Goal: Task Accomplishment & Management: Manage account settings

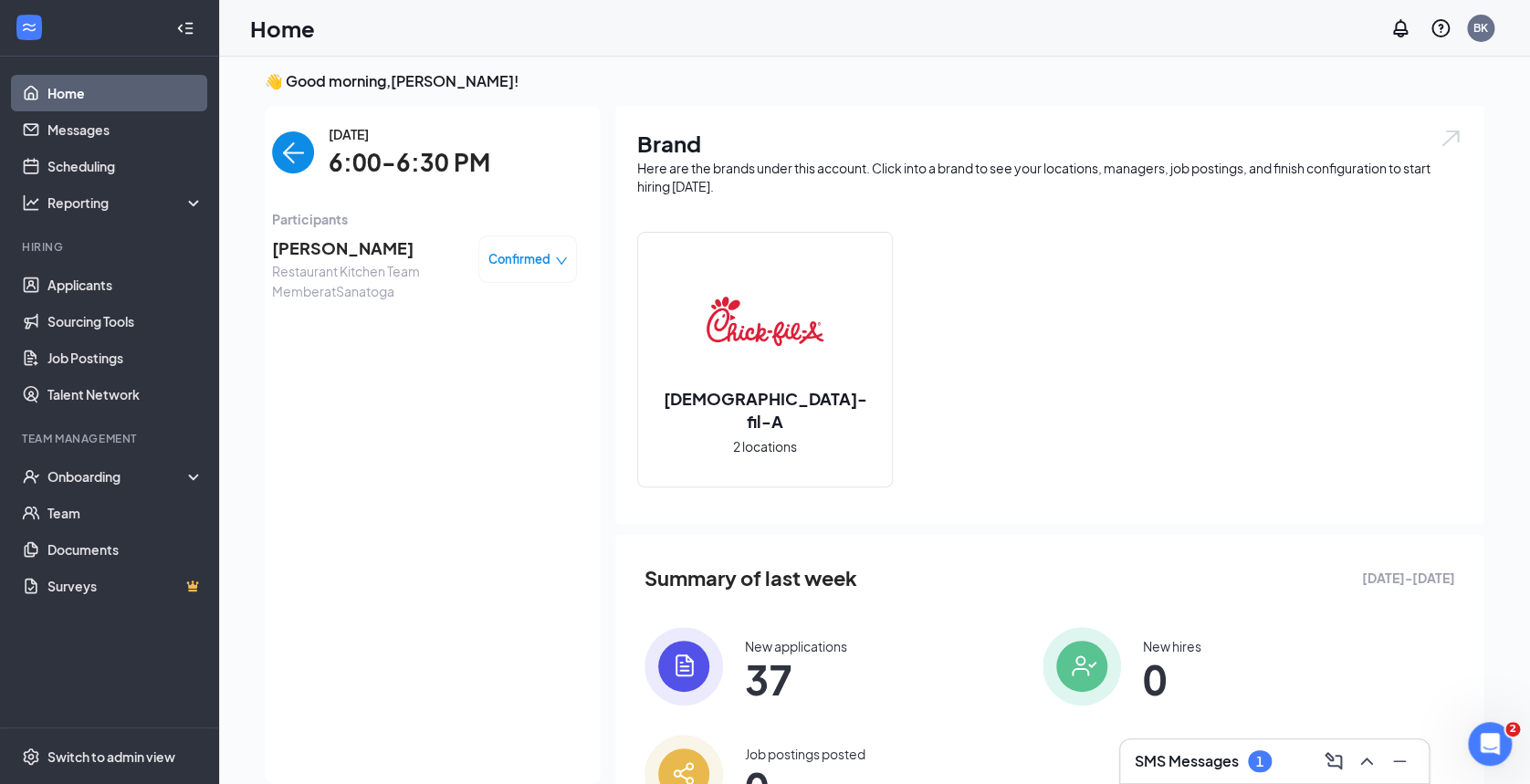
click at [283, 152] on img "back-button" at bounding box center [293, 152] width 42 height 42
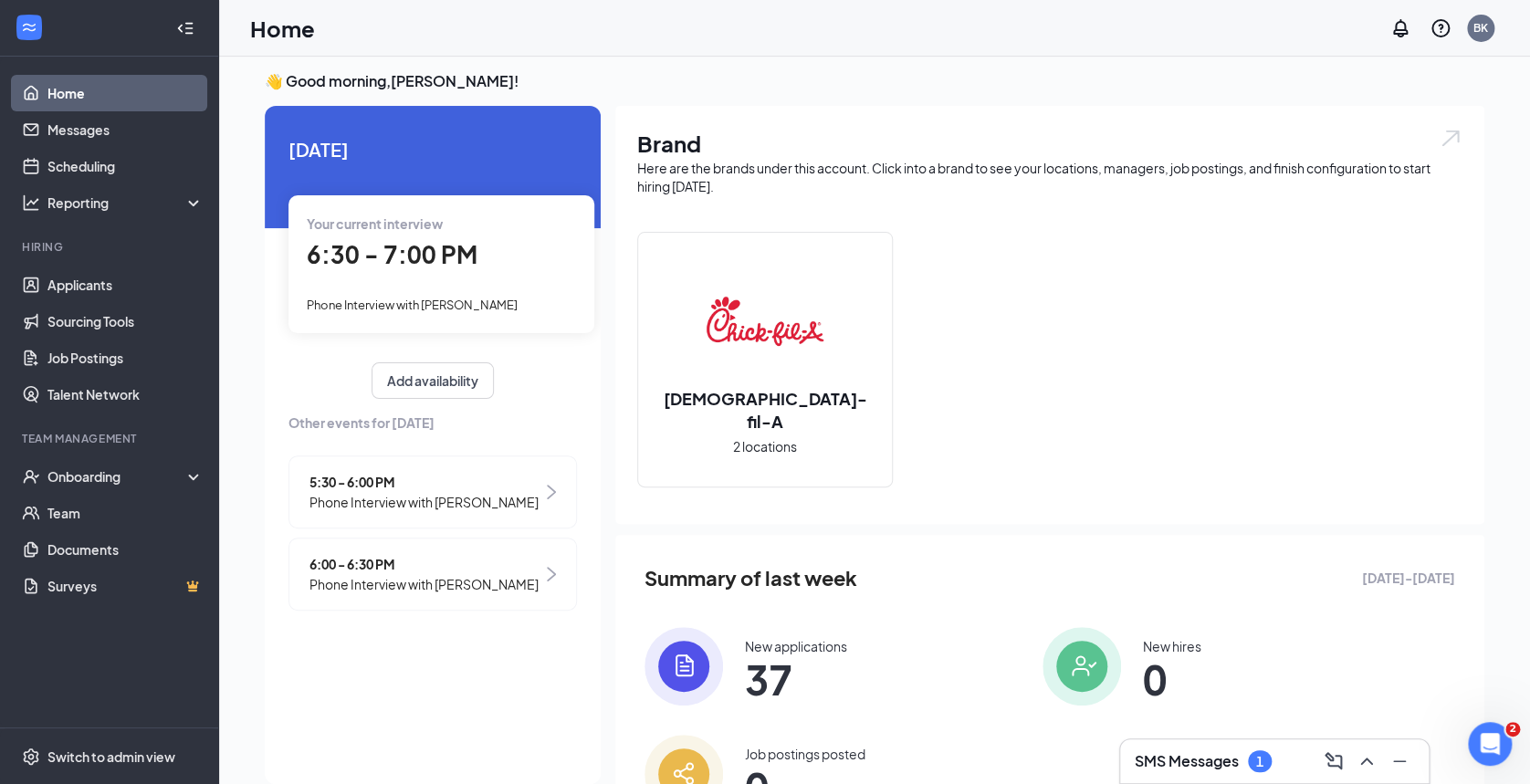
click at [416, 299] on span "Phone Interview with [PERSON_NAME]" at bounding box center [412, 305] width 211 height 15
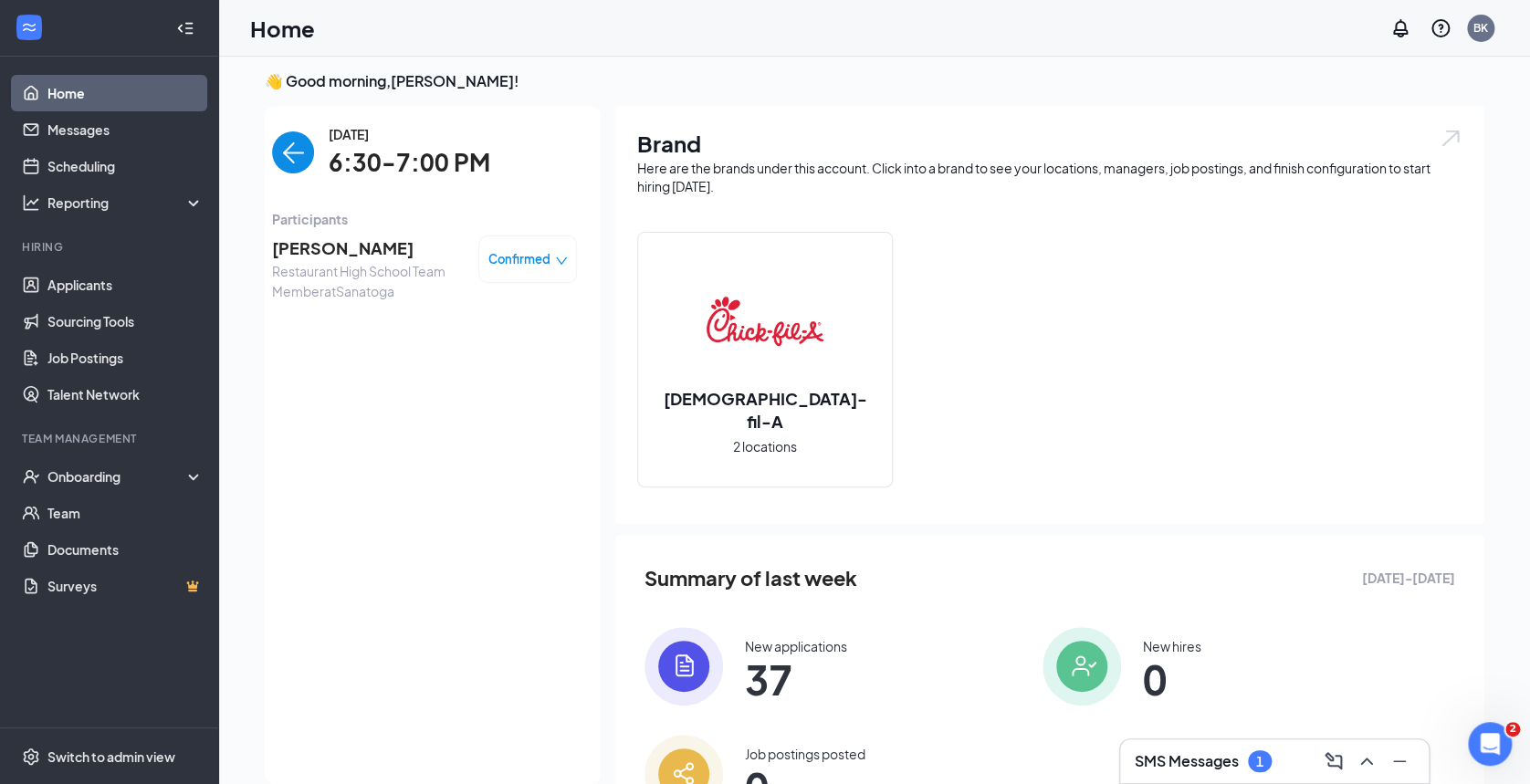
click at [316, 247] on span "[PERSON_NAME]" at bounding box center [367, 248] width 191 height 26
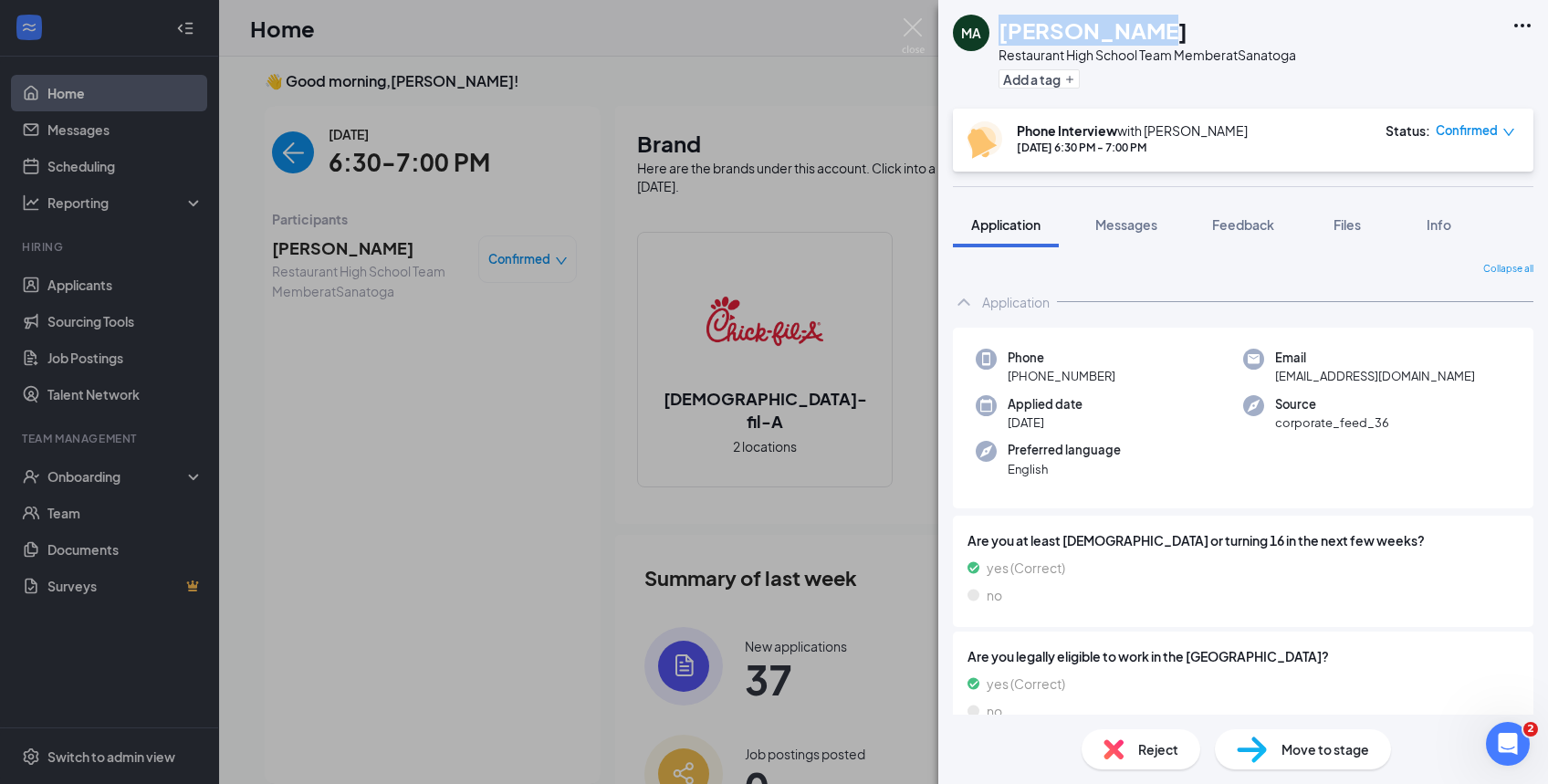
drag, startPoint x: 1140, startPoint y: 22, endPoint x: 993, endPoint y: 16, distance: 147.1
click at [993, 16] on div "MA [PERSON_NAME] Restaurant High School Team Member at Sanatoga Add a tag" at bounding box center [1124, 54] width 343 height 80
copy div "[PERSON_NAME]"
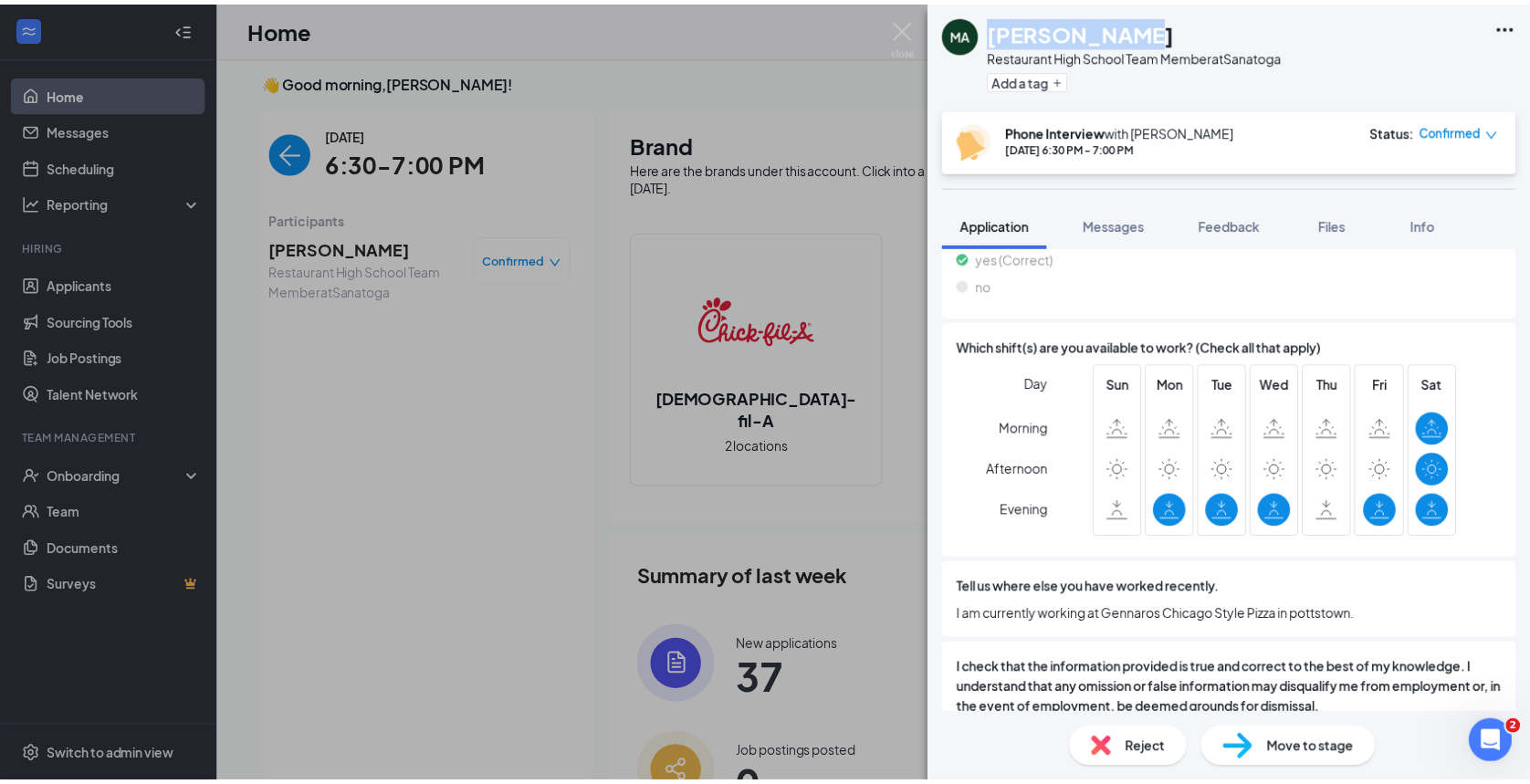
scroll to position [893, 0]
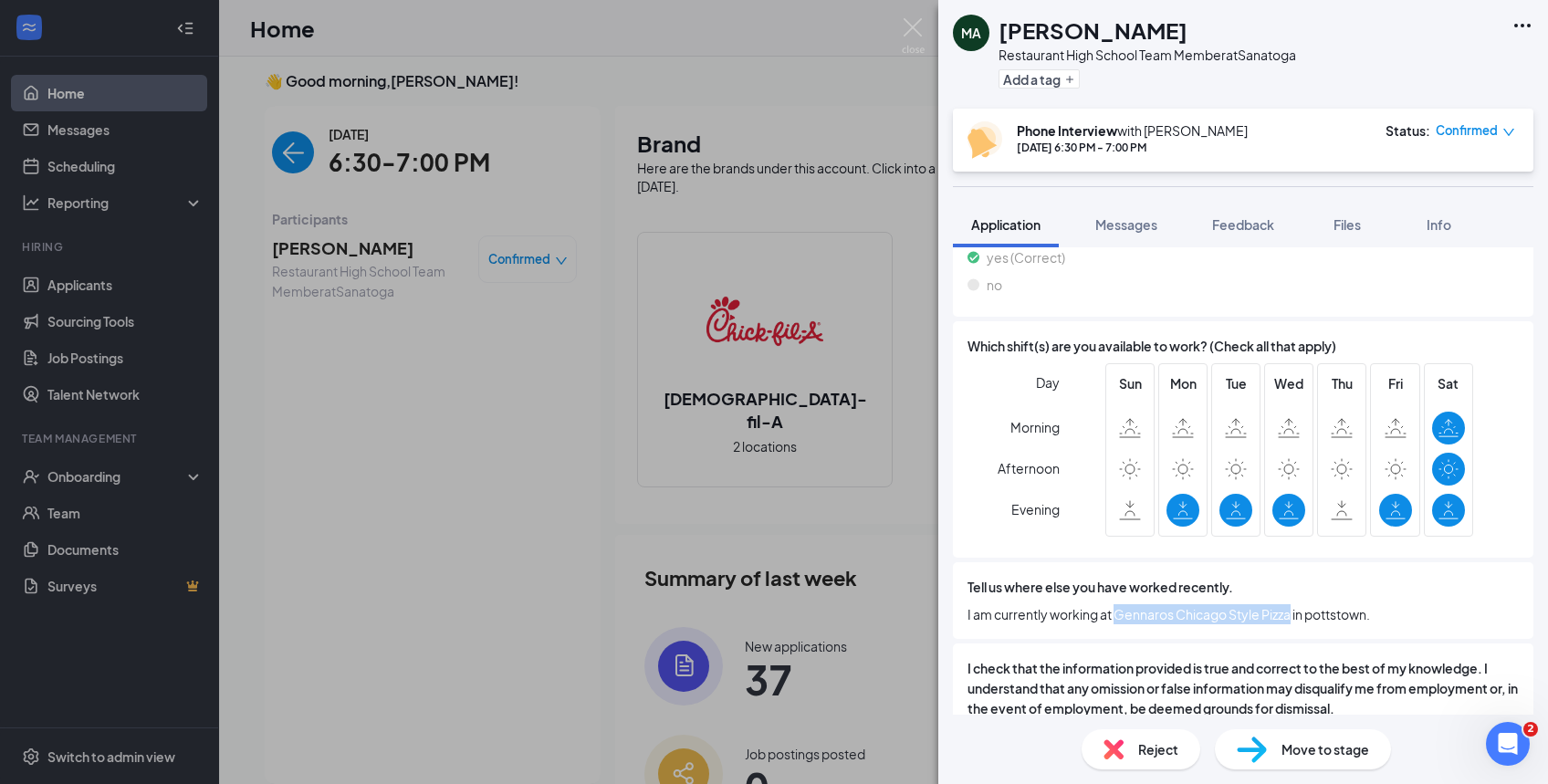
drag, startPoint x: 1118, startPoint y: 615, endPoint x: 1296, endPoint y: 591, distance: 179.6
click at [1296, 591] on div "Tell us where else you have worked recently. I am currently working at Gennaros…" at bounding box center [1243, 601] width 551 height 48
copy div "I am currently working at"
click at [1315, 751] on span "Move to stage" at bounding box center [1325, 749] width 88 height 20
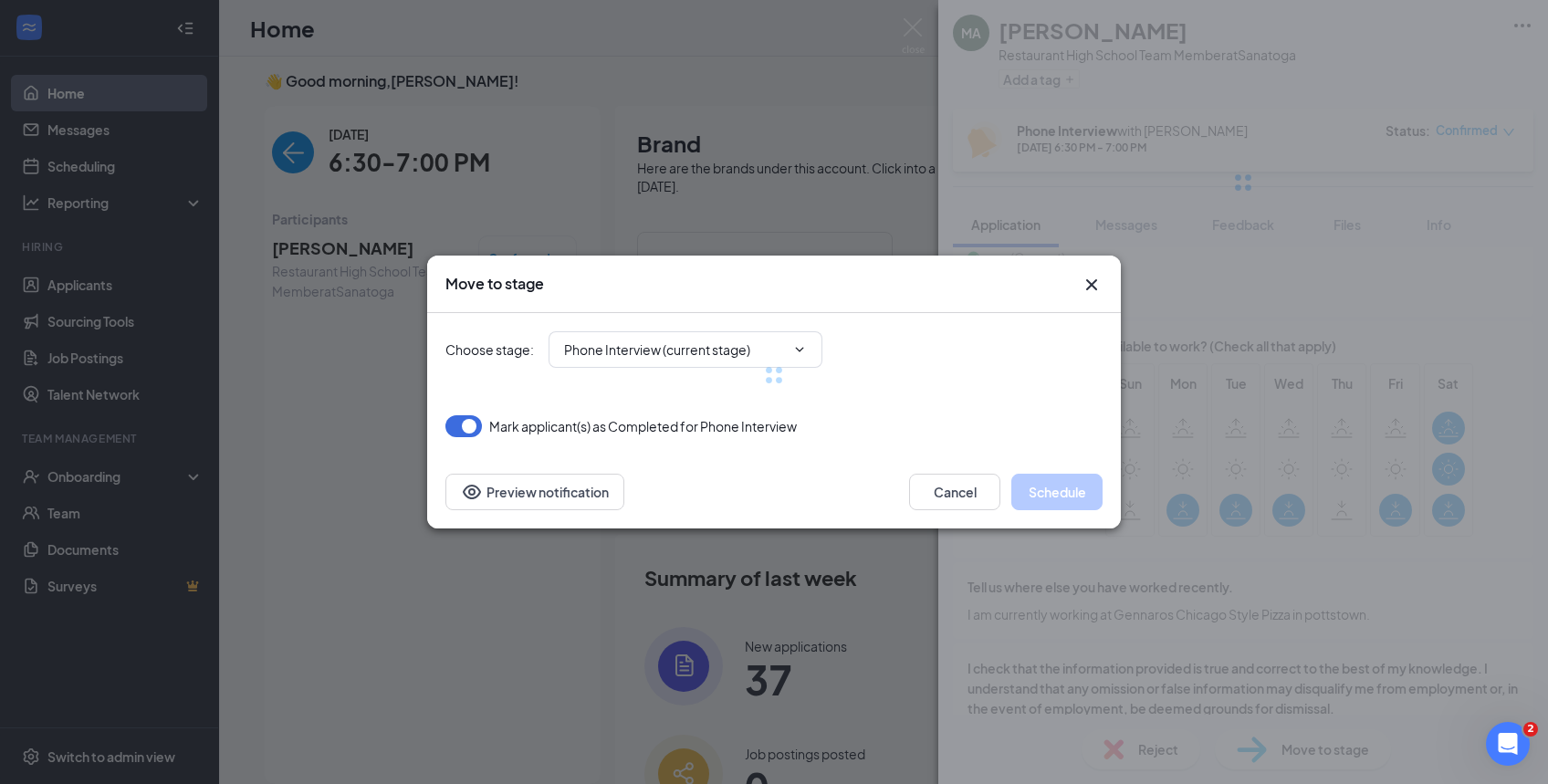
type input "Onsite Interview (next stage)"
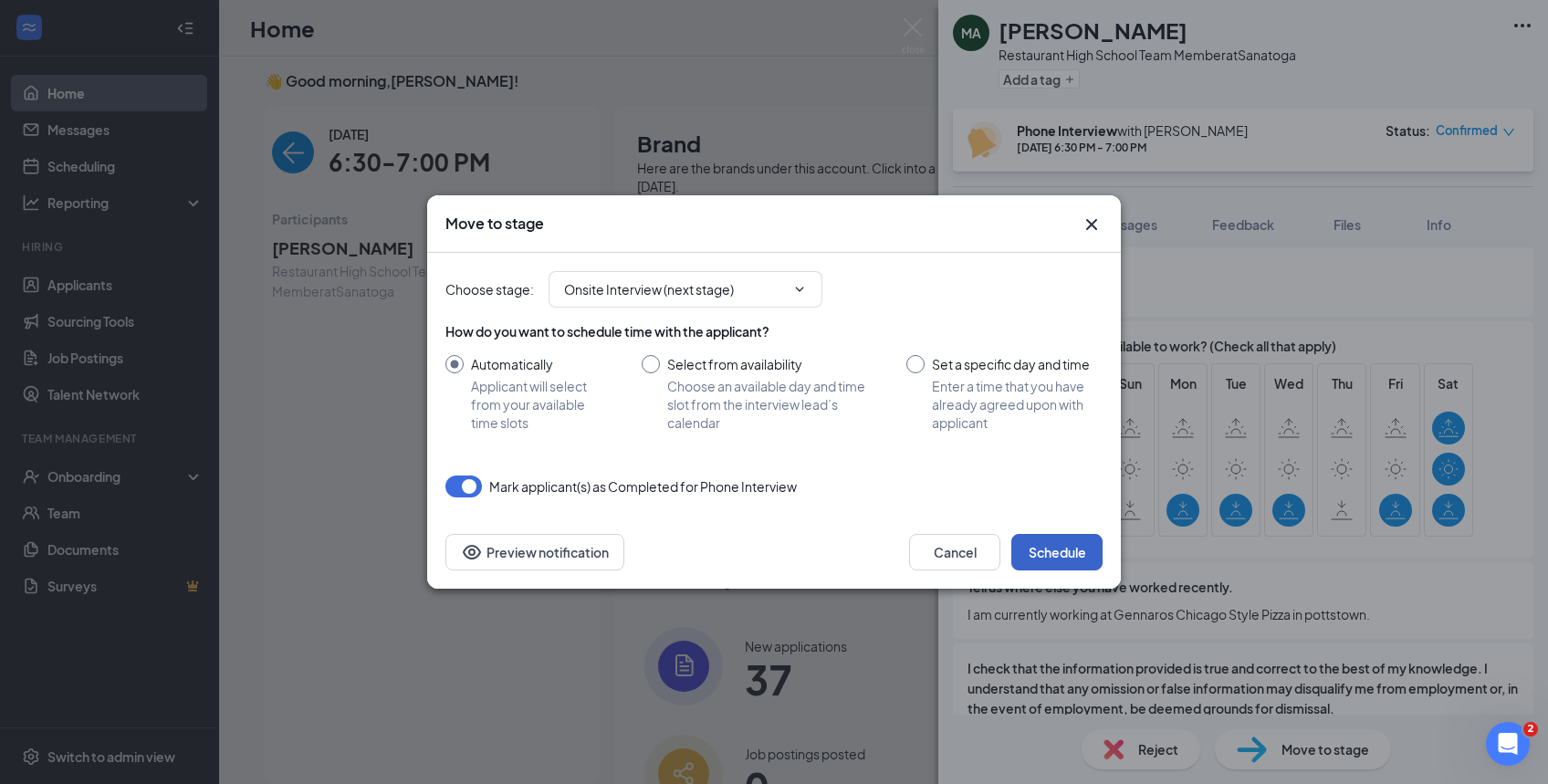
click at [1045, 558] on button "Schedule" at bounding box center [1057, 552] width 92 height 37
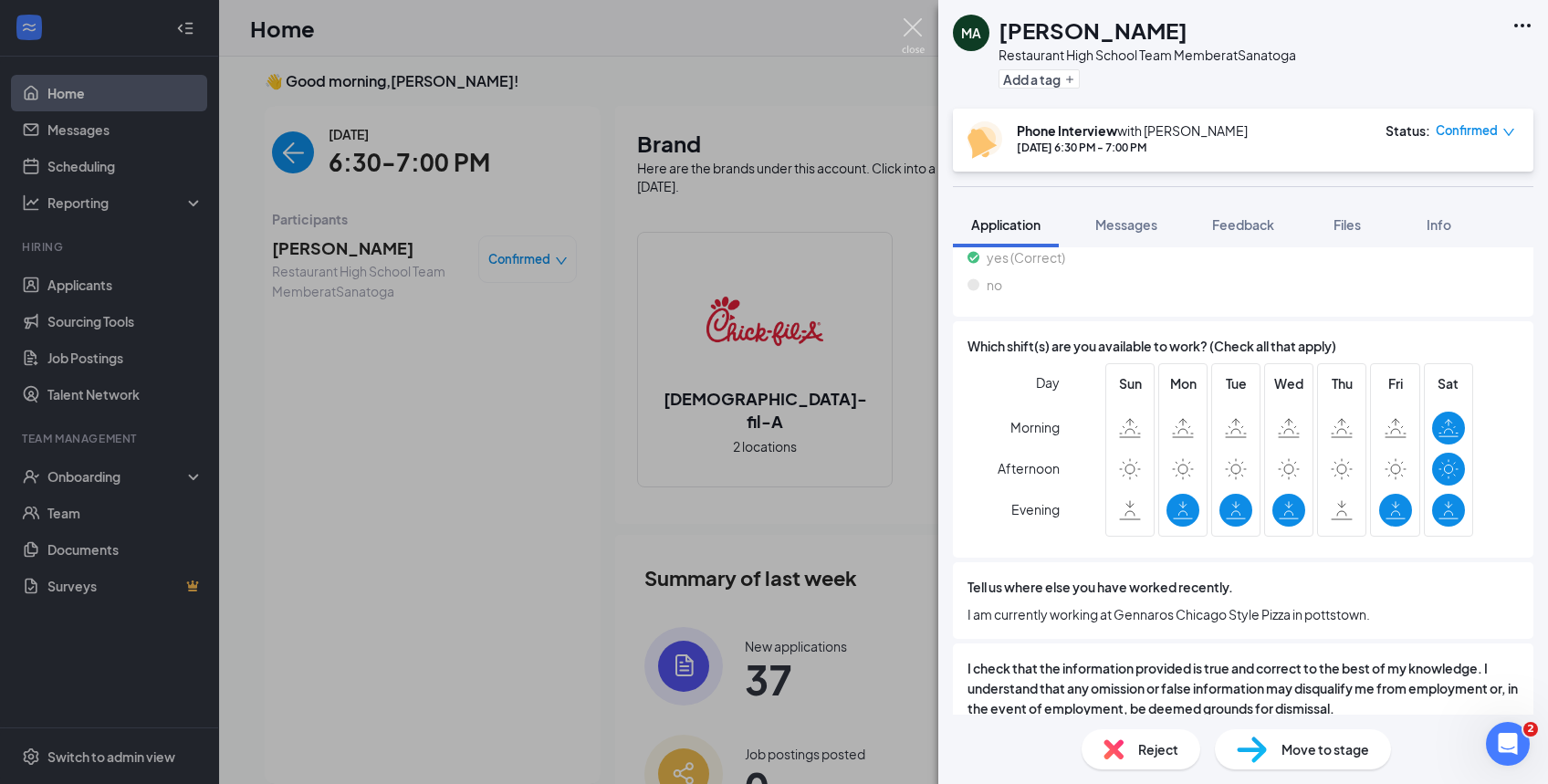
click at [915, 29] on img at bounding box center [913, 36] width 23 height 36
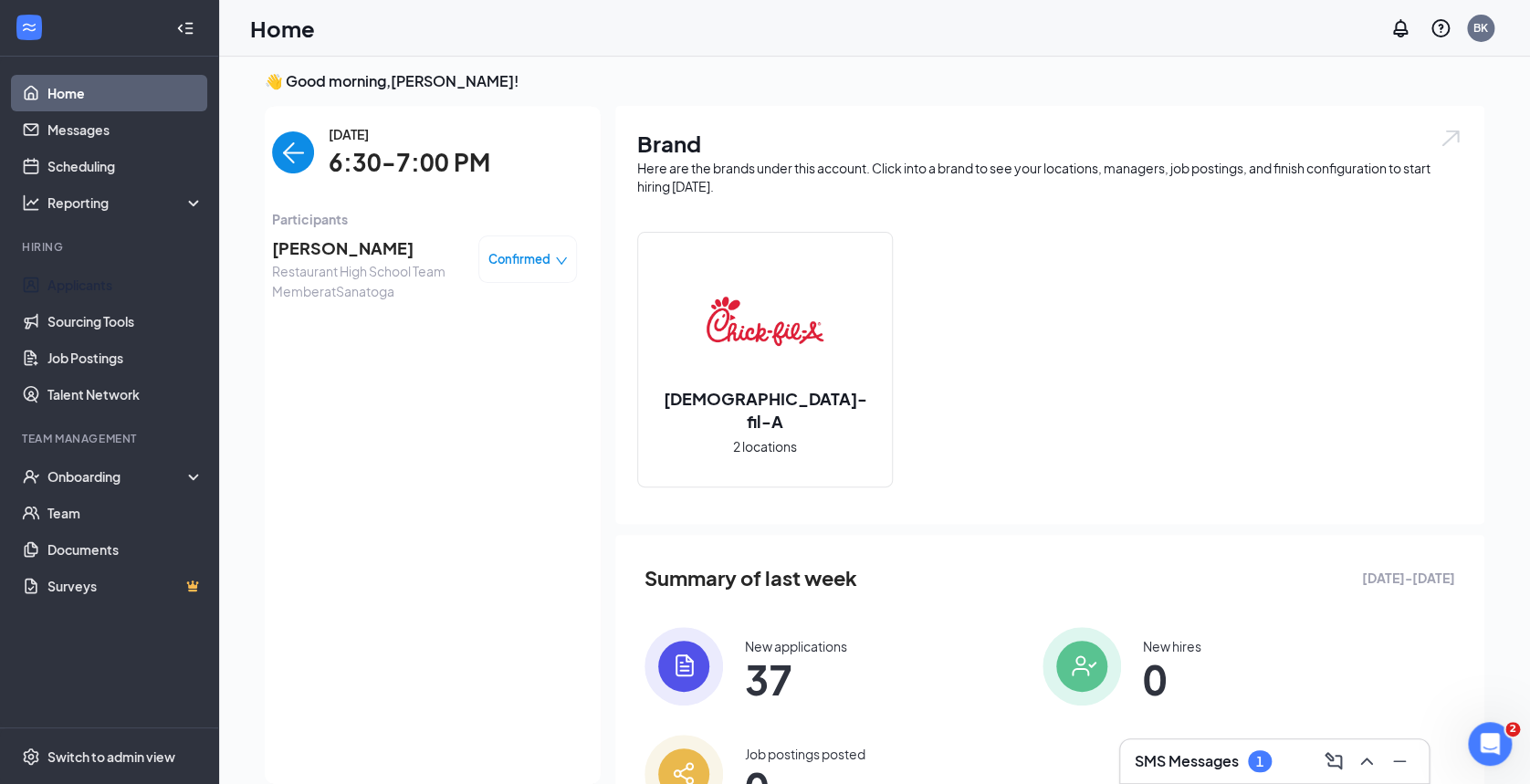
click at [72, 285] on link "Applicants" at bounding box center [126, 285] width 156 height 37
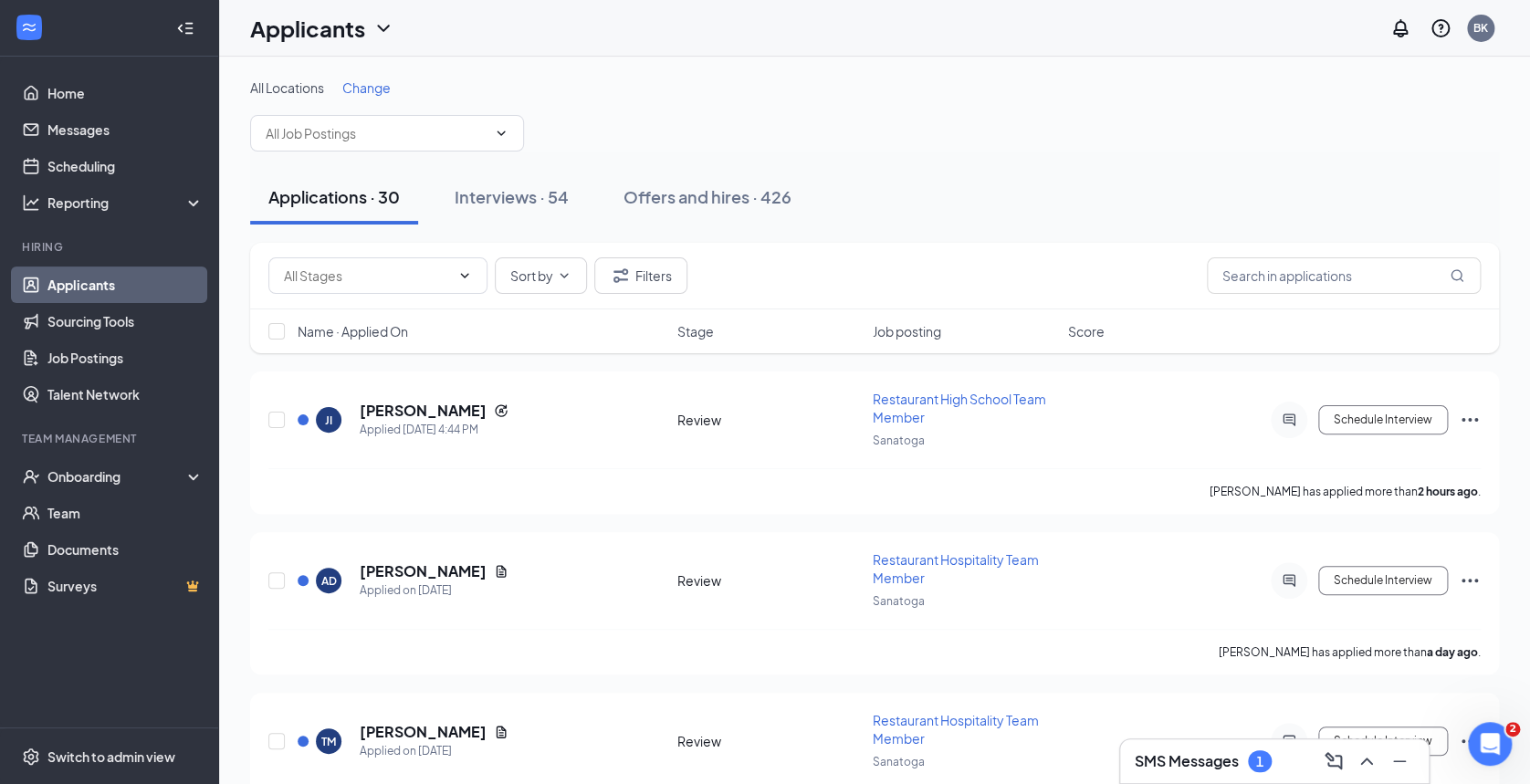
click at [539, 185] on div "Interviews · 54" at bounding box center [511, 196] width 115 height 23
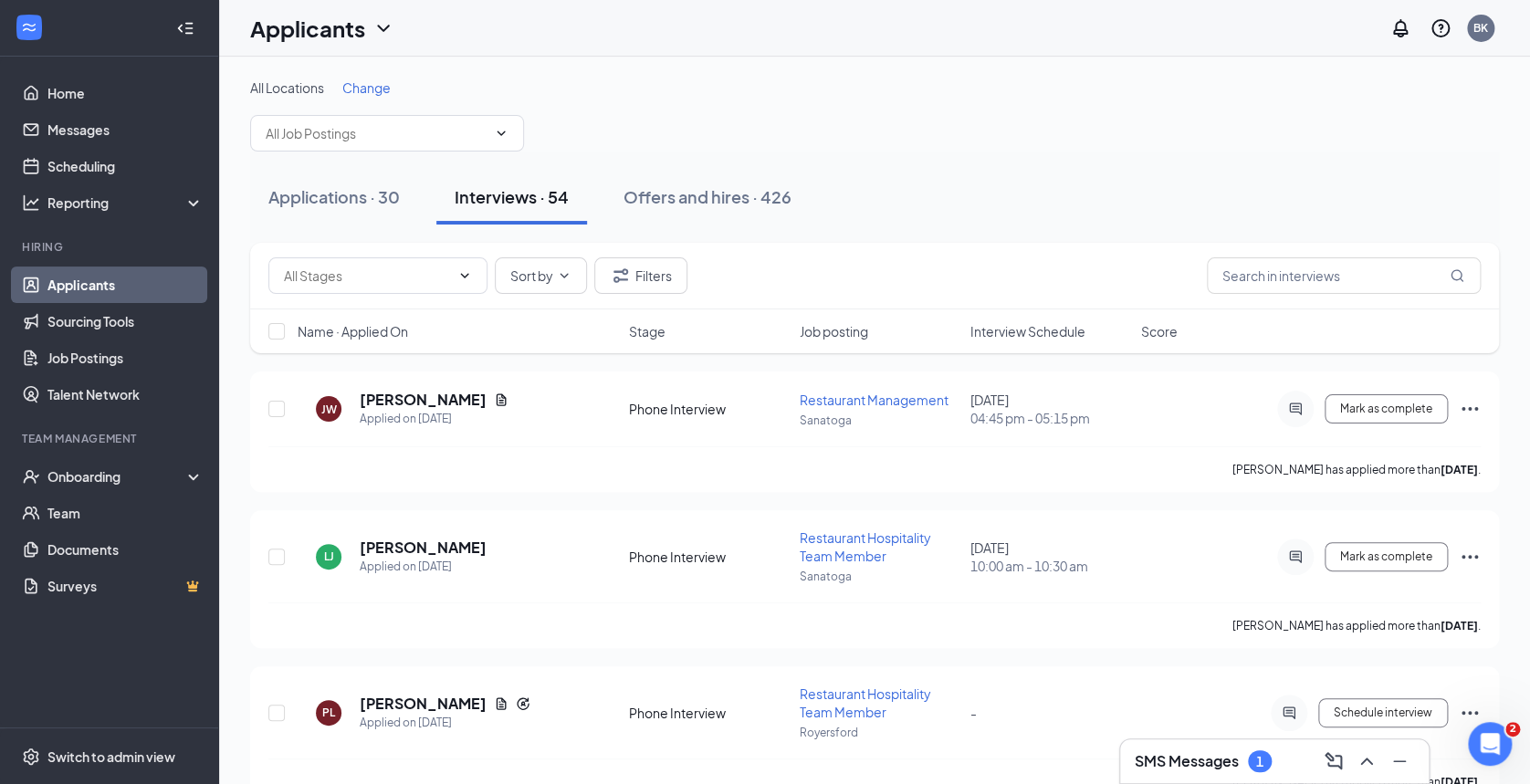
click at [1076, 332] on span "Interview Schedule" at bounding box center [1028, 332] width 115 height 18
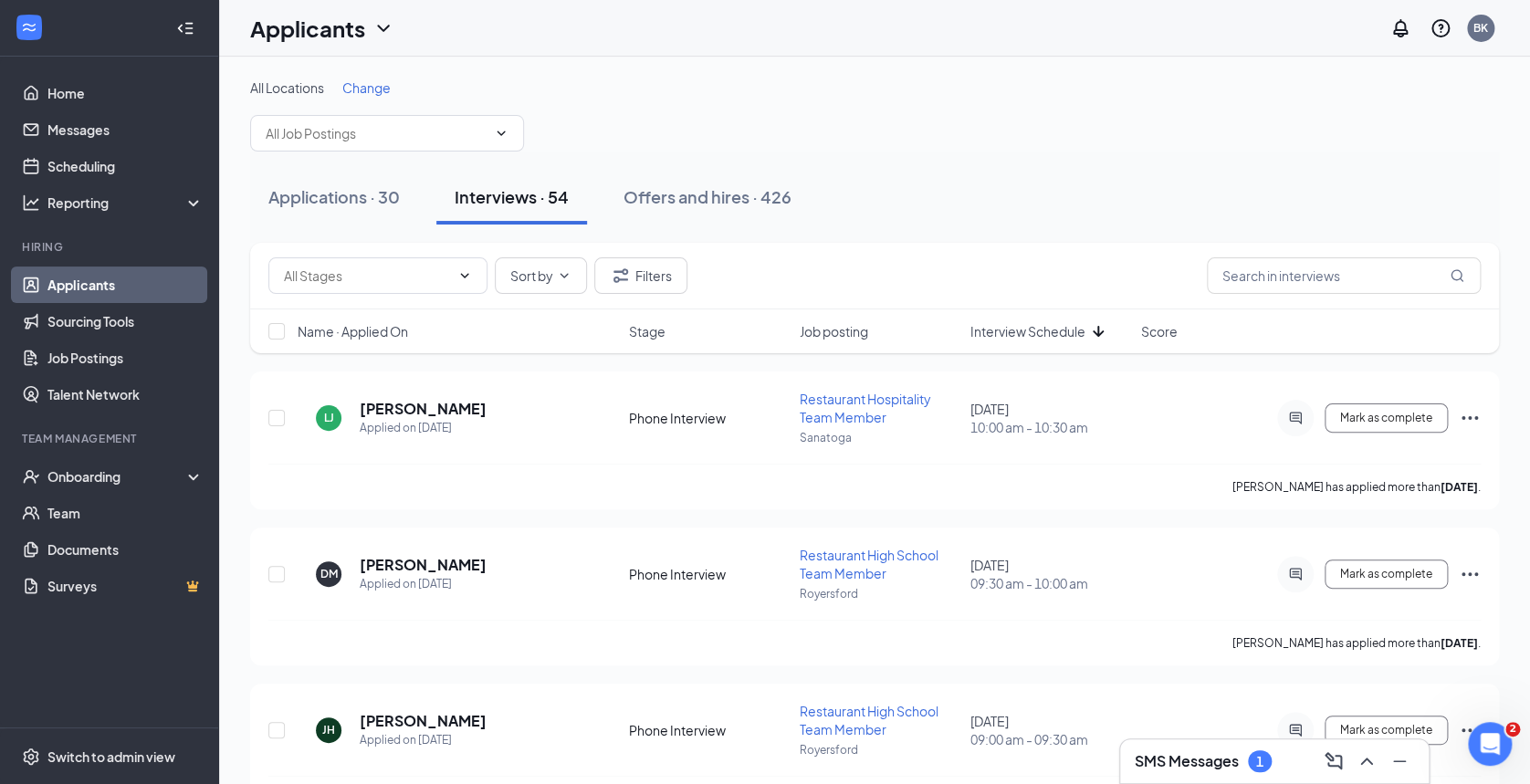
click at [1041, 343] on div "Name · Applied On Stage Job posting Interview Schedule Score" at bounding box center [874, 332] width 1249 height 44
click at [1034, 328] on span "Interview Schedule" at bounding box center [1028, 332] width 115 height 18
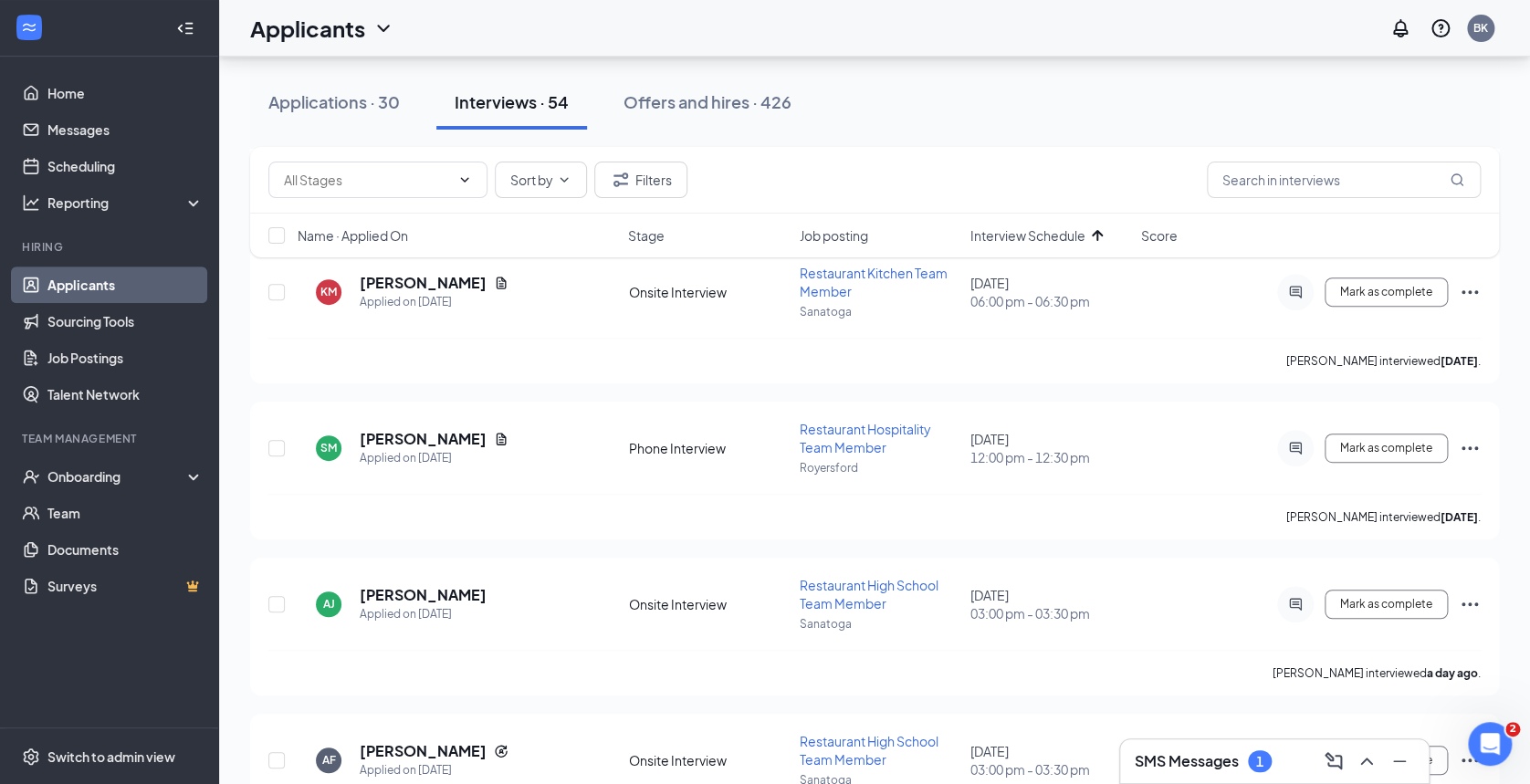
scroll to position [279, 0]
click at [1464, 443] on icon "Ellipses" at bounding box center [1470, 450] width 22 height 22
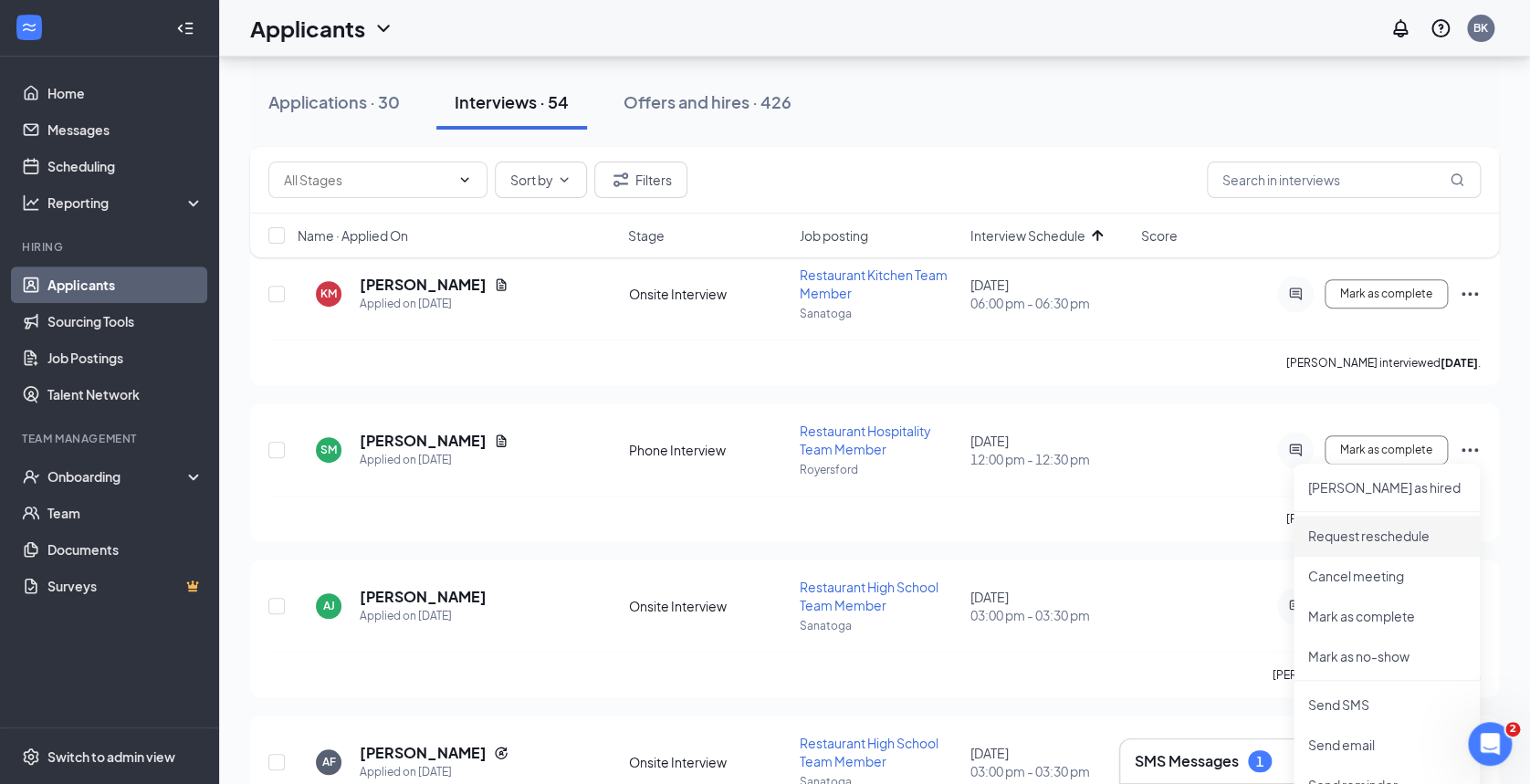
click at [1395, 531] on p "Request reschedule" at bounding box center [1386, 536] width 157 height 18
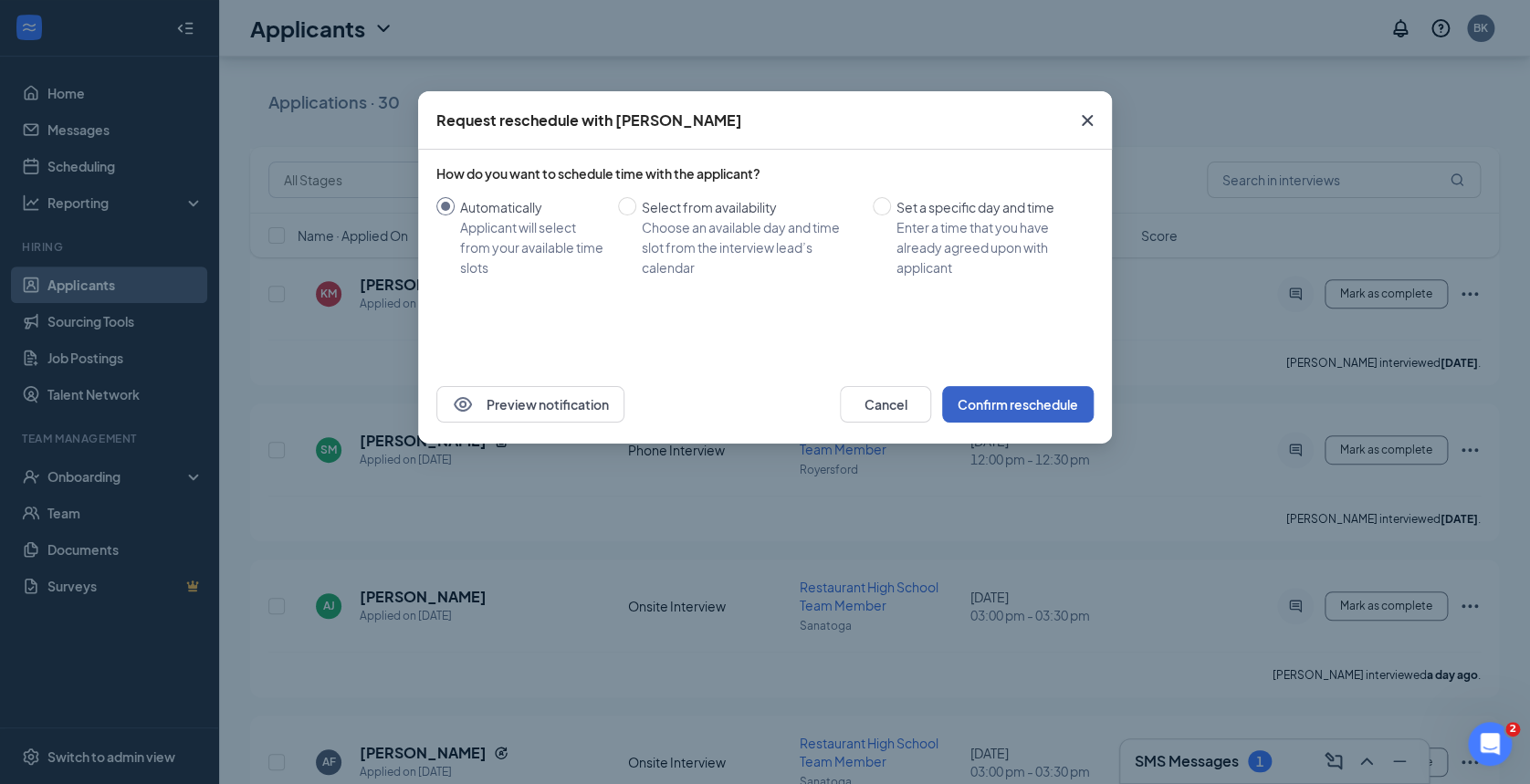
click at [999, 397] on button "Confirm reschedule" at bounding box center [1017, 405] width 151 height 37
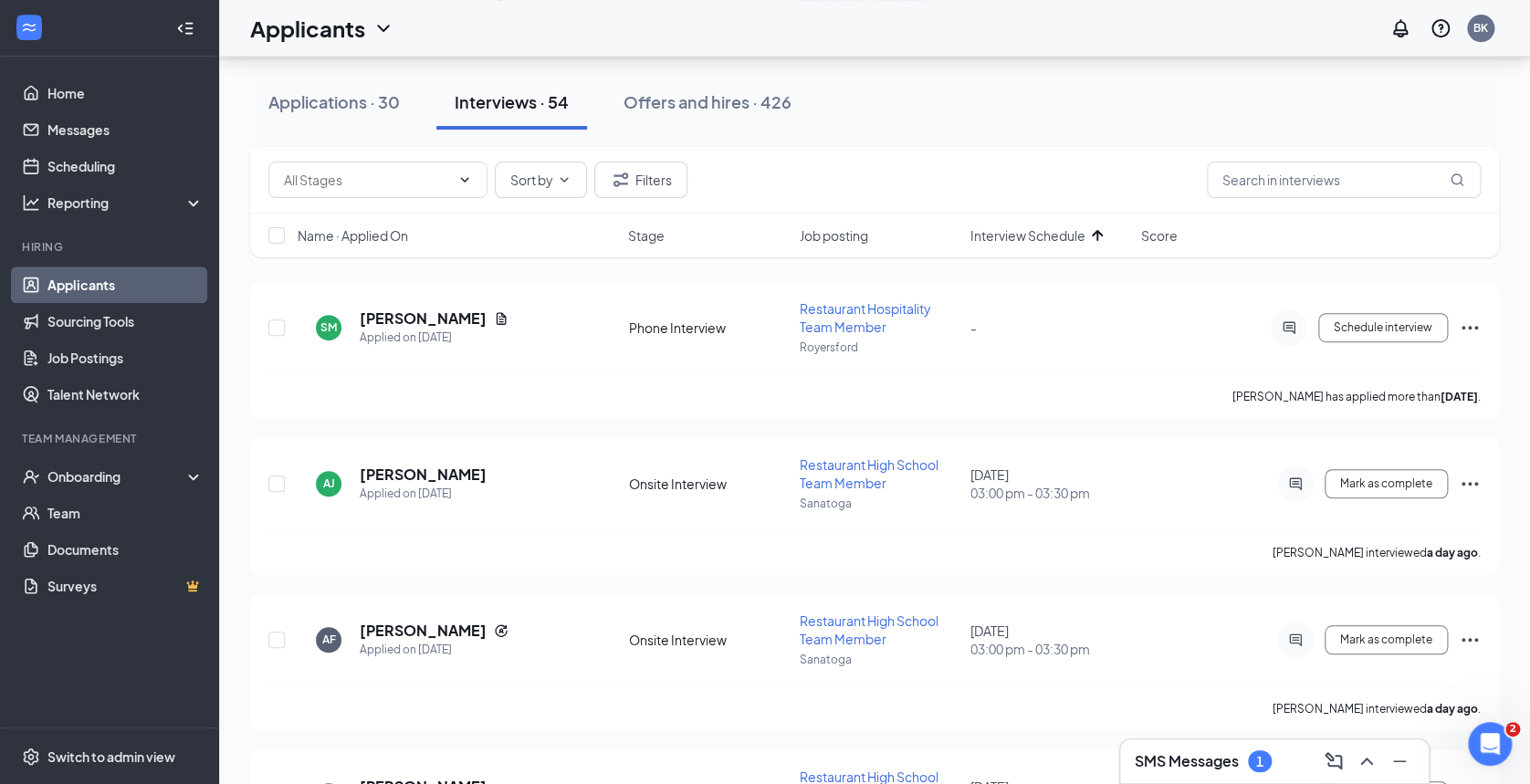
scroll to position [400, 0]
click at [1468, 478] on icon "Ellipses" at bounding box center [1470, 485] width 22 height 22
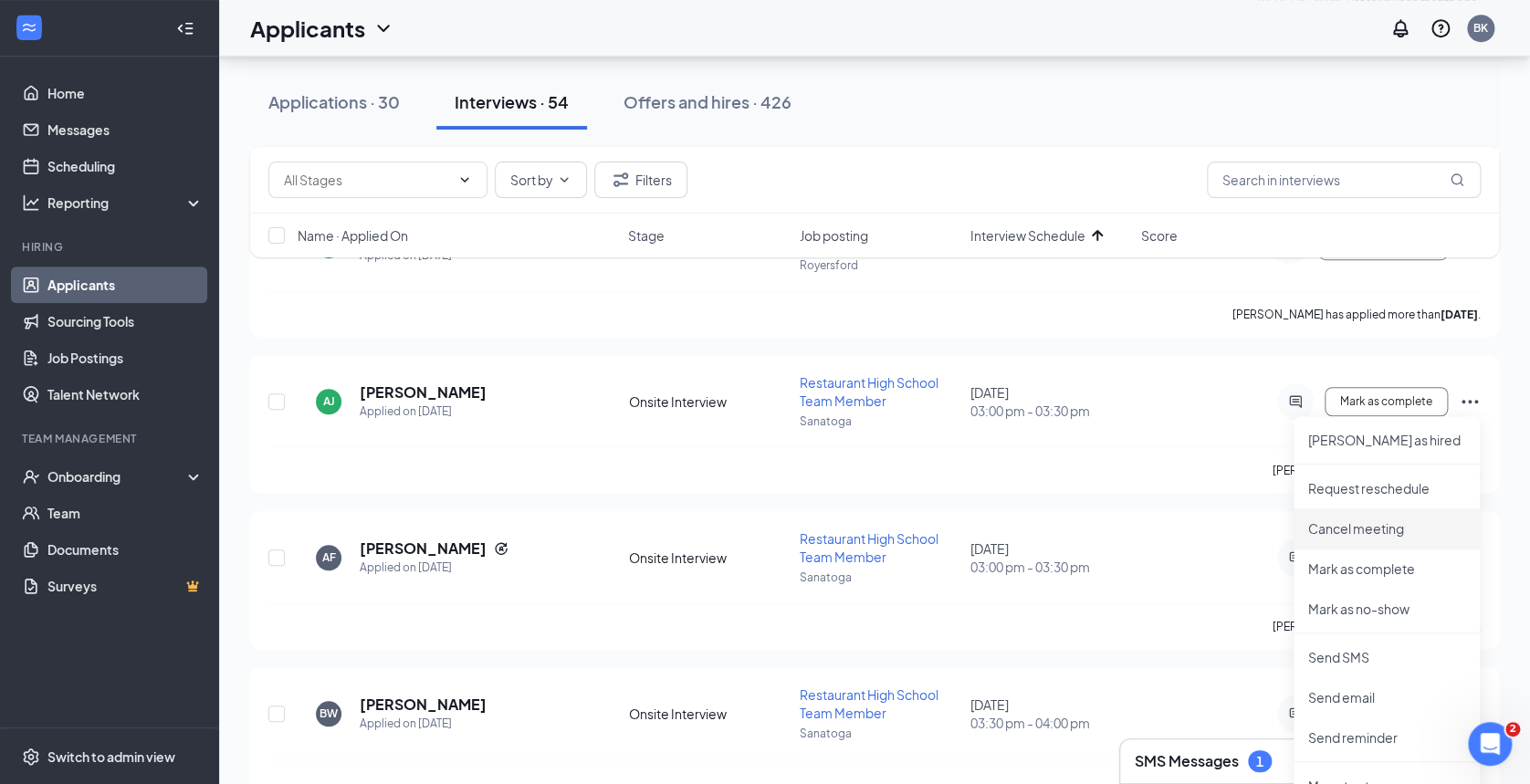
scroll to position [483, 0]
click at [1359, 610] on p "Mark as no-show" at bounding box center [1386, 610] width 157 height 18
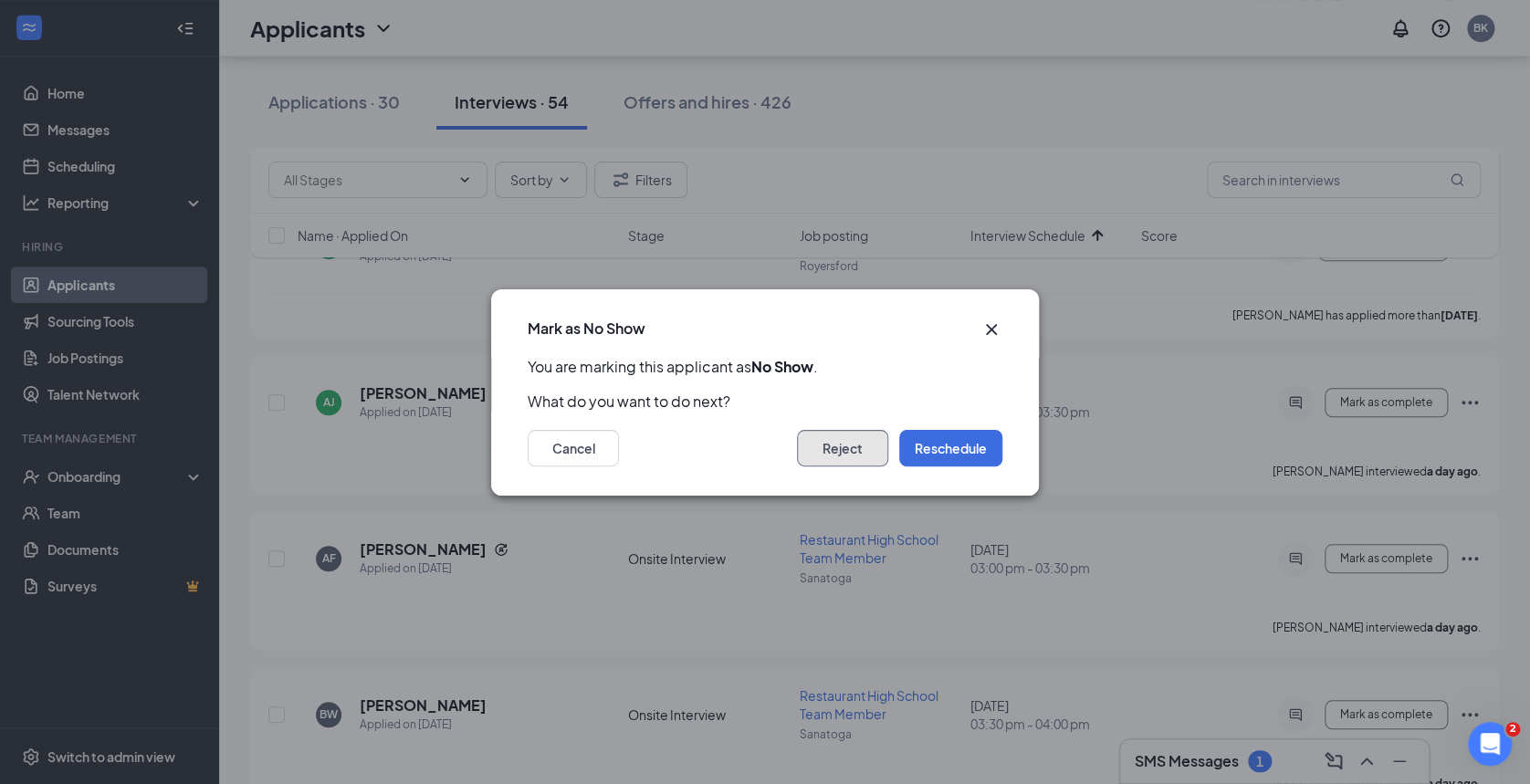
click at [836, 449] on button "Reject" at bounding box center [843, 448] width 92 height 37
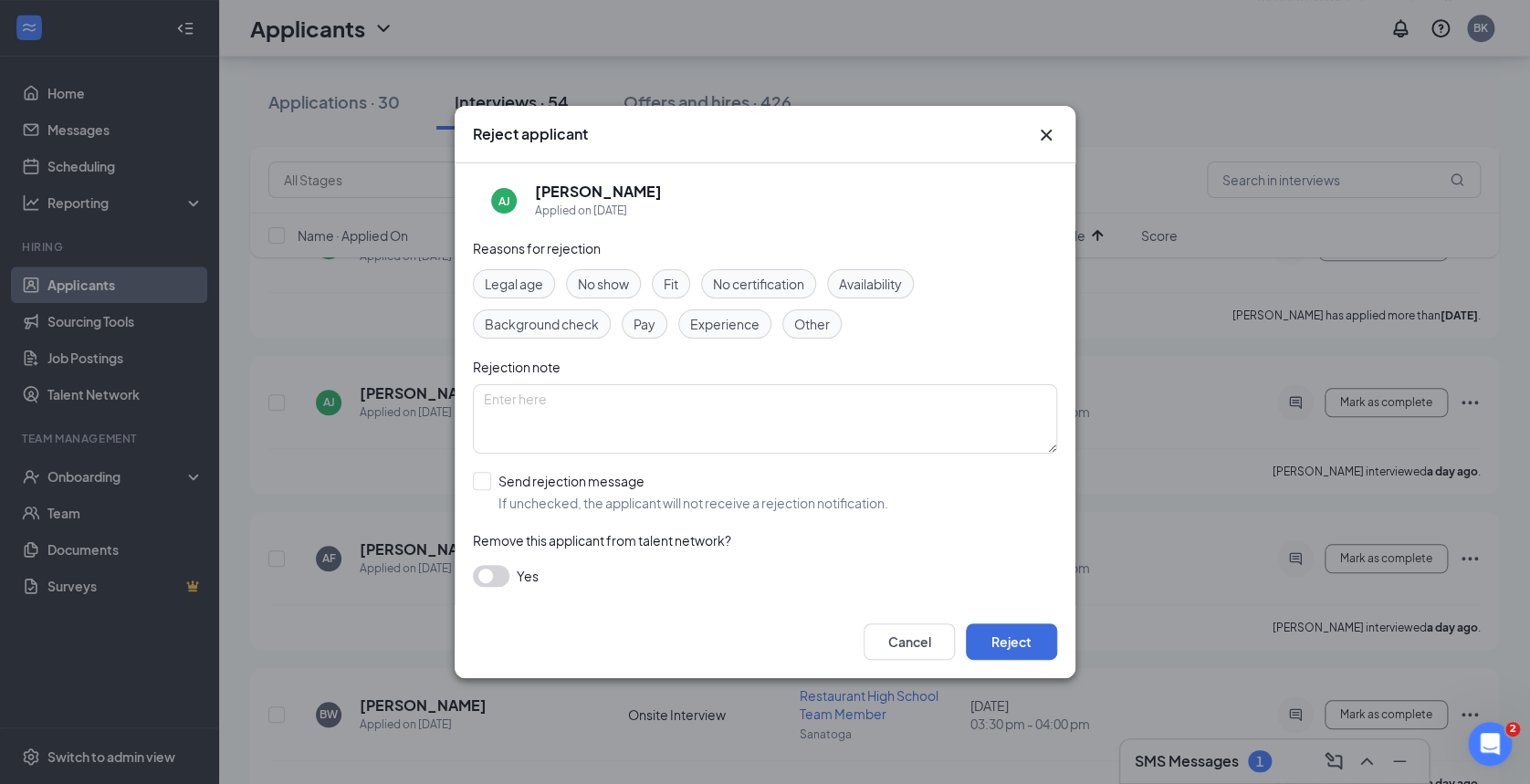
click at [596, 289] on span "No show" at bounding box center [604, 284] width 51 height 20
click at [1019, 636] on button "Reject" at bounding box center [1011, 642] width 92 height 37
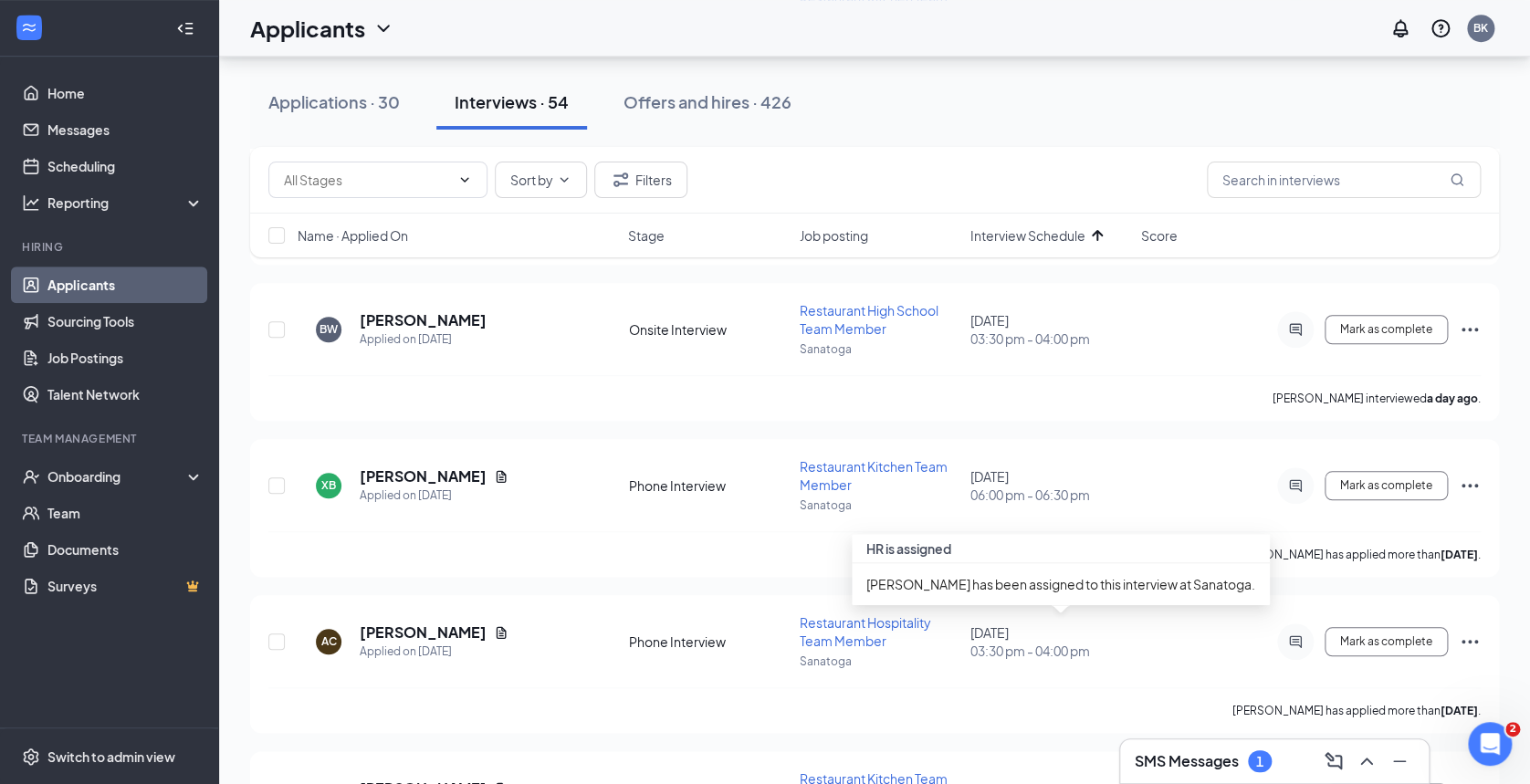
scroll to position [554, 0]
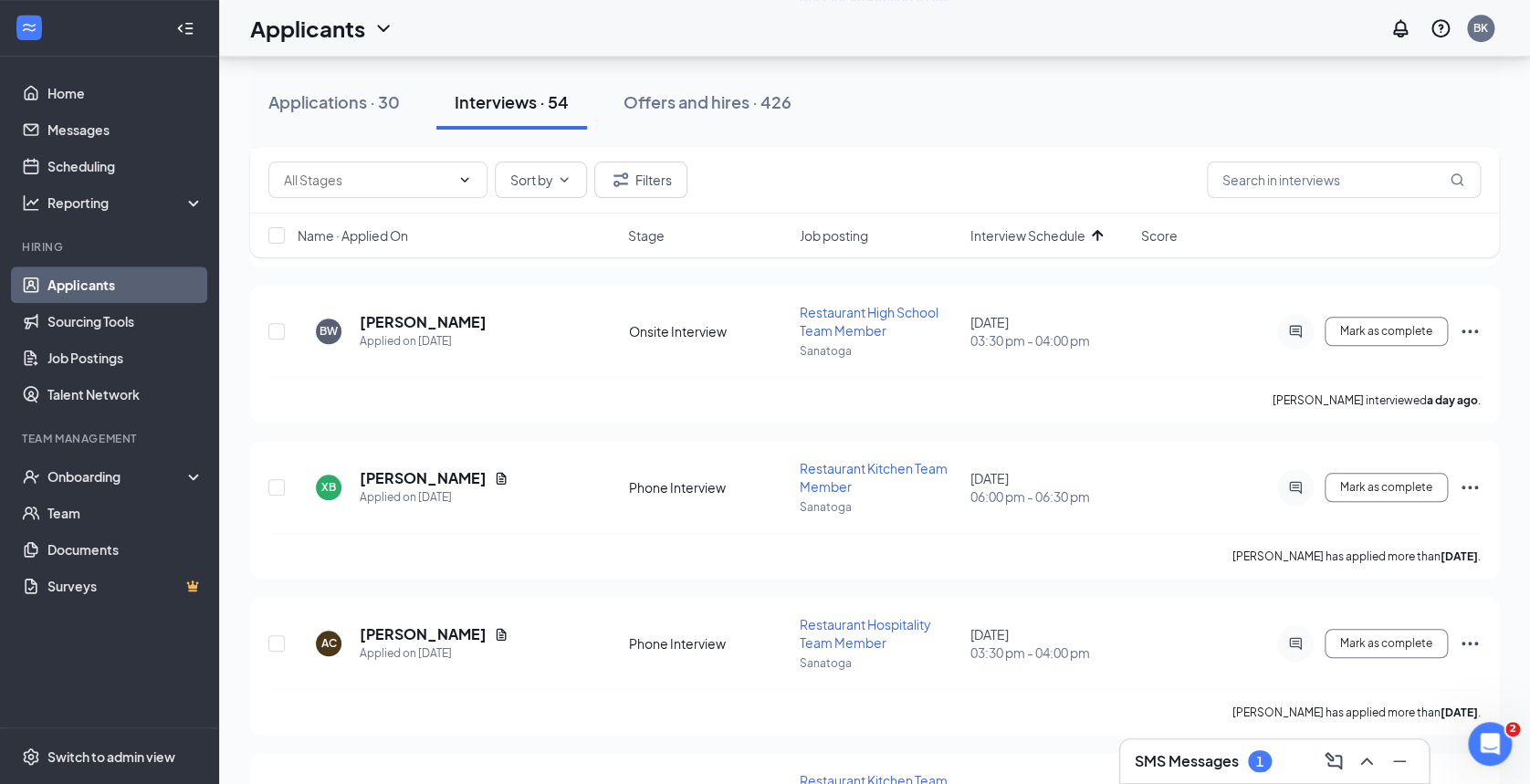
click at [1472, 482] on icon "Ellipses" at bounding box center [1470, 487] width 22 height 22
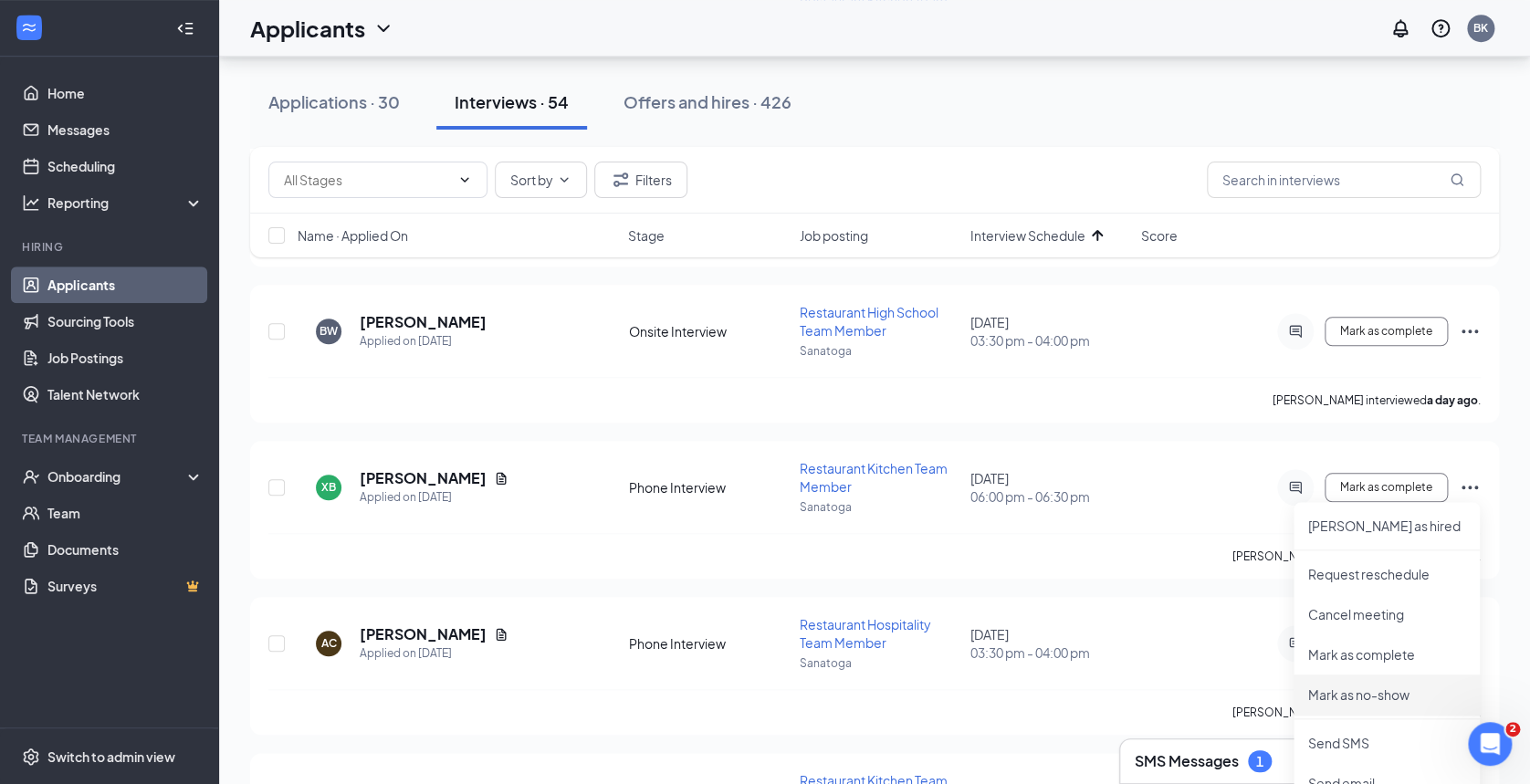
click at [1351, 693] on p "Mark as no-show" at bounding box center [1386, 694] width 157 height 18
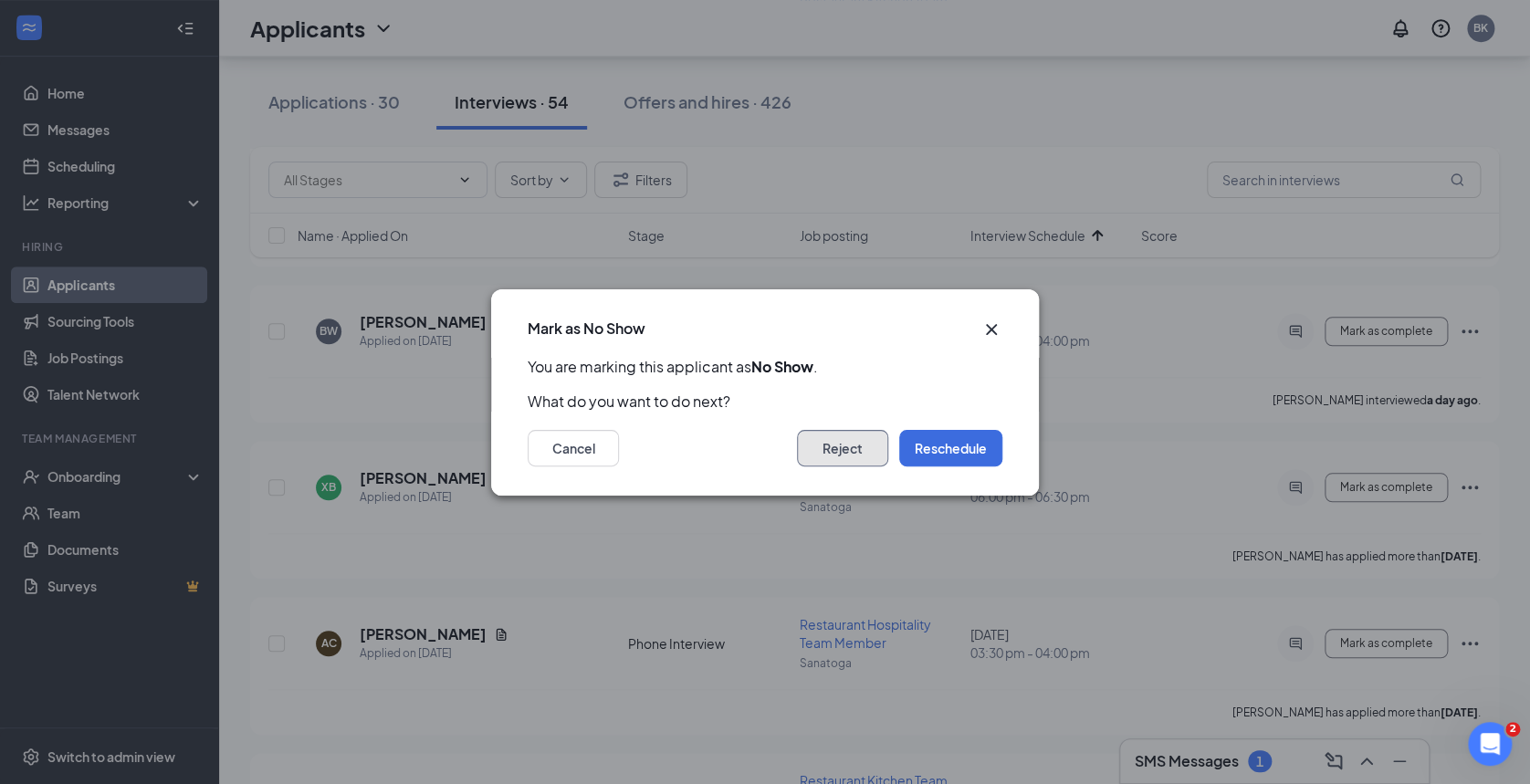
click at [852, 448] on button "Reject" at bounding box center [843, 448] width 92 height 37
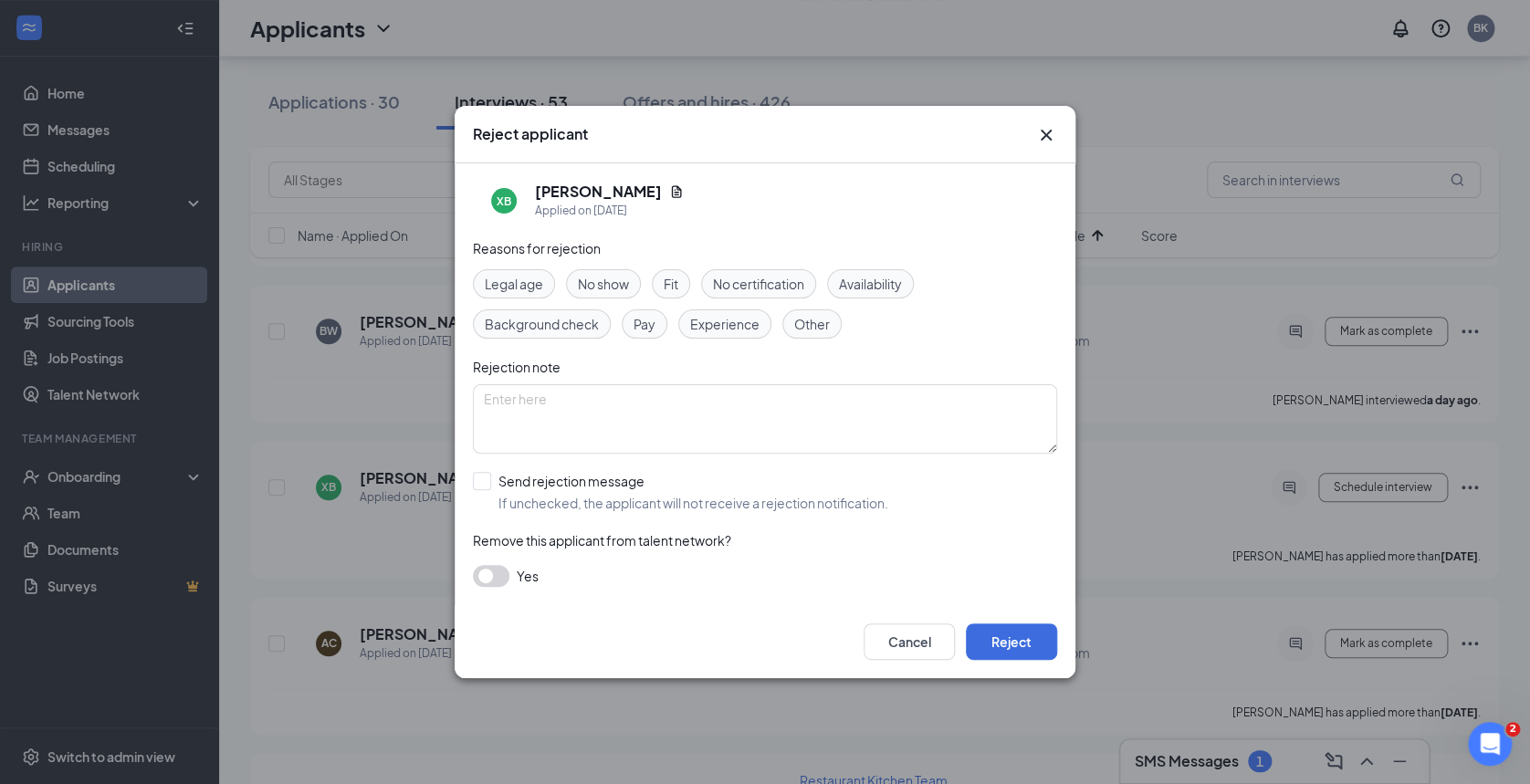
click at [602, 281] on span "No show" at bounding box center [604, 284] width 51 height 20
click at [1009, 649] on button "Reject" at bounding box center [1011, 642] width 92 height 37
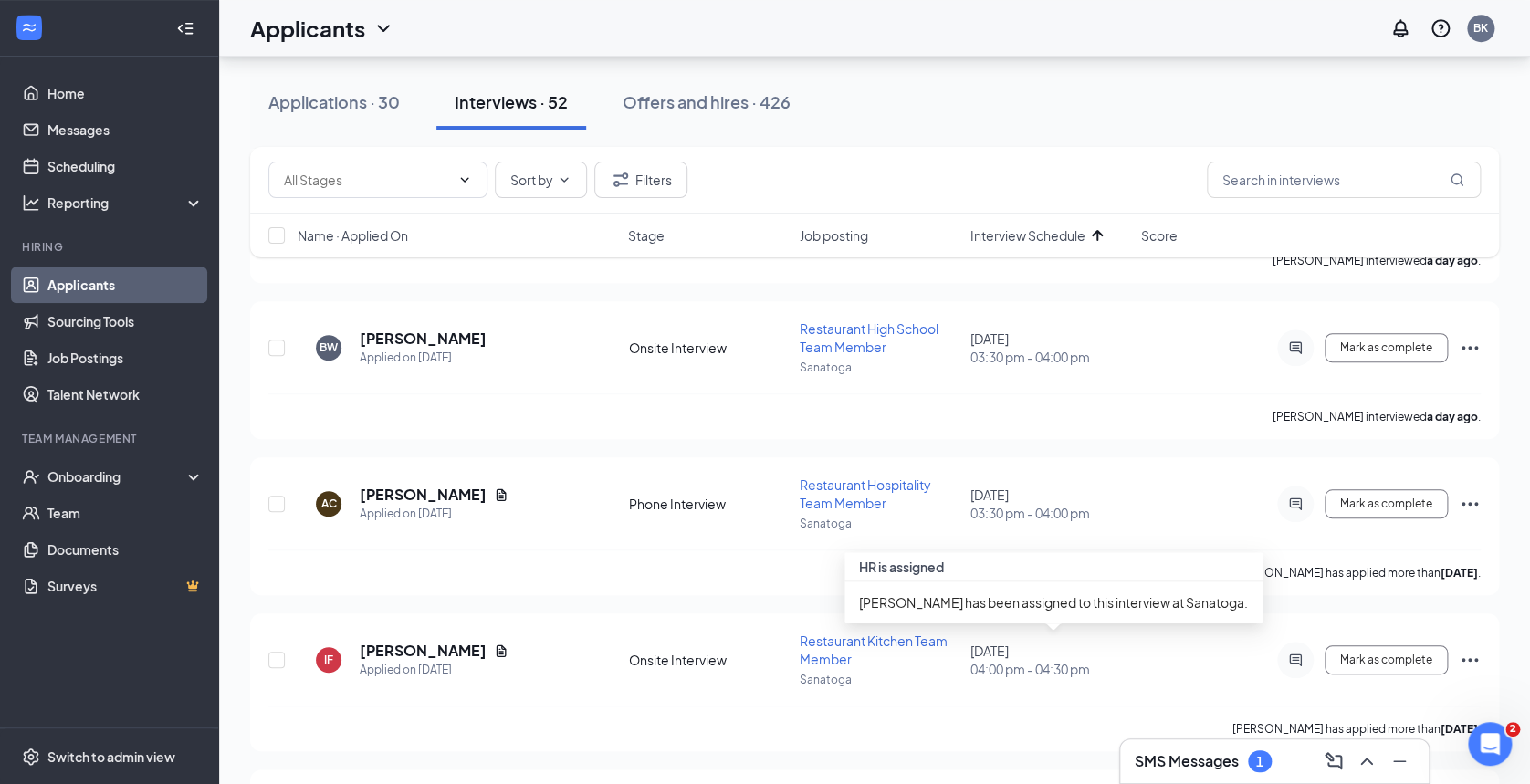
scroll to position [605, 0]
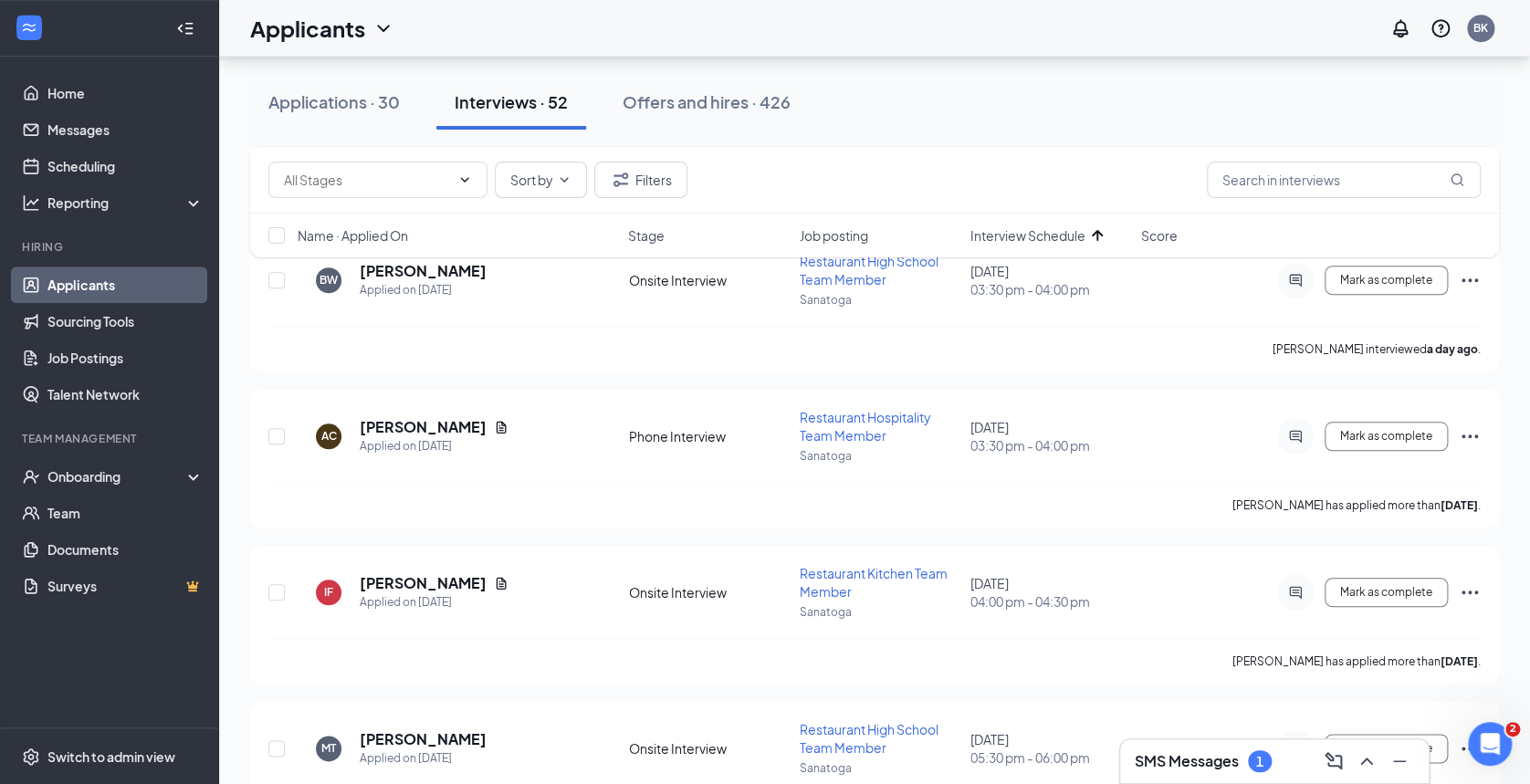
drag, startPoint x: 511, startPoint y: 383, endPoint x: 467, endPoint y: 180, distance: 207.7
click at [467, 180] on icon "ChevronDown" at bounding box center [464, 180] width 15 height 15
click at [880, 132] on div "Applications · 30 Interviews · 52 Offers and hires · 426" at bounding box center [874, 103] width 1249 height 92
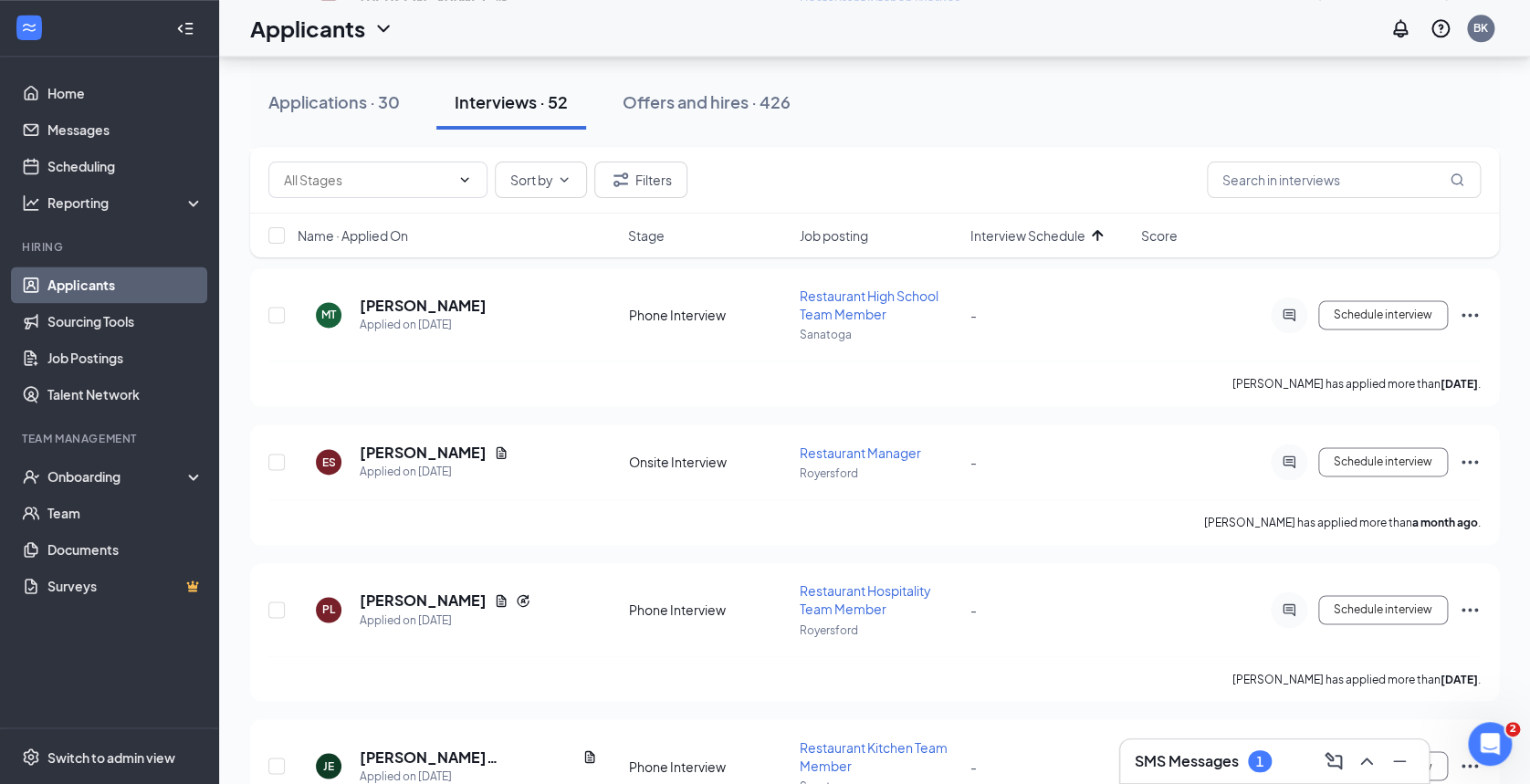
scroll to position [4550, 0]
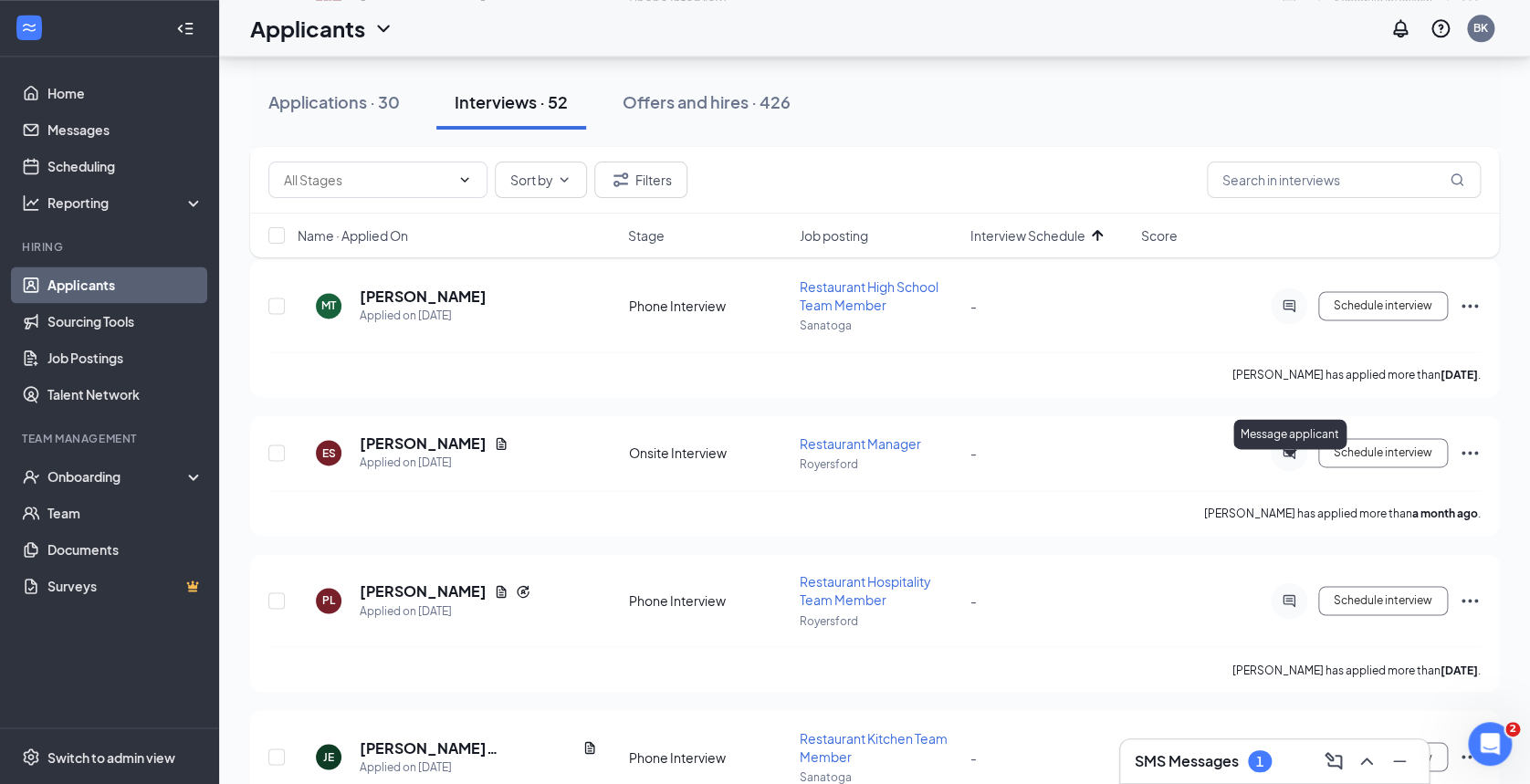
click at [1283, 460] on icon "ActiveChat" at bounding box center [1289, 452] width 22 height 15
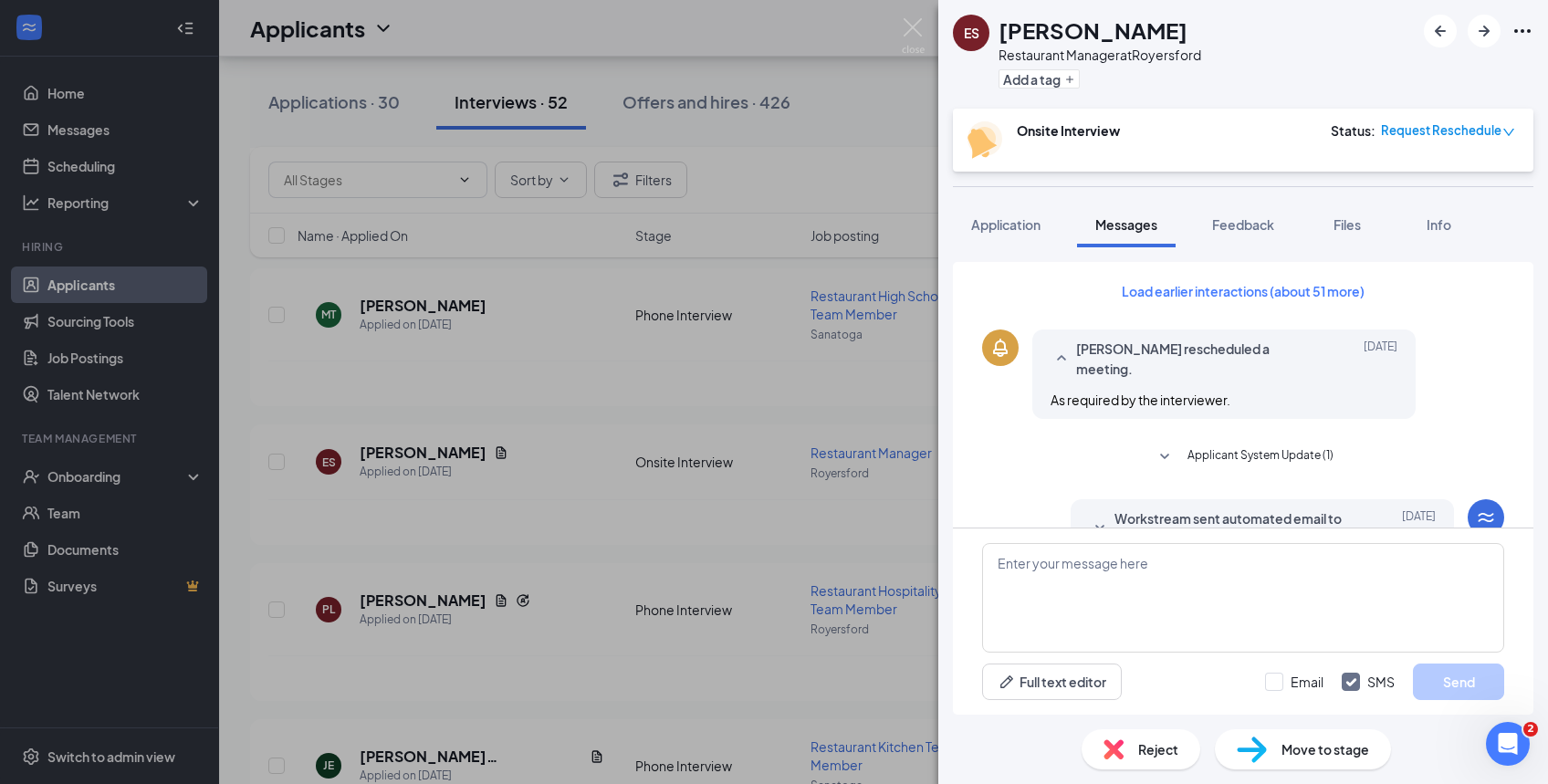
scroll to position [647, 0]
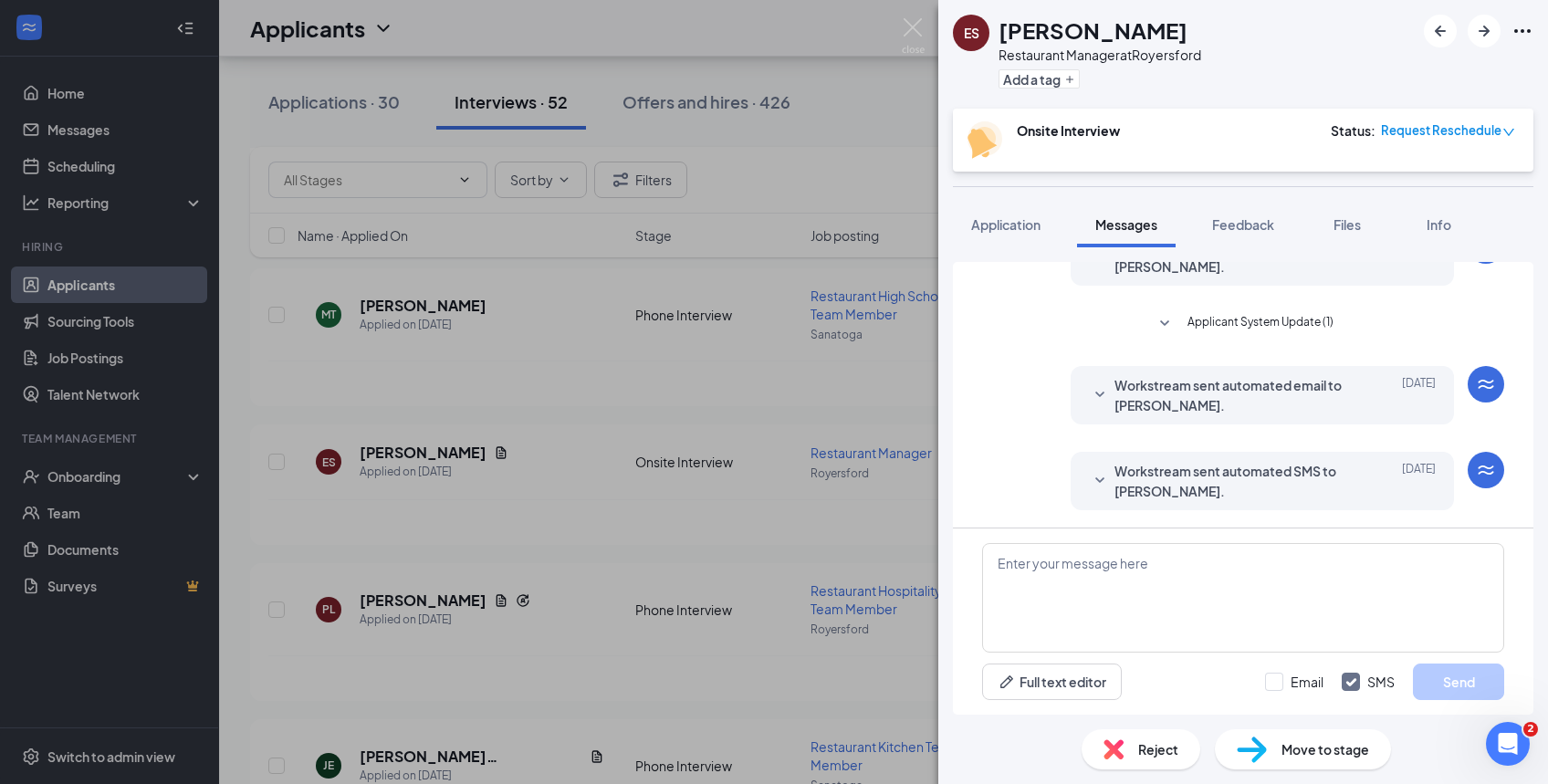
click at [1089, 474] on icon "SmallChevronDown" at bounding box center [1100, 481] width 22 height 22
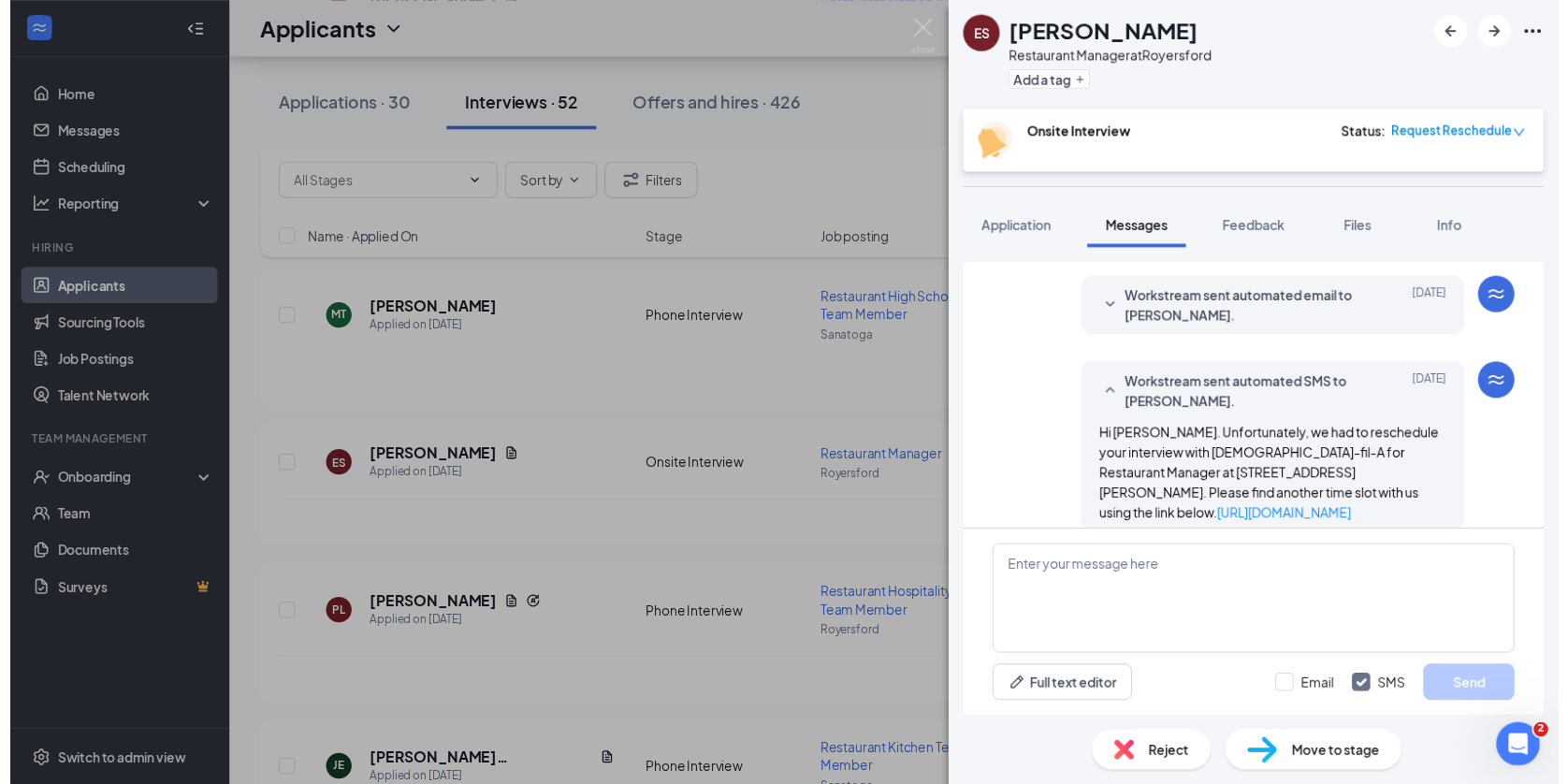
scroll to position [754, 0]
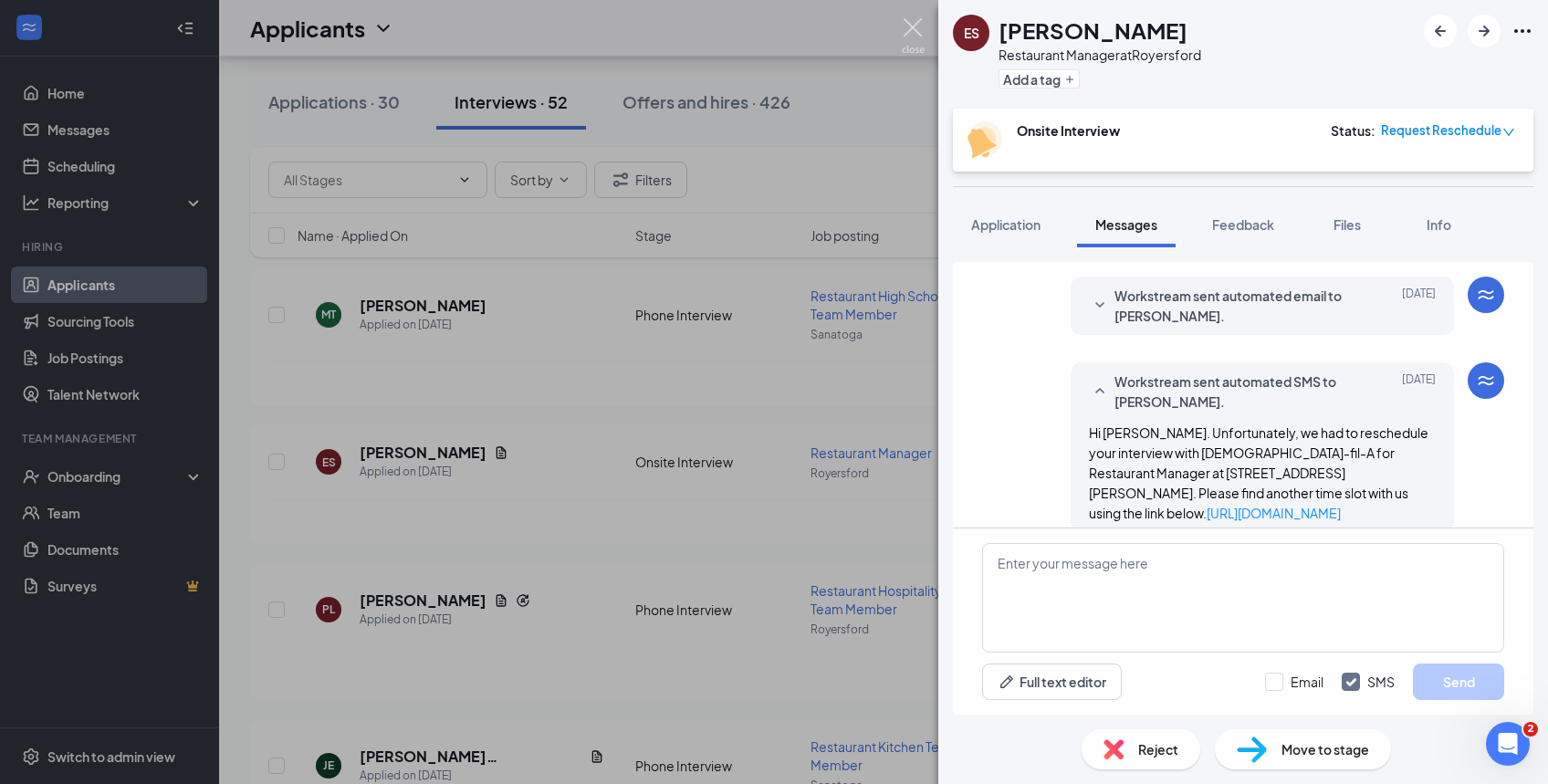
click at [915, 37] on img at bounding box center [913, 36] width 23 height 36
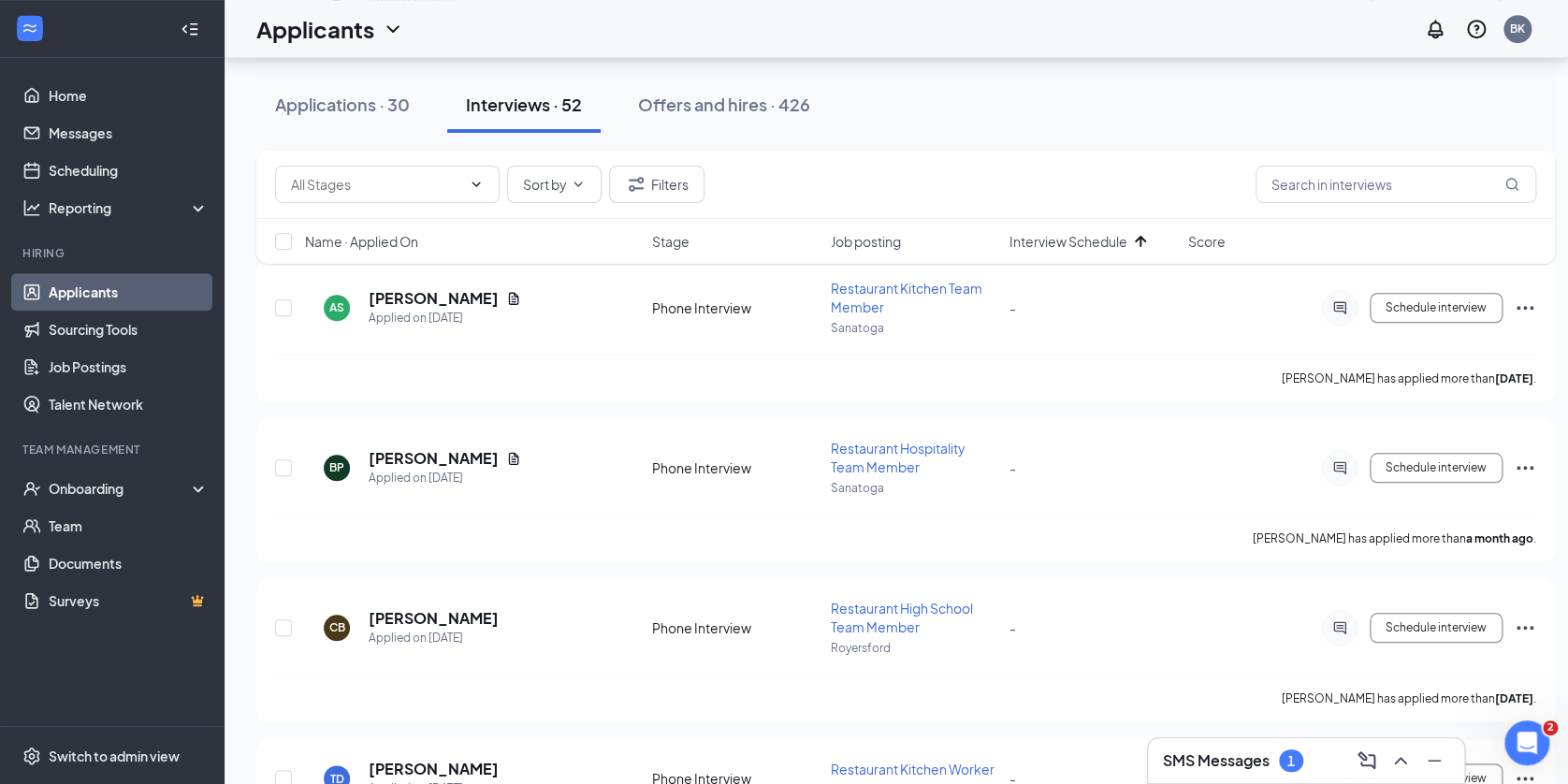
scroll to position [7736, 0]
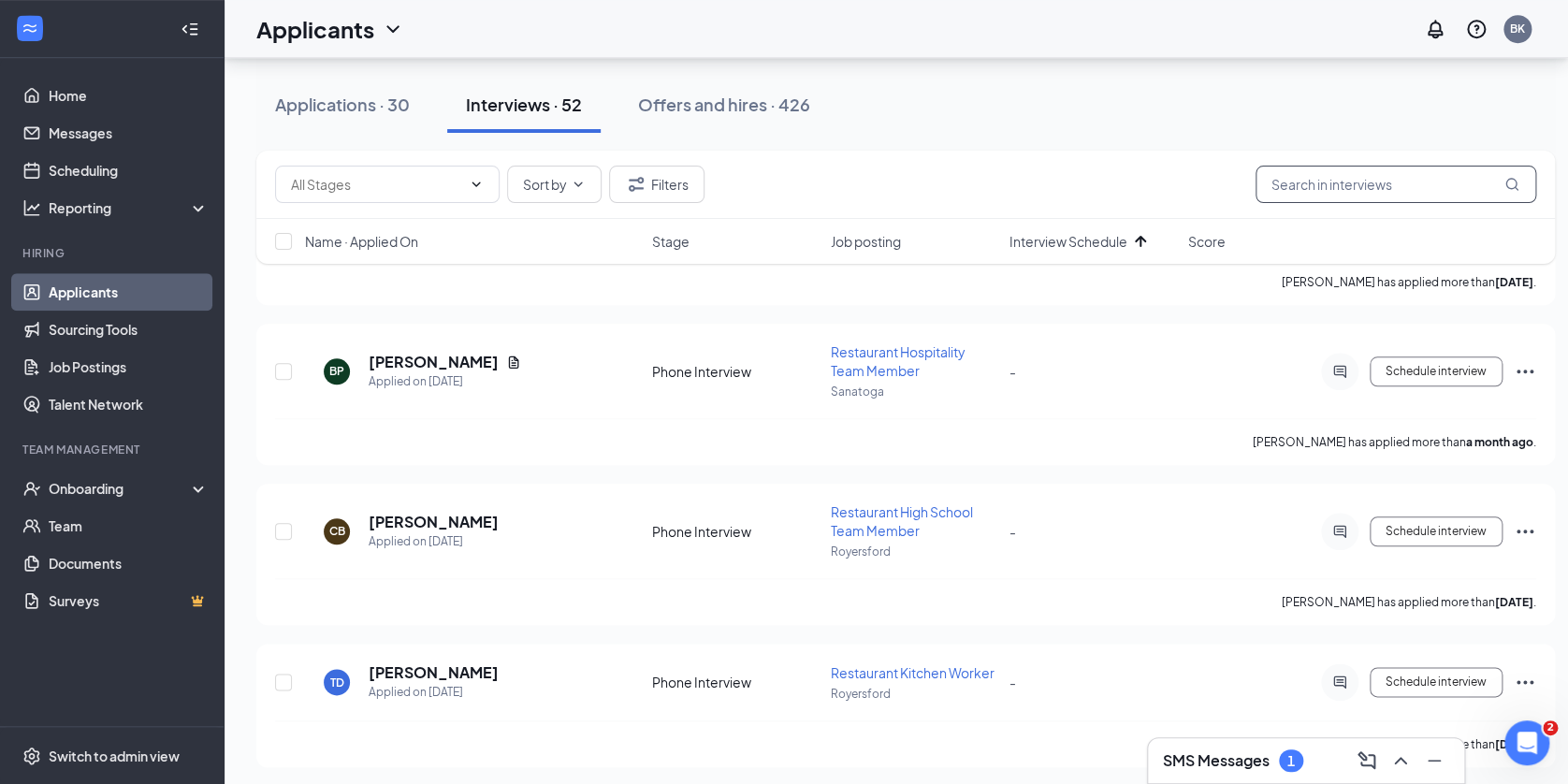
click at [1337, 190] on input "text" at bounding box center [1395, 184] width 281 height 38
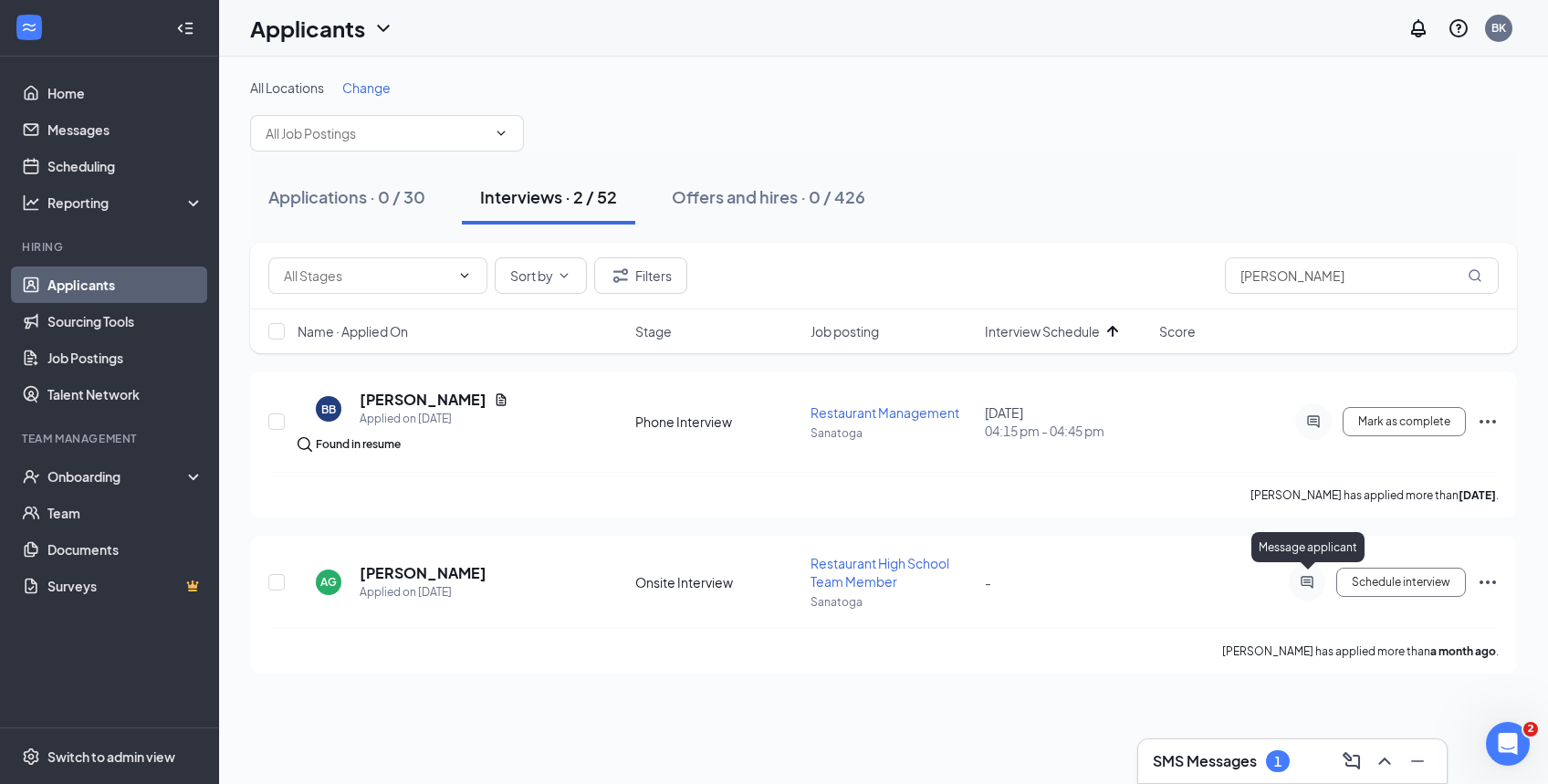
click at [1305, 579] on icon "ActiveChat" at bounding box center [1307, 583] width 22 height 15
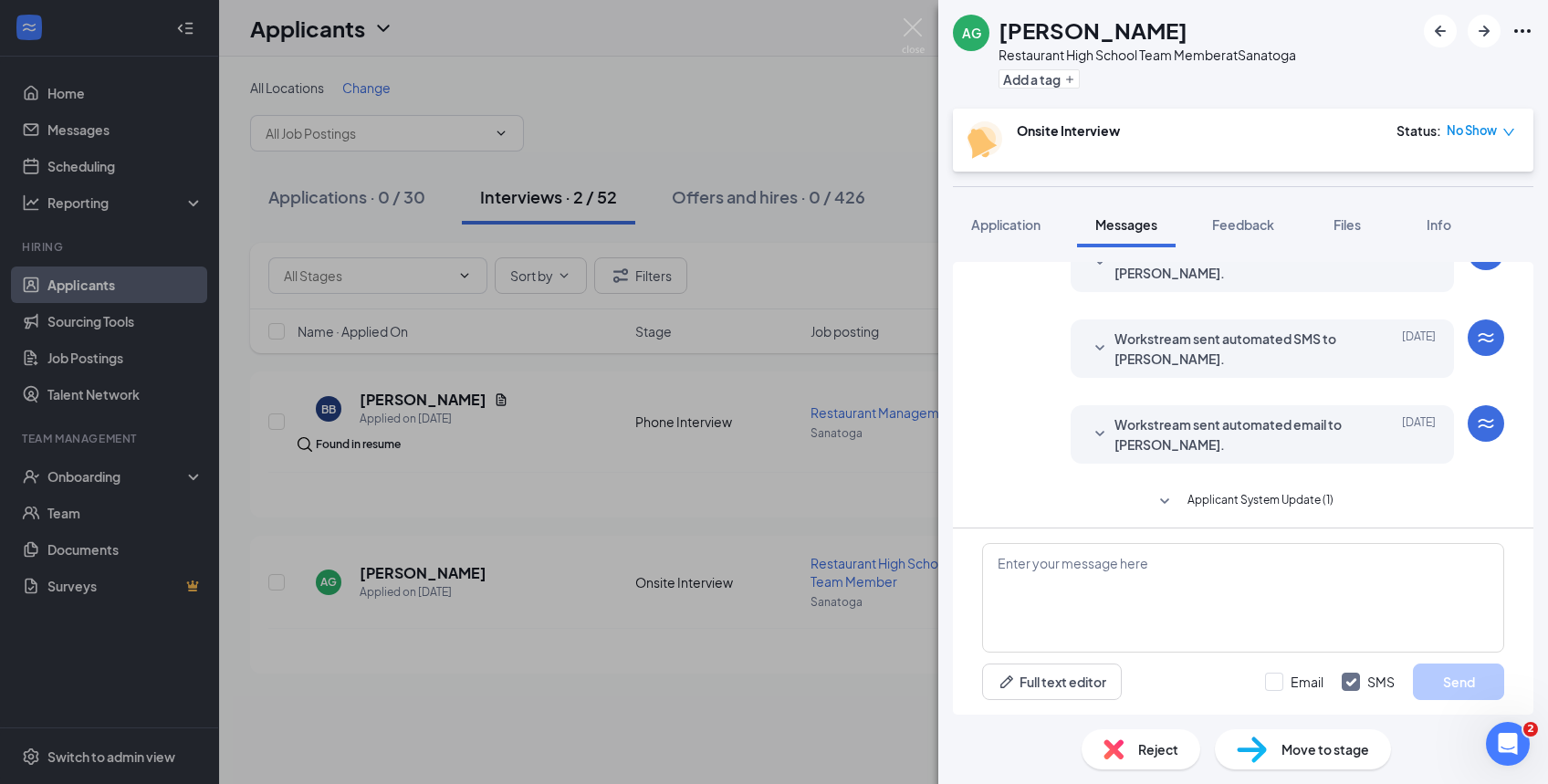
scroll to position [551, 0]
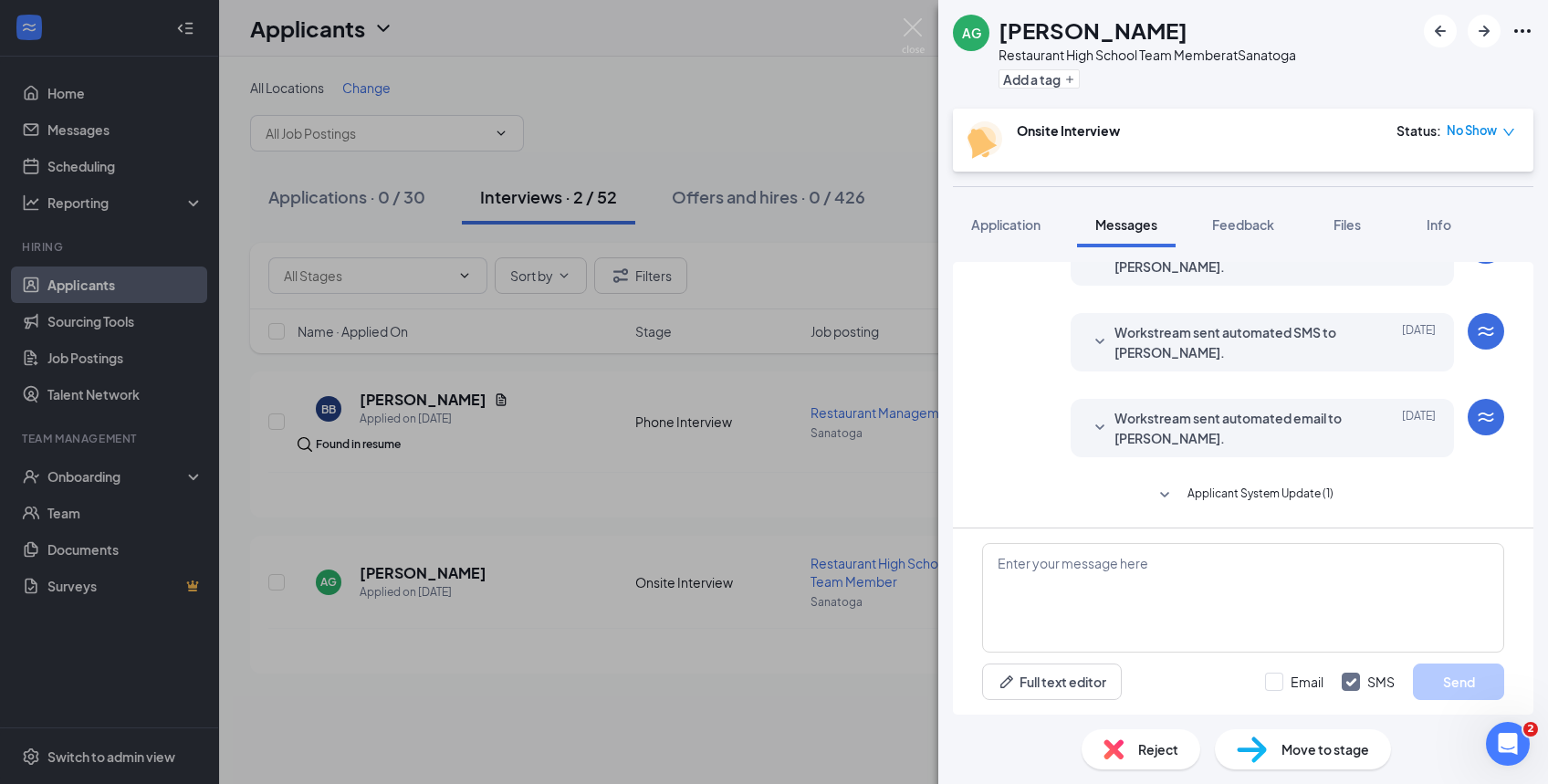
click at [1089, 429] on icon "SmallChevronDown" at bounding box center [1100, 428] width 22 height 22
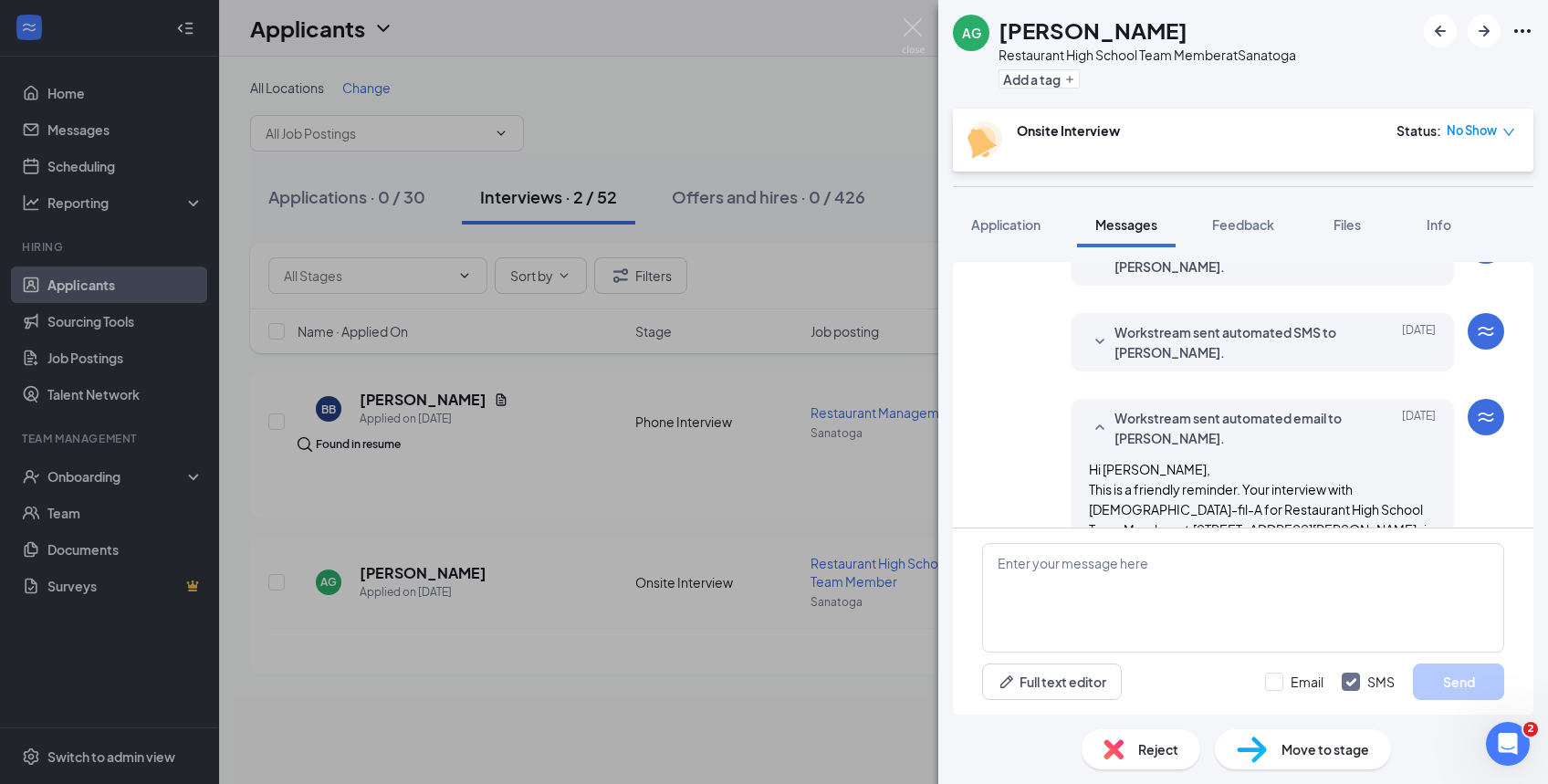
scroll to position [783, 0]
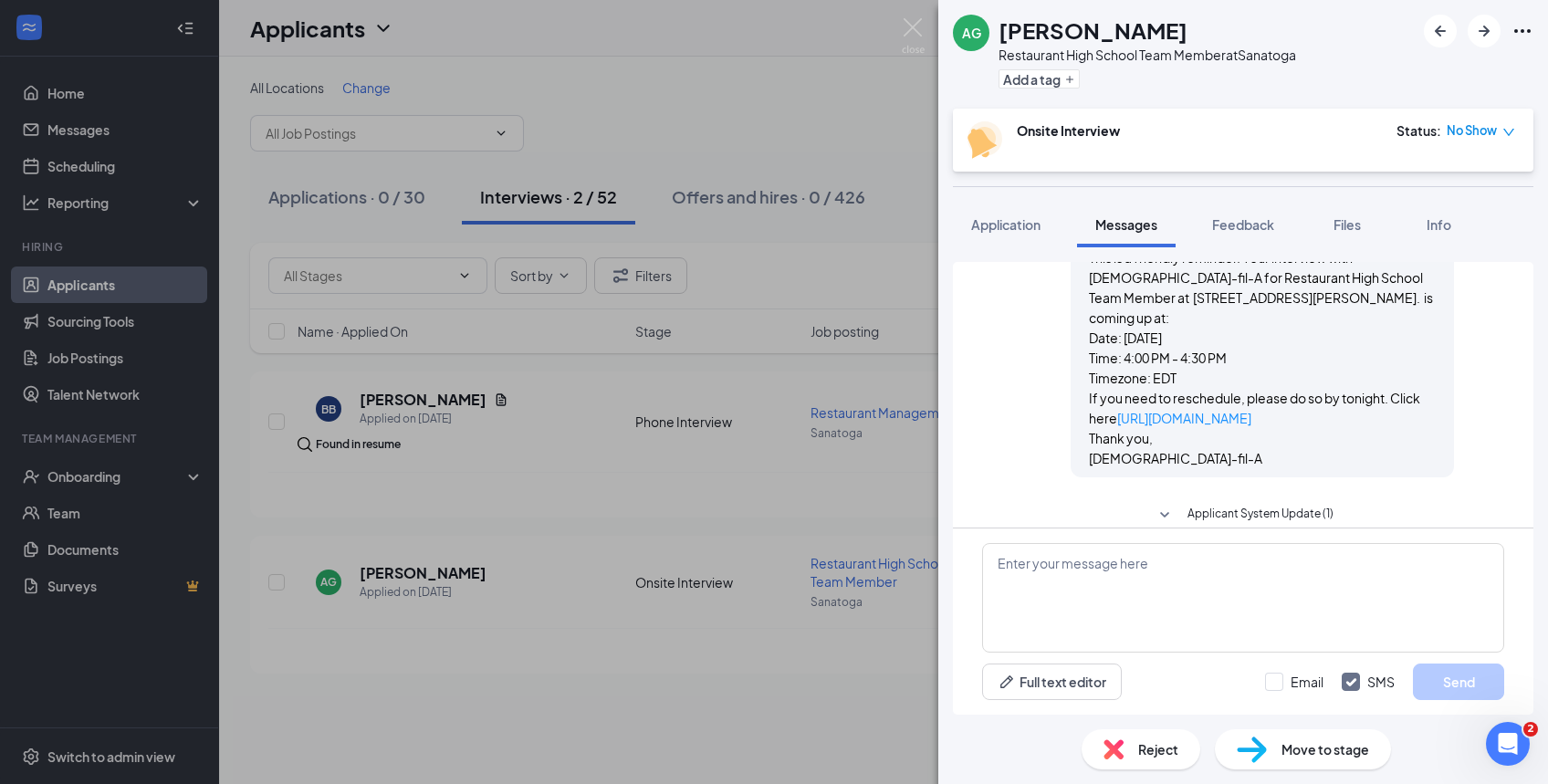
click at [1158, 505] on icon "SmallChevronDown" at bounding box center [1165, 516] width 22 height 22
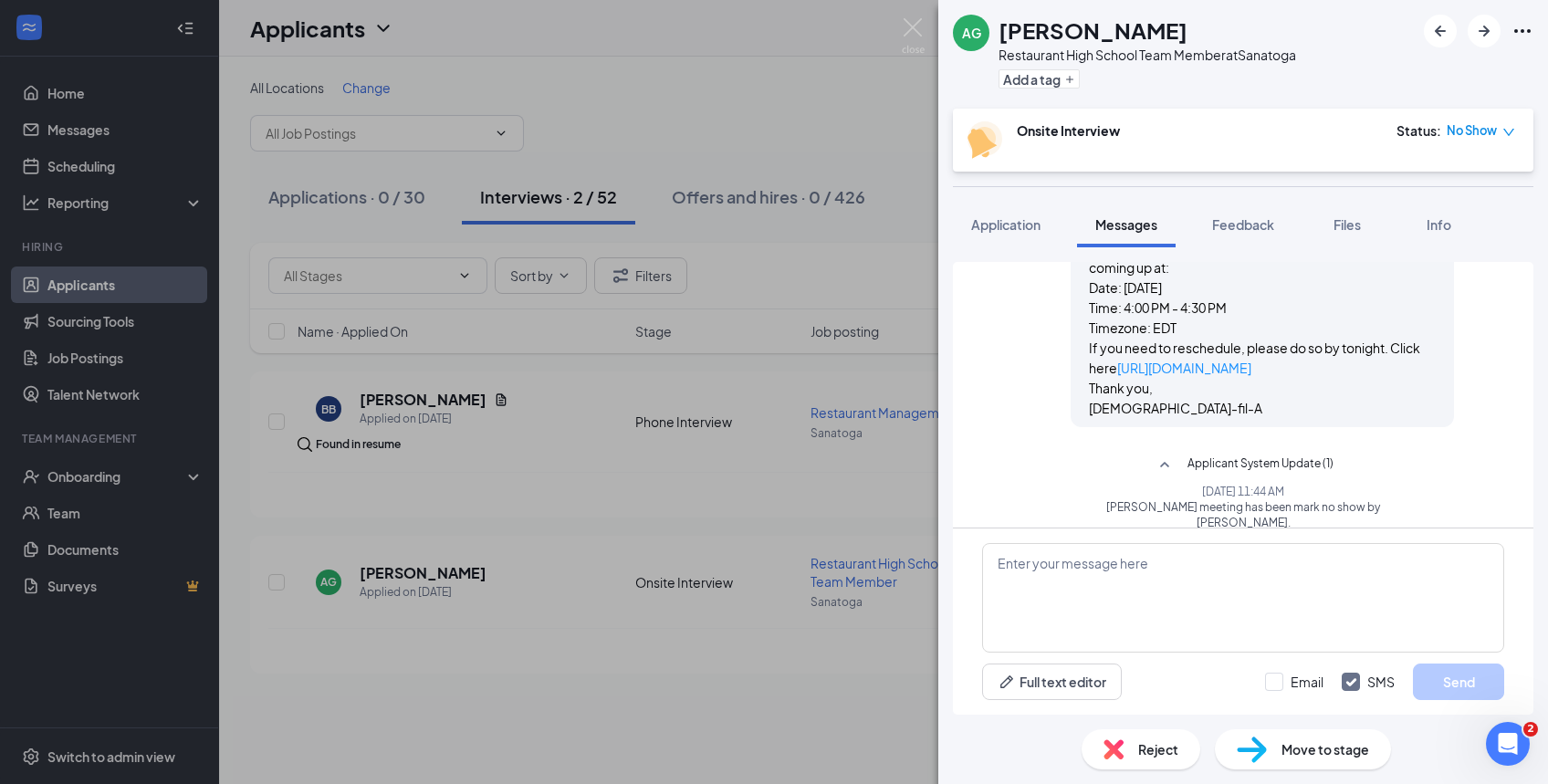
click at [1164, 746] on span "Reject" at bounding box center [1159, 749] width 40 height 20
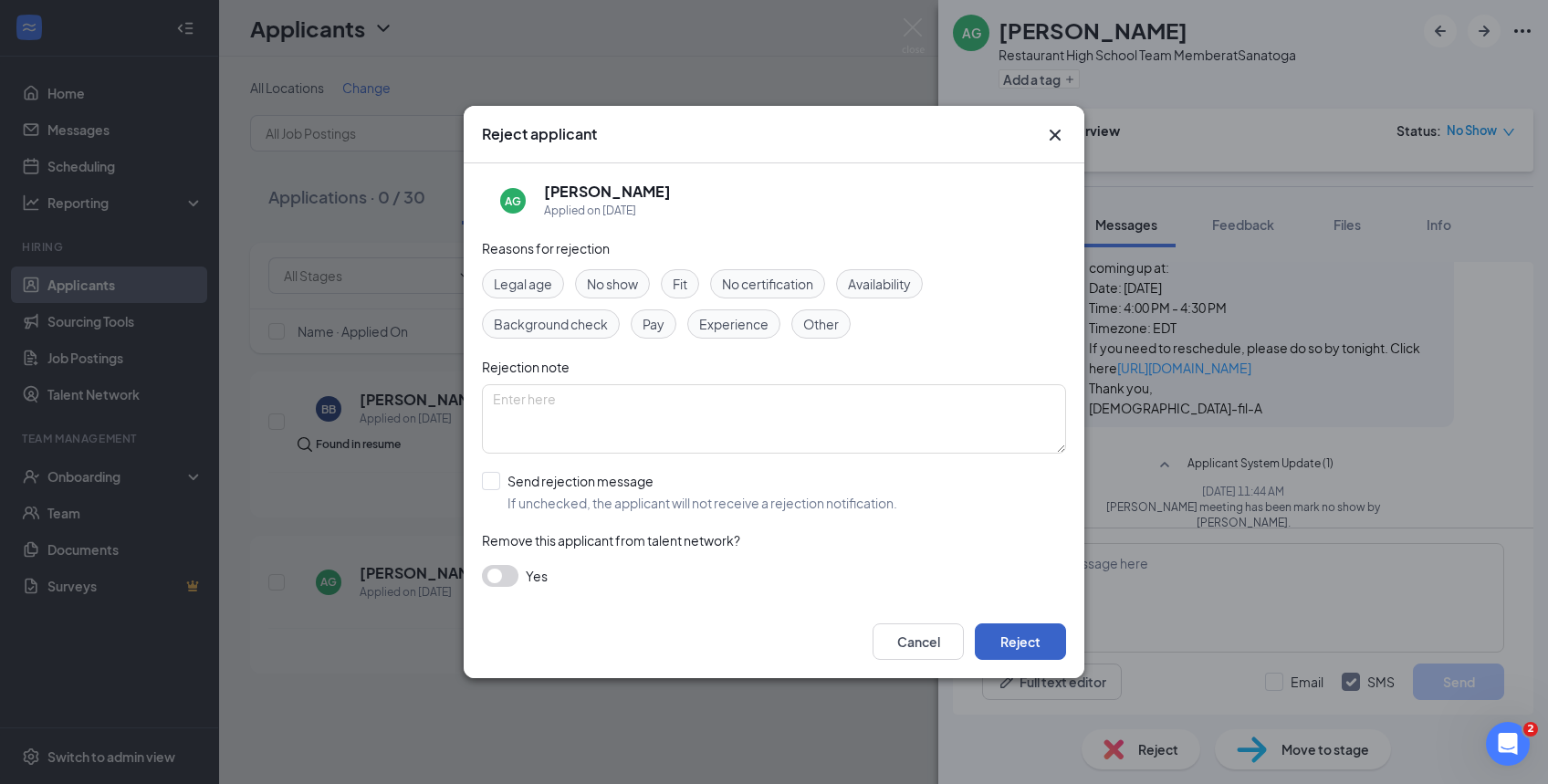
click at [1011, 642] on button "Reject" at bounding box center [1020, 642] width 92 height 37
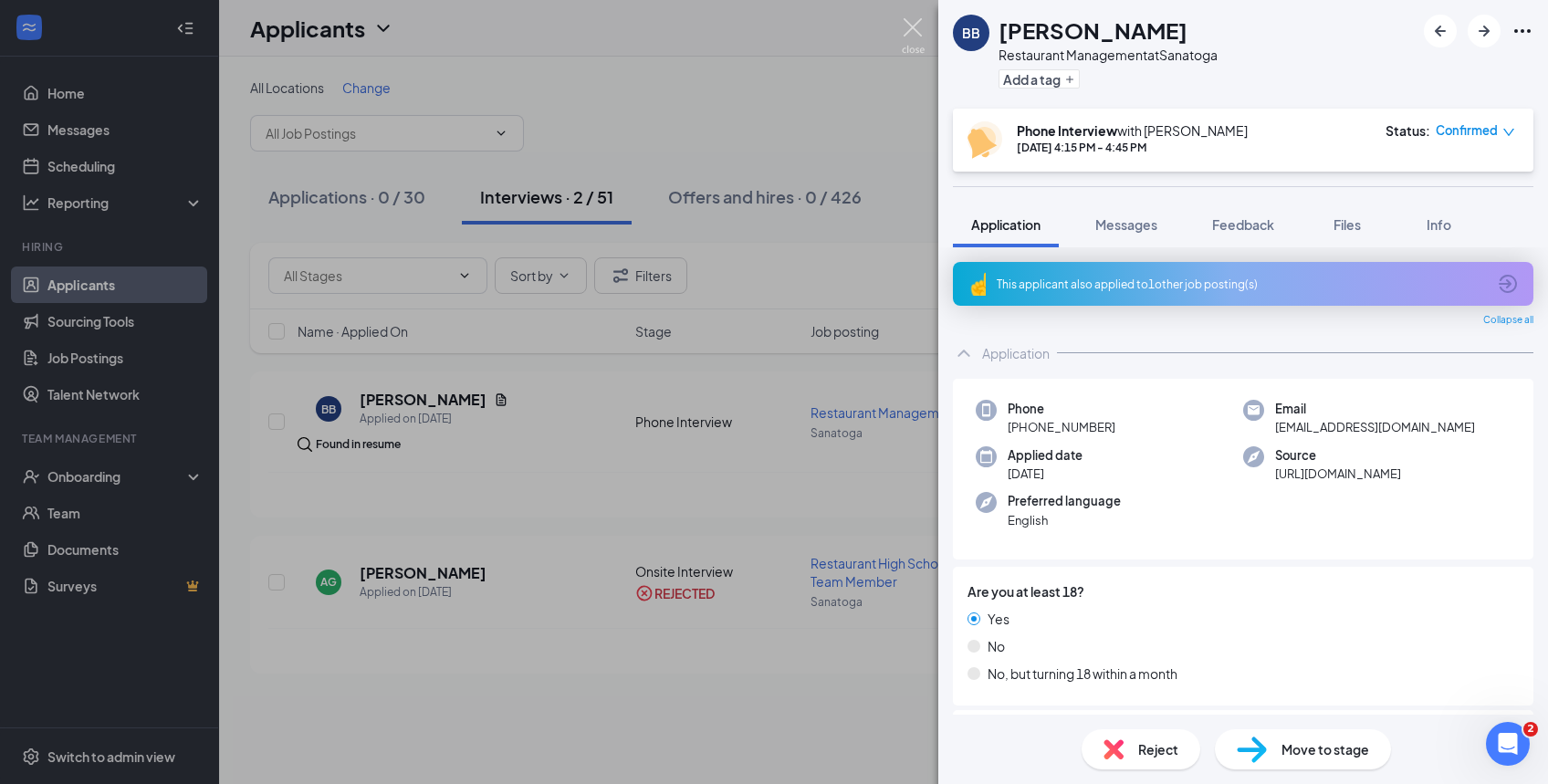
click at [912, 23] on img at bounding box center [913, 36] width 23 height 36
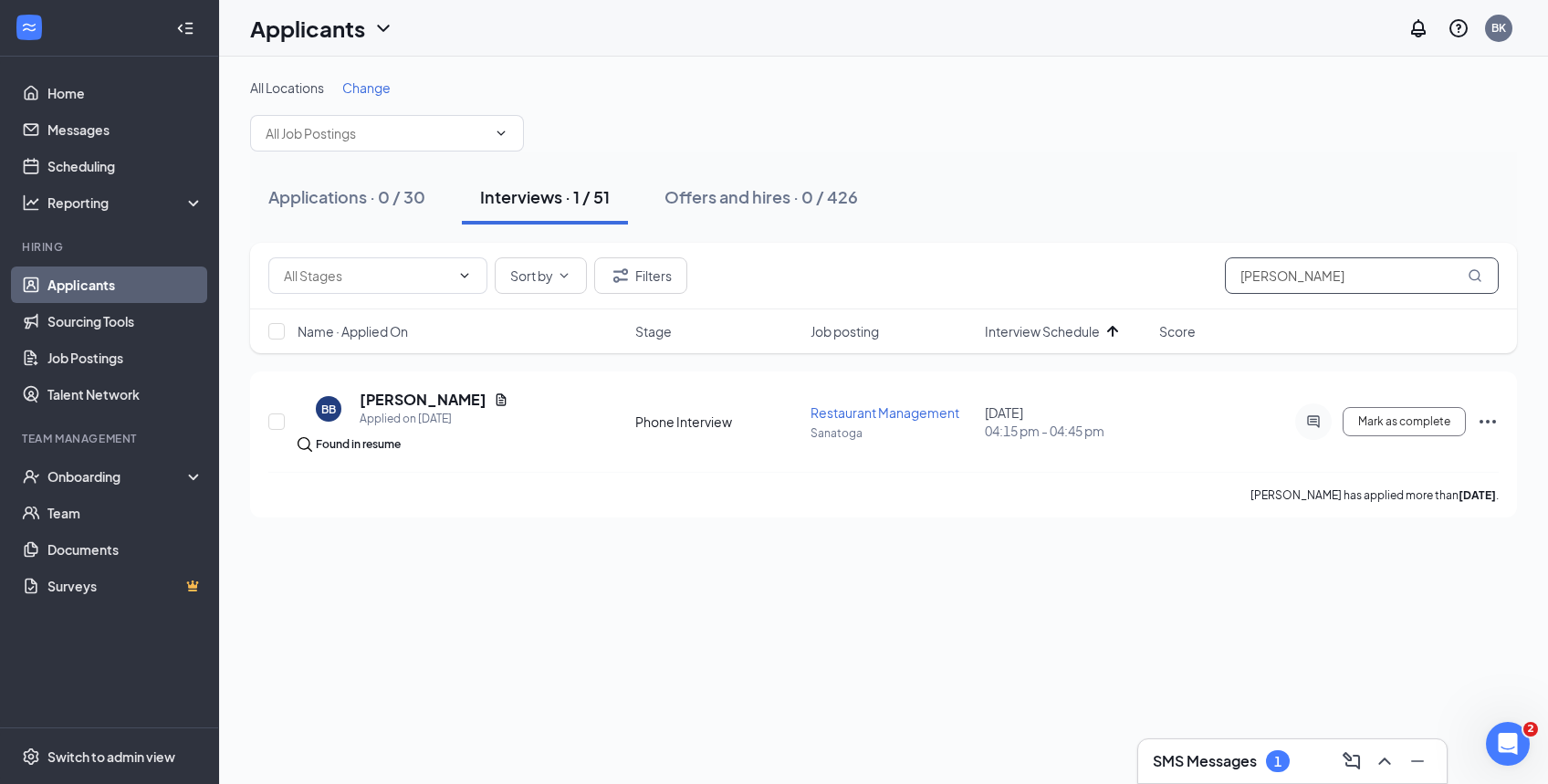
drag, startPoint x: 1275, startPoint y: 278, endPoint x: 1148, endPoint y: 248, distance: 130.5
click at [1148, 248] on div "Onsite Interview (11) Phone Interview (40) Sort by [PERSON_NAME]" at bounding box center [883, 276] width 1267 height 67
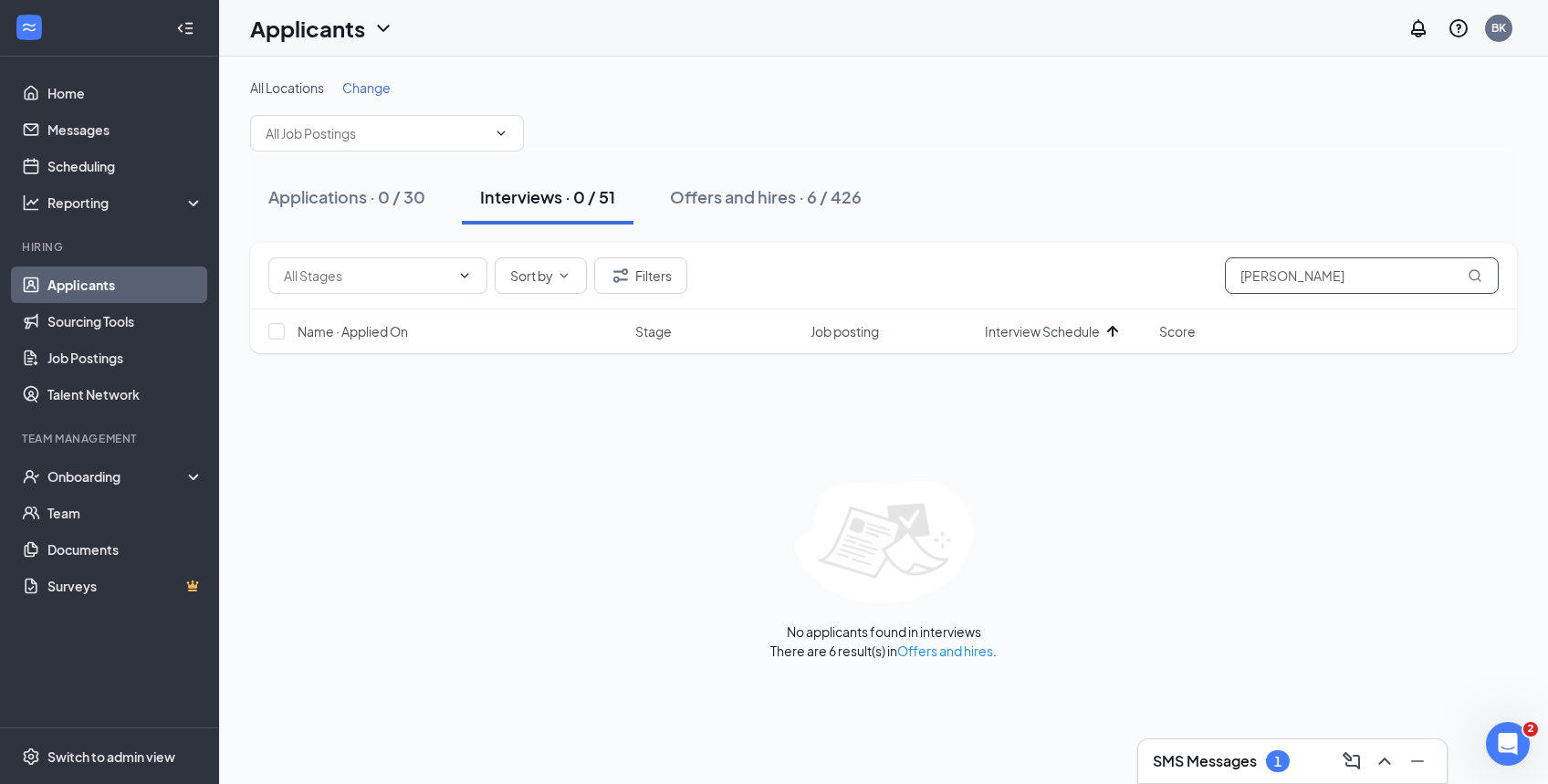
drag, startPoint x: 1274, startPoint y: 275, endPoint x: 1183, endPoint y: 281, distance: 91.2
click at [1183, 281] on div "Onsite Interview (11) Phone Interview (40) Sort by Filters [PERSON_NAME]" at bounding box center [883, 276] width 1230 height 37
drag, startPoint x: 1331, startPoint y: 268, endPoint x: 1200, endPoint y: 253, distance: 131.9
click at [1200, 253] on div "Onsite Interview (11) Phone Interview (40) Sort by Filters [PERSON_NAME]" at bounding box center [883, 276] width 1267 height 67
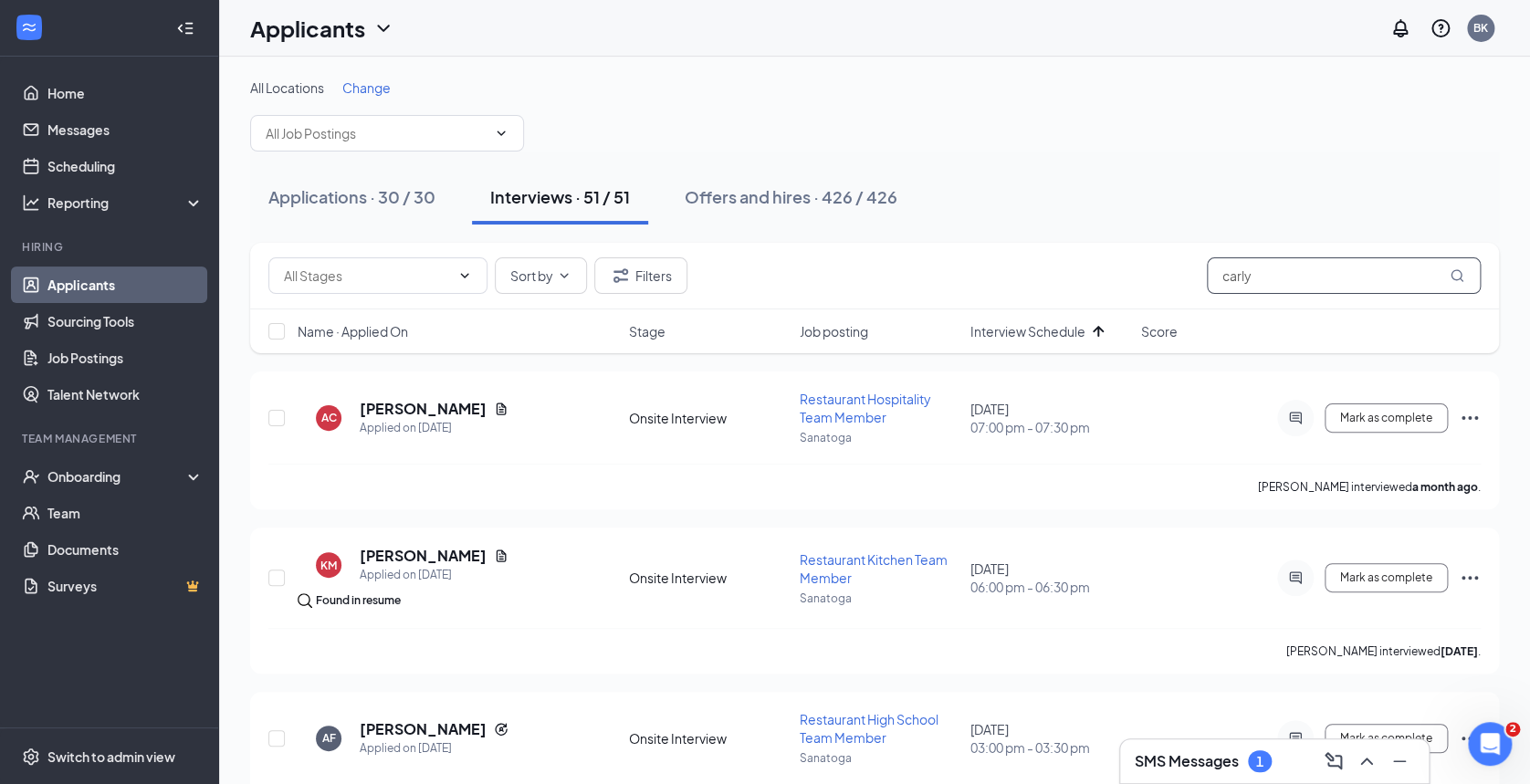
type input "carly"
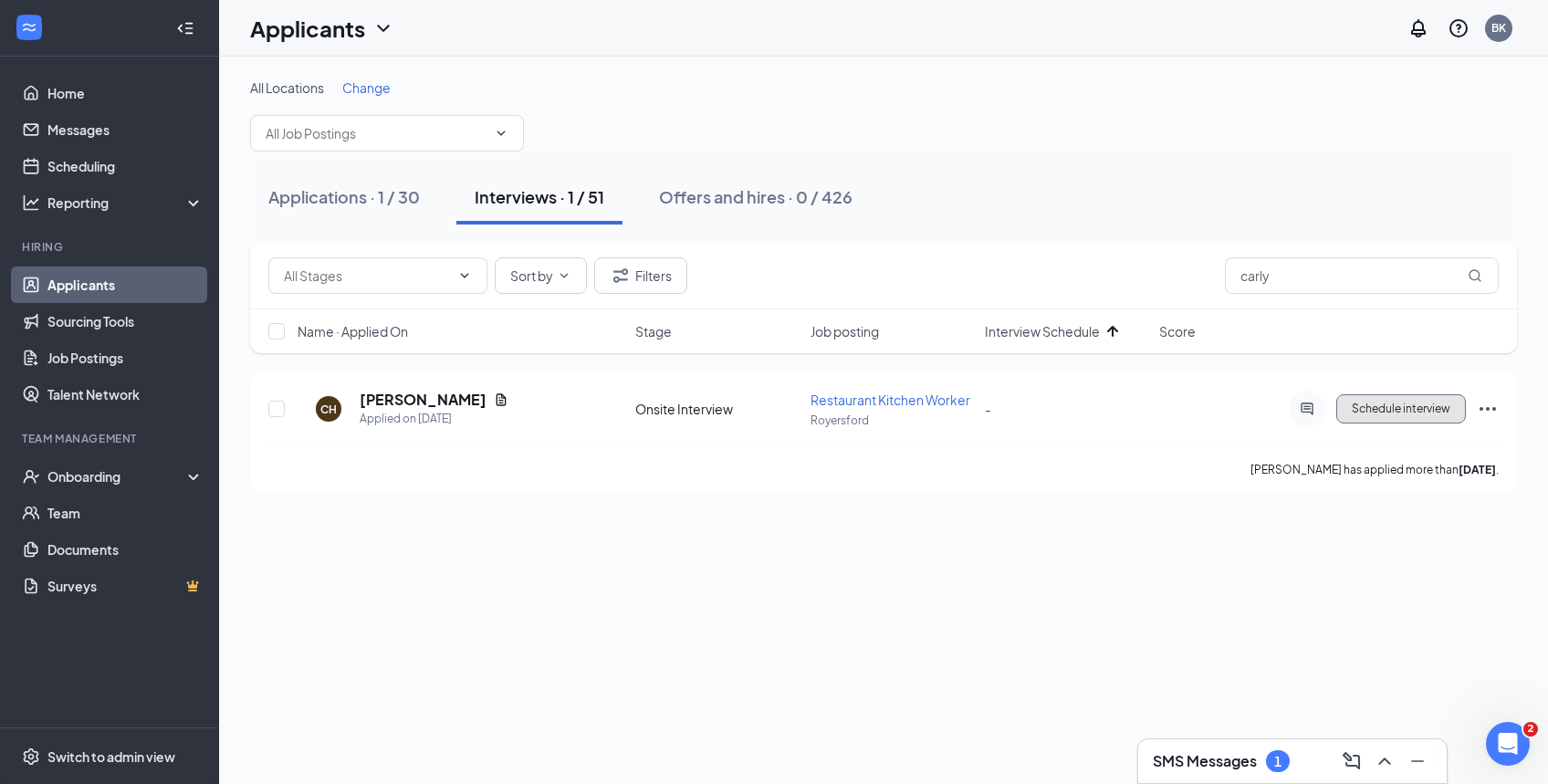
click at [1434, 414] on button "Schedule interview" at bounding box center [1401, 408] width 129 height 29
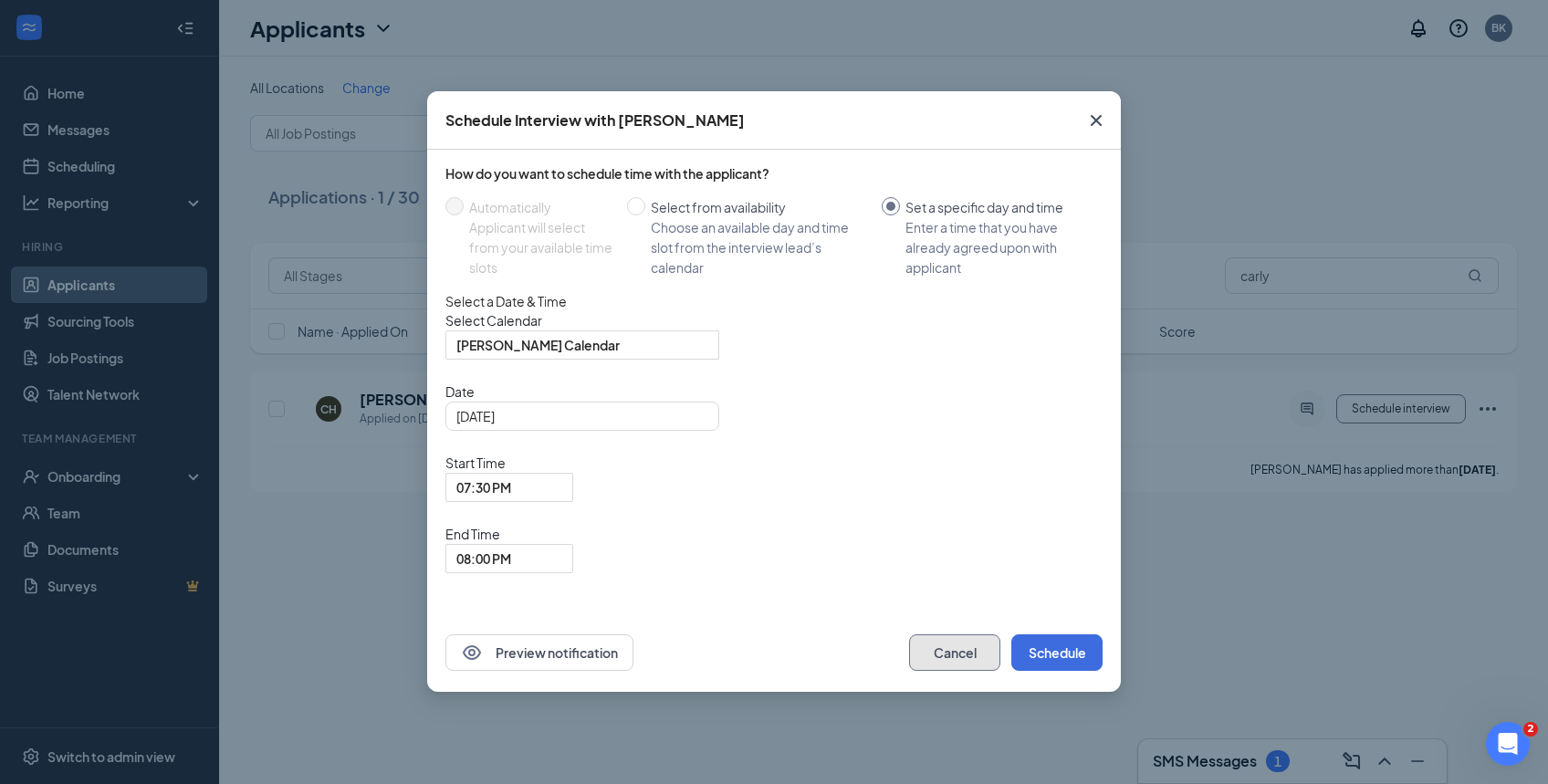
click at [944, 635] on button "Cancel" at bounding box center [954, 653] width 92 height 37
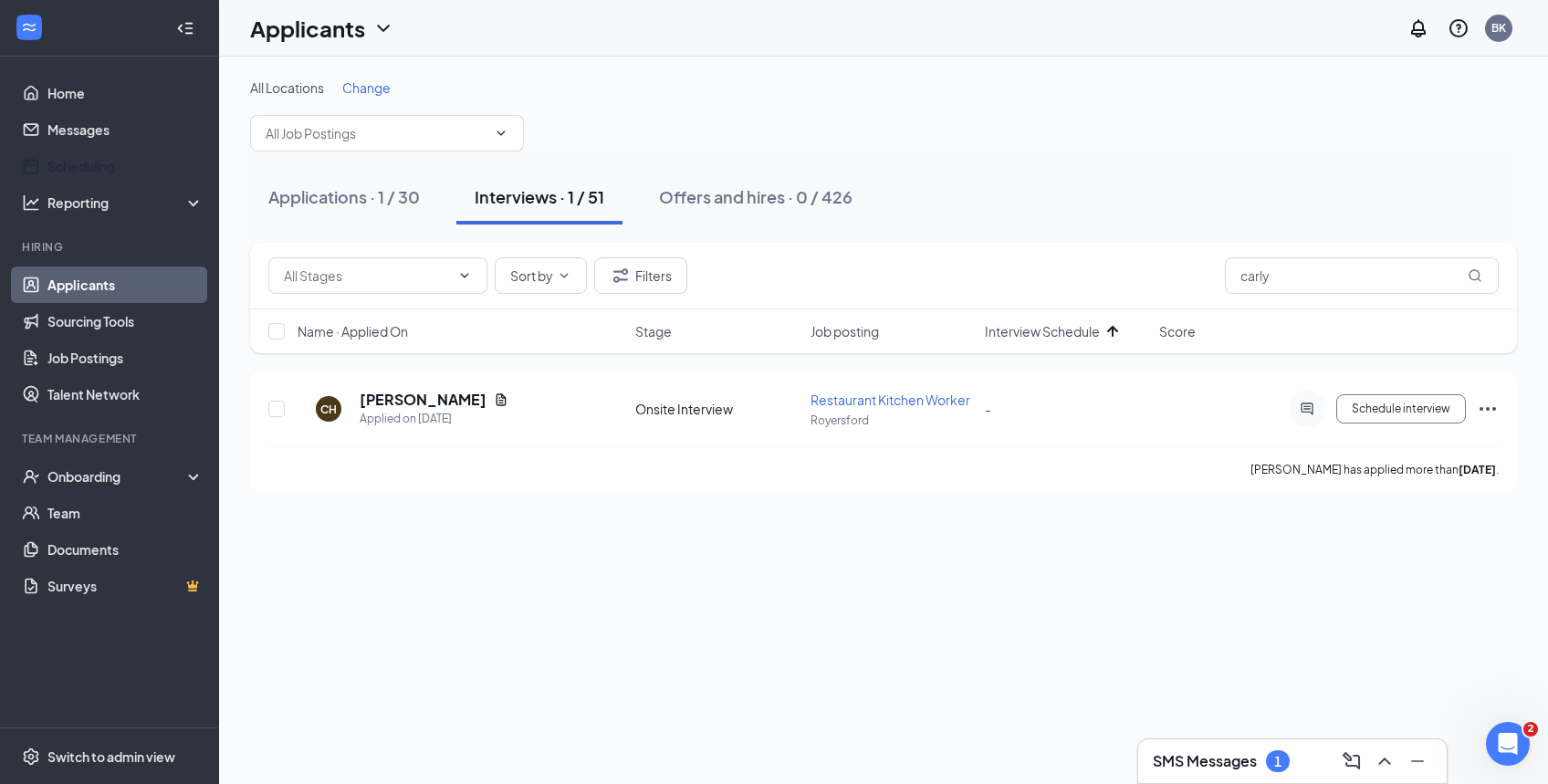
click at [93, 168] on link "Scheduling" at bounding box center [125, 166] width 156 height 37
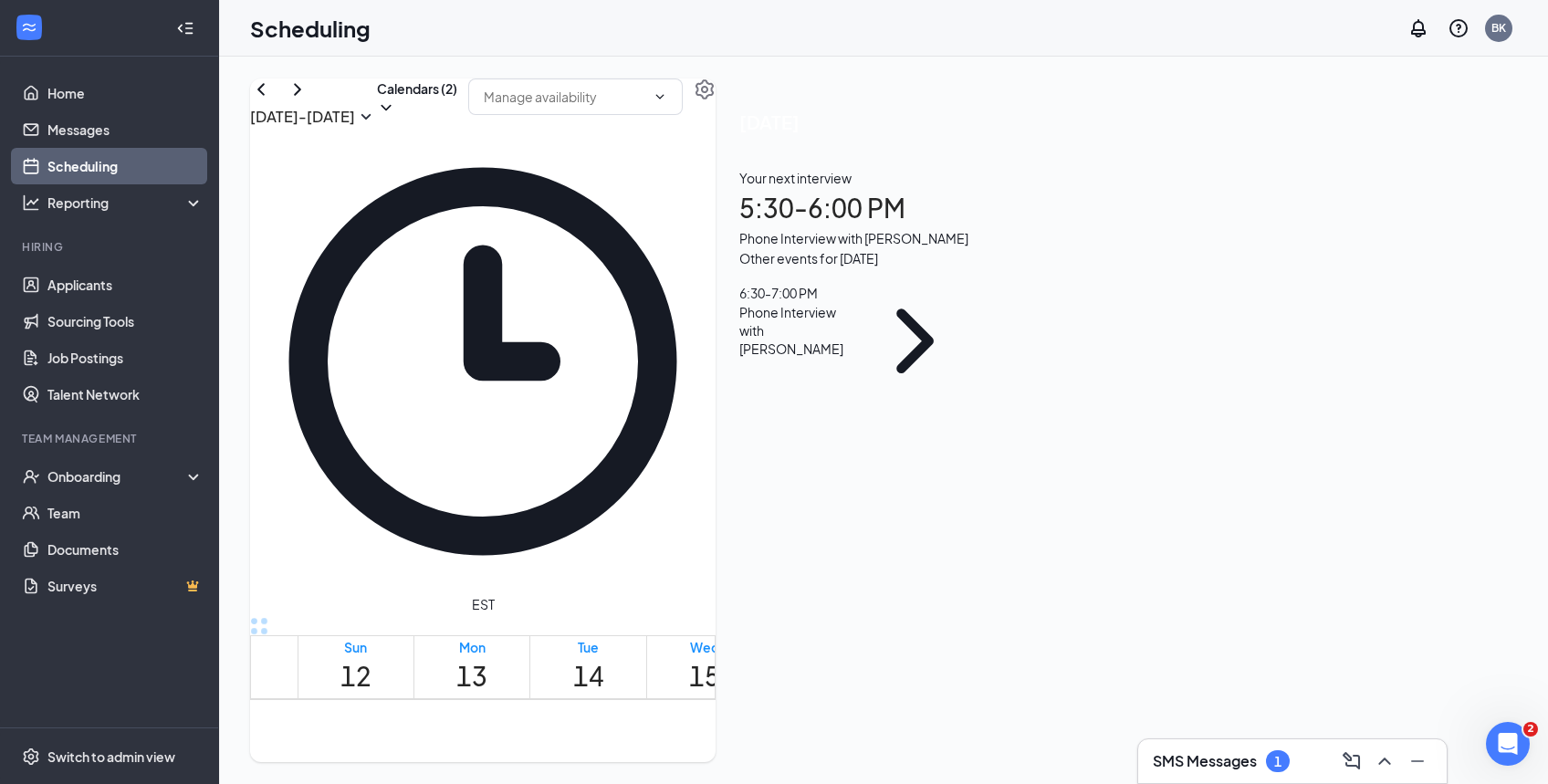
scroll to position [1561, 0]
click at [309, 101] on icon "ChevronRight" at bounding box center [298, 90] width 22 height 22
click at [608, 692] on div at bounding box center [608, 701] width 0 height 17
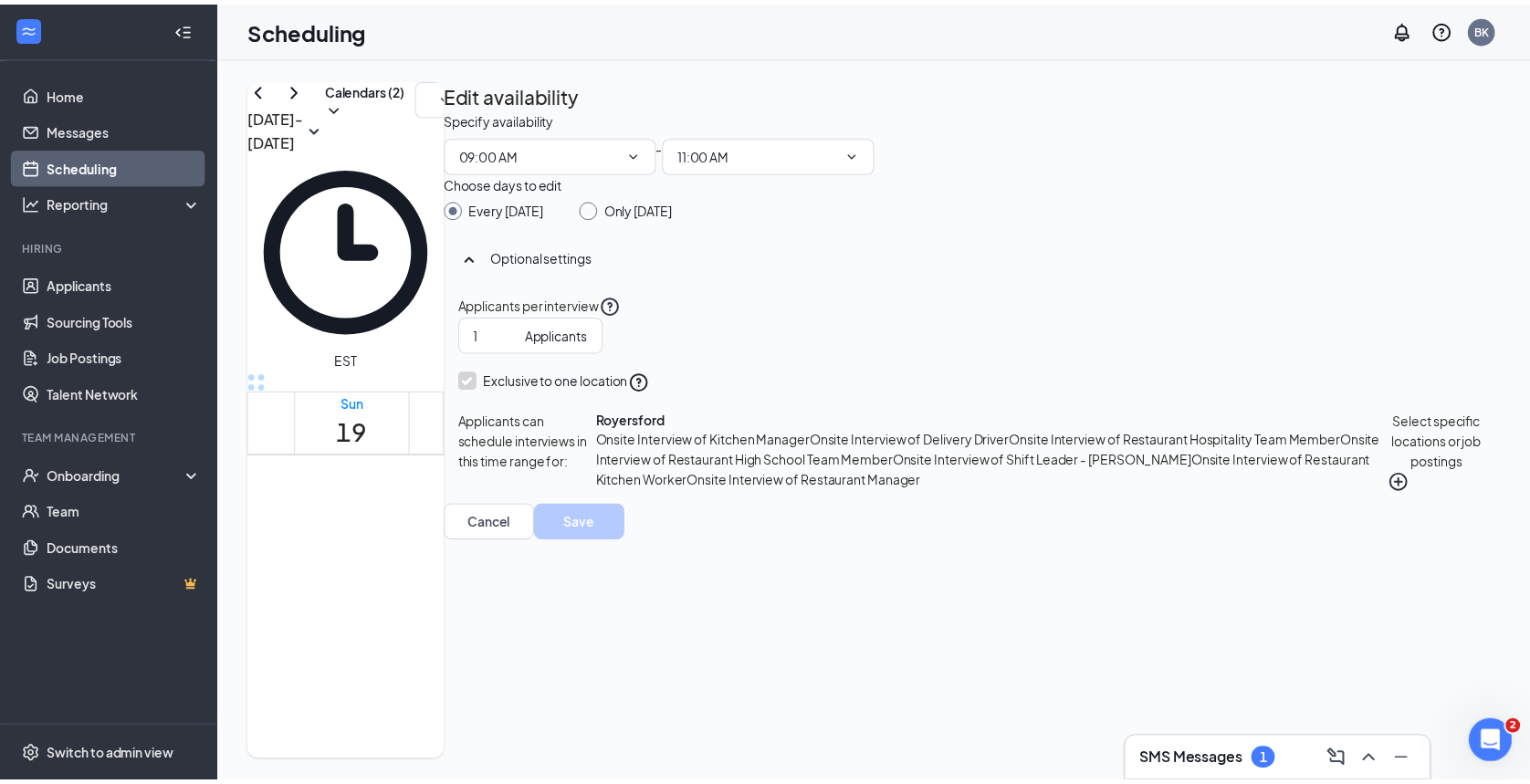
scroll to position [1676, 0]
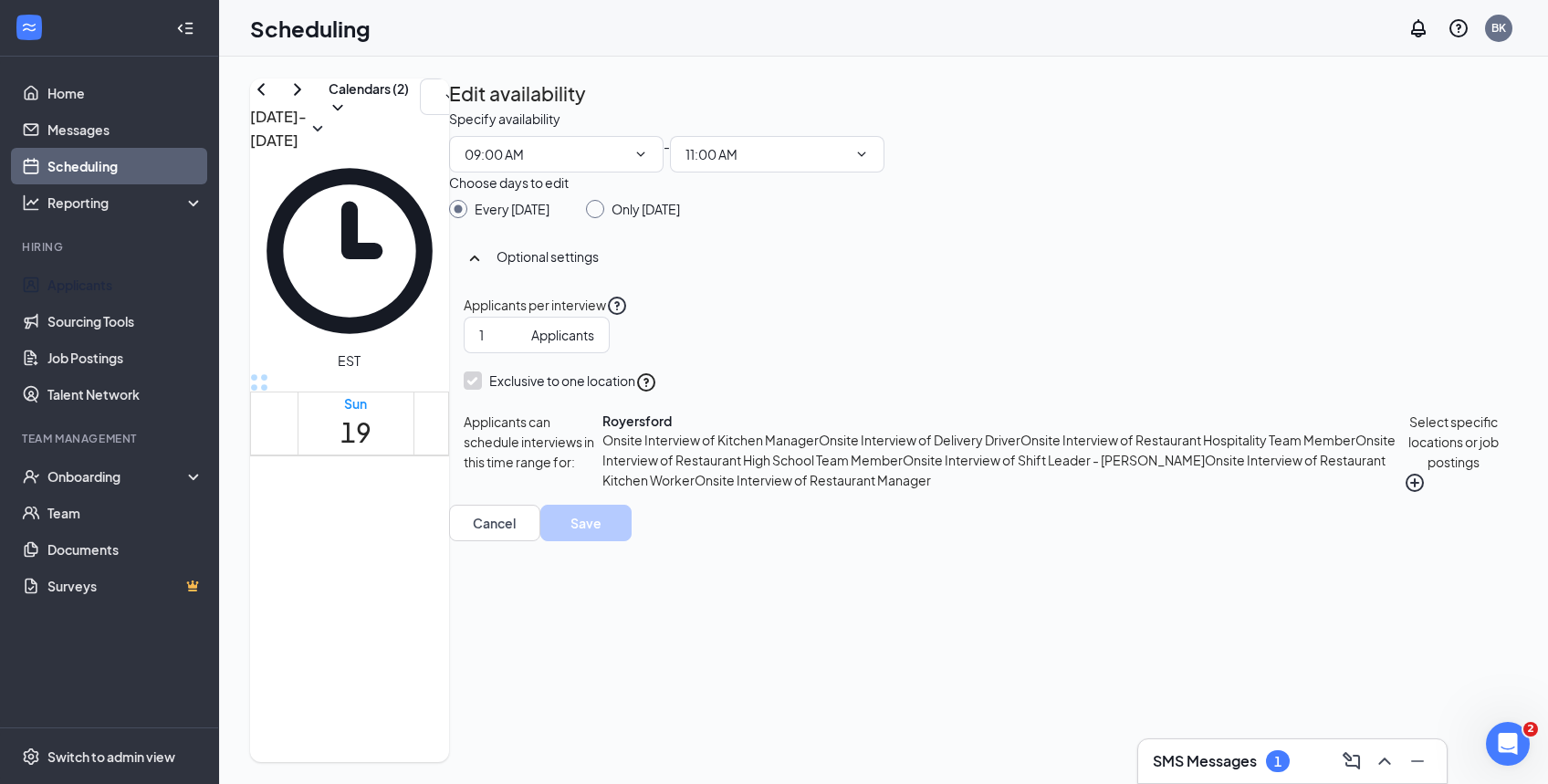
click at [104, 279] on link "Applicants" at bounding box center [125, 285] width 156 height 37
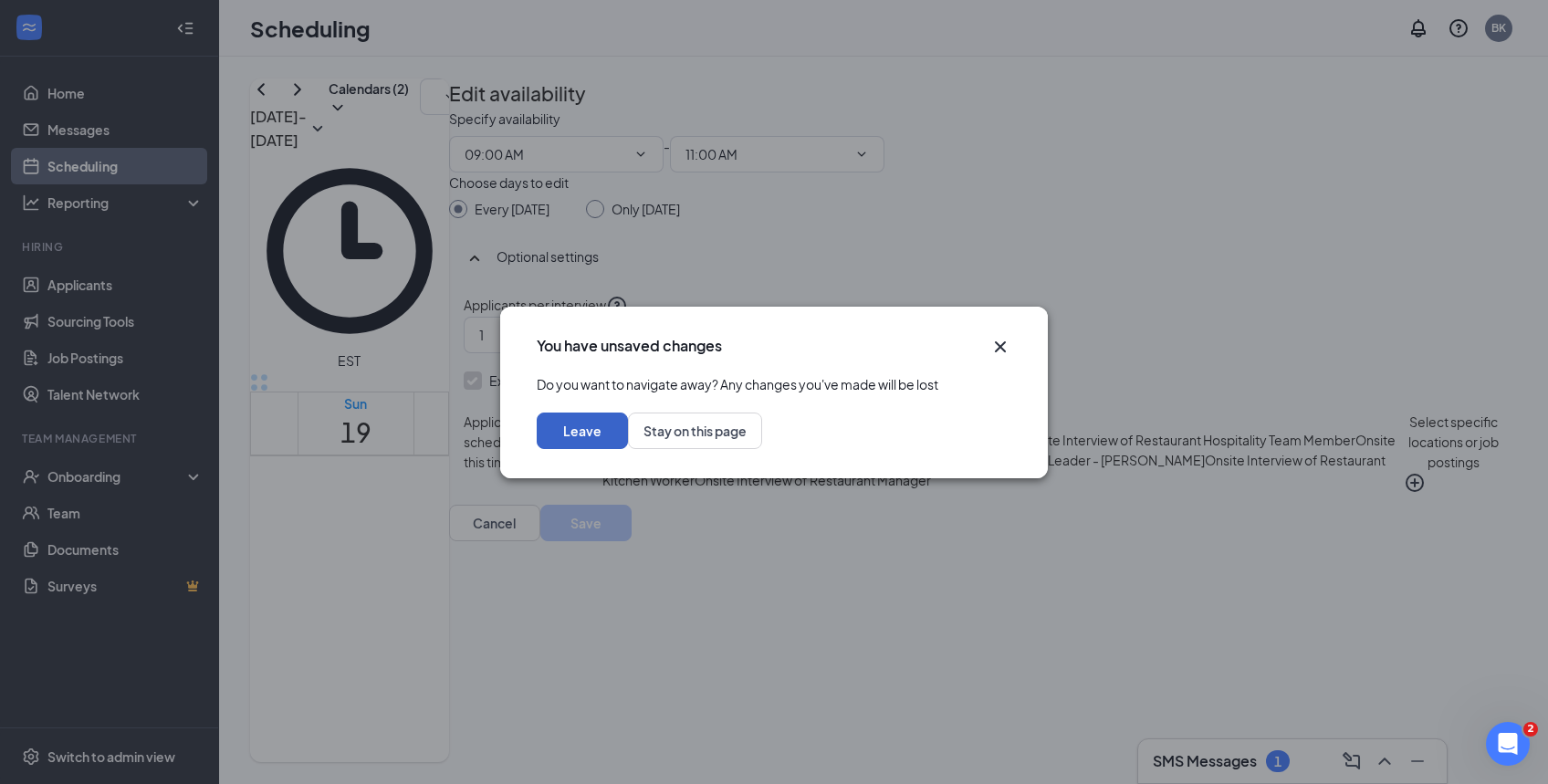
click at [628, 442] on button "Leave" at bounding box center [583, 430] width 92 height 37
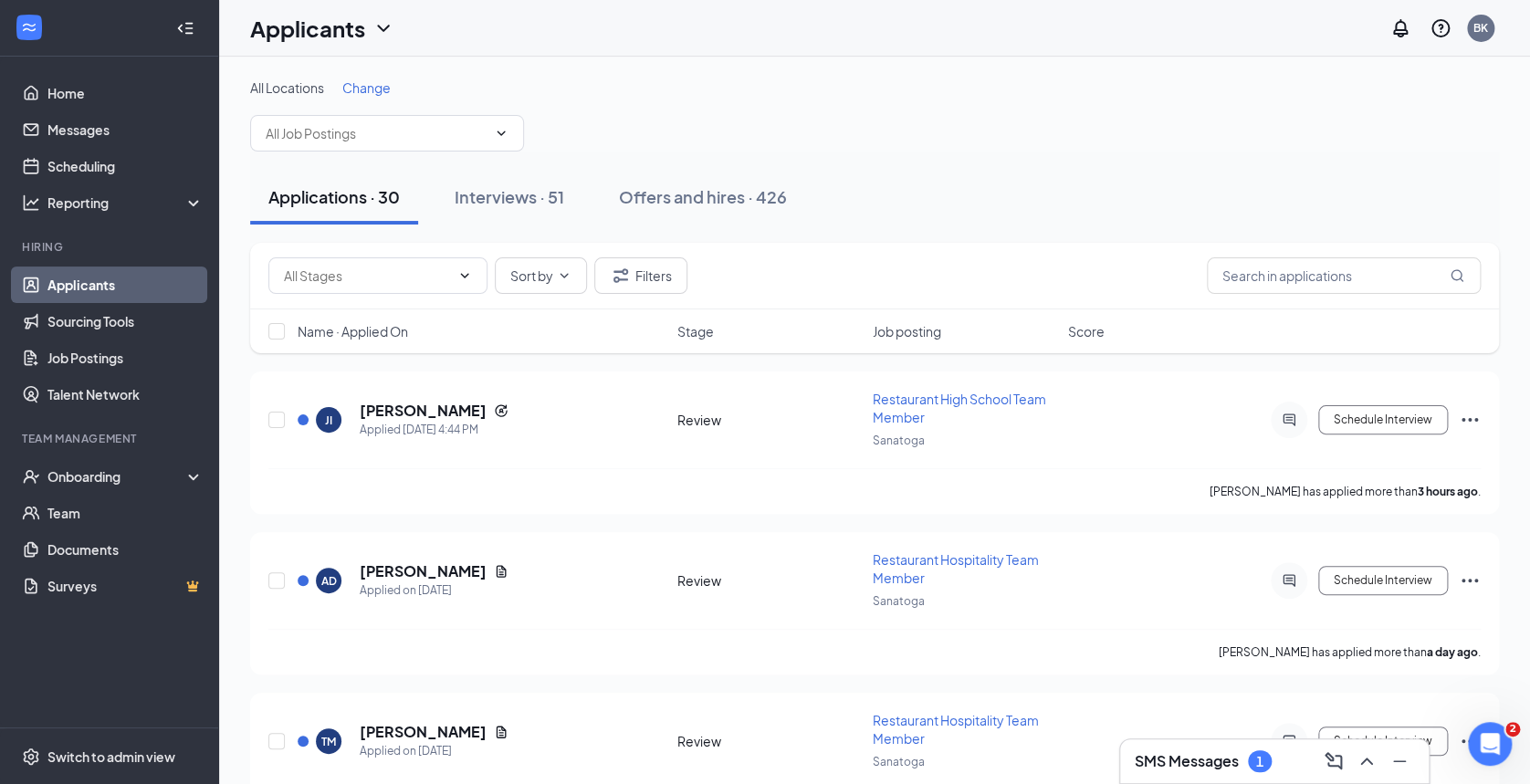
click at [508, 193] on div "Interviews · 51" at bounding box center [509, 196] width 110 height 23
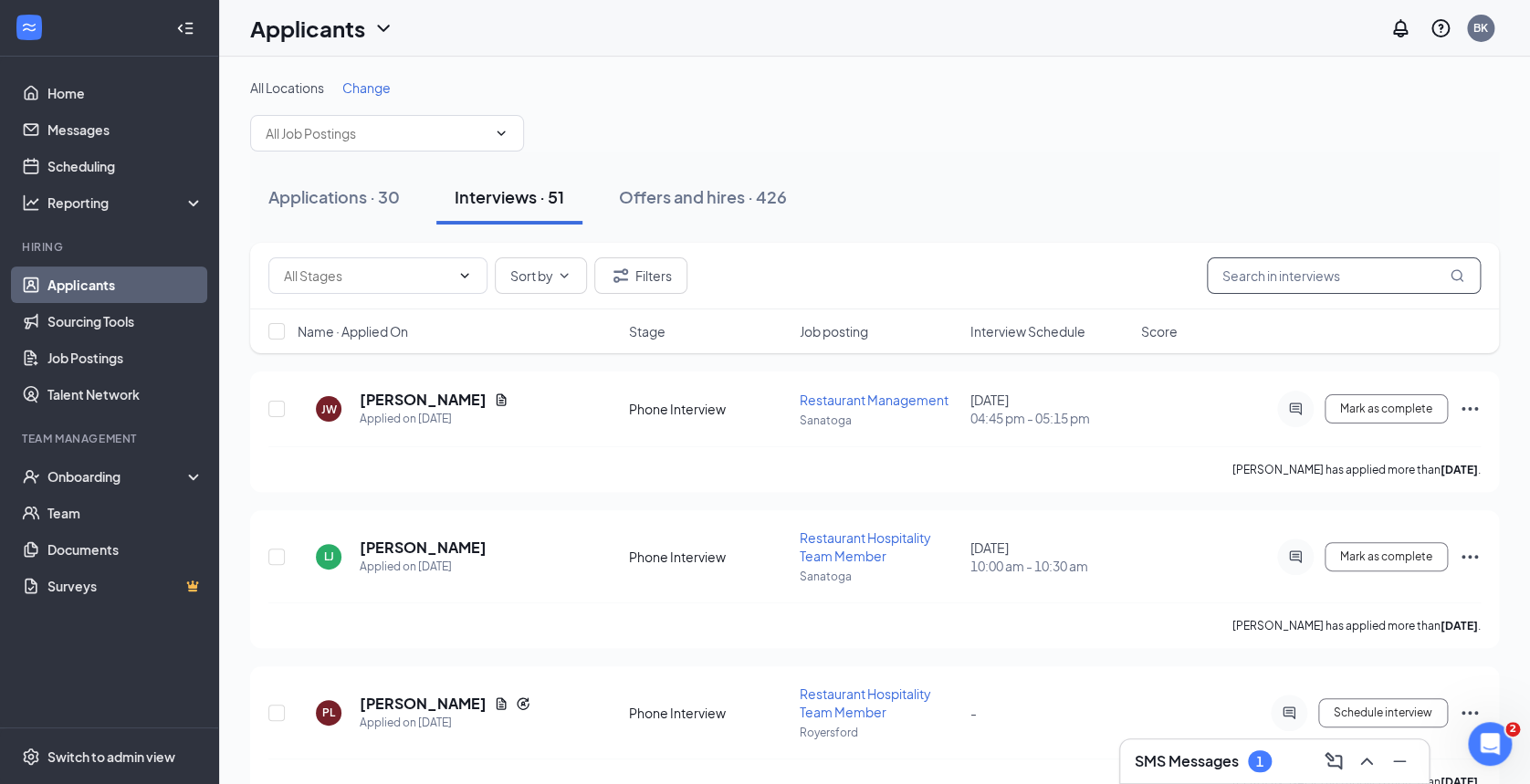
click at [1277, 278] on input "text" at bounding box center [1343, 276] width 274 height 37
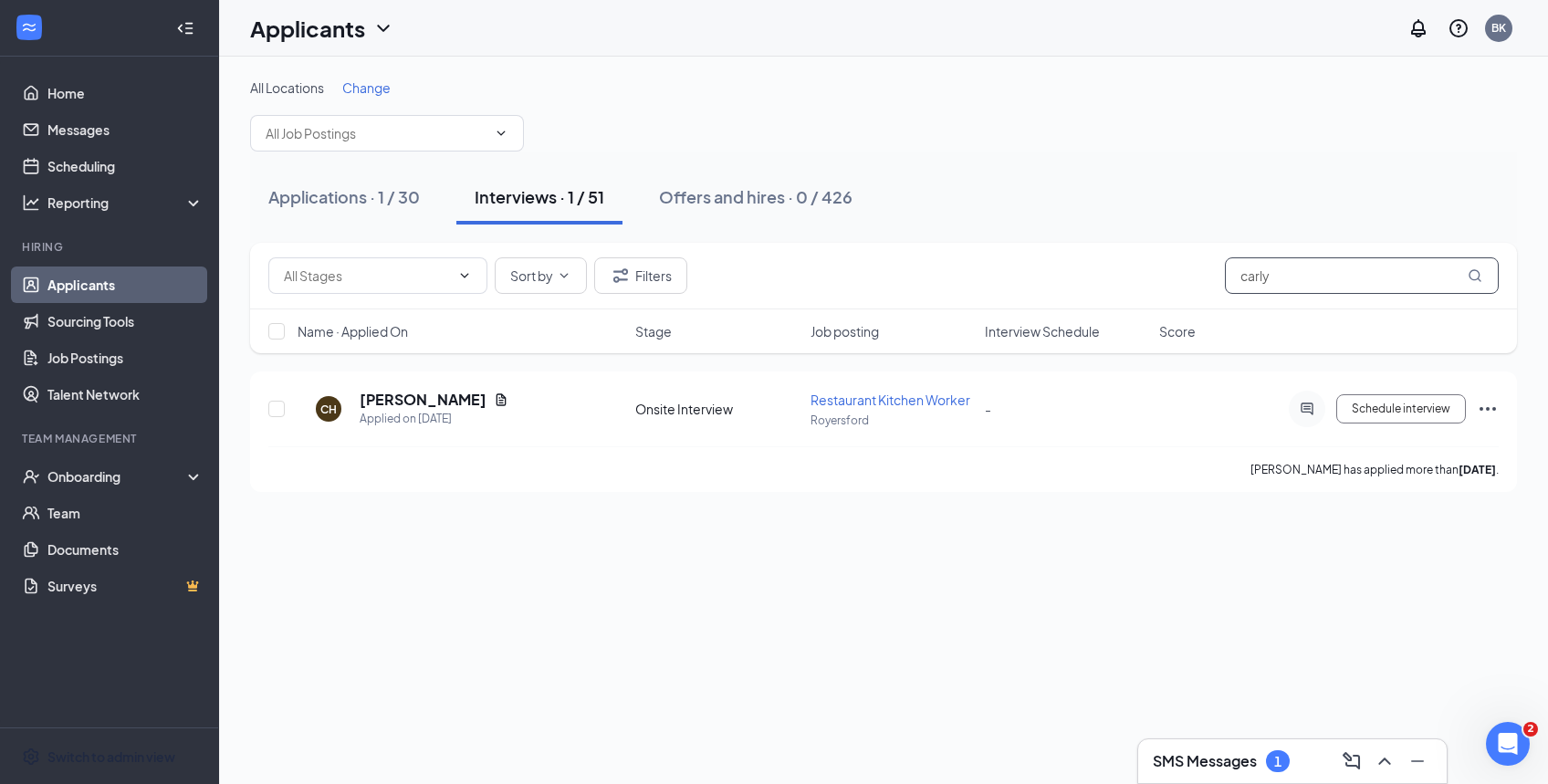
type input "carly"
click at [91, 754] on div "Switch to admin view" at bounding box center [112, 757] width 128 height 18
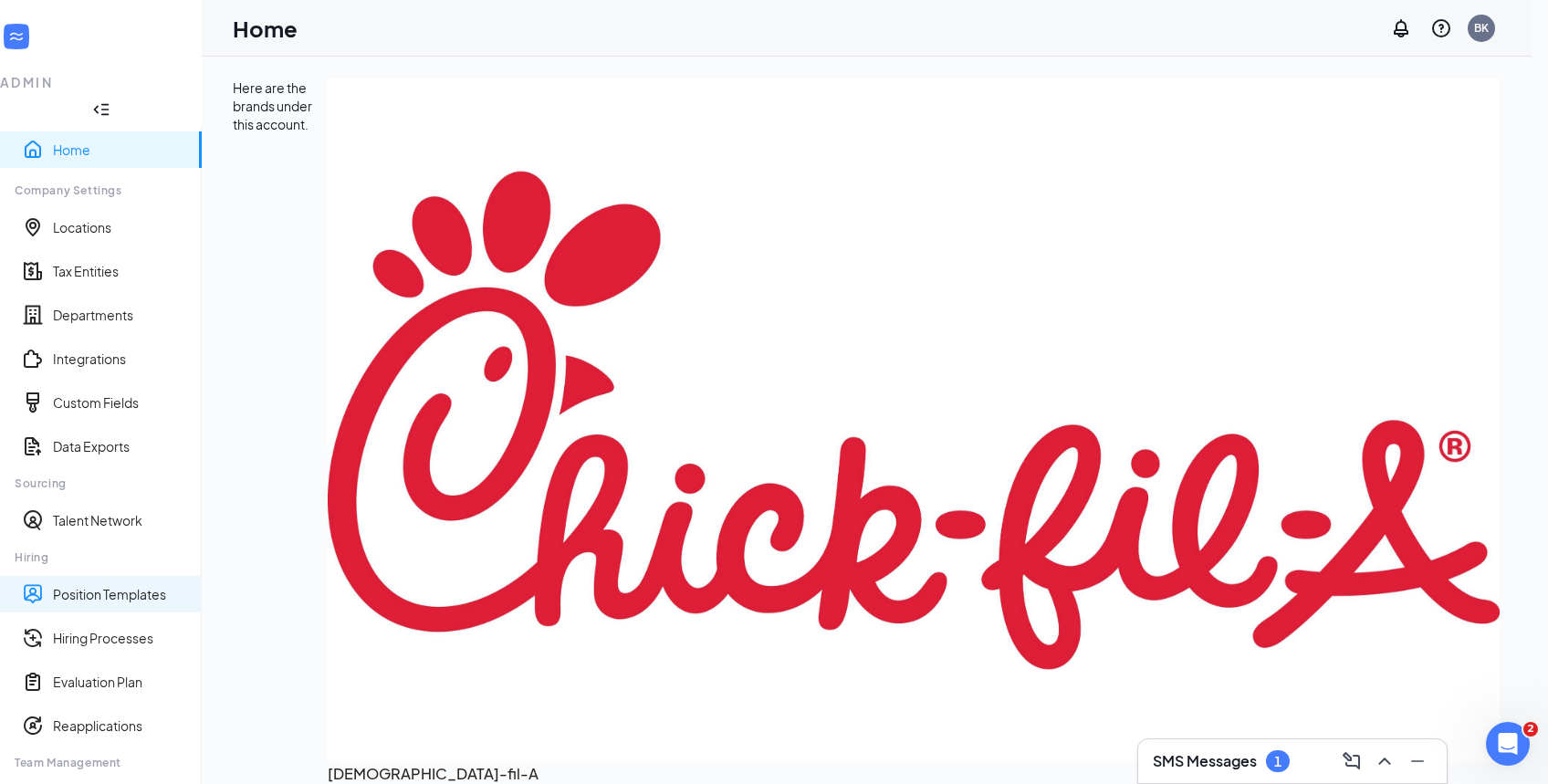
click at [114, 585] on link "Position Templates" at bounding box center [120, 594] width 134 height 18
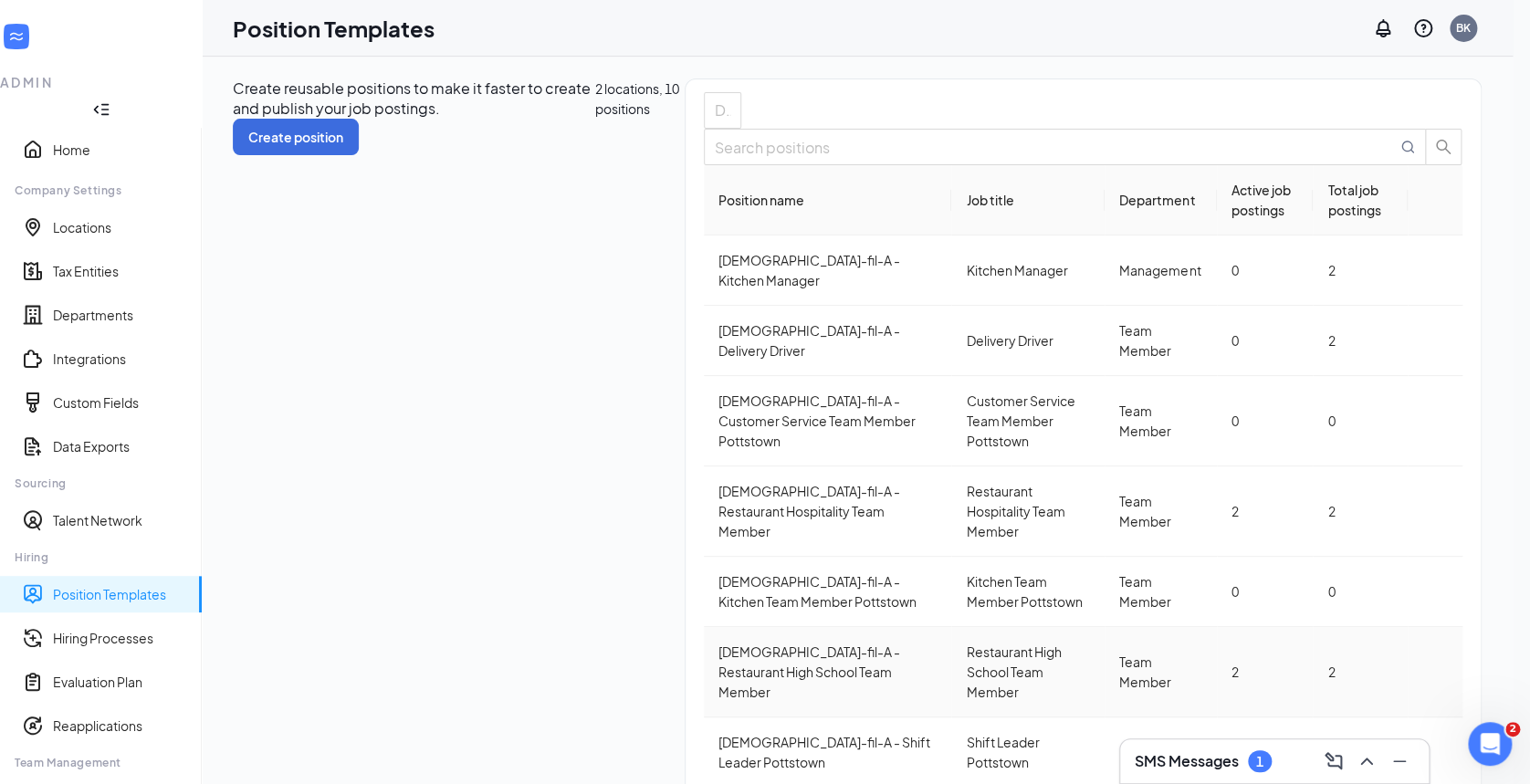
scroll to position [3, 0]
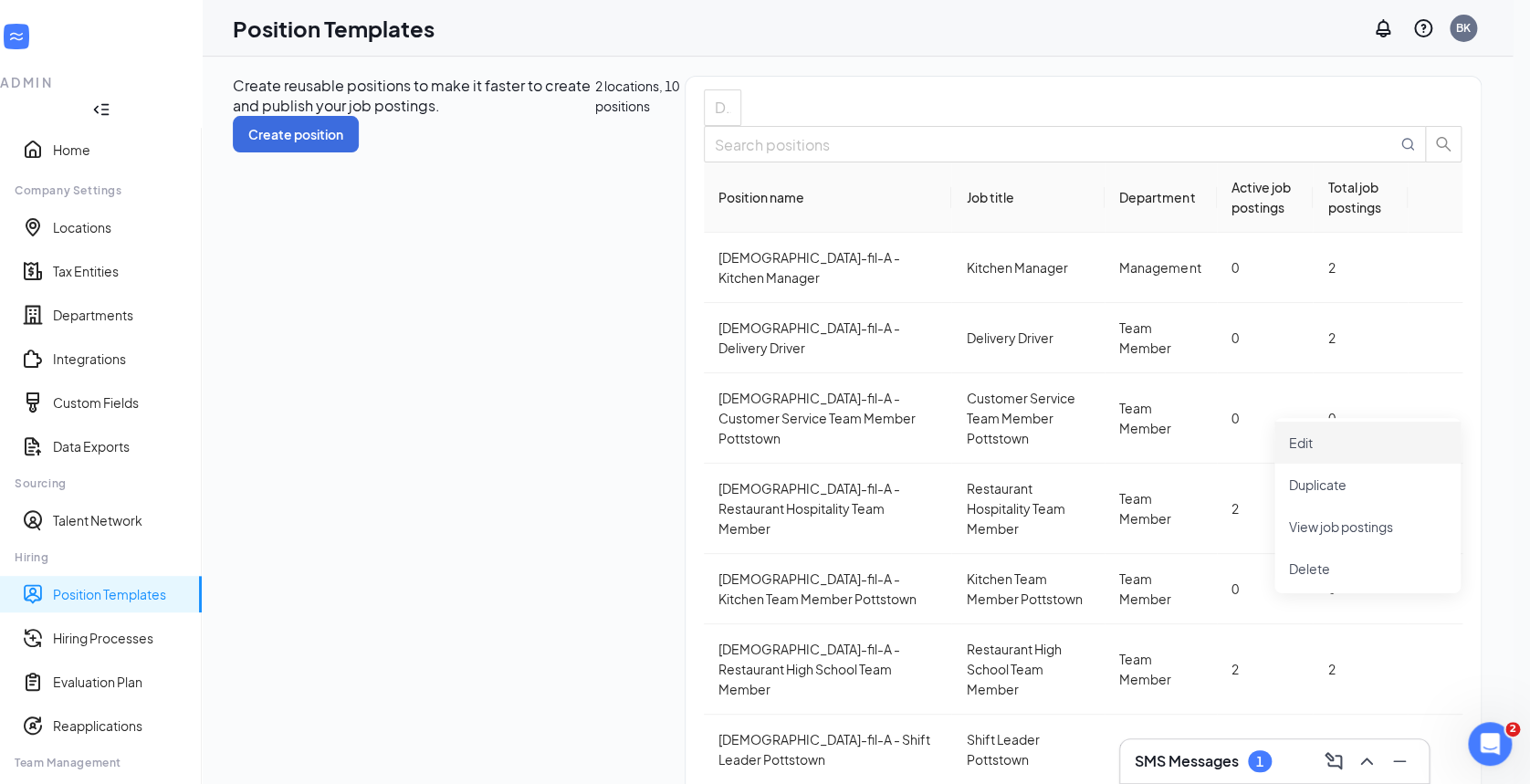
click at [1317, 440] on span "Edit" at bounding box center [1367, 442] width 157 height 20
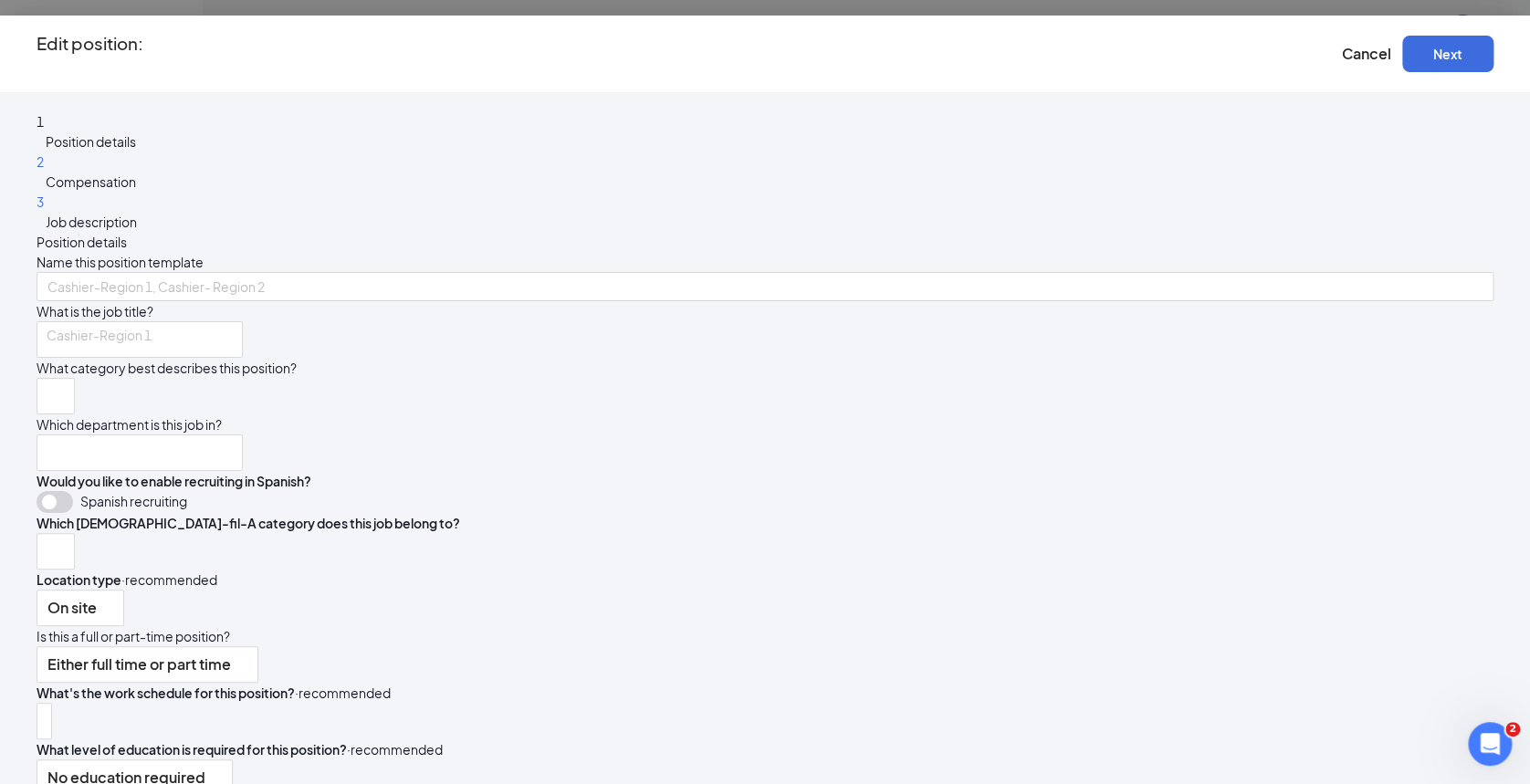
type input "[DEMOGRAPHIC_DATA]-fil-A - Restaurant Kitchen Worker"
type input "Restaurant Kitchen Worker"
type input "Team Member"
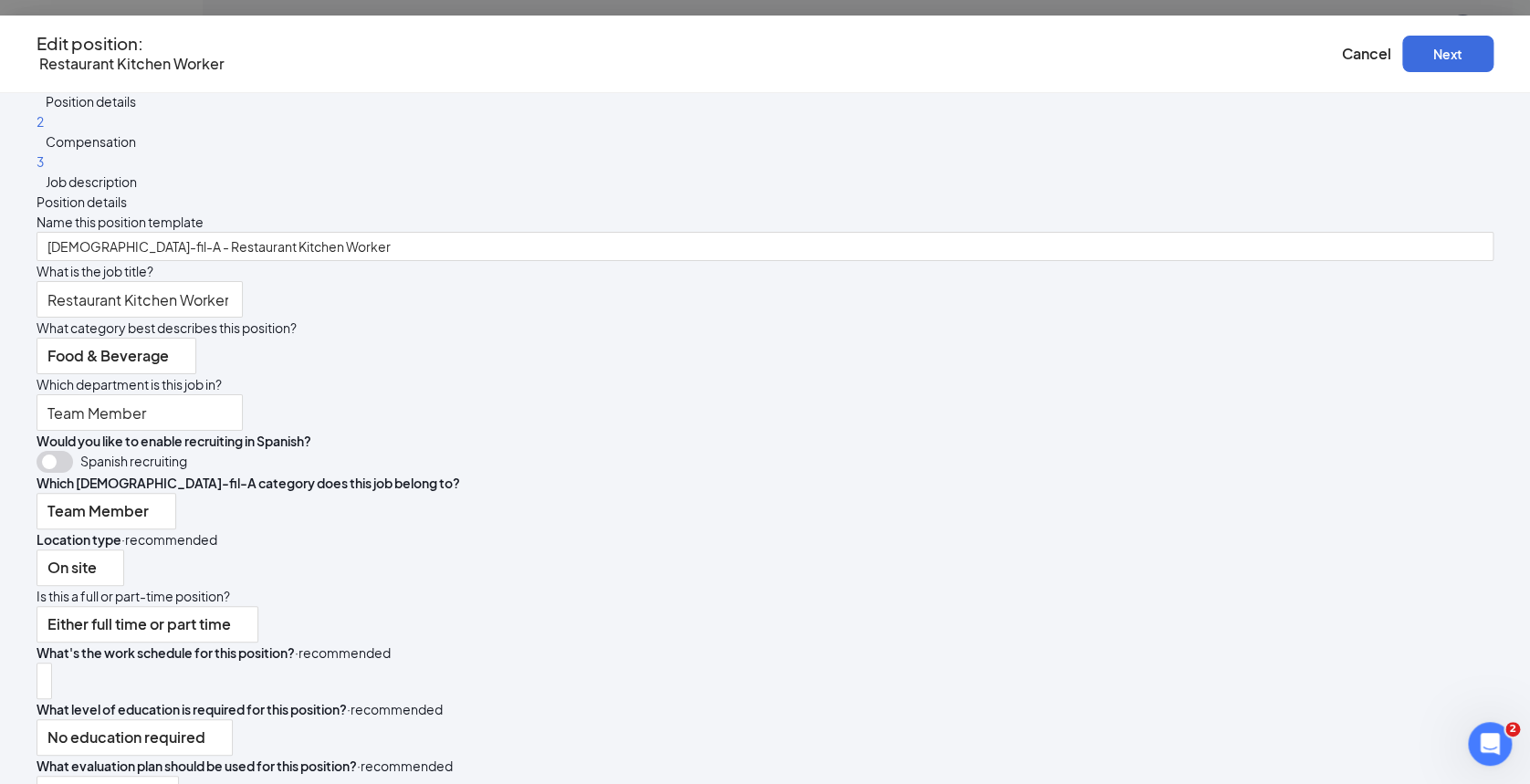
scroll to position [36, 0]
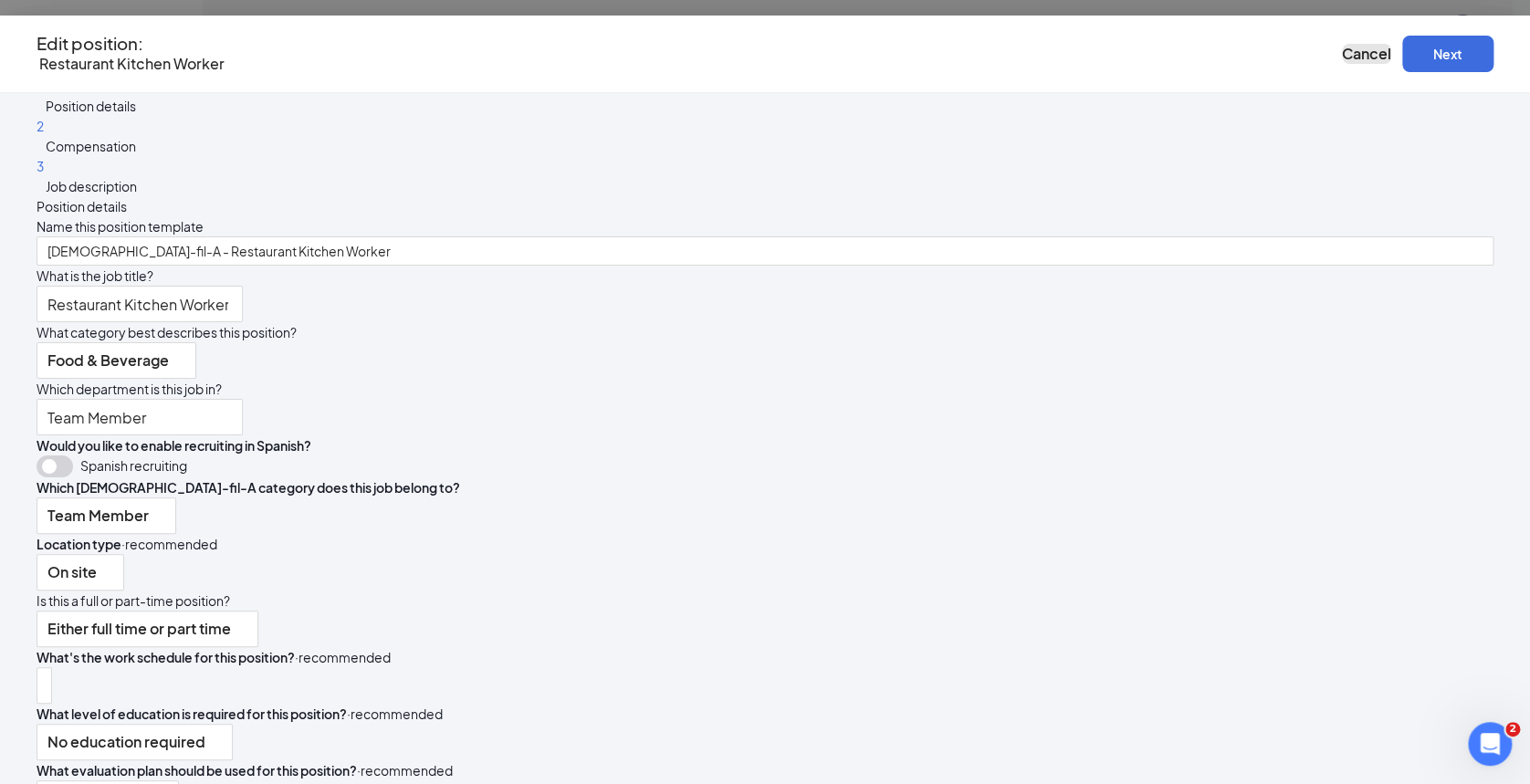
click at [1342, 44] on span "Cancel" at bounding box center [1367, 53] width 49 height 19
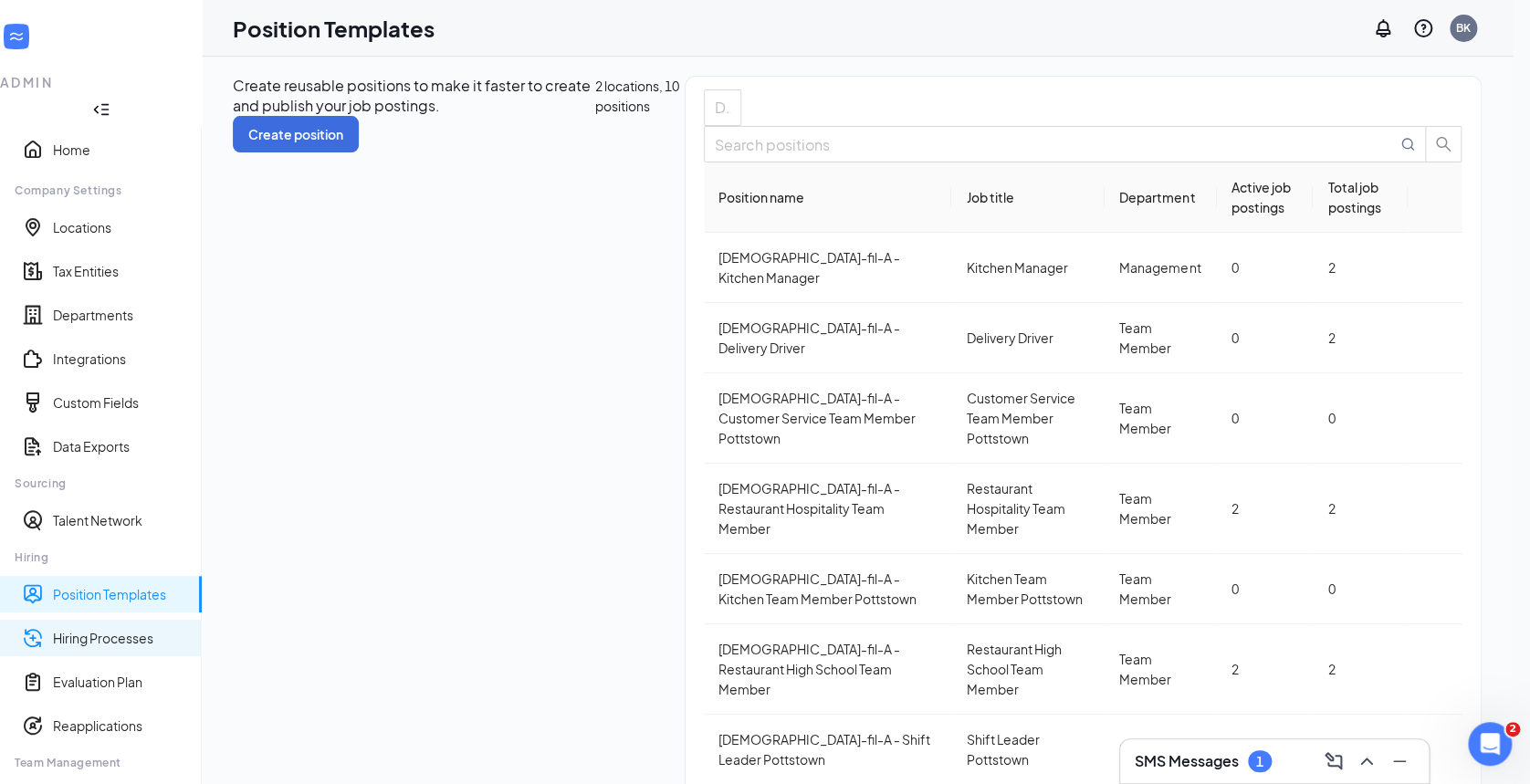
click at [88, 629] on link "Hiring Processes" at bounding box center [120, 638] width 134 height 18
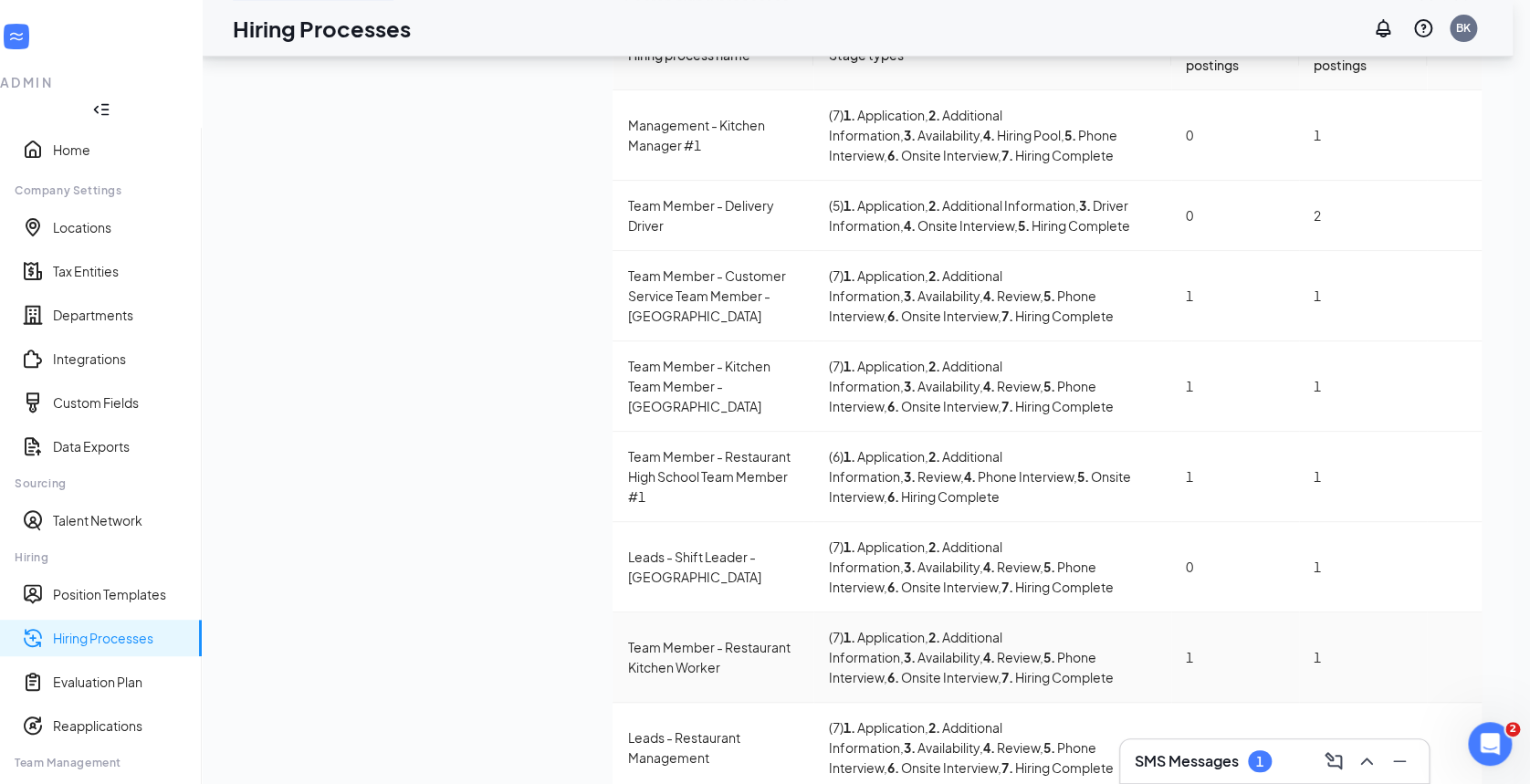
scroll to position [149, 0]
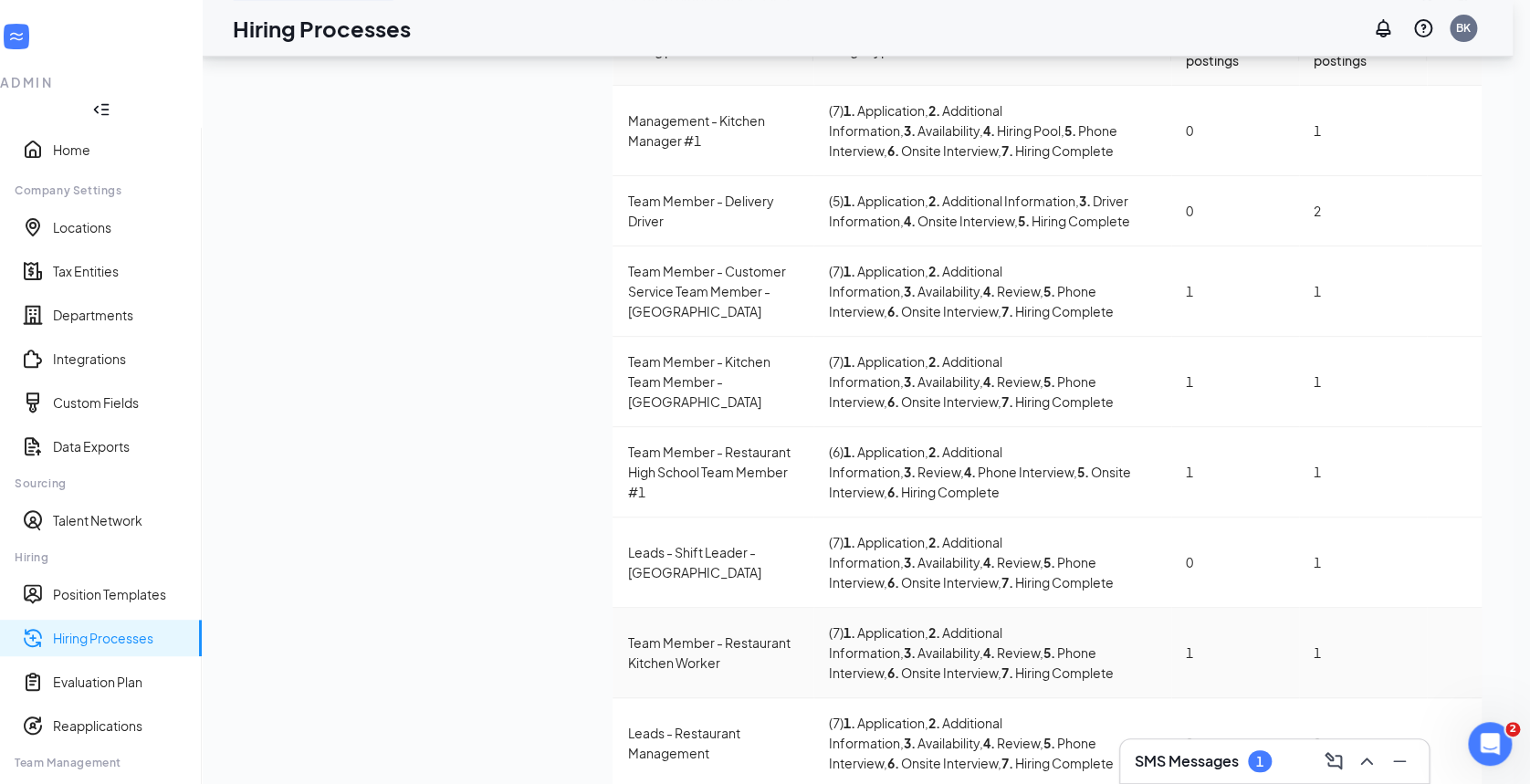
click at [1454, 652] on icon "Ellipses" at bounding box center [1454, 652] width 0 height 0
click at [1332, 550] on li "Edit" at bounding box center [1368, 571] width 186 height 42
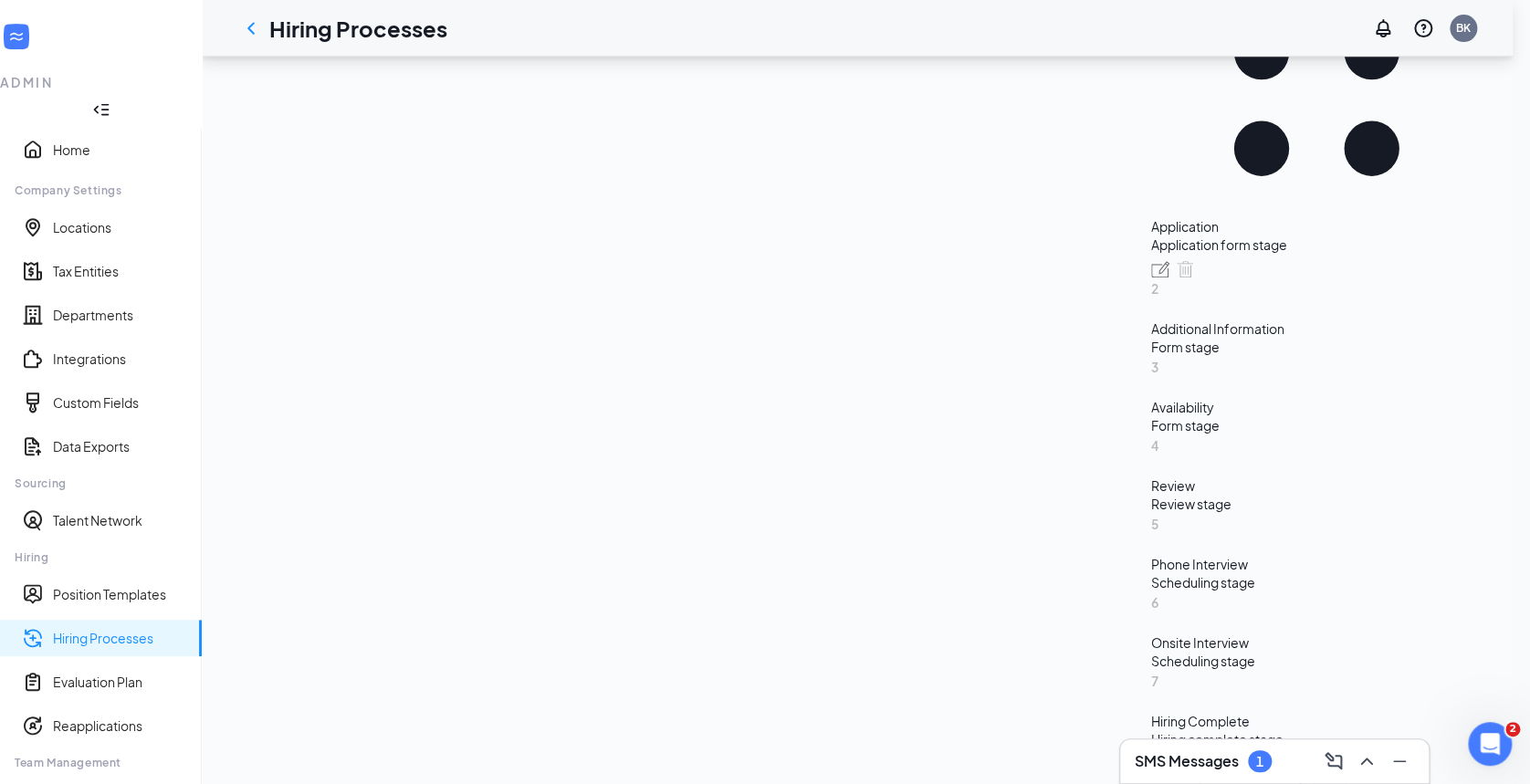
scroll to position [387, 0]
click at [1152, 630] on div "Onsite Interview" at bounding box center [1317, 639] width 331 height 18
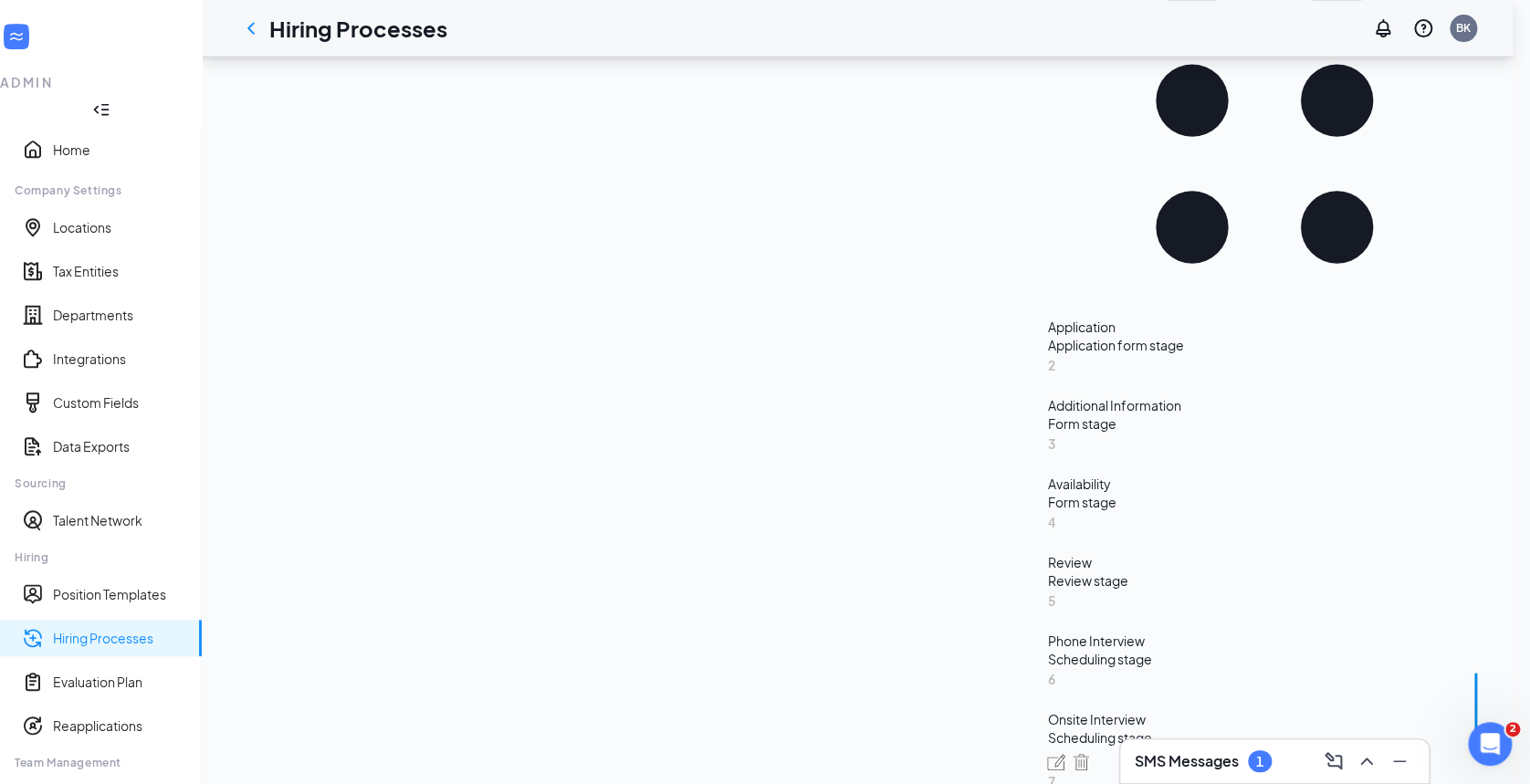
click at [262, 28] on icon "ChevronLeft" at bounding box center [251, 28] width 22 height 22
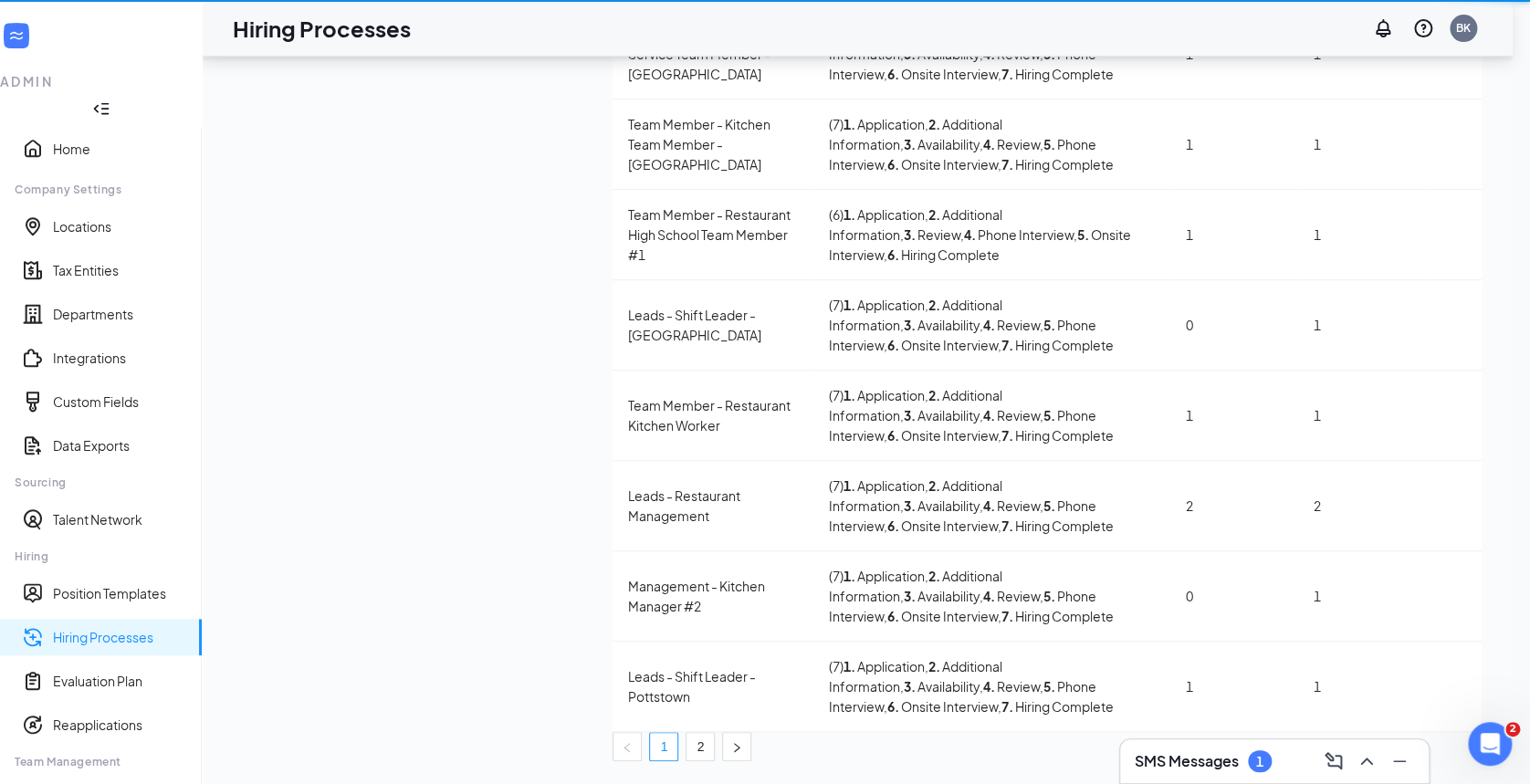
scroll to position [182, 0]
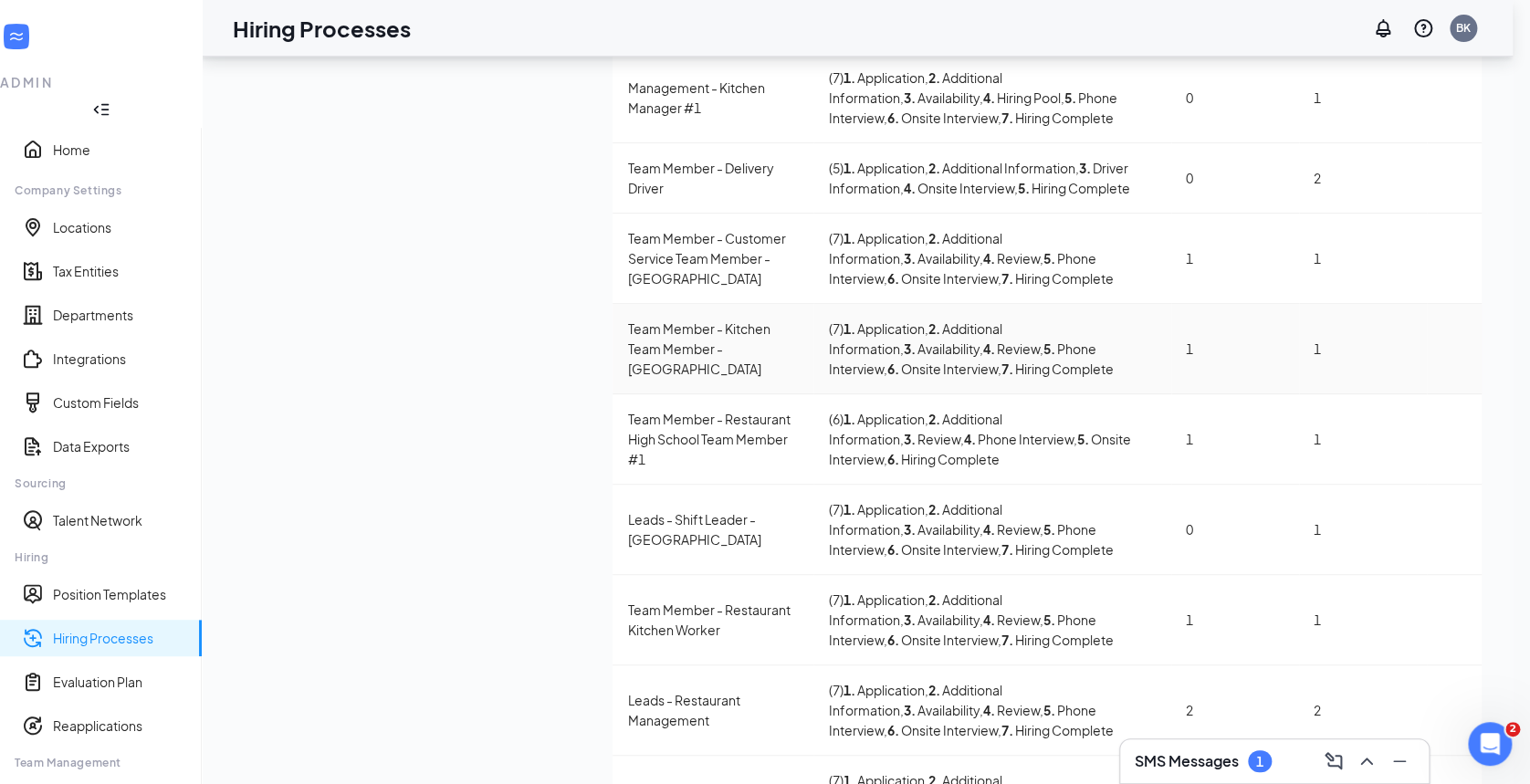
click at [1454, 349] on icon "Ellipses" at bounding box center [1454, 349] width 0 height 0
click at [1311, 352] on span "Edit" at bounding box center [1302, 360] width 24 height 16
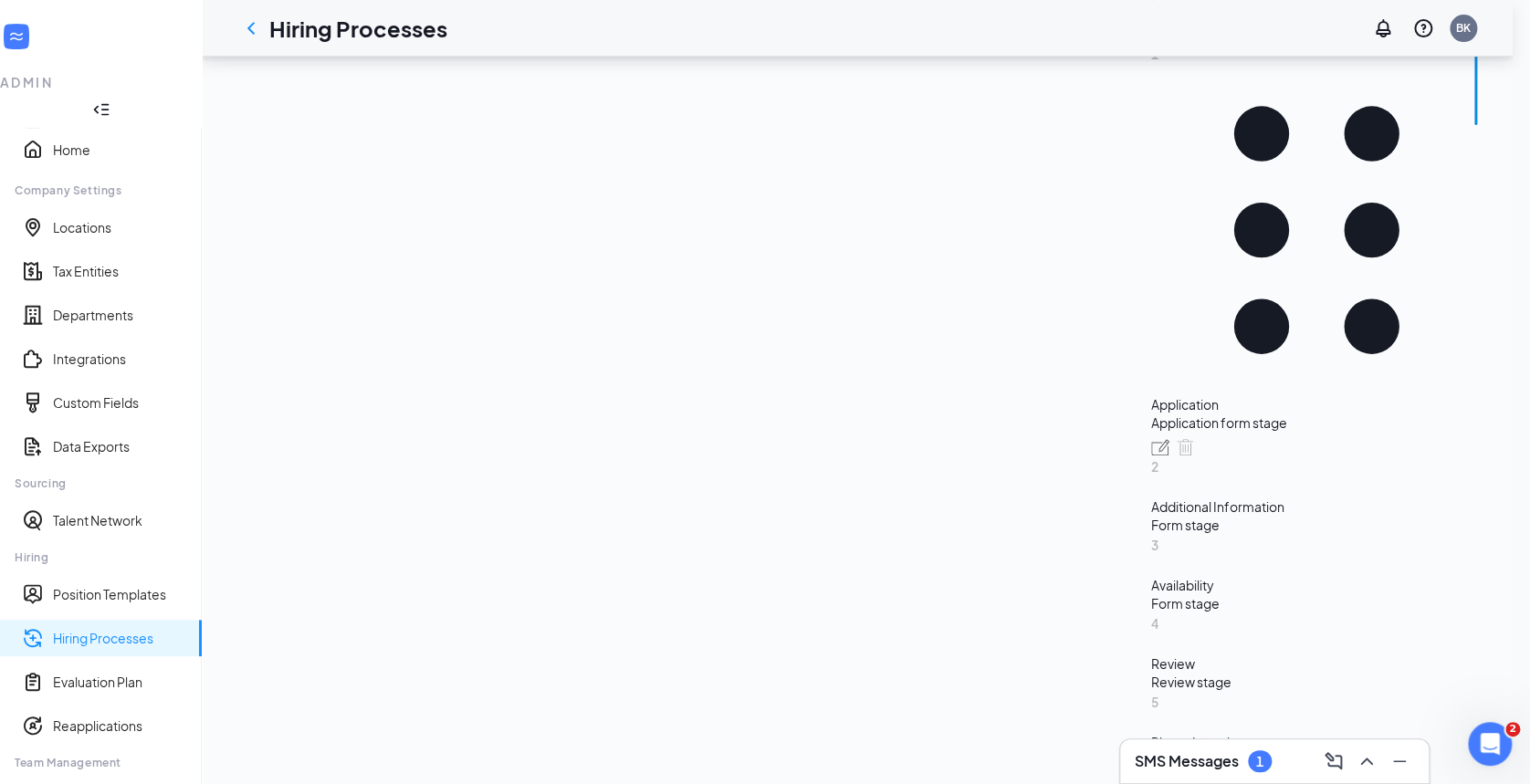
scroll to position [278, 0]
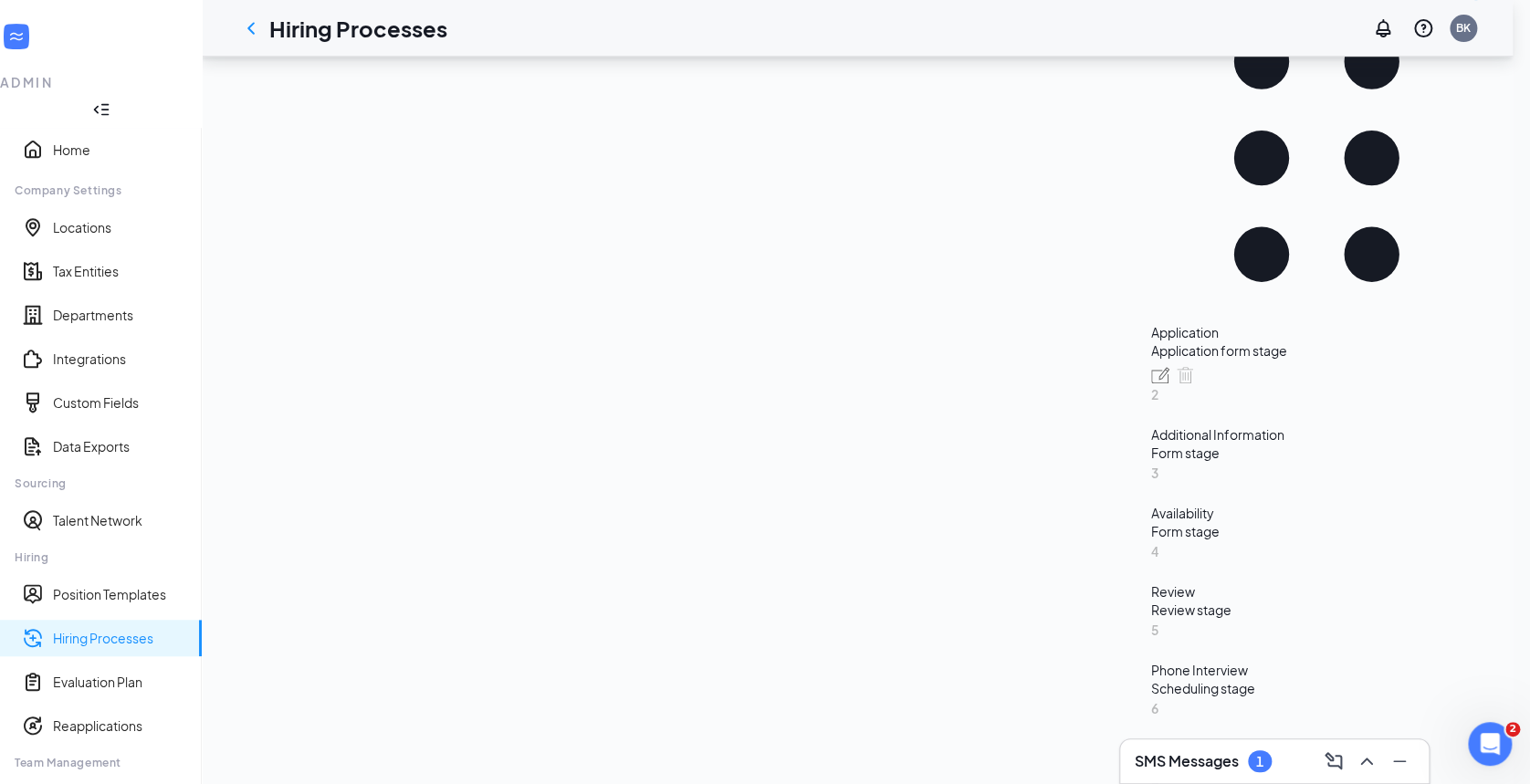
click at [1152, 702] on div "6 Onsite Interview Scheduling stage" at bounding box center [1317, 736] width 331 height 79
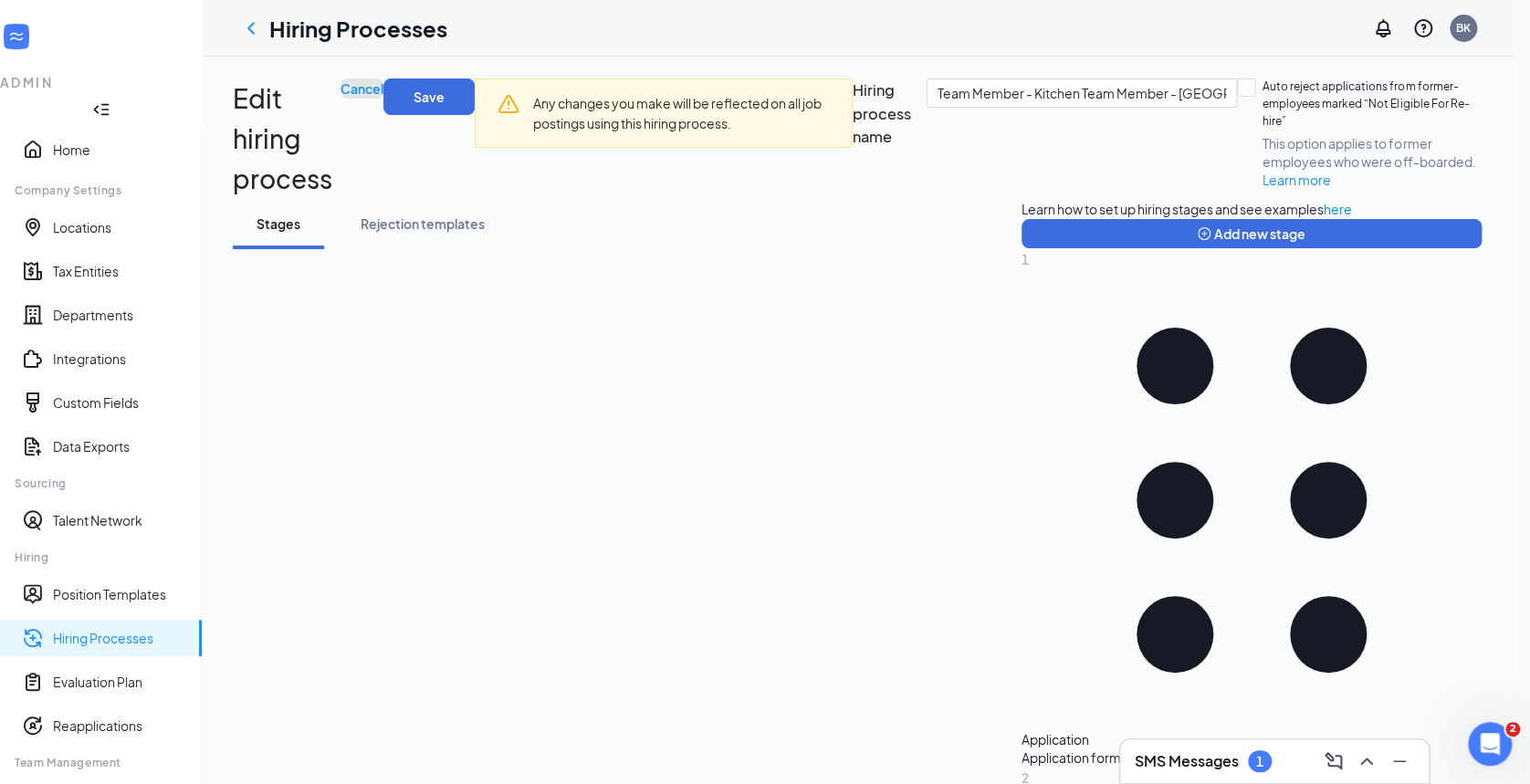
click at [384, 97] on span "Cancel" at bounding box center [362, 89] width 43 height 16
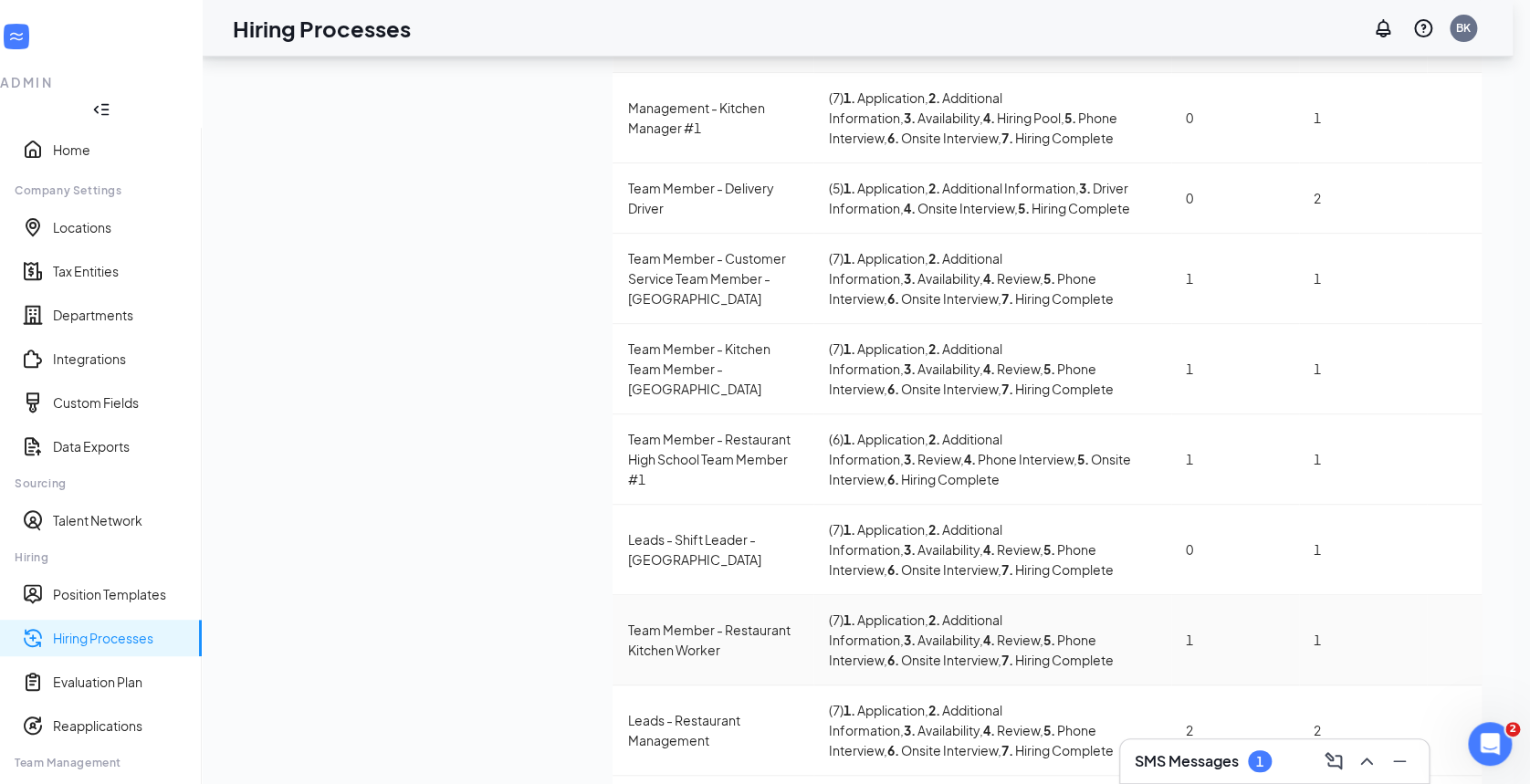
scroll to position [182, 0]
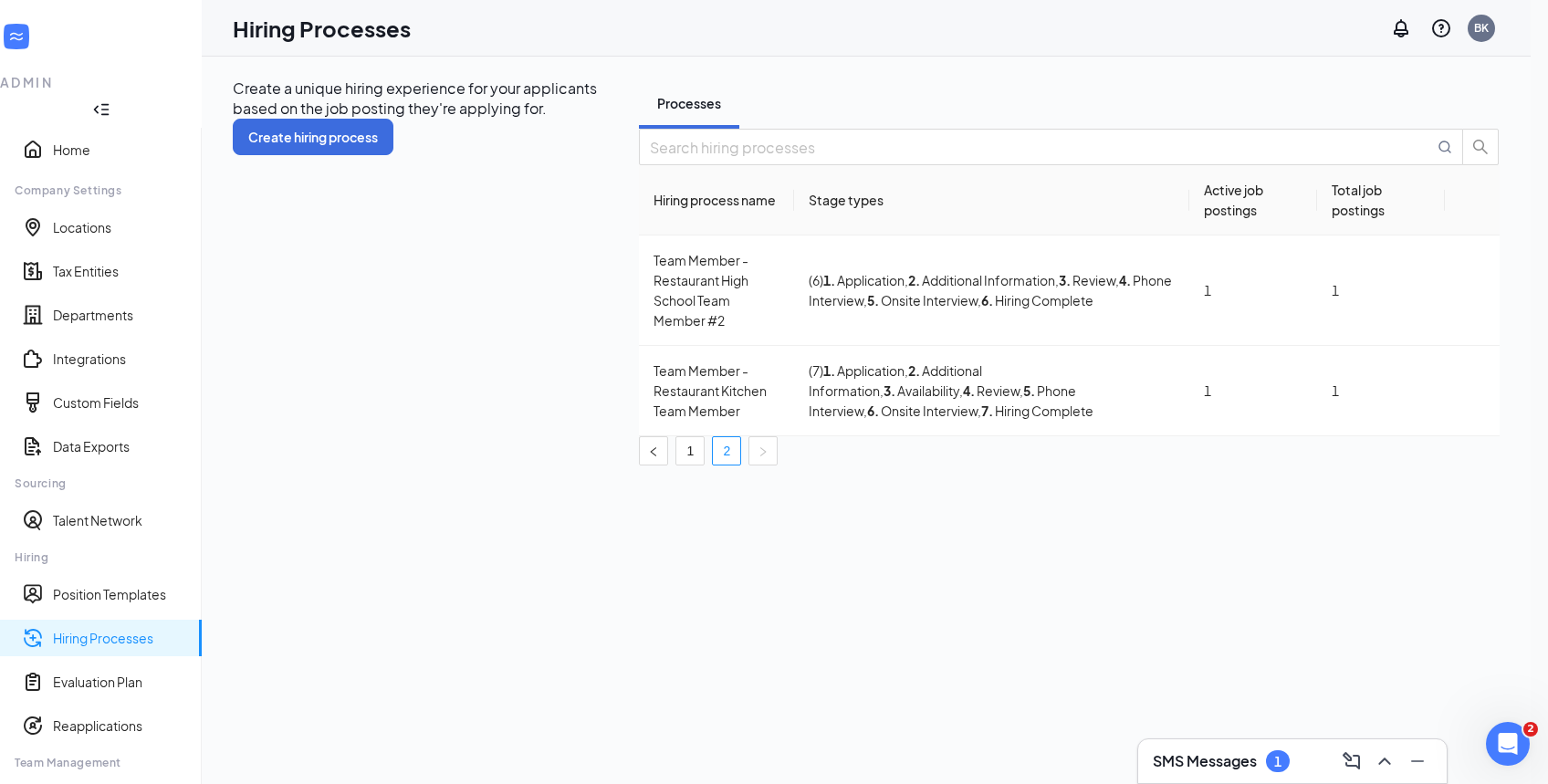
click at [703, 447] on link "1" at bounding box center [690, 451] width 27 height 27
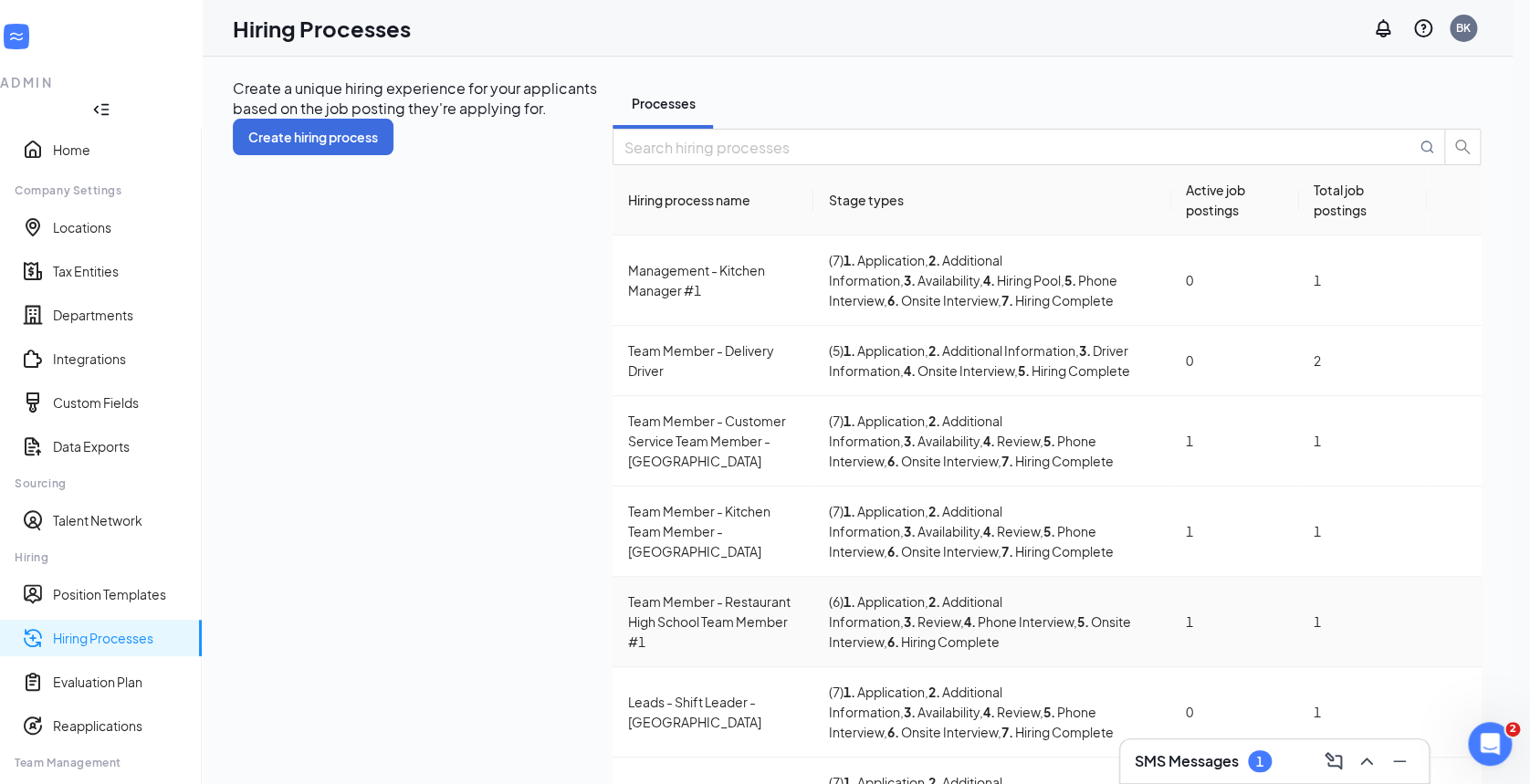
scroll to position [182, 0]
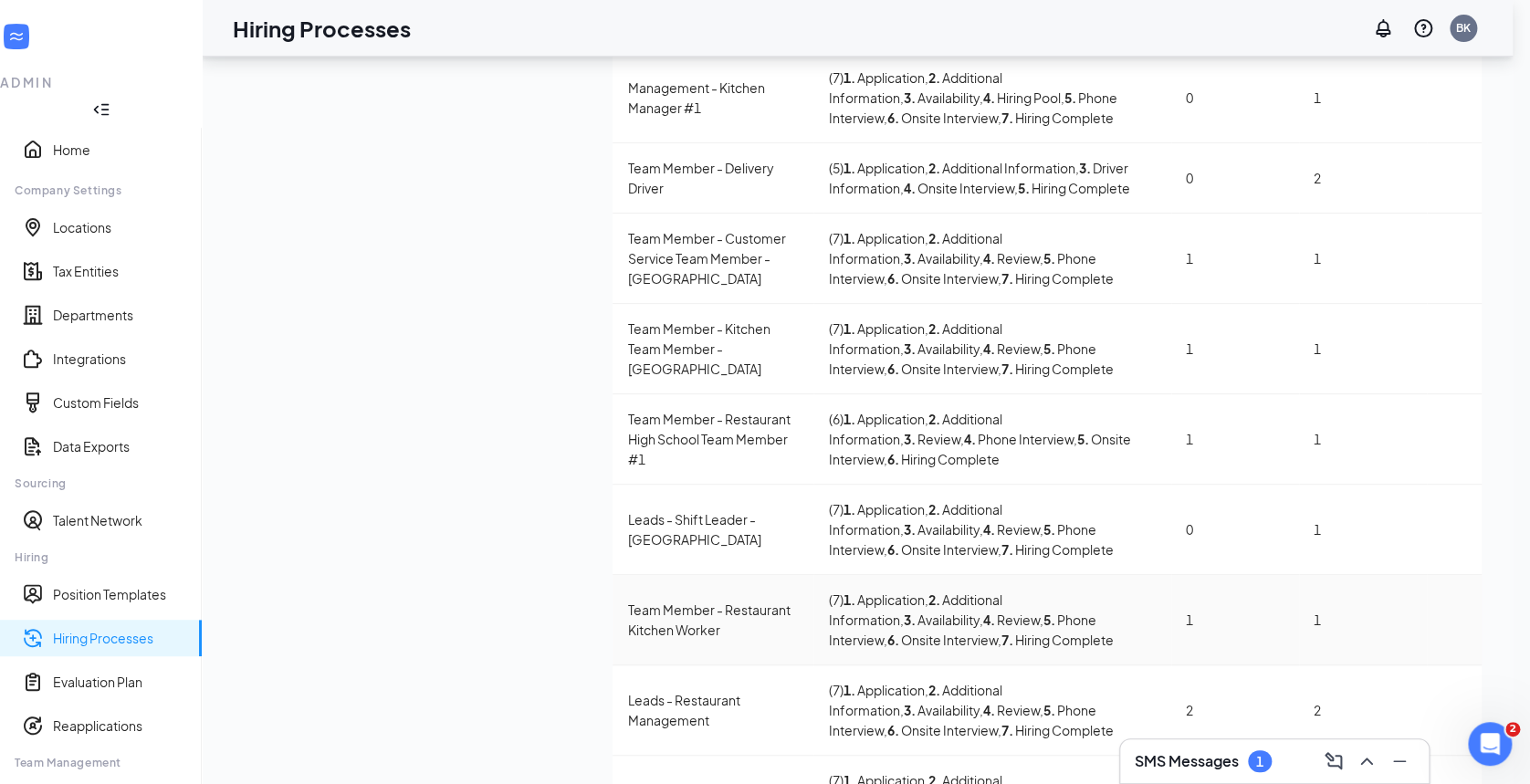
click at [1454, 620] on icon "Ellipses" at bounding box center [1454, 620] width 0 height 0
click at [1373, 621] on span "View job postings" at bounding box center [1342, 621] width 104 height 16
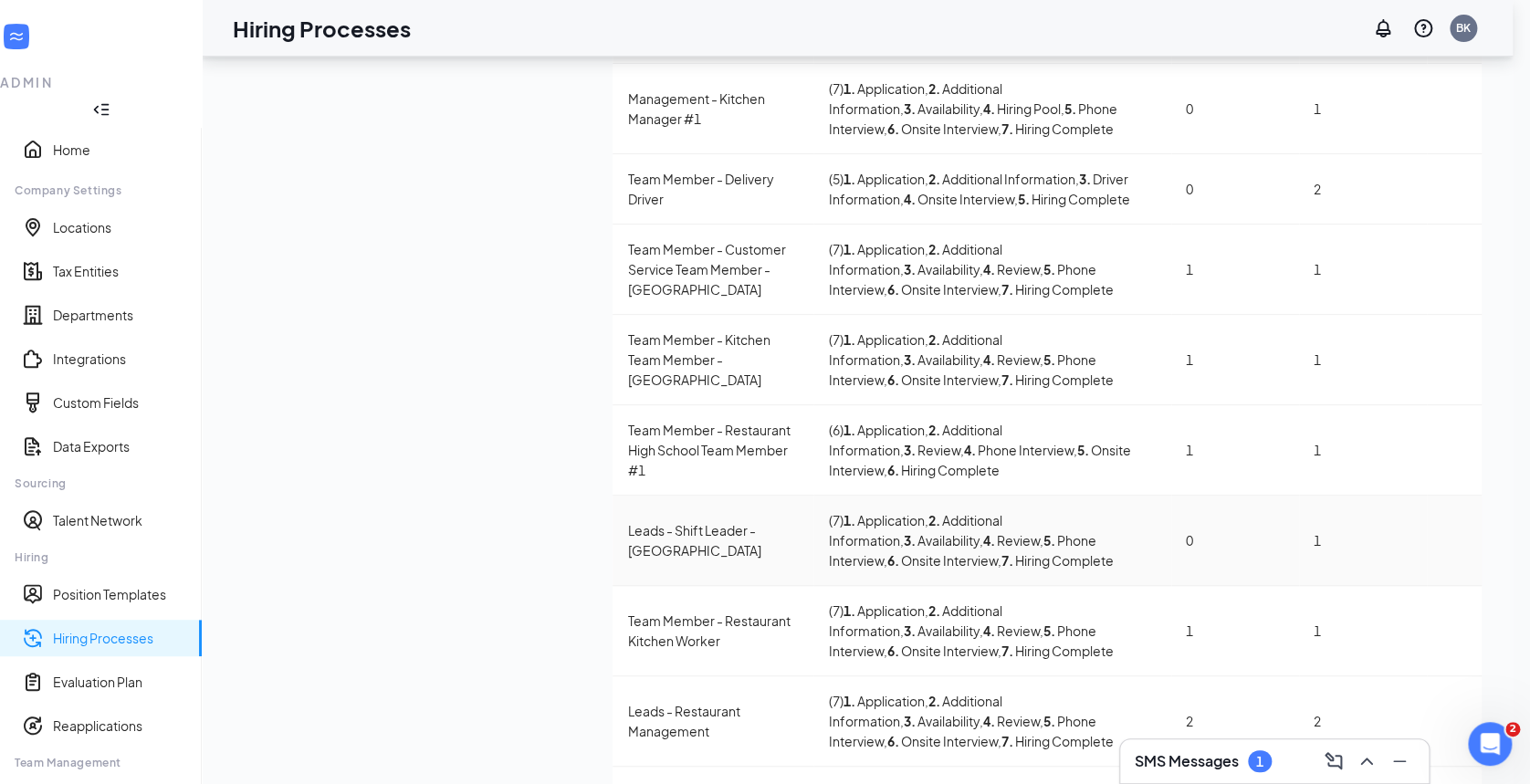
scroll to position [175, 0]
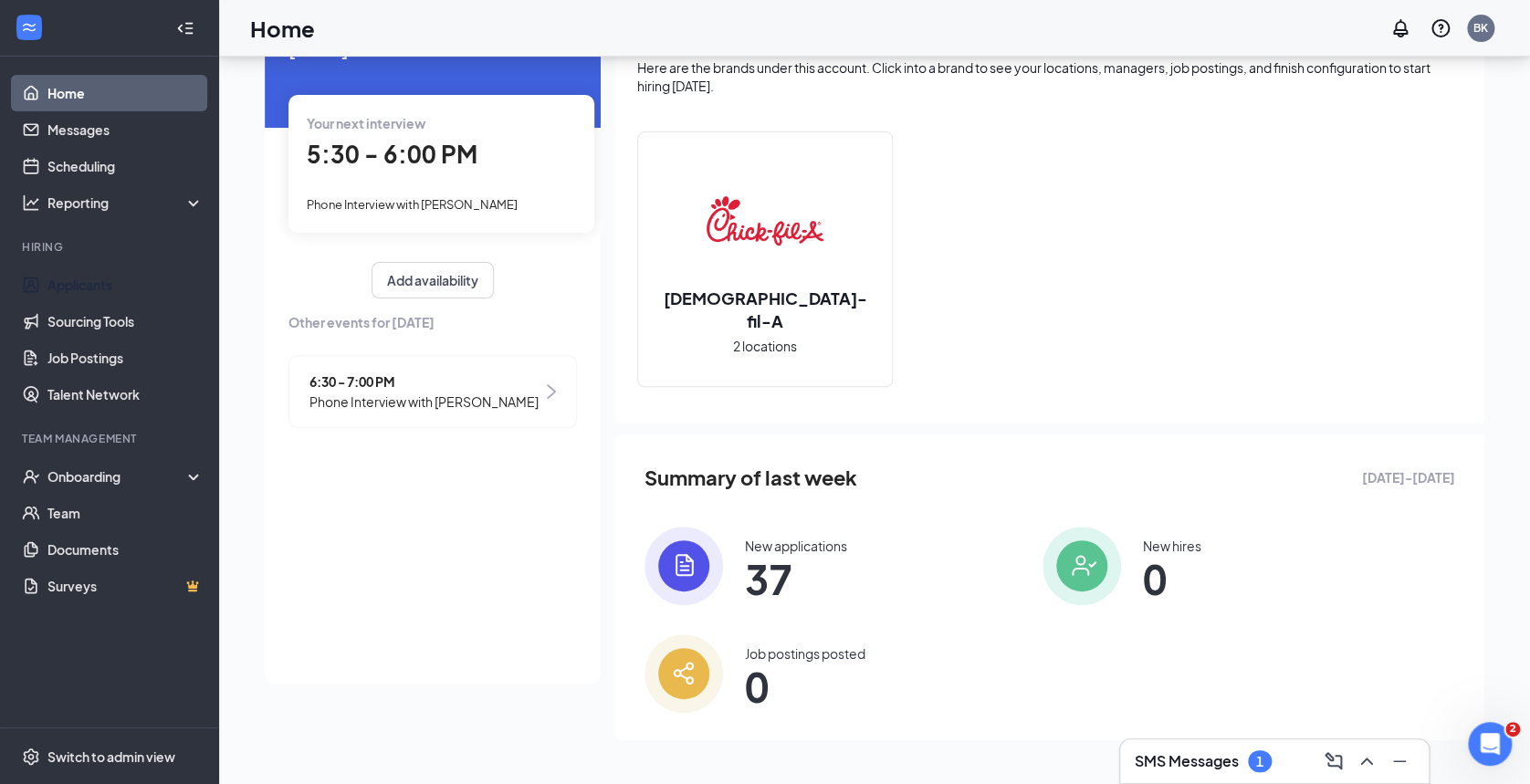
click at [101, 283] on link "Applicants" at bounding box center [126, 285] width 156 height 37
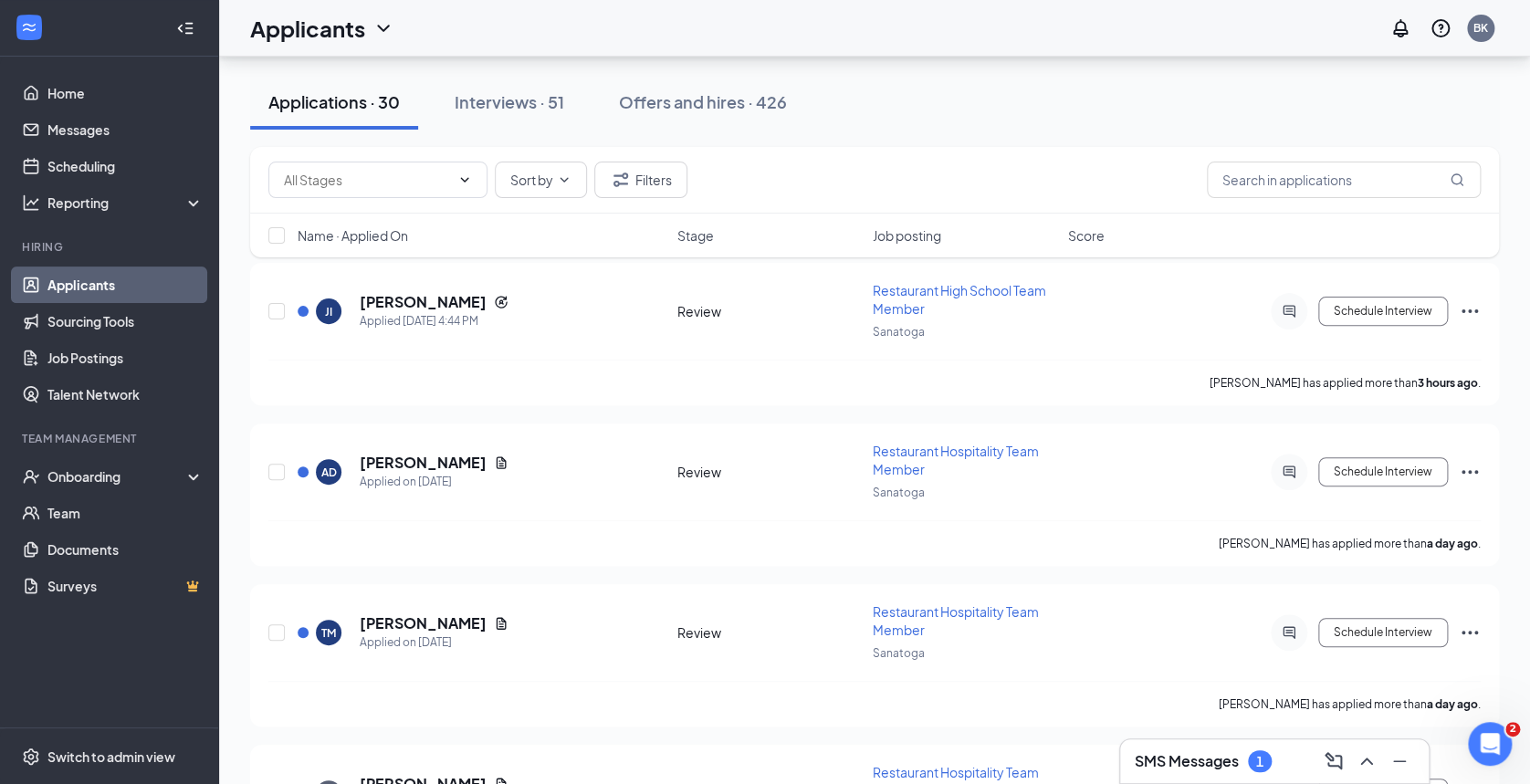
click at [527, 109] on div "Interviews · 51" at bounding box center [509, 102] width 110 height 23
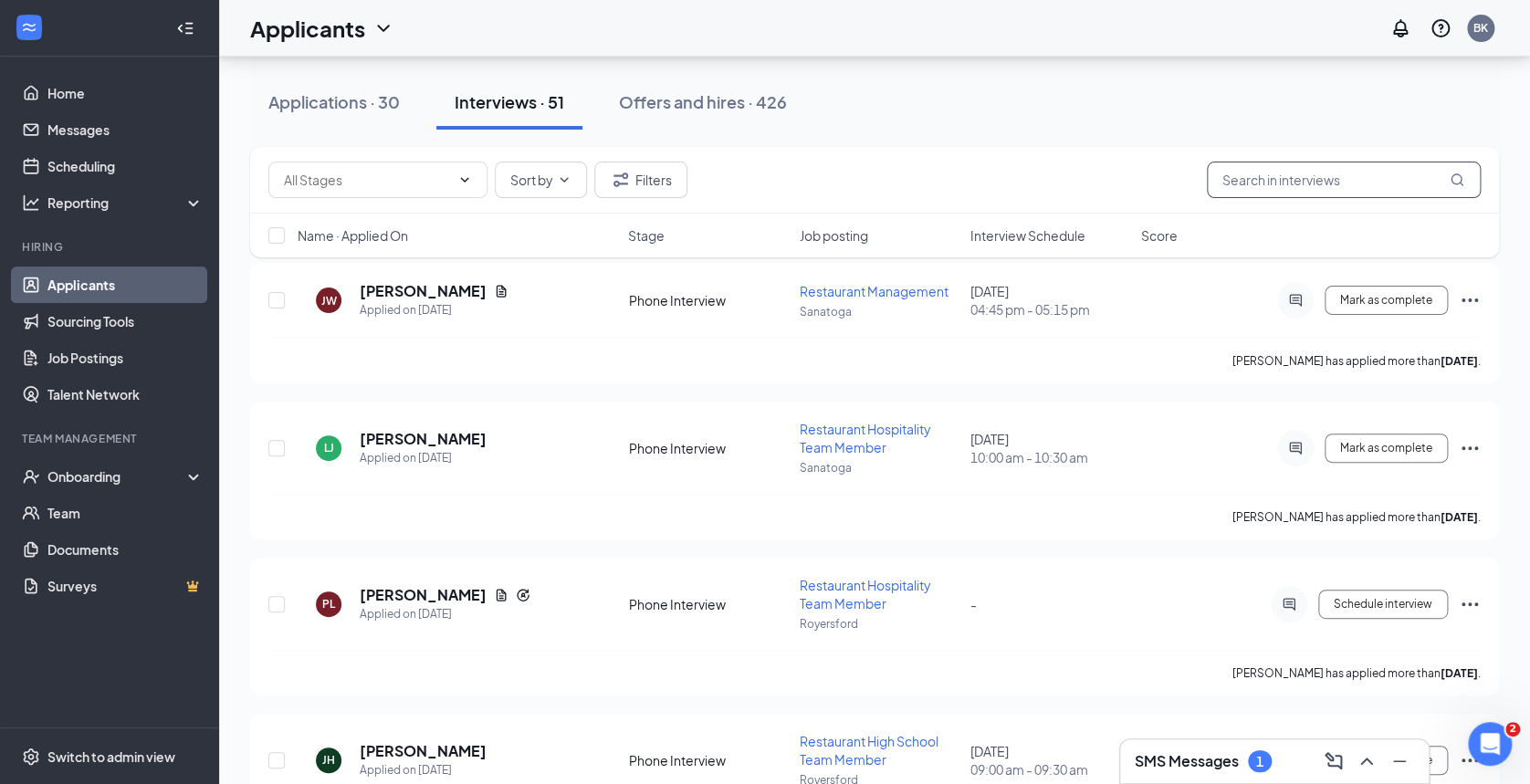
click at [1317, 186] on input "text" at bounding box center [1343, 180] width 274 height 37
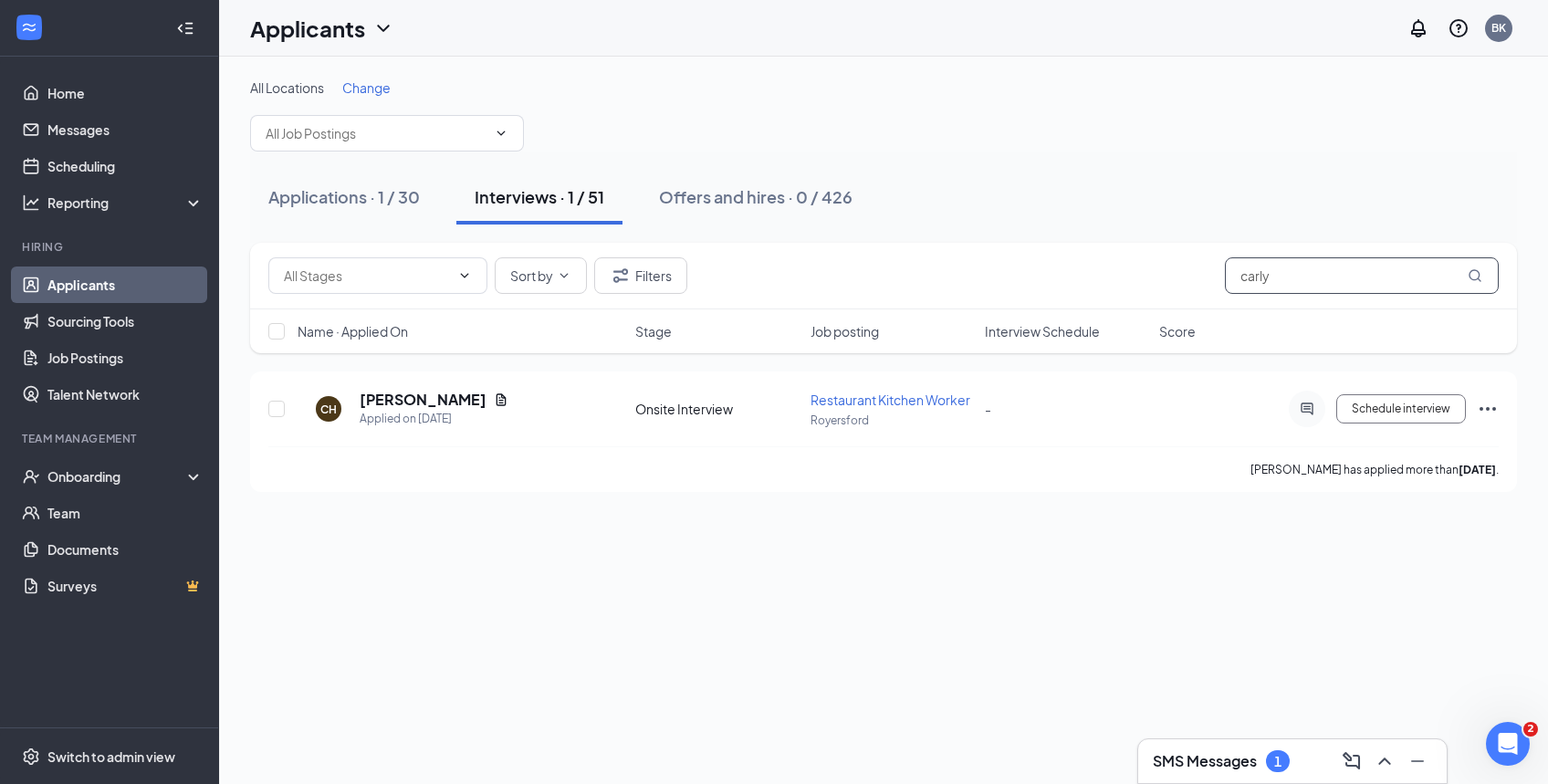
type input "carly"
click at [897, 400] on span "Restaurant Kitchen Worker" at bounding box center [890, 399] width 159 height 16
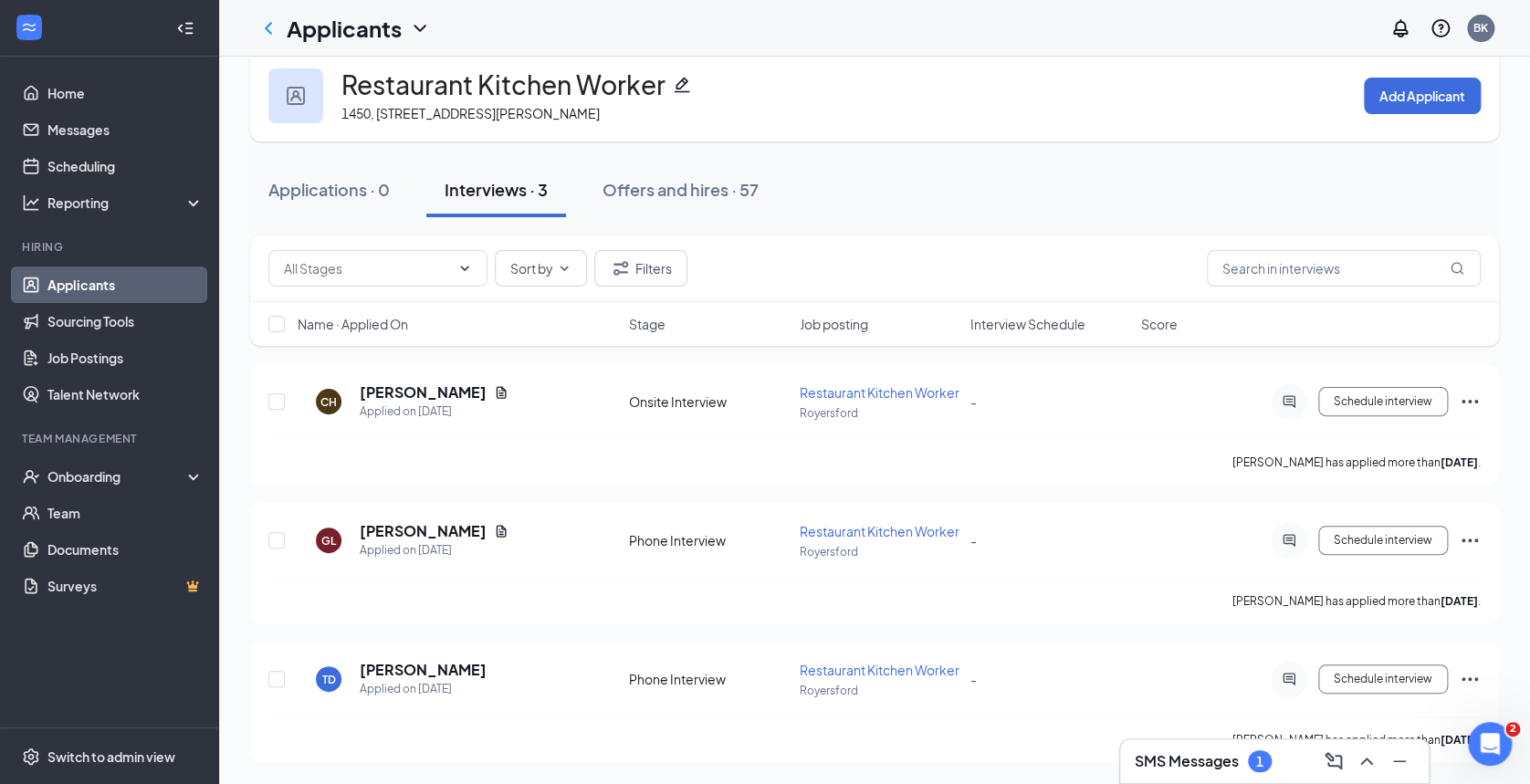
scroll to position [80, 0]
click at [1423, 395] on span "Schedule interview" at bounding box center [1383, 401] width 99 height 13
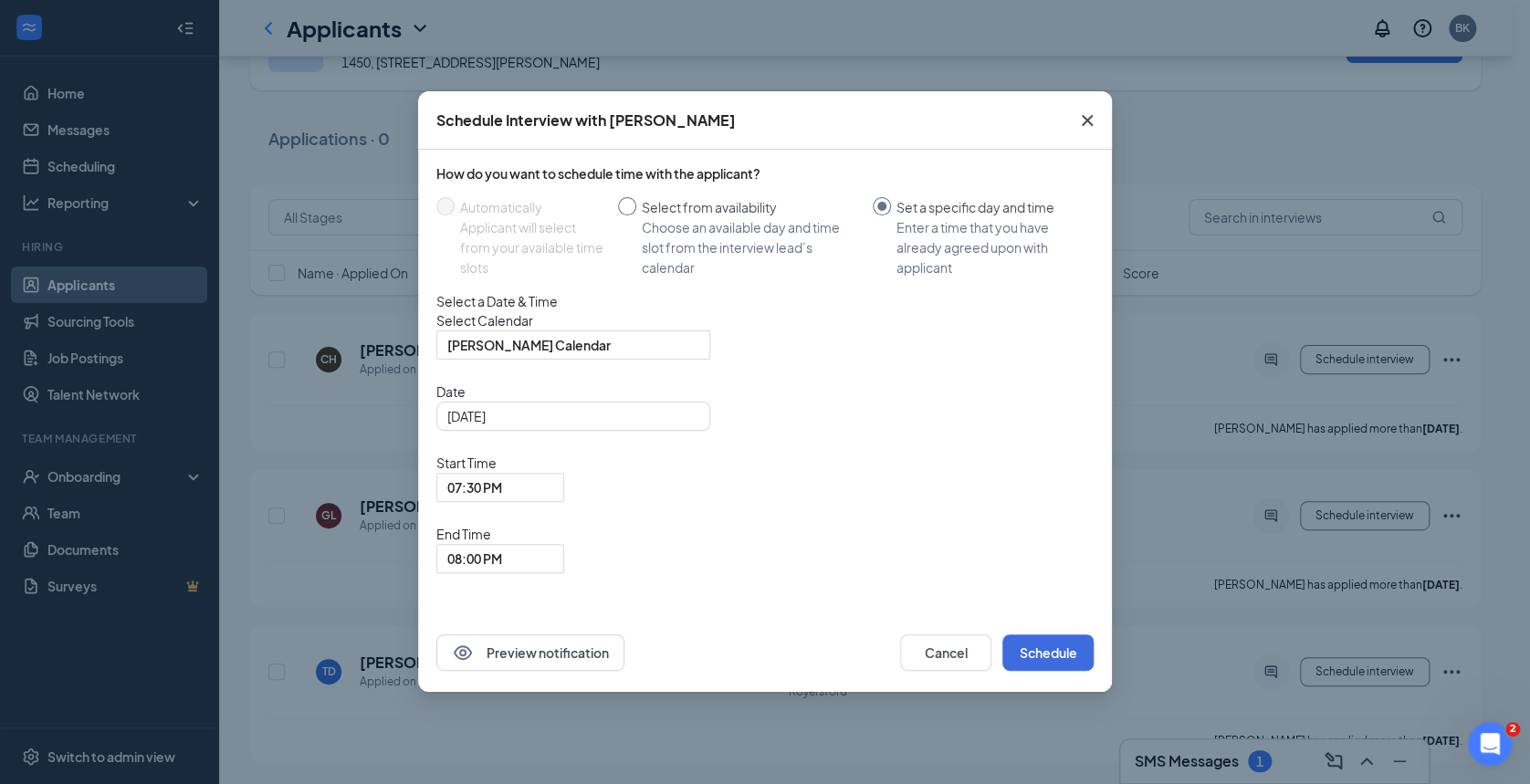
click at [626, 206] on input "Select from availability Choose an available day and time slot from the intervi…" at bounding box center [628, 206] width 18 height 18
radio input "true"
radio input "false"
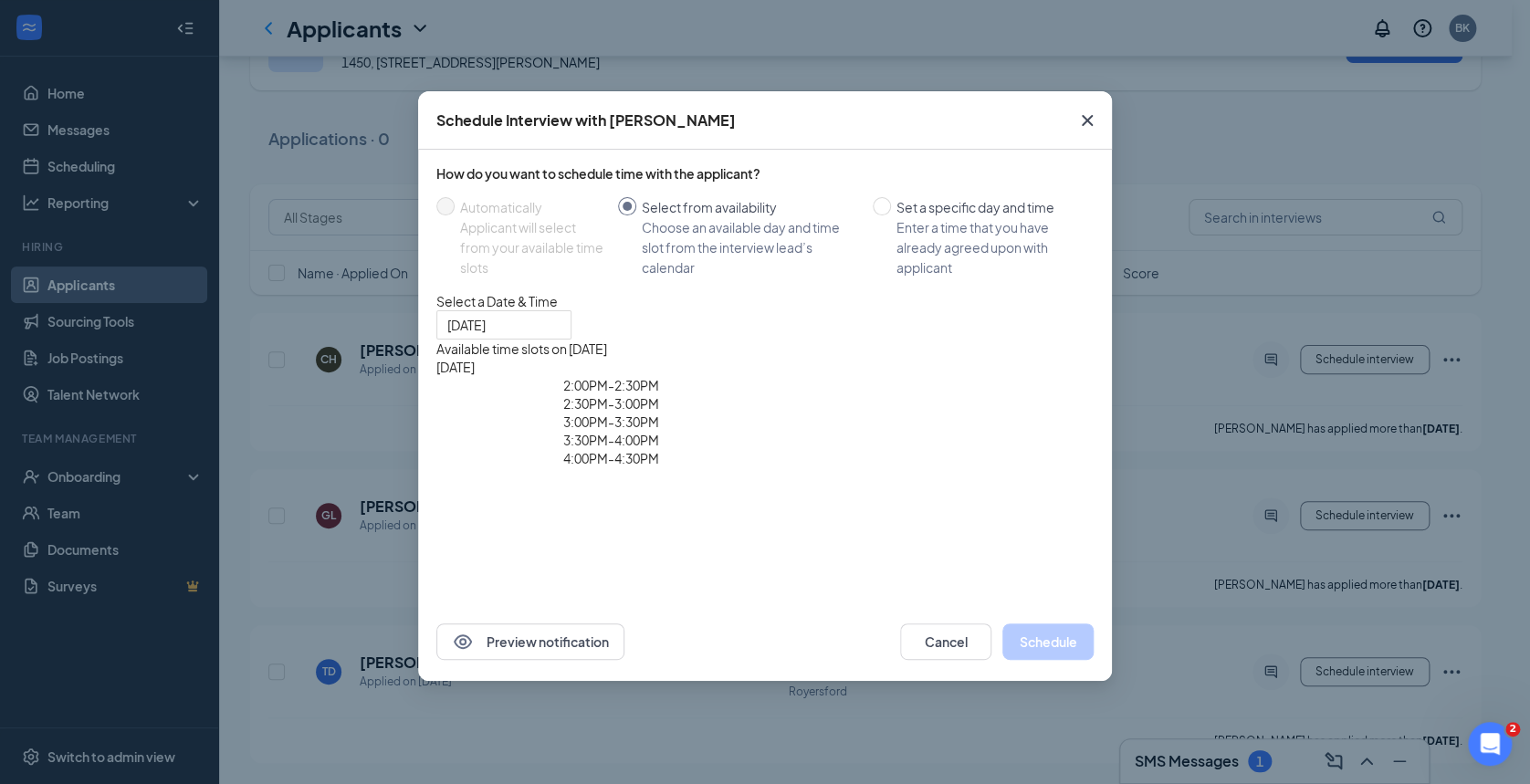
type input "[DATE]"
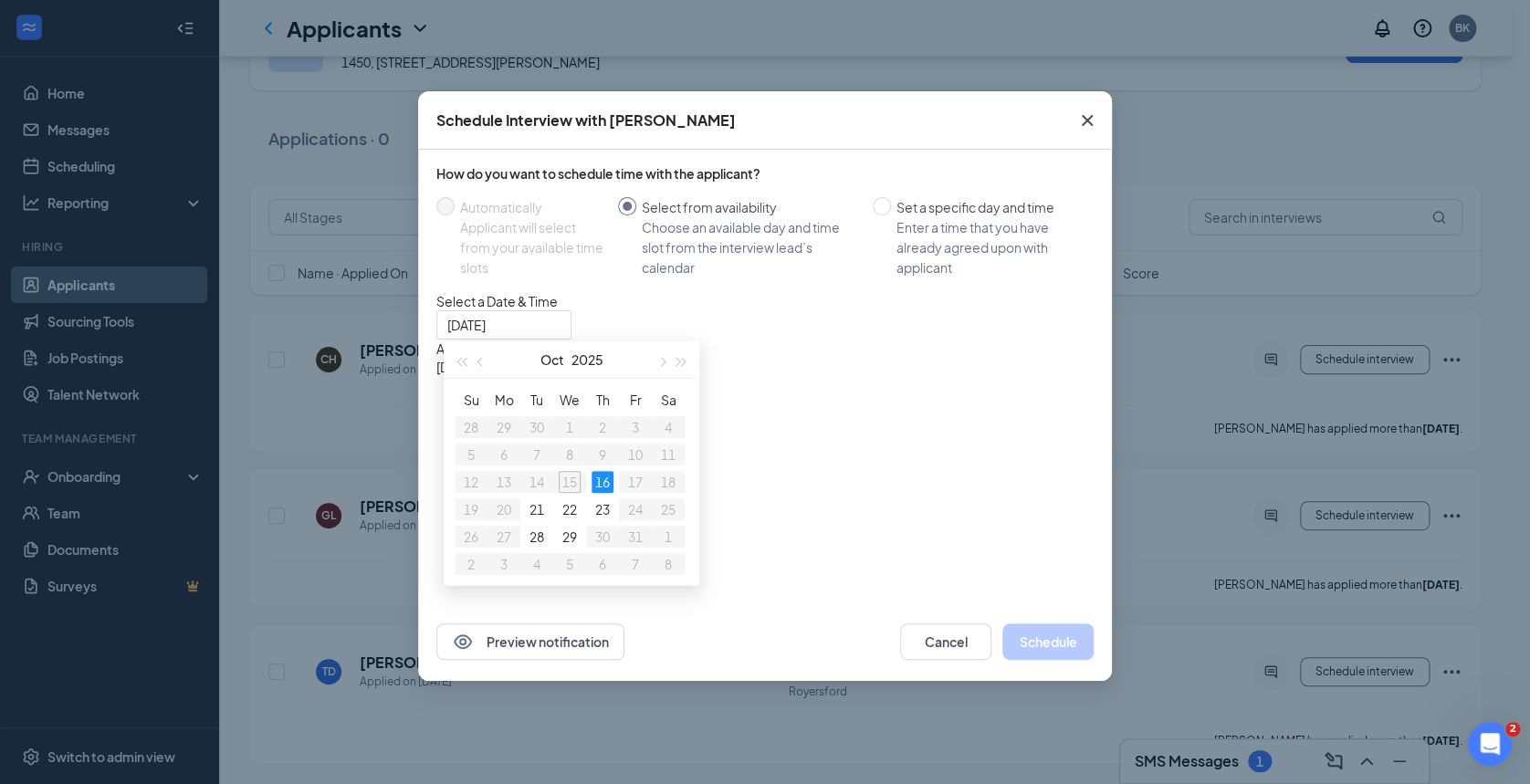
click at [1081, 122] on icon "Cross" at bounding box center [1087, 121] width 22 height 22
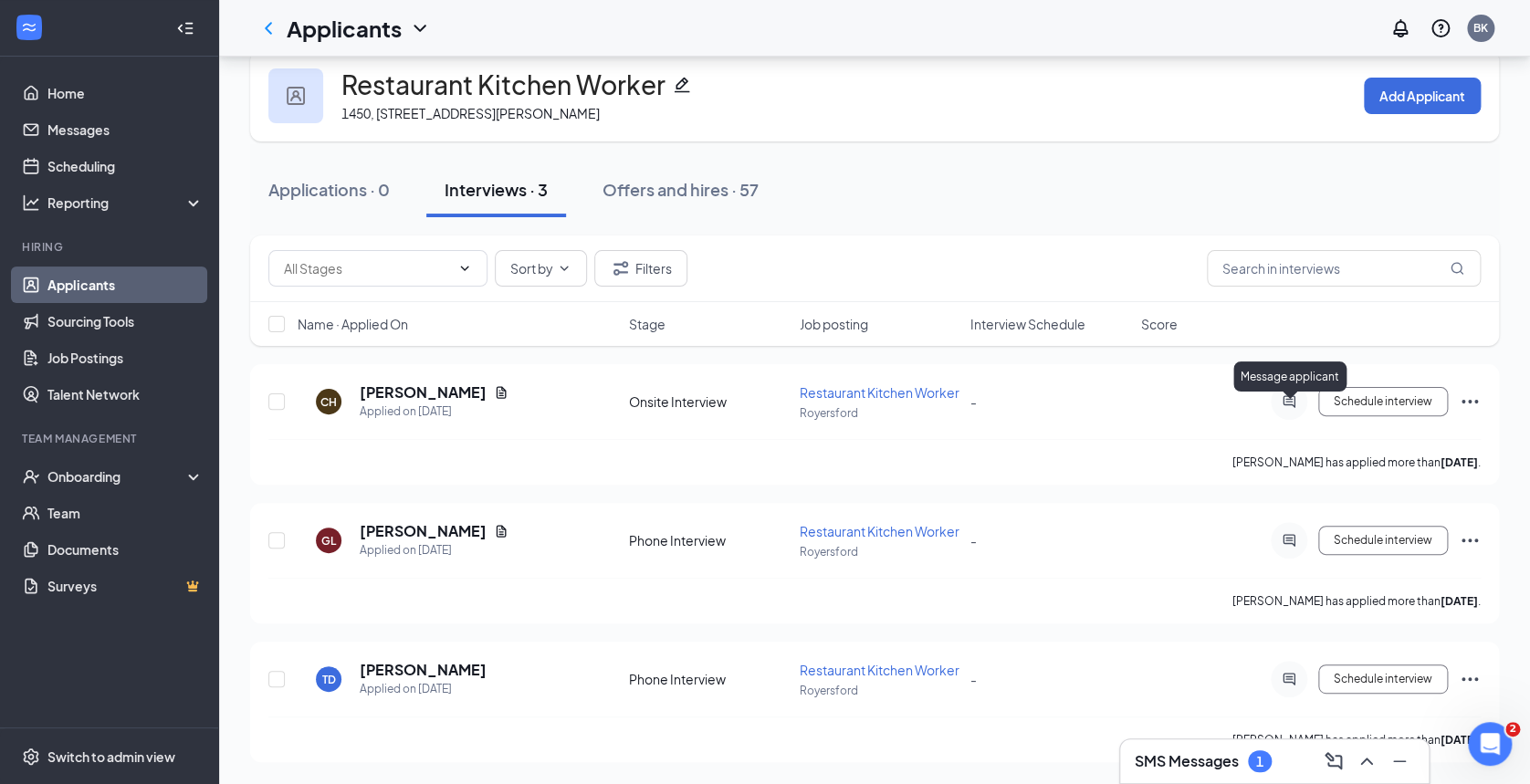
click at [1282, 394] on icon "ActiveChat" at bounding box center [1289, 401] width 22 height 15
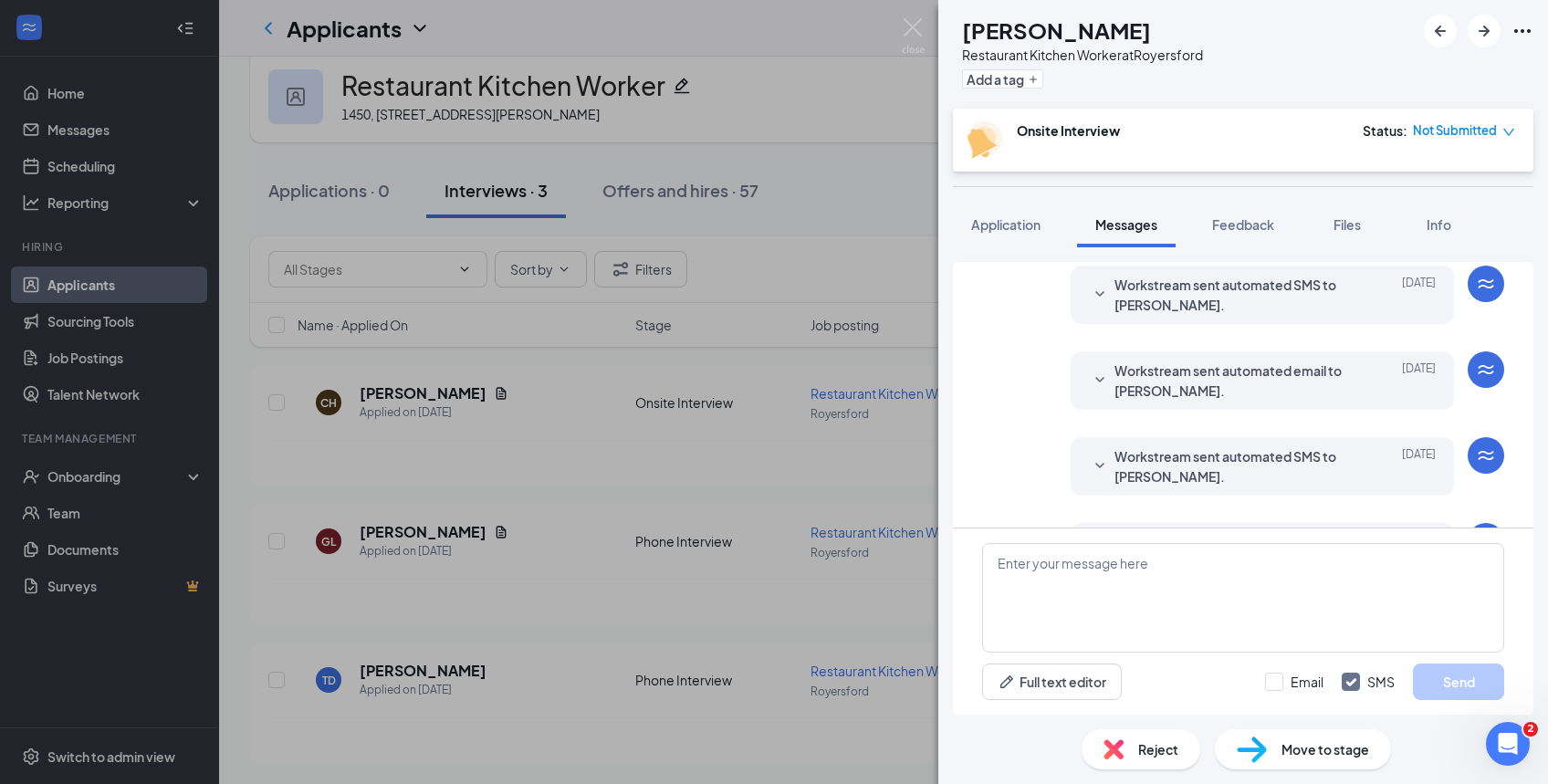
scroll to position [660, 0]
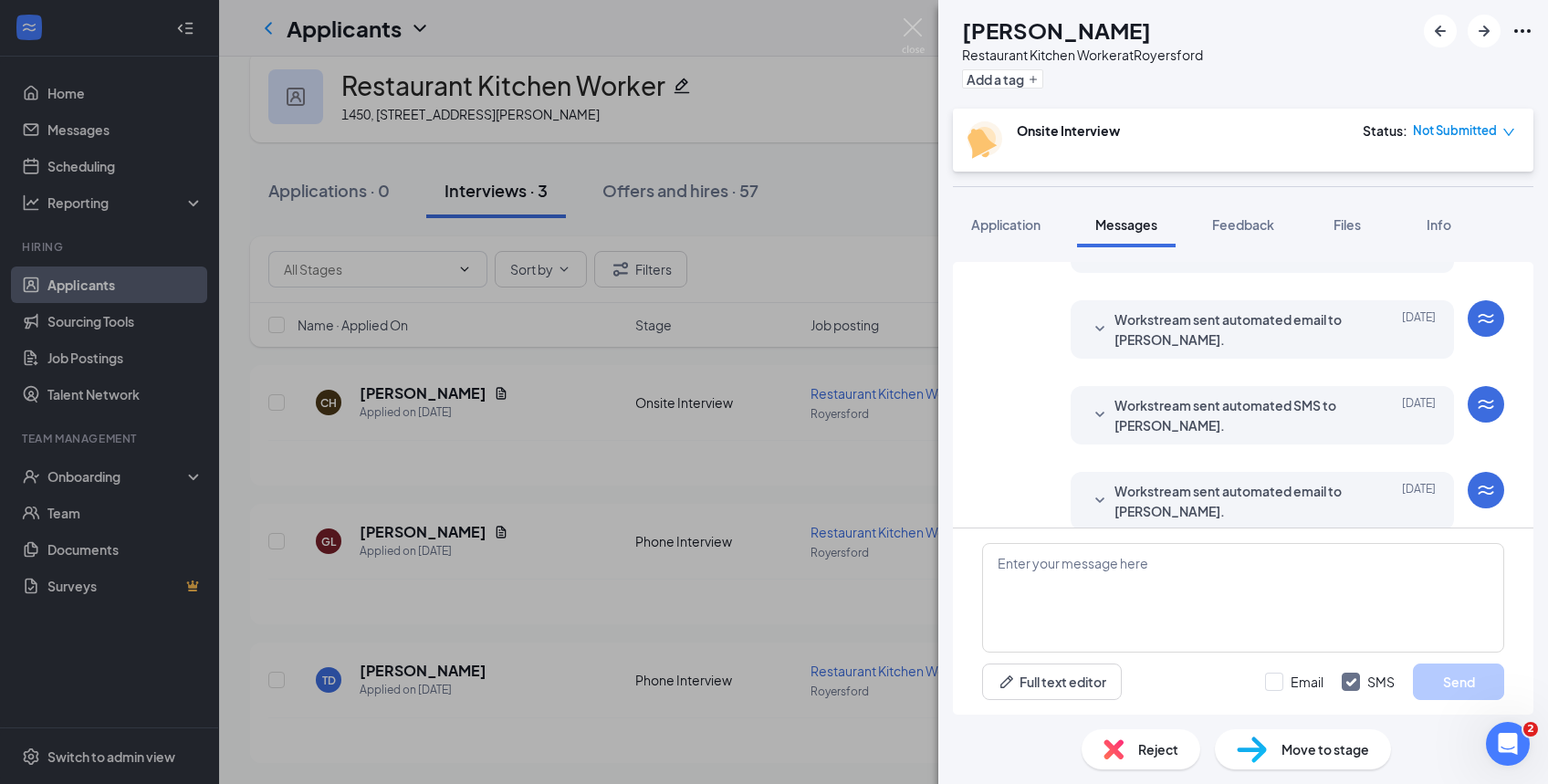
click at [1089, 490] on icon "SmallChevronDown" at bounding box center [1100, 501] width 22 height 22
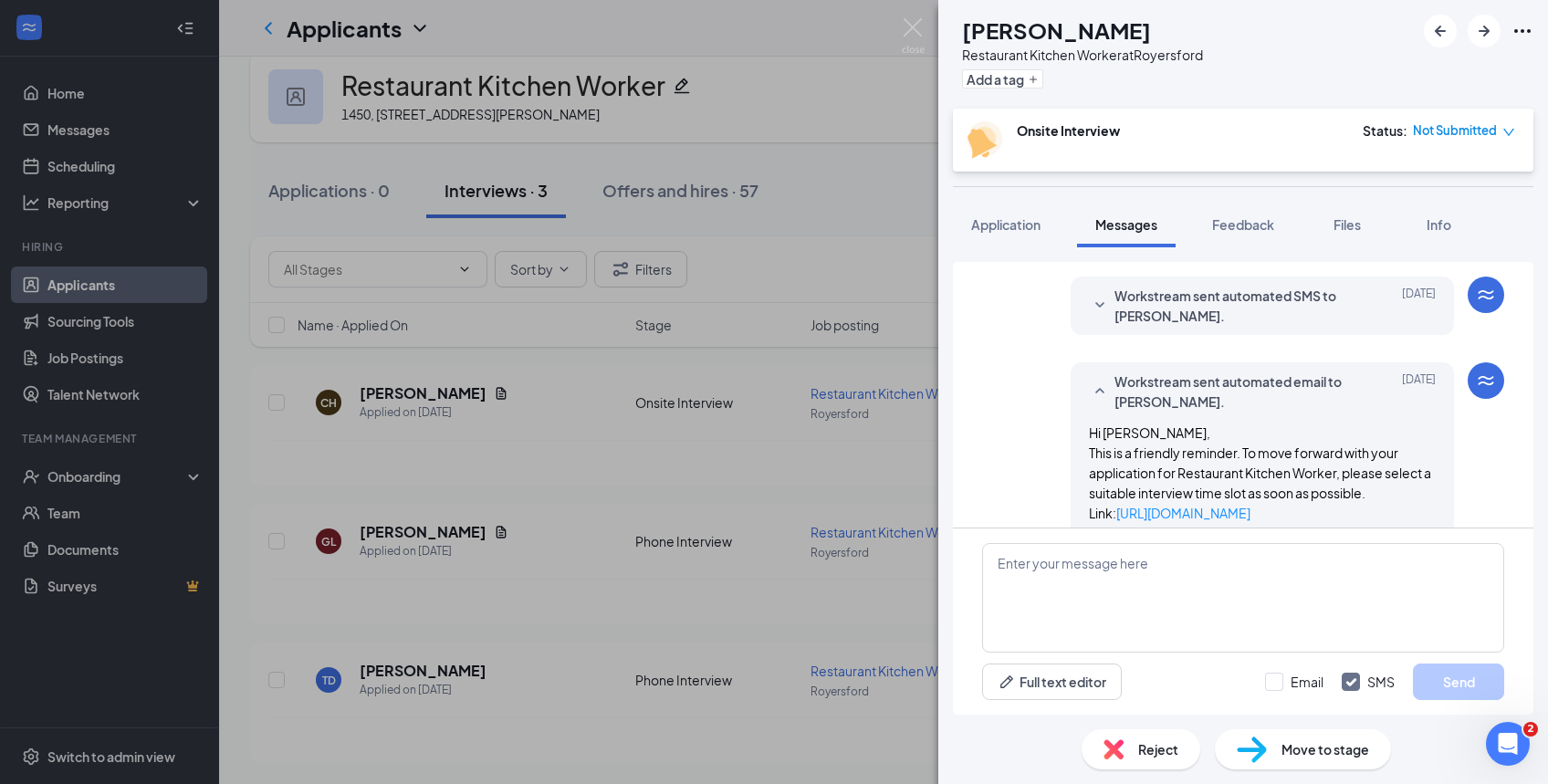
scroll to position [772, 0]
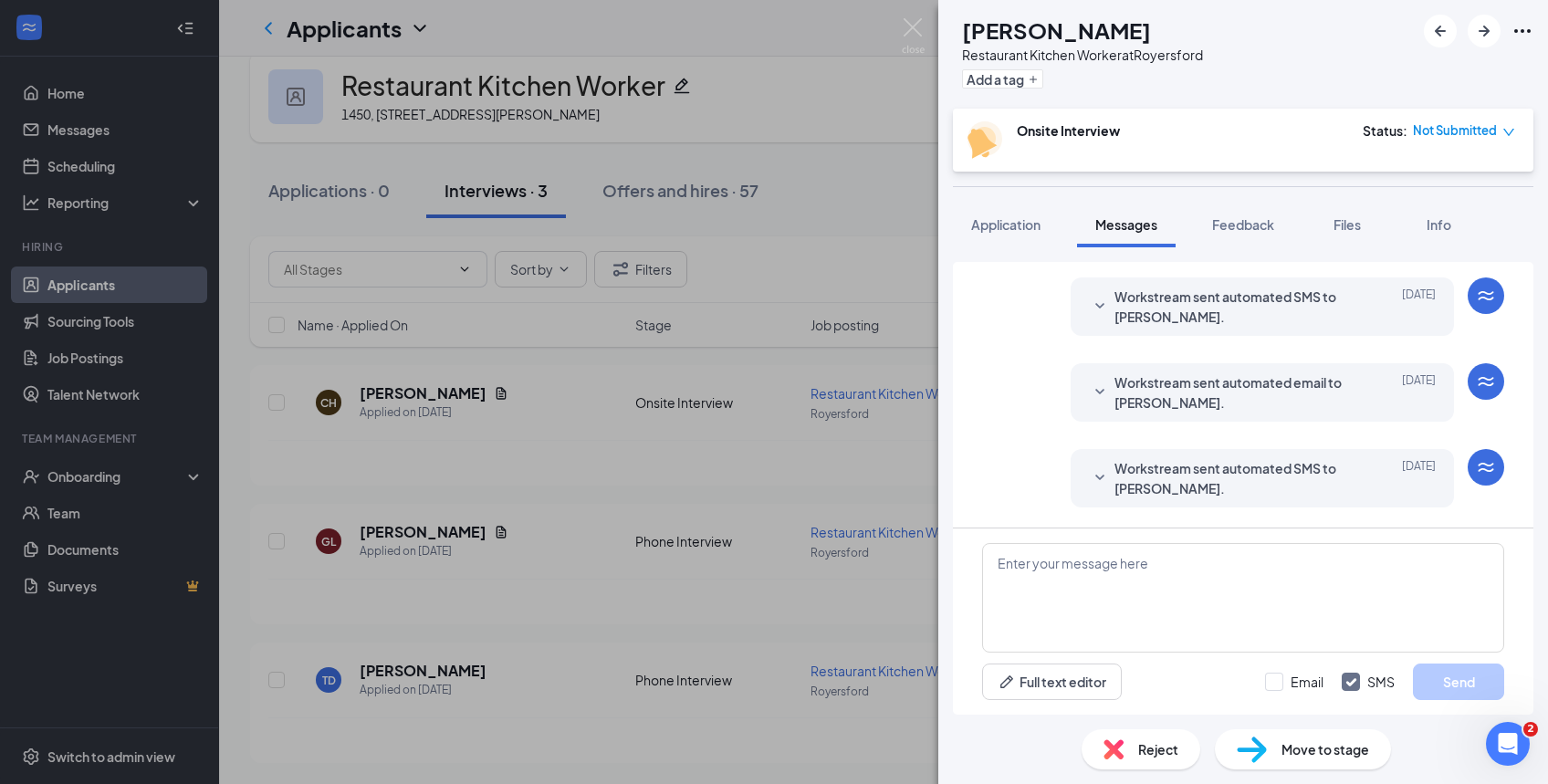
scroll to position [600, 0]
click at [1071, 362] on div "Workstream sent automated email to [PERSON_NAME]. [DATE] Hi [PERSON_NAME], This…" at bounding box center [1262, 391] width 384 height 59
click at [1096, 387] on icon "SmallChevronDown" at bounding box center [1100, 390] width 9 height 5
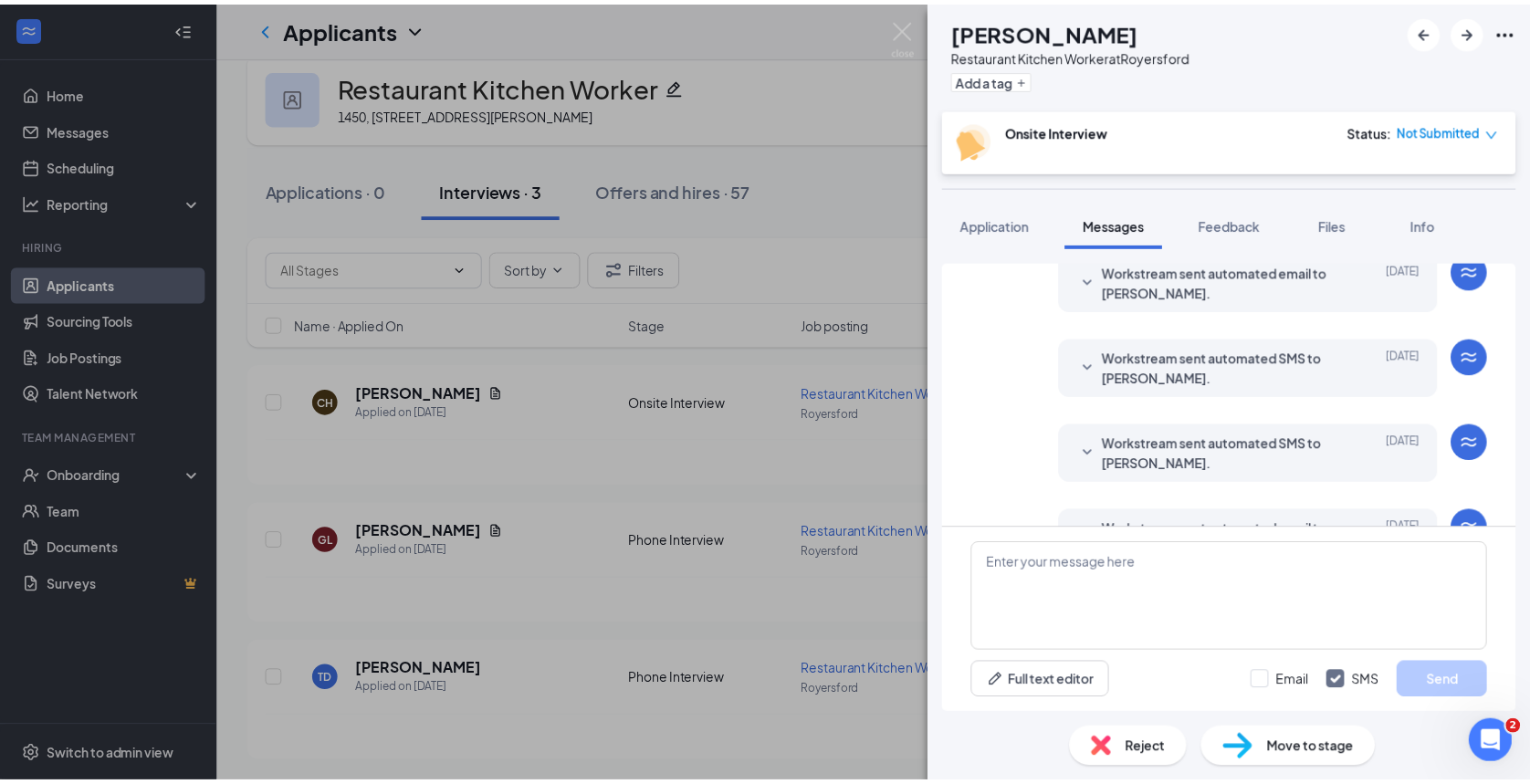
scroll to position [452, 0]
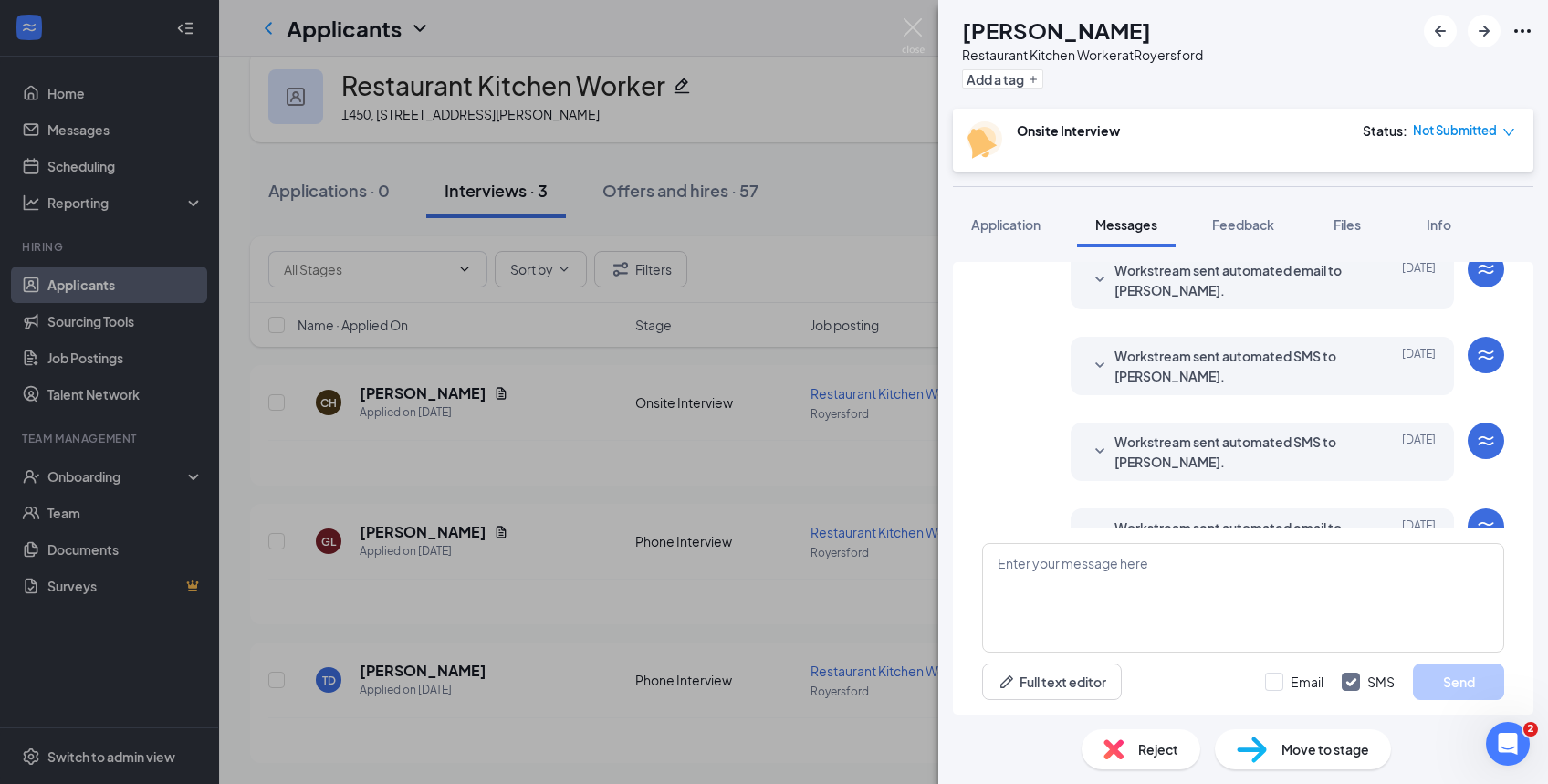
click at [1089, 355] on icon "SmallChevronDown" at bounding box center [1100, 366] width 22 height 22
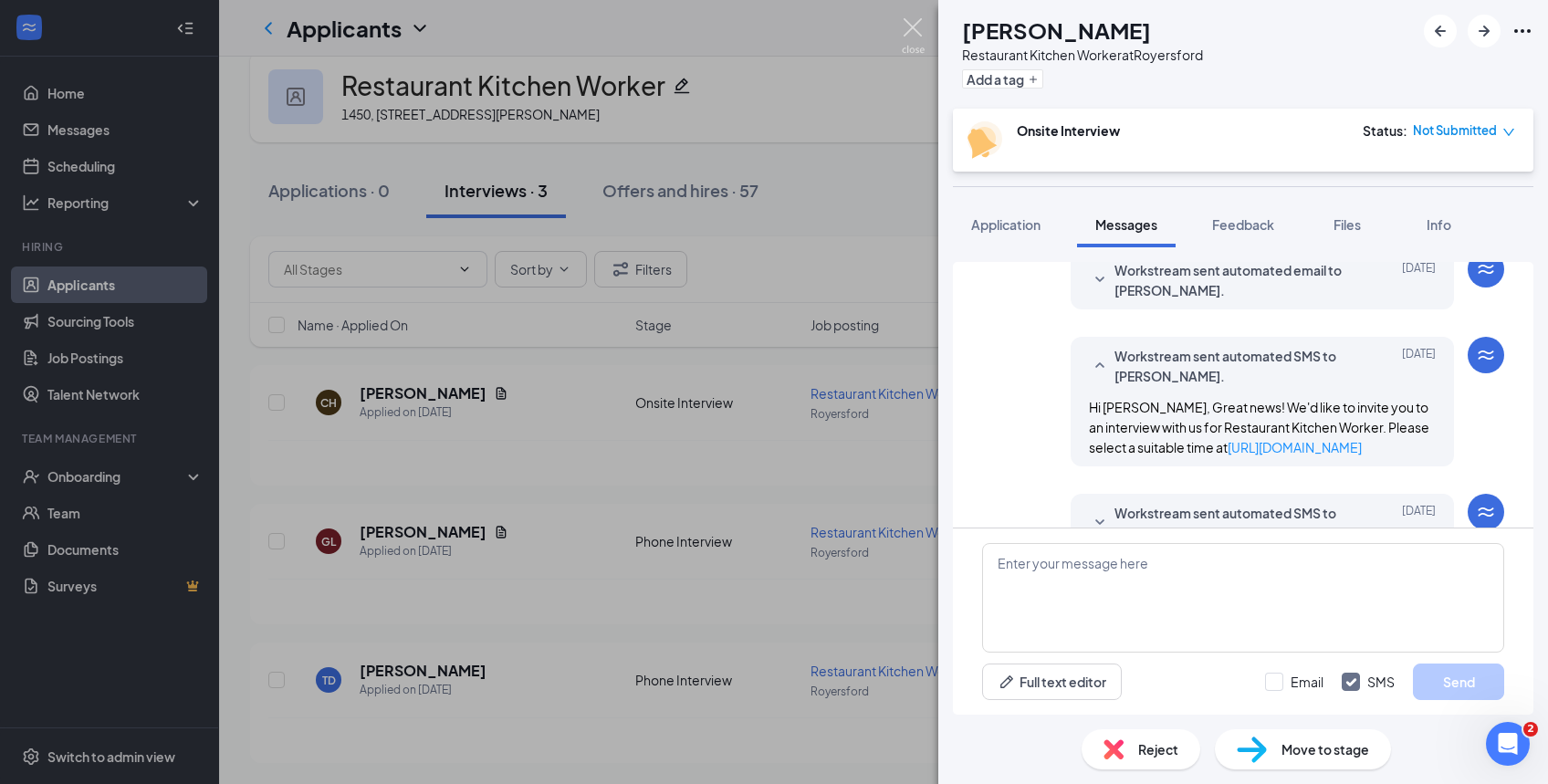
click at [912, 29] on img at bounding box center [913, 36] width 23 height 36
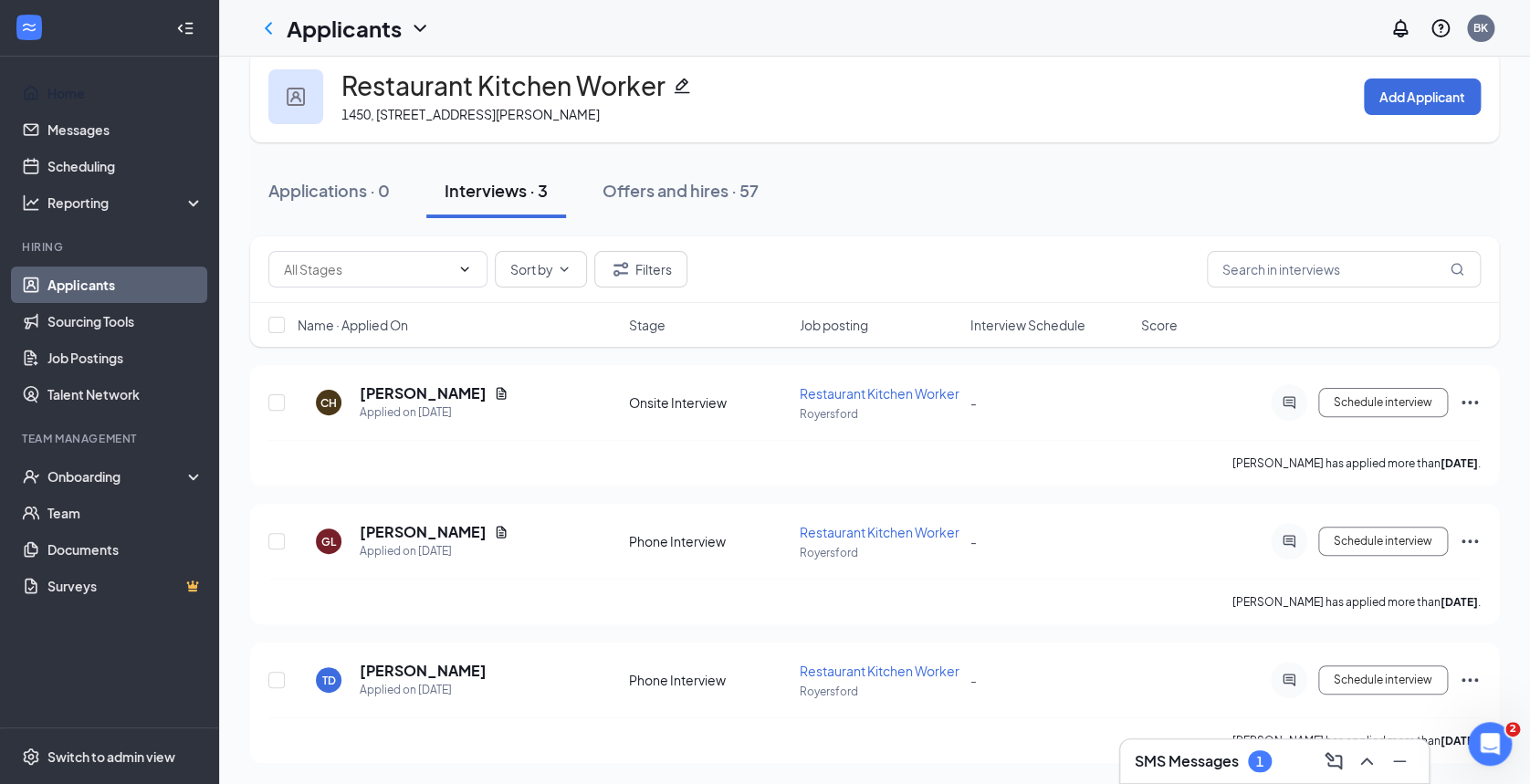
click at [64, 98] on link "Home" at bounding box center [126, 93] width 156 height 37
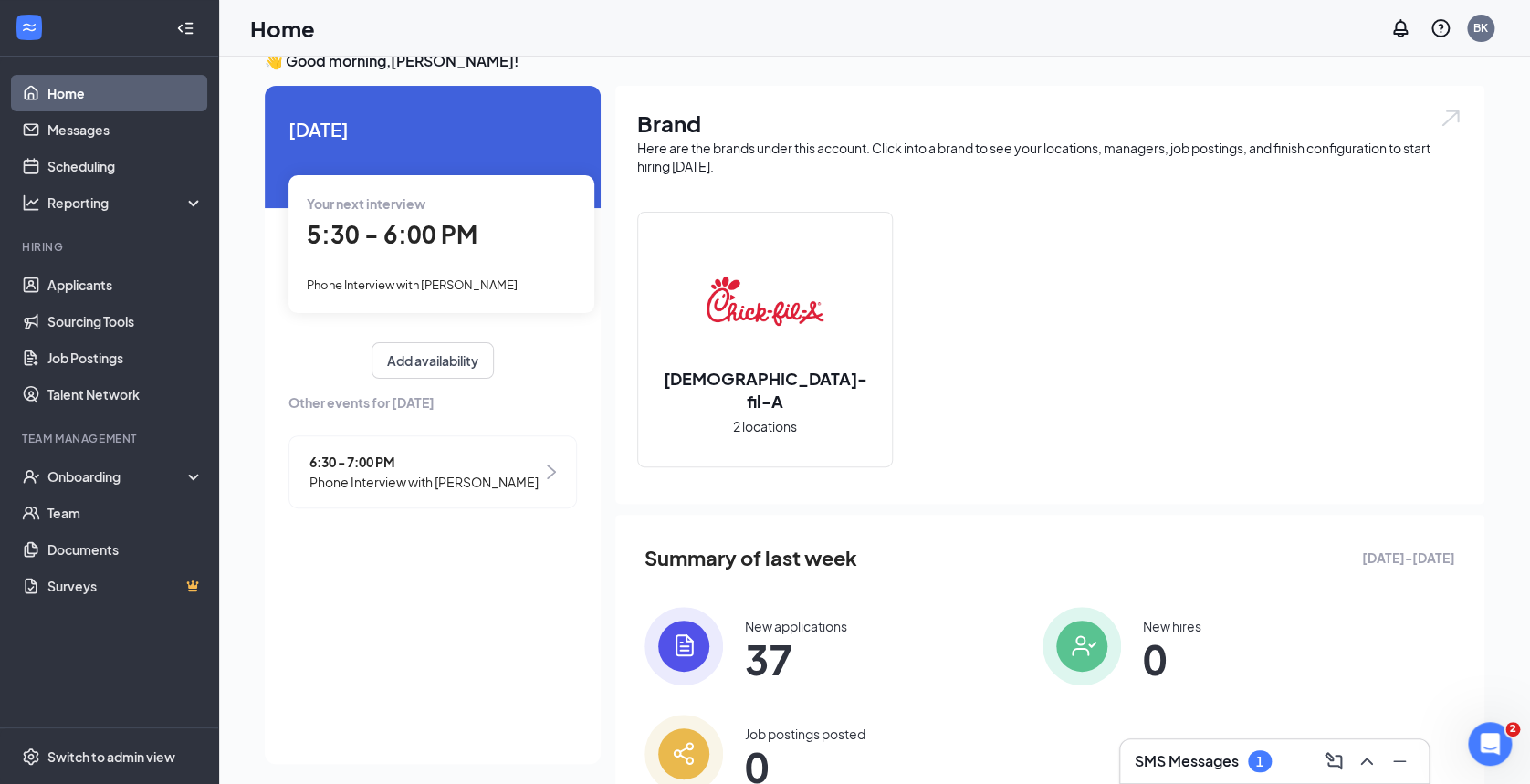
click at [1176, 757] on h3 "SMS Messages" at bounding box center [1187, 761] width 104 height 20
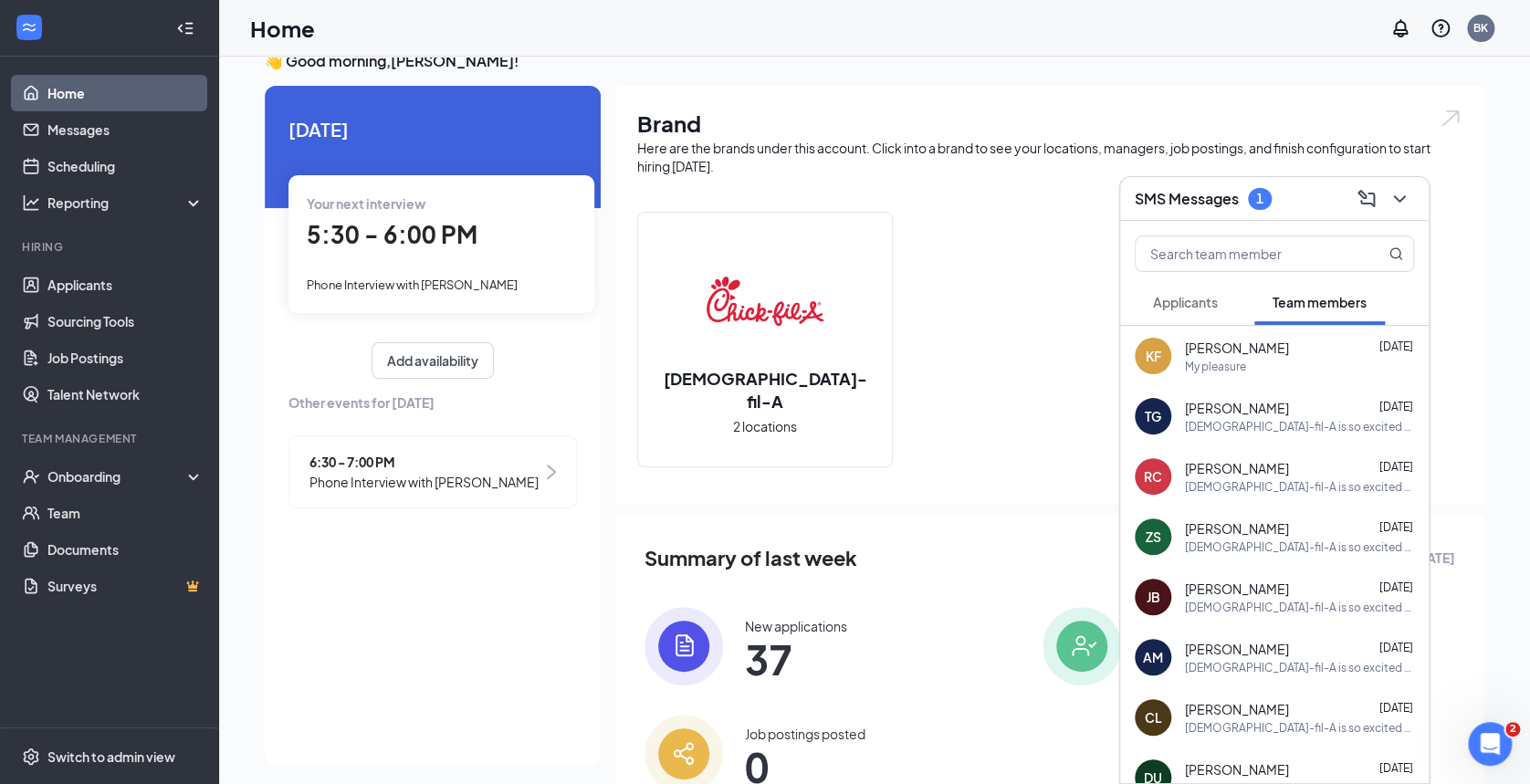
click at [1197, 299] on span "Applicants" at bounding box center [1186, 302] width 65 height 16
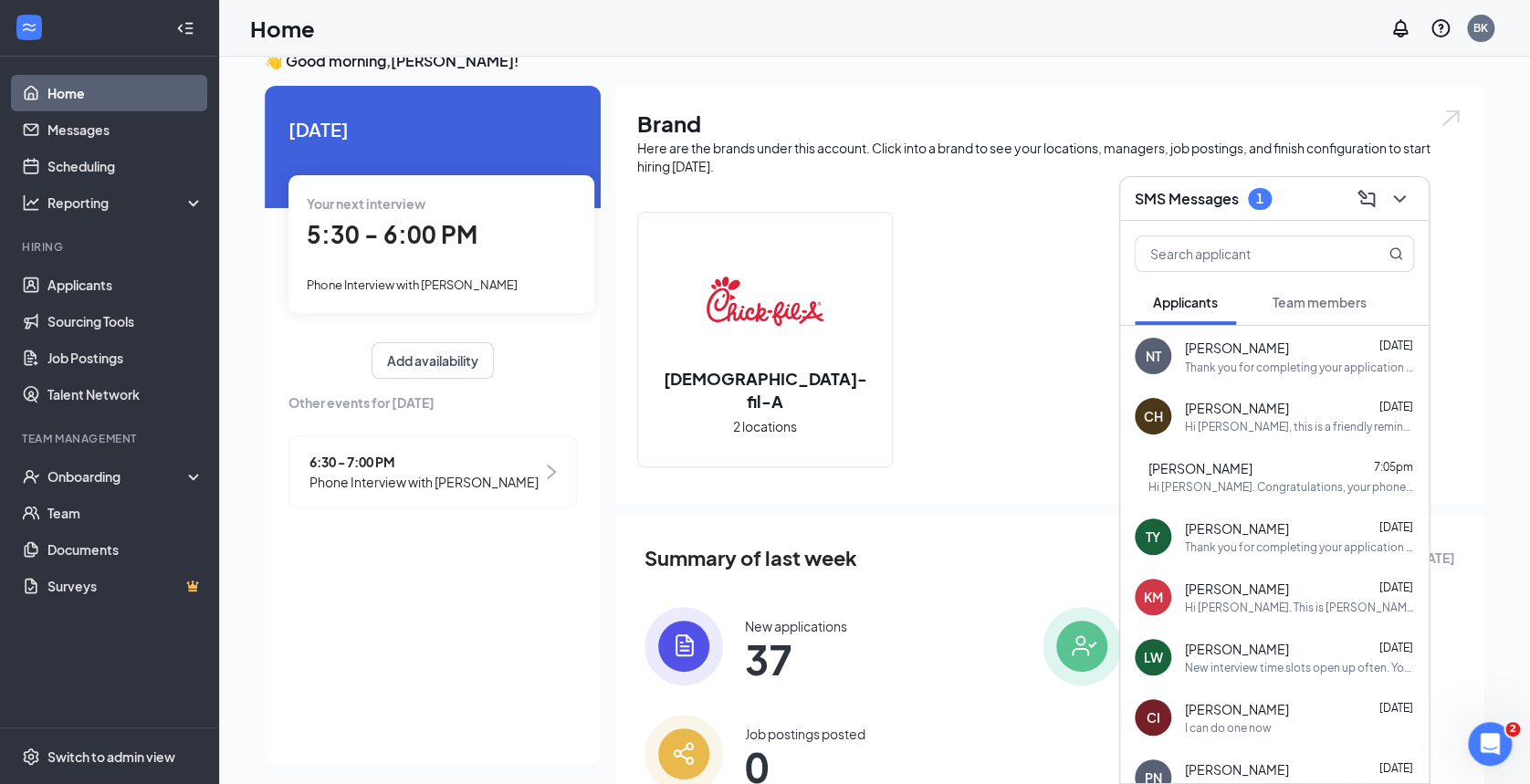
click at [1271, 363] on div "Thank you for completing your application for Restaurant Hospitality Team Membe…" at bounding box center [1299, 367] width 229 height 16
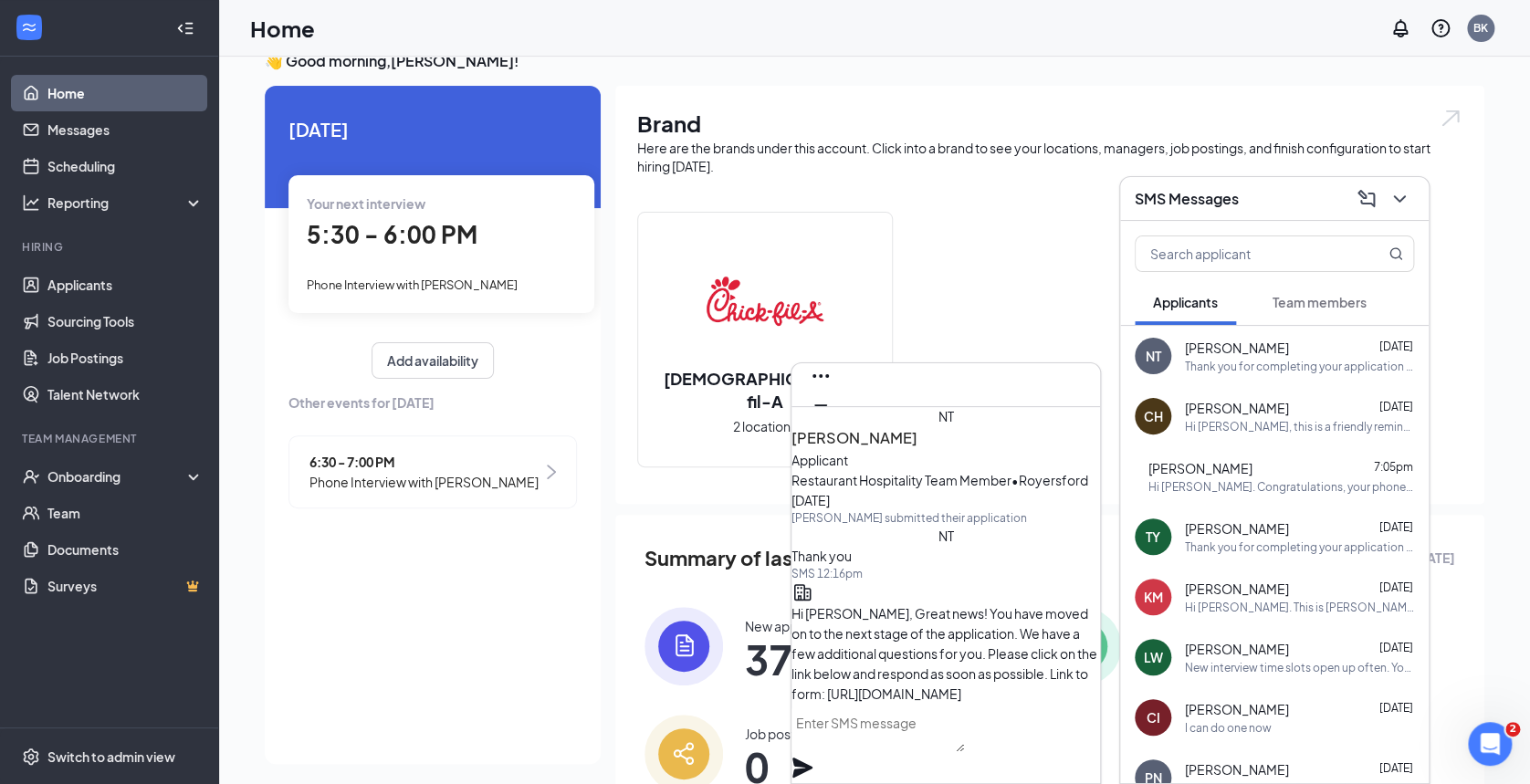
scroll to position [-509, 0]
click at [832, 423] on icon "Cross" at bounding box center [821, 434] width 22 height 22
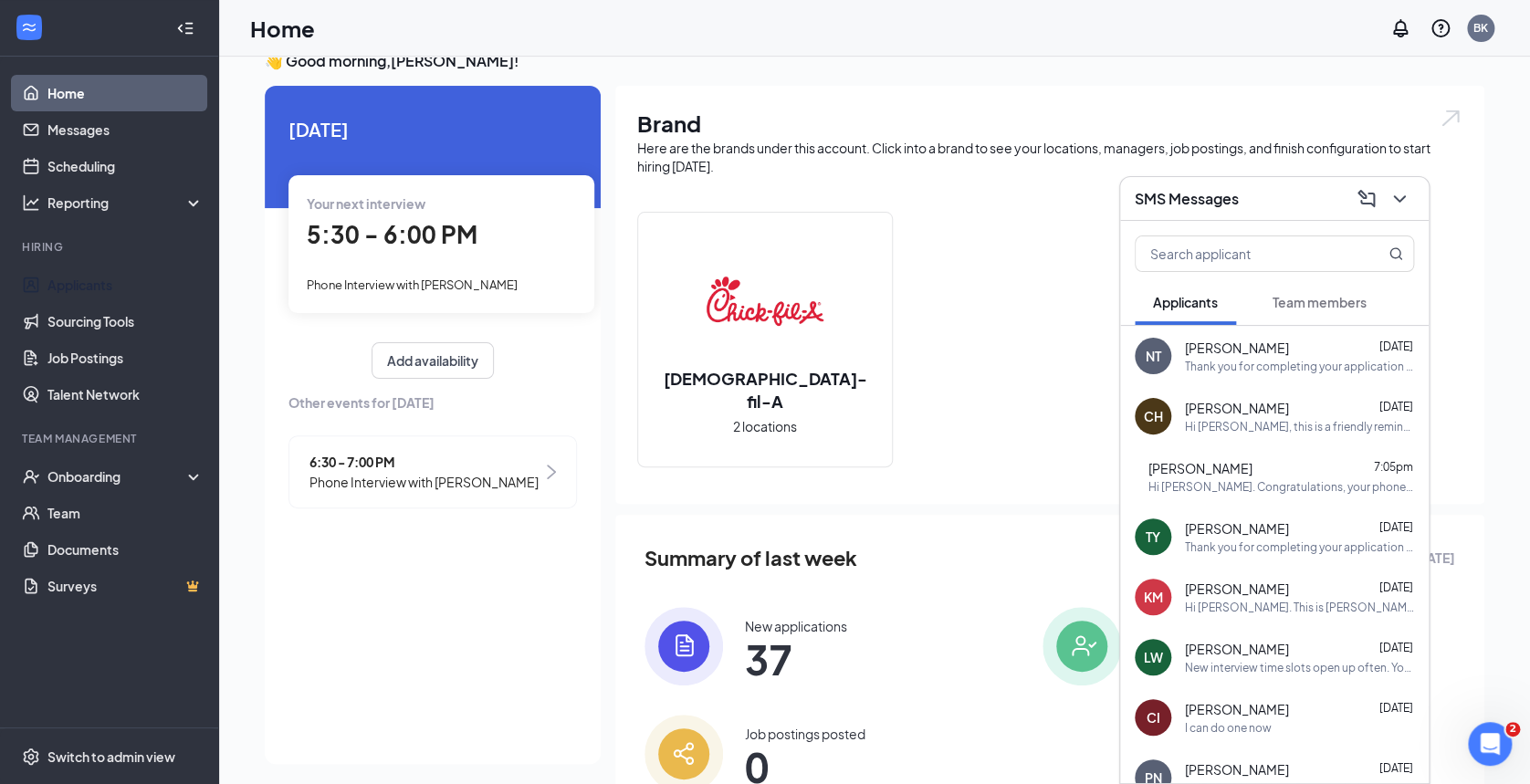
click at [81, 280] on link "Applicants" at bounding box center [126, 285] width 156 height 37
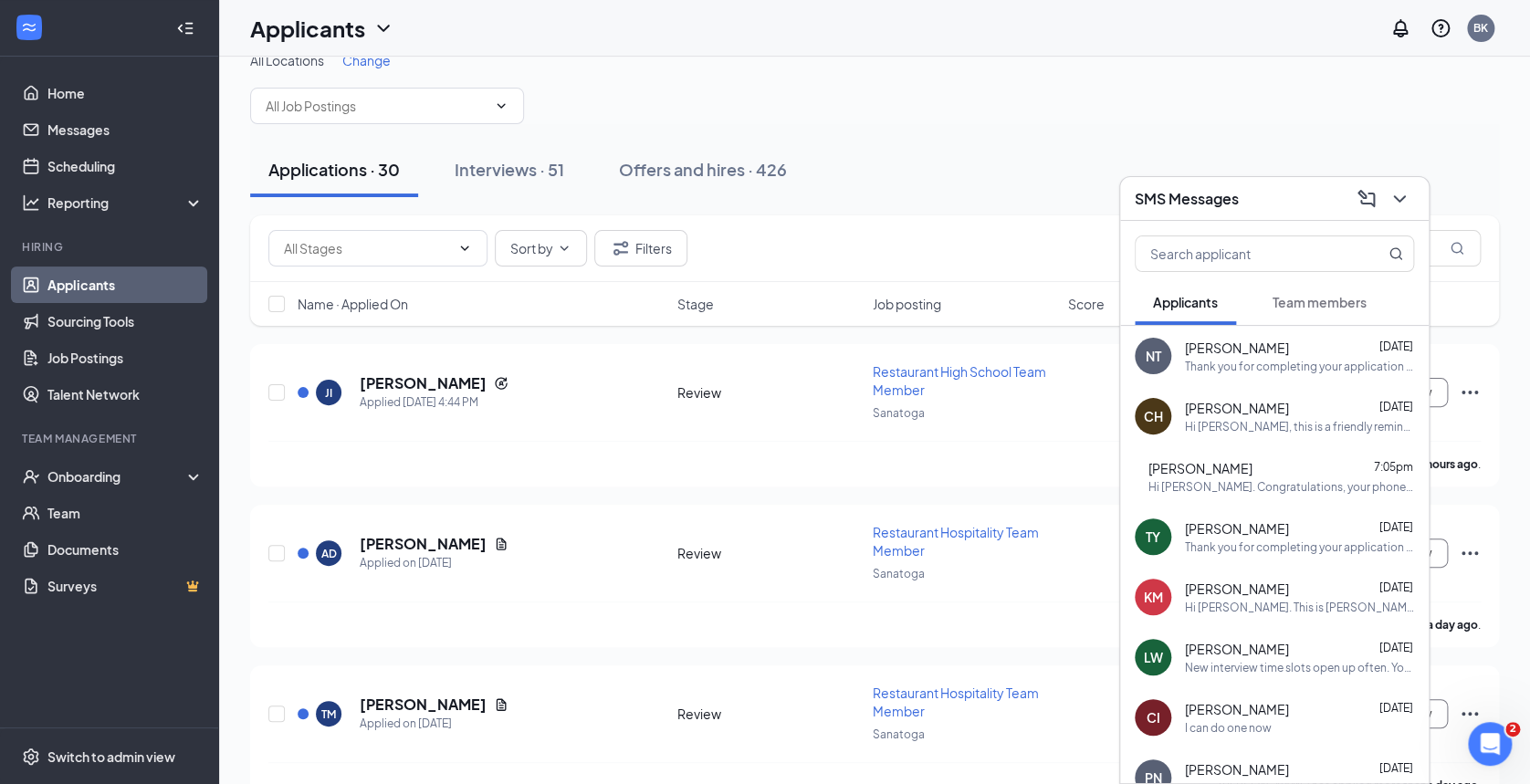
click at [467, 245] on icon "ChevronDown" at bounding box center [464, 247] width 8 height 5
click at [352, 323] on div "Review (15)" at bounding box center [332, 325] width 68 height 20
type input "Review (15)"
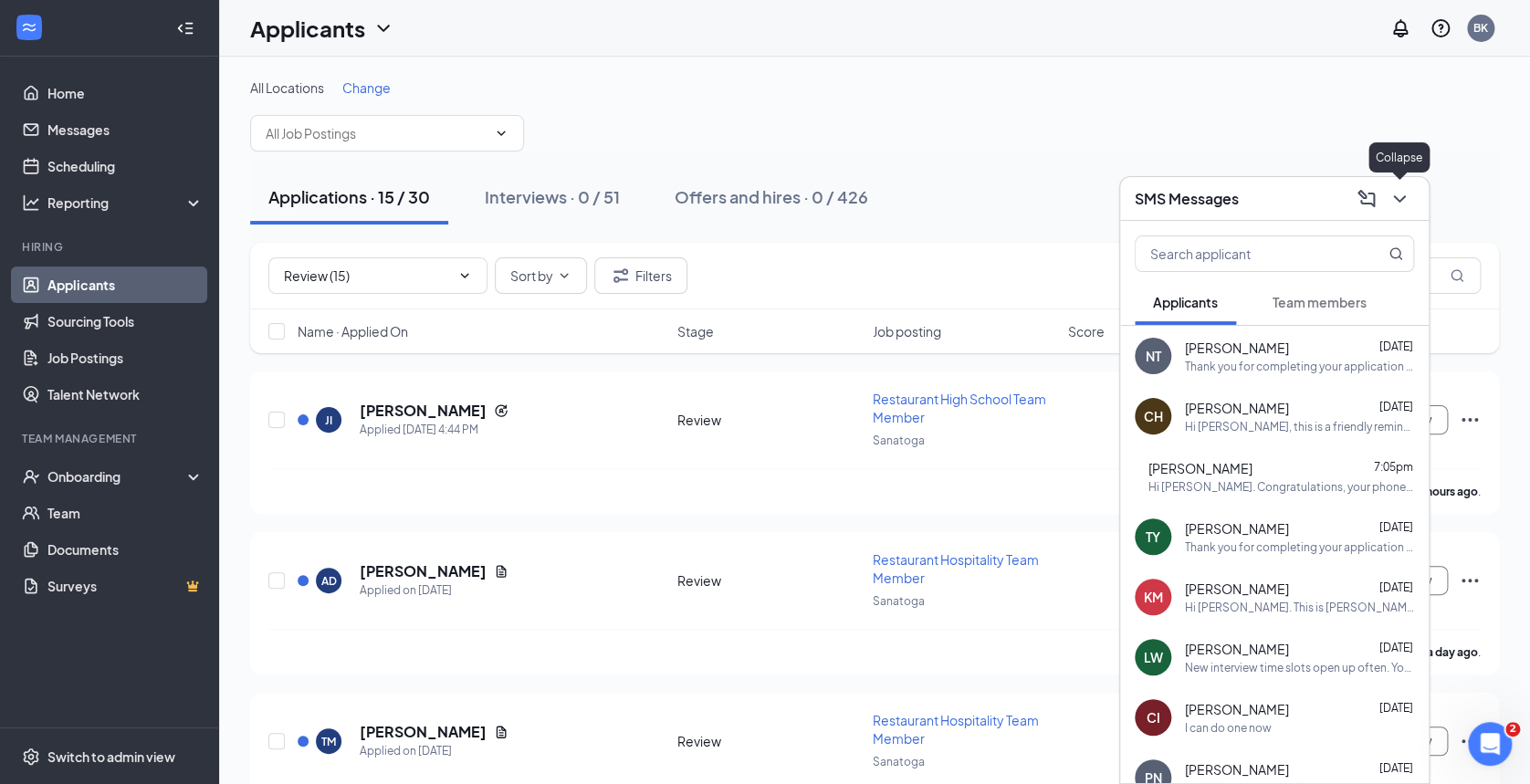
click at [1399, 194] on icon "ChevronDown" at bounding box center [1400, 199] width 22 height 22
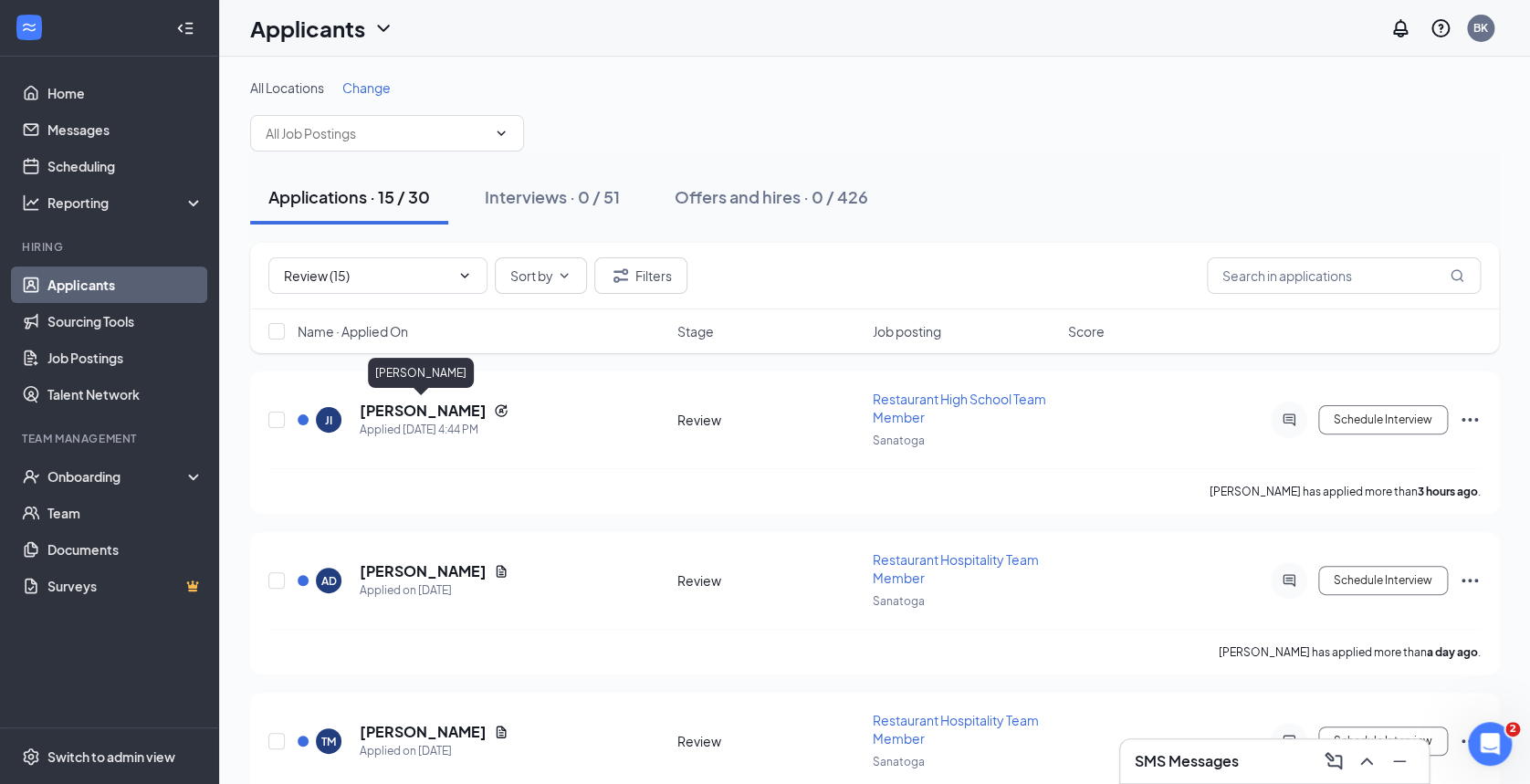
click at [424, 401] on h5 "[PERSON_NAME]" at bounding box center [423, 410] width 127 height 20
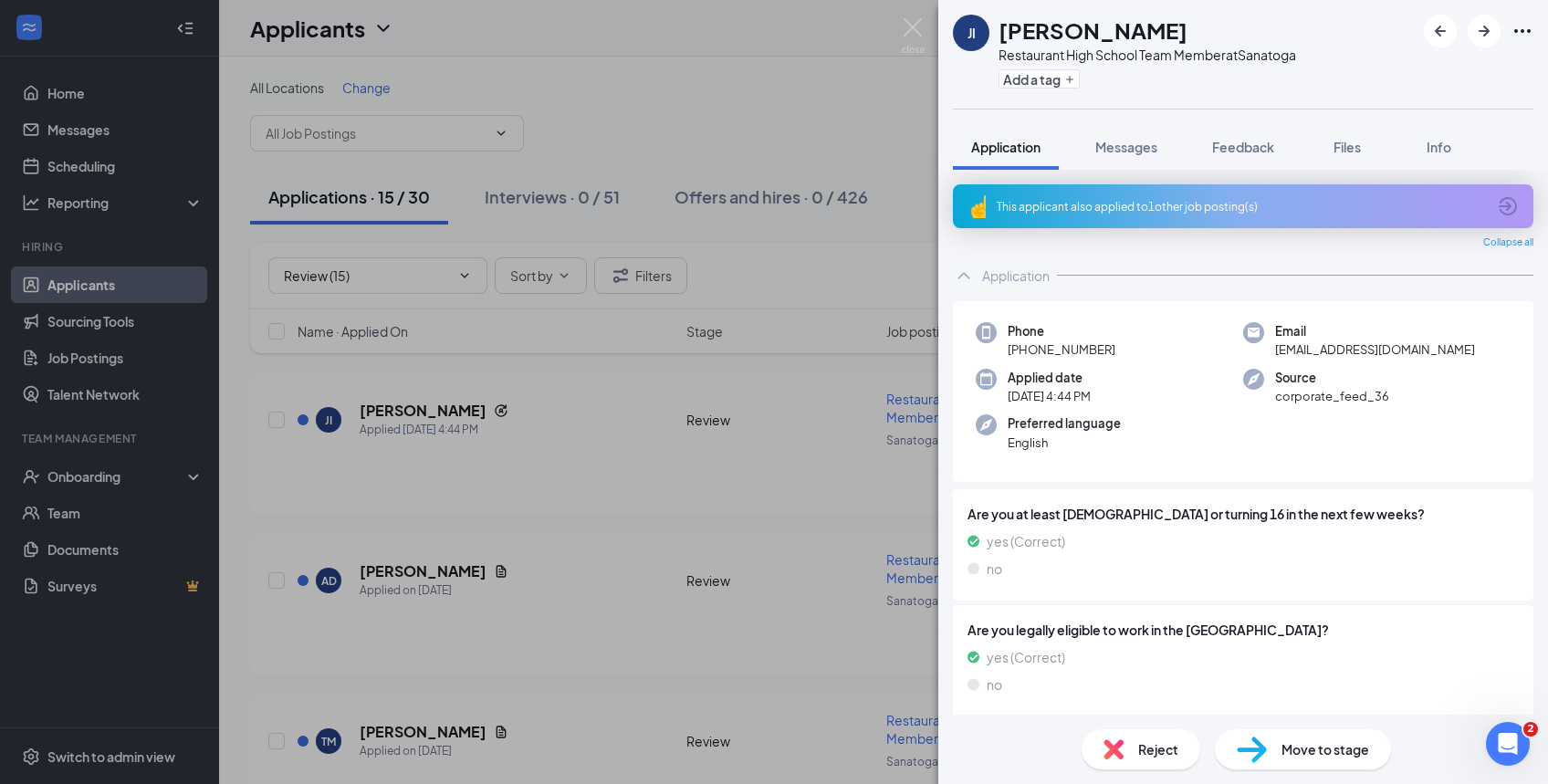
click at [1089, 214] on div "This applicant also applied to 1 other job posting(s)" at bounding box center [1243, 206] width 581 height 44
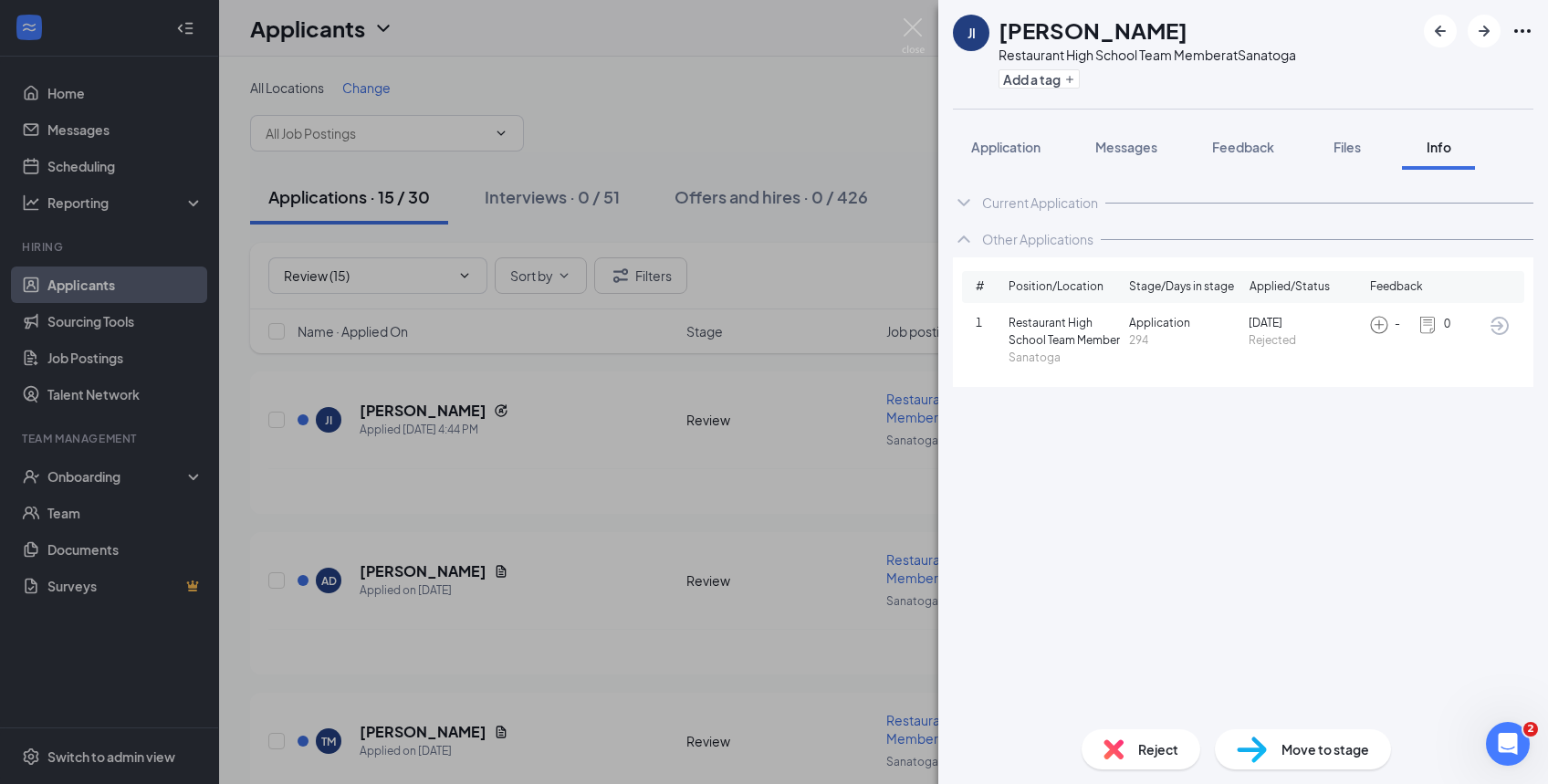
click at [1001, 150] on span "Application" at bounding box center [1006, 147] width 70 height 16
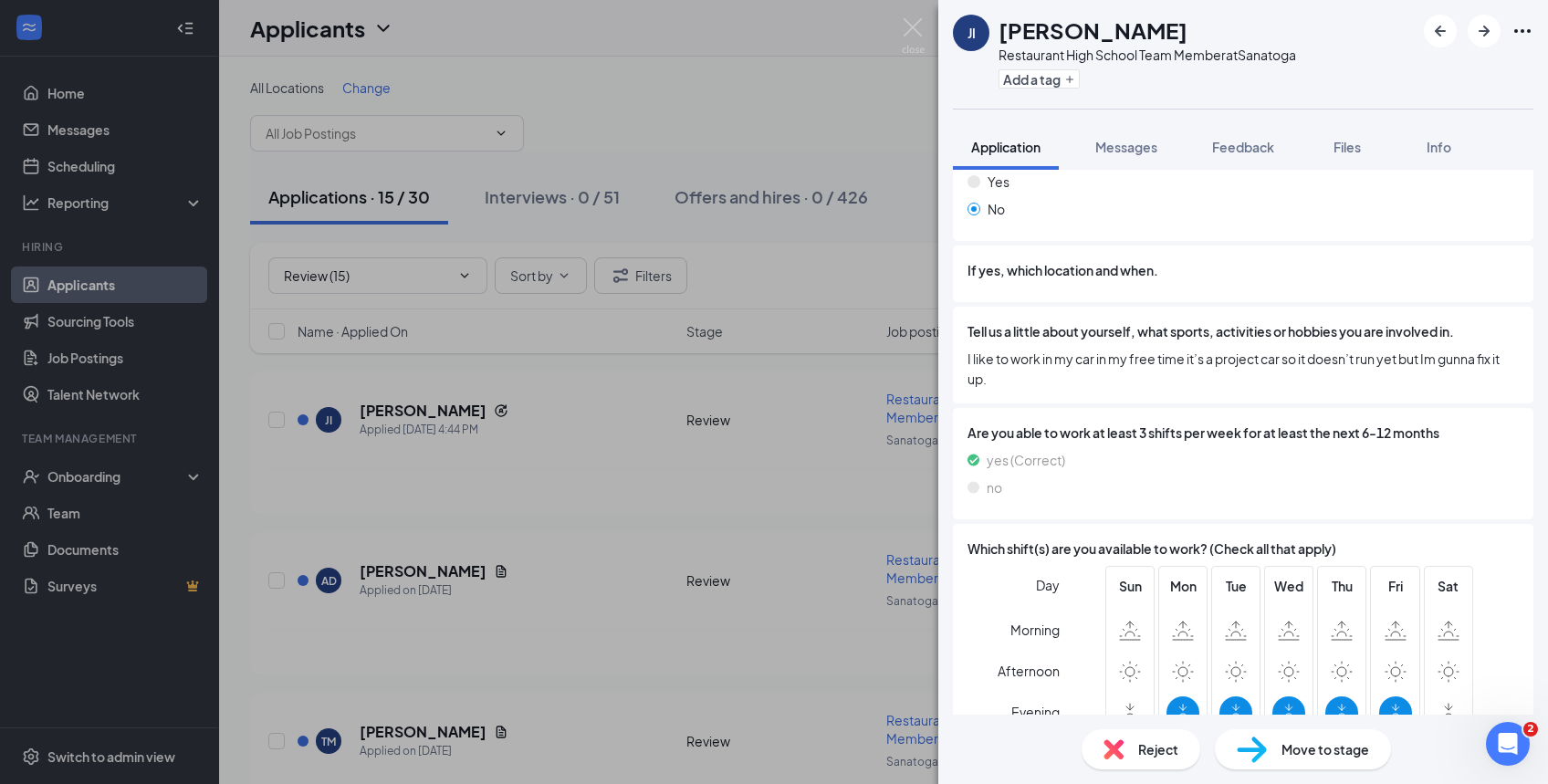
scroll to position [621, 0]
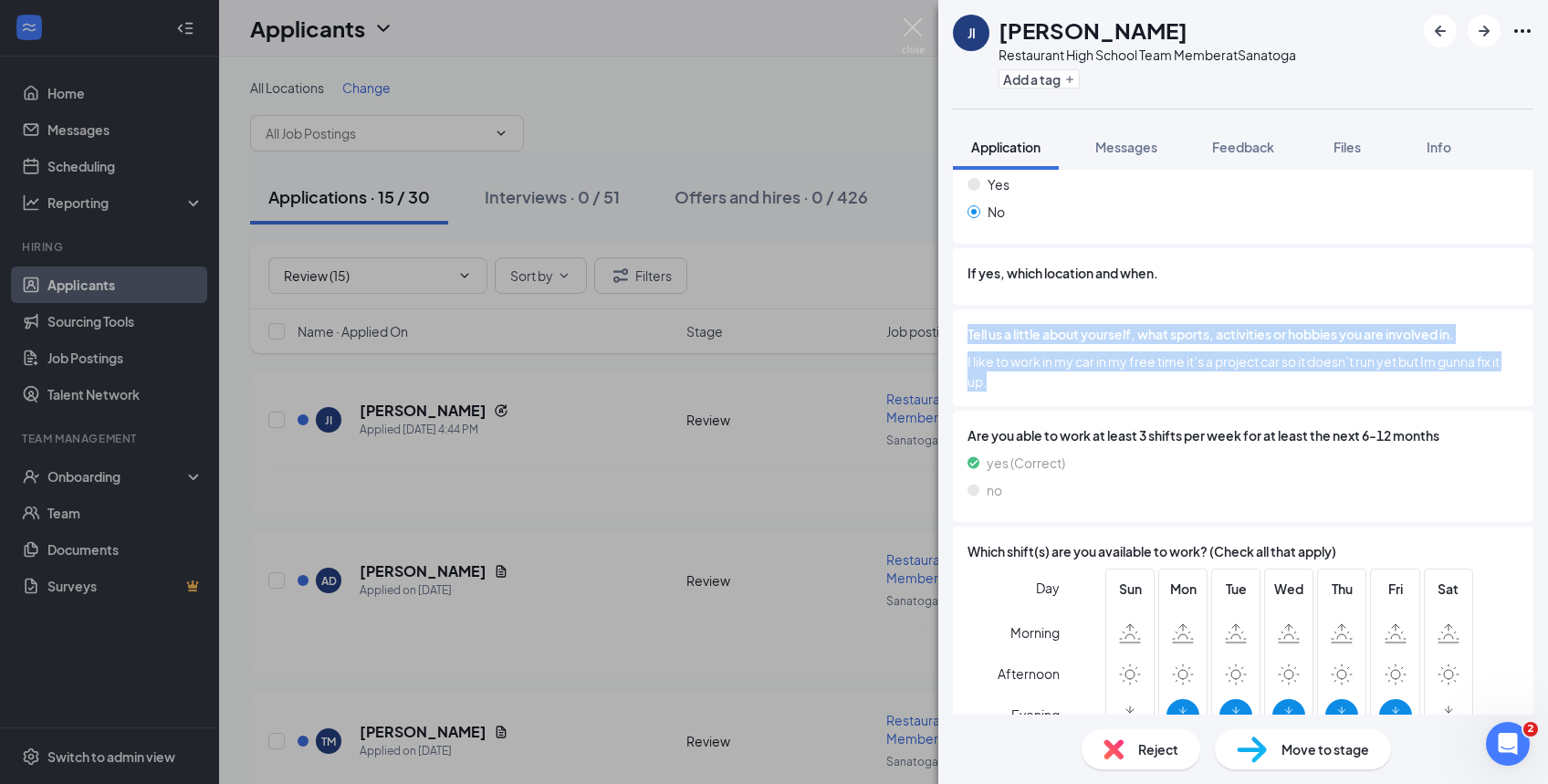
drag, startPoint x: 1002, startPoint y: 377, endPoint x: 960, endPoint y: 334, distance: 60.1
click at [960, 334] on div "Tell us a little about yourself, what sports, activities or hobbies you are inv…" at bounding box center [1243, 358] width 581 height 97
copy div "Tell us a little about yourself, what sports, activities or hobbies you are inv…"
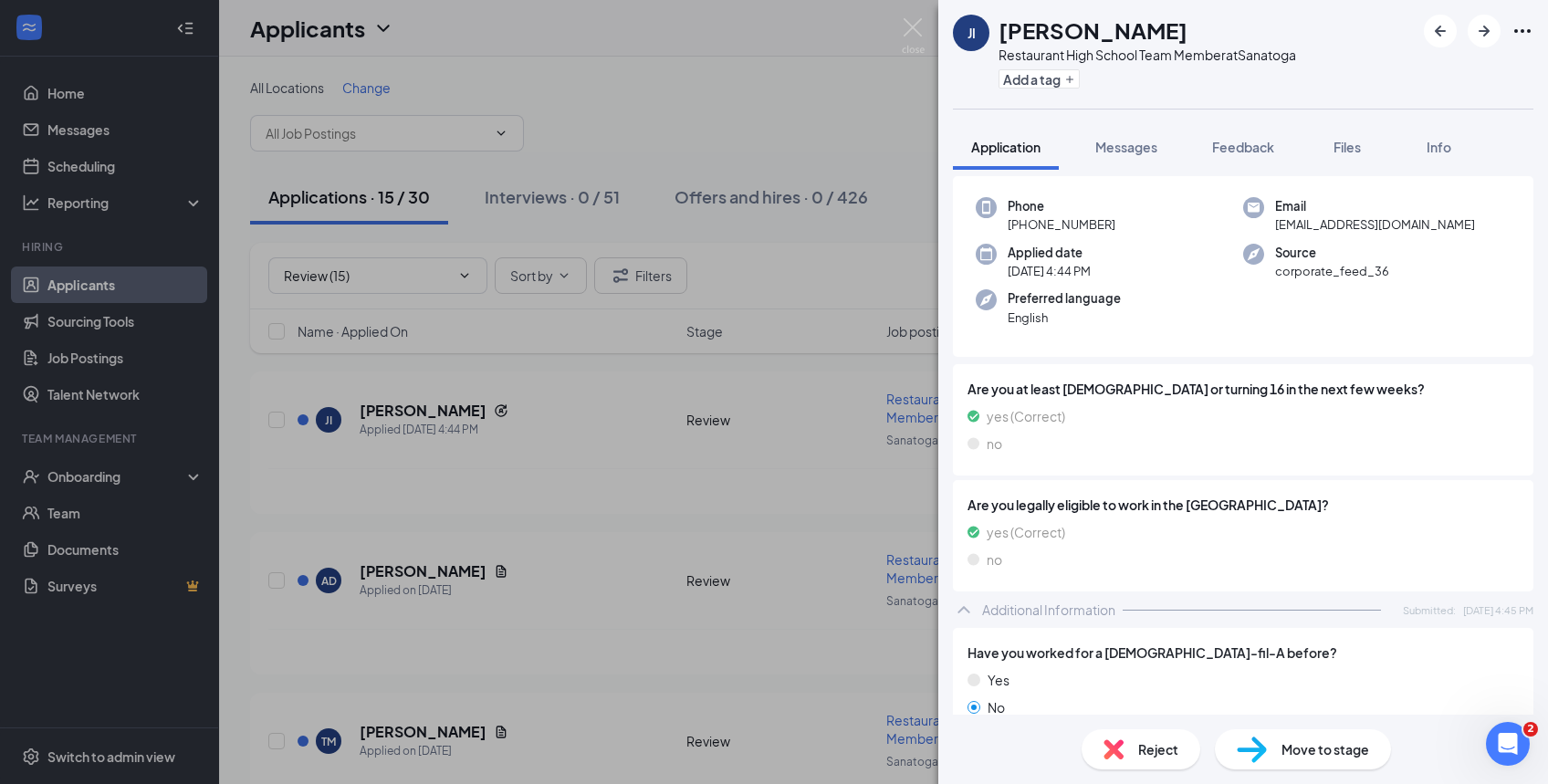
scroll to position [132, 0]
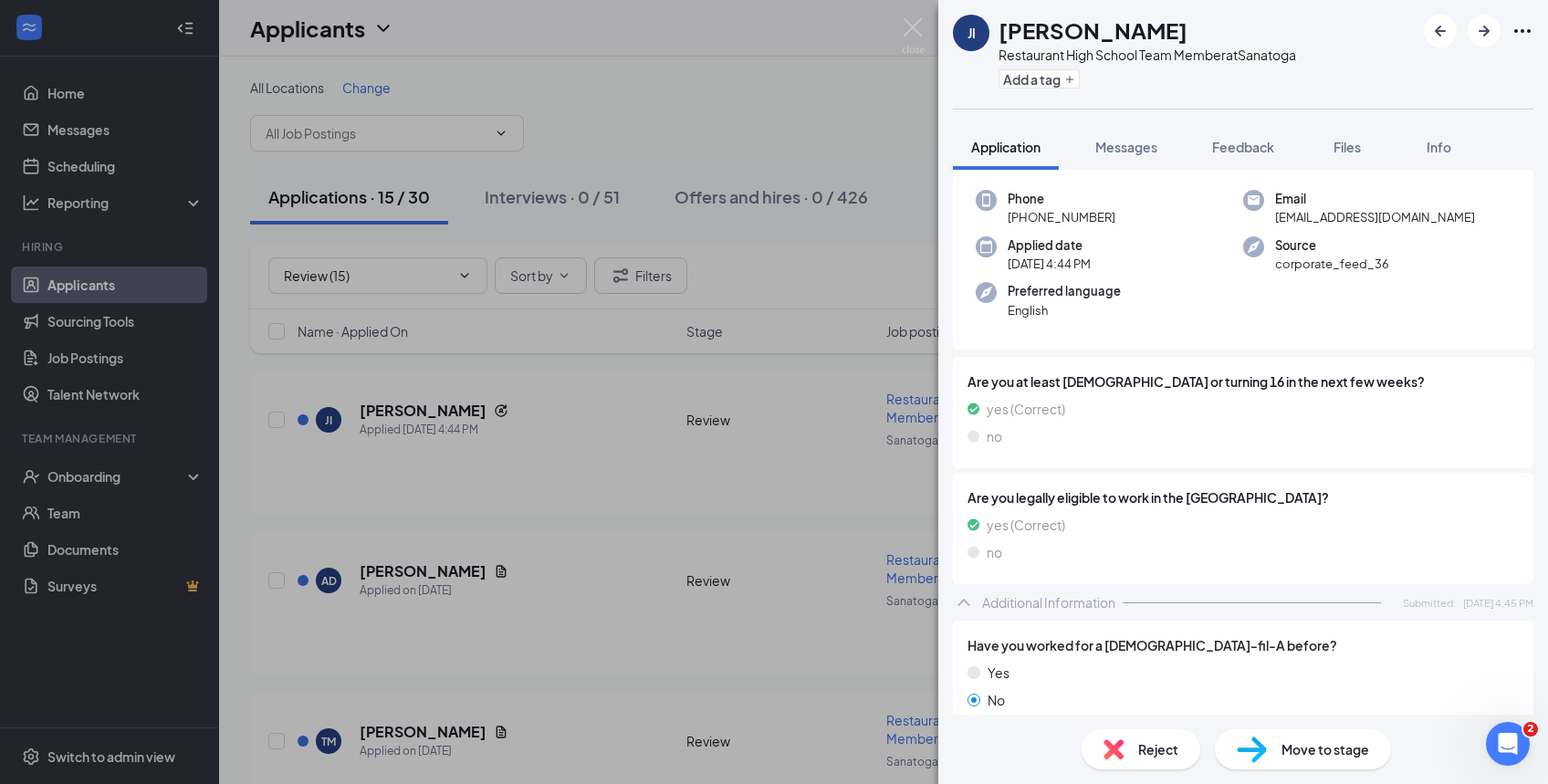
click at [1172, 748] on span "Reject" at bounding box center [1159, 749] width 40 height 20
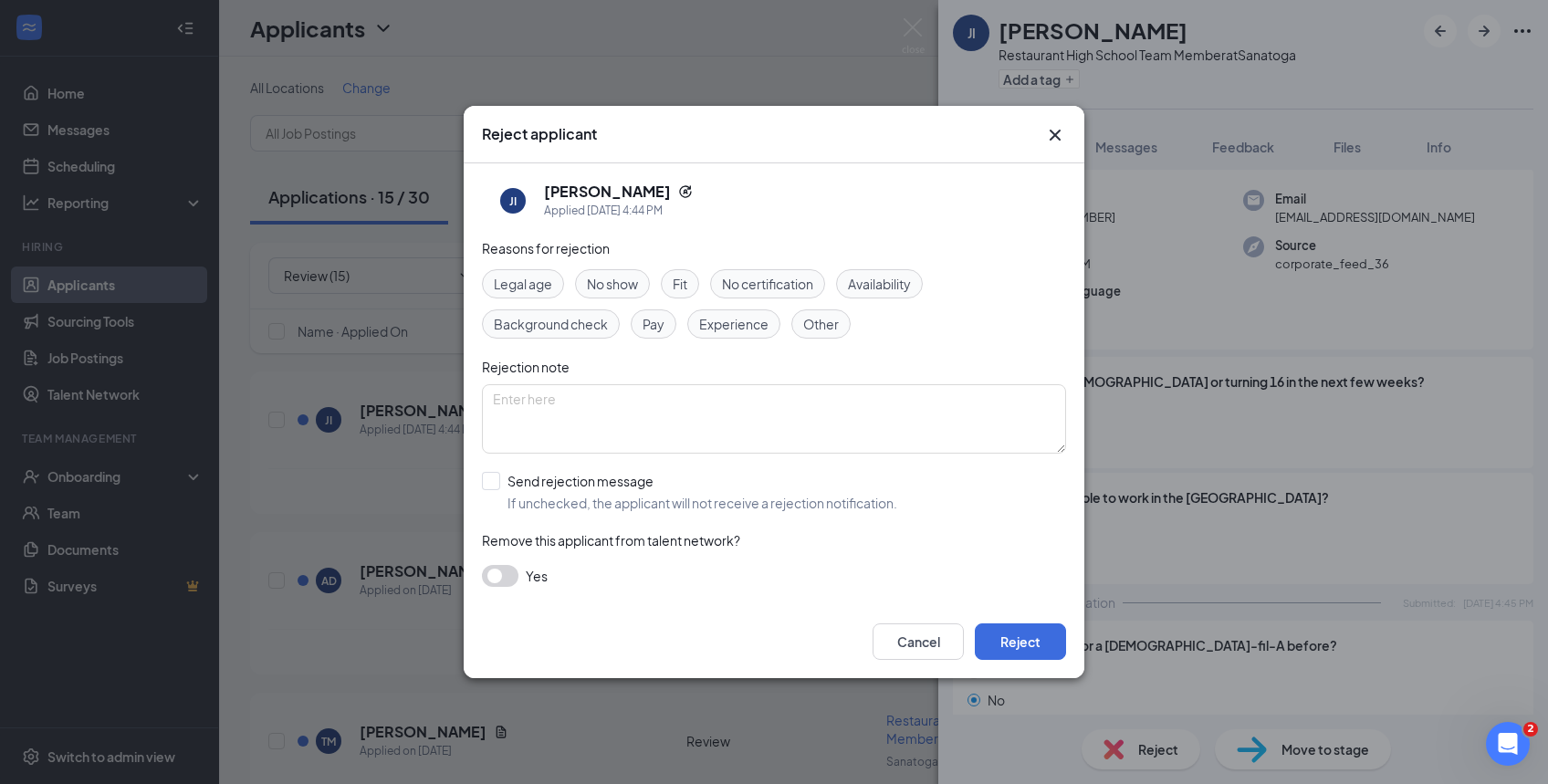
click at [867, 288] on span "Availability" at bounding box center [879, 284] width 63 height 20
click at [489, 483] on input "Send rejection message If unchecked, the applicant will not receive a rejection…" at bounding box center [689, 492] width 415 height 40
checkbox input "true"
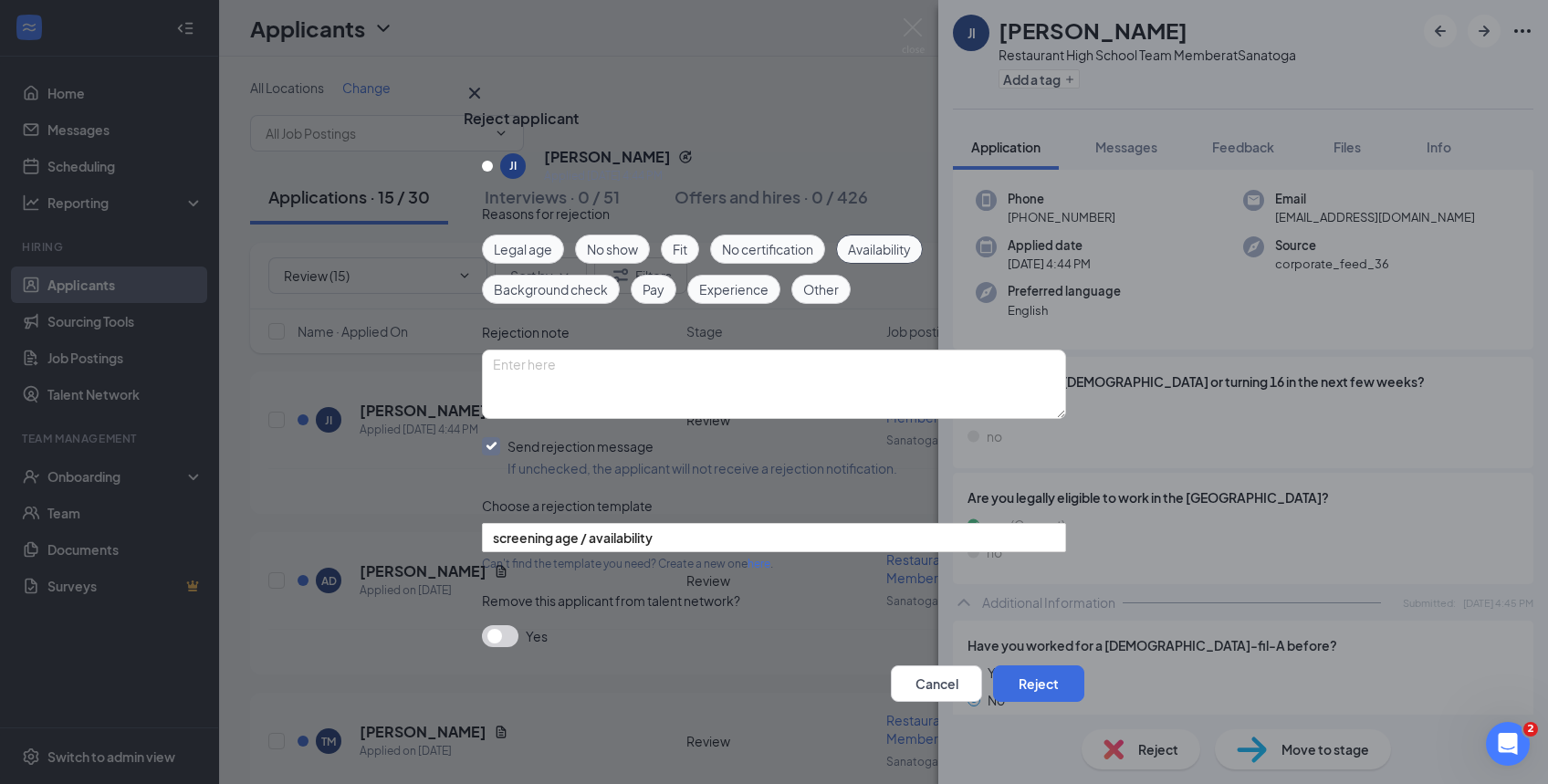
click at [584, 536] on span "screening age / availability" at bounding box center [572, 538] width 159 height 27
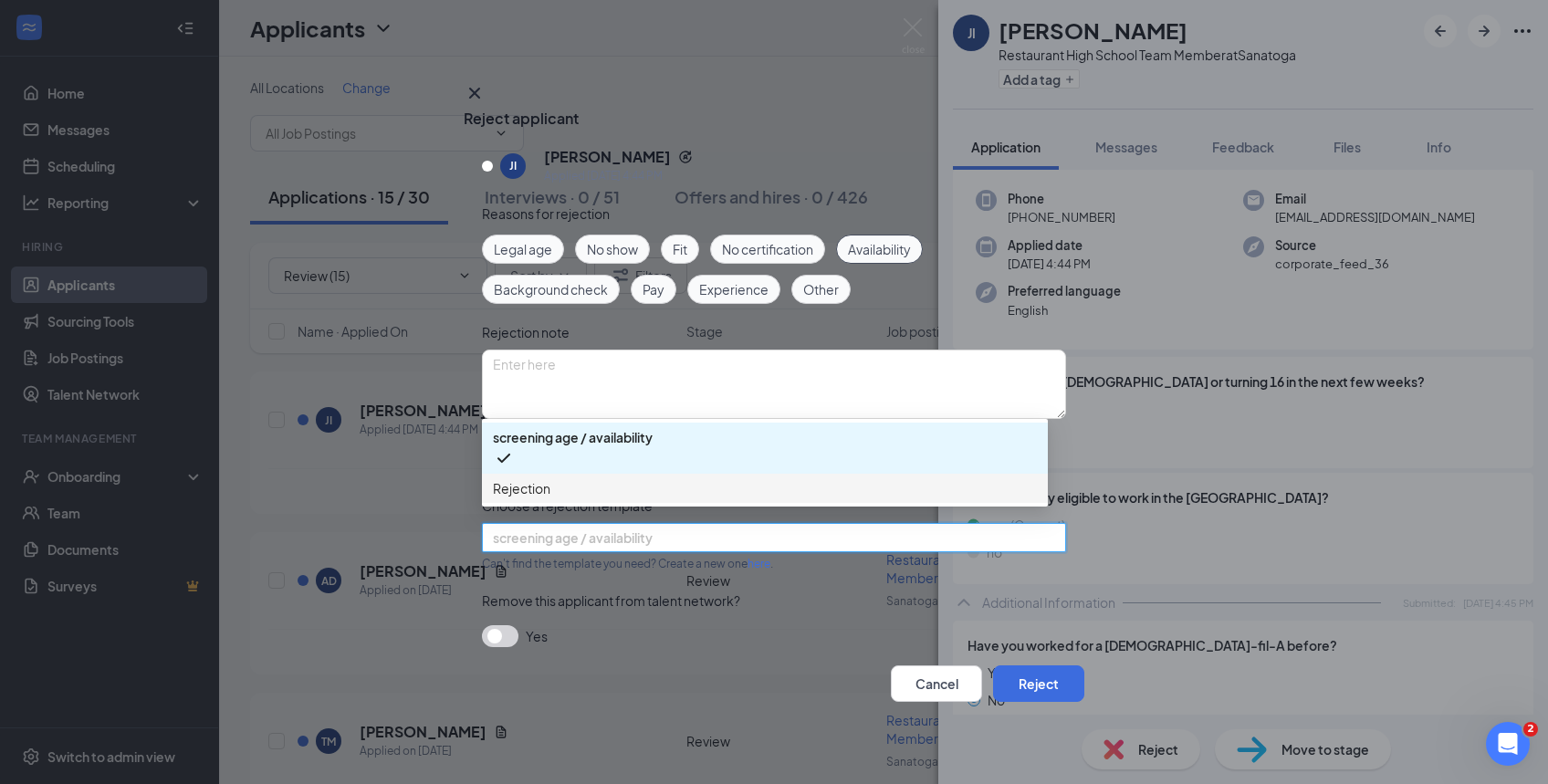
click at [568, 496] on div "Rejection" at bounding box center [765, 488] width 566 height 29
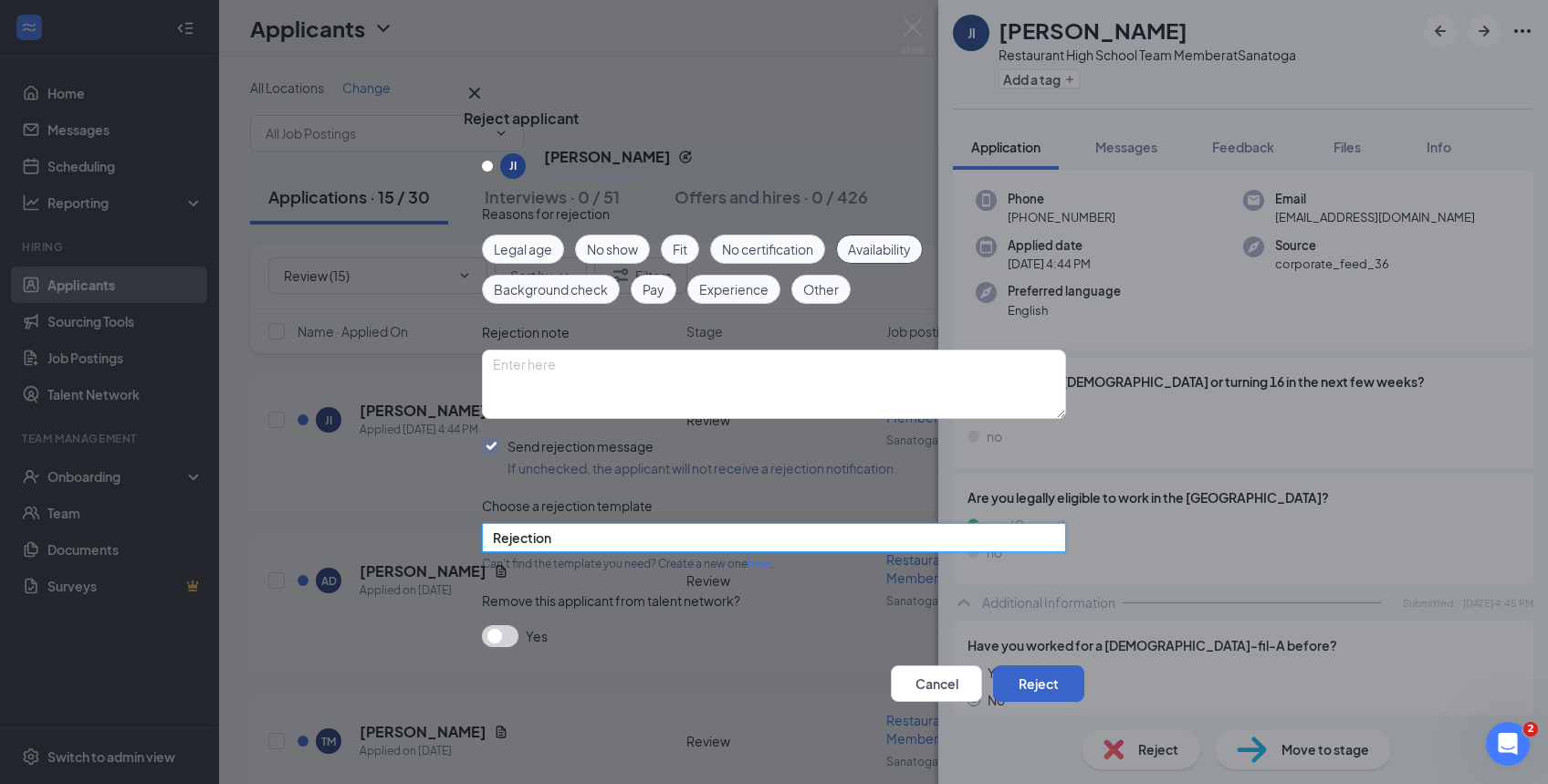
click at [1037, 675] on button "Reject" at bounding box center [1039, 683] width 92 height 37
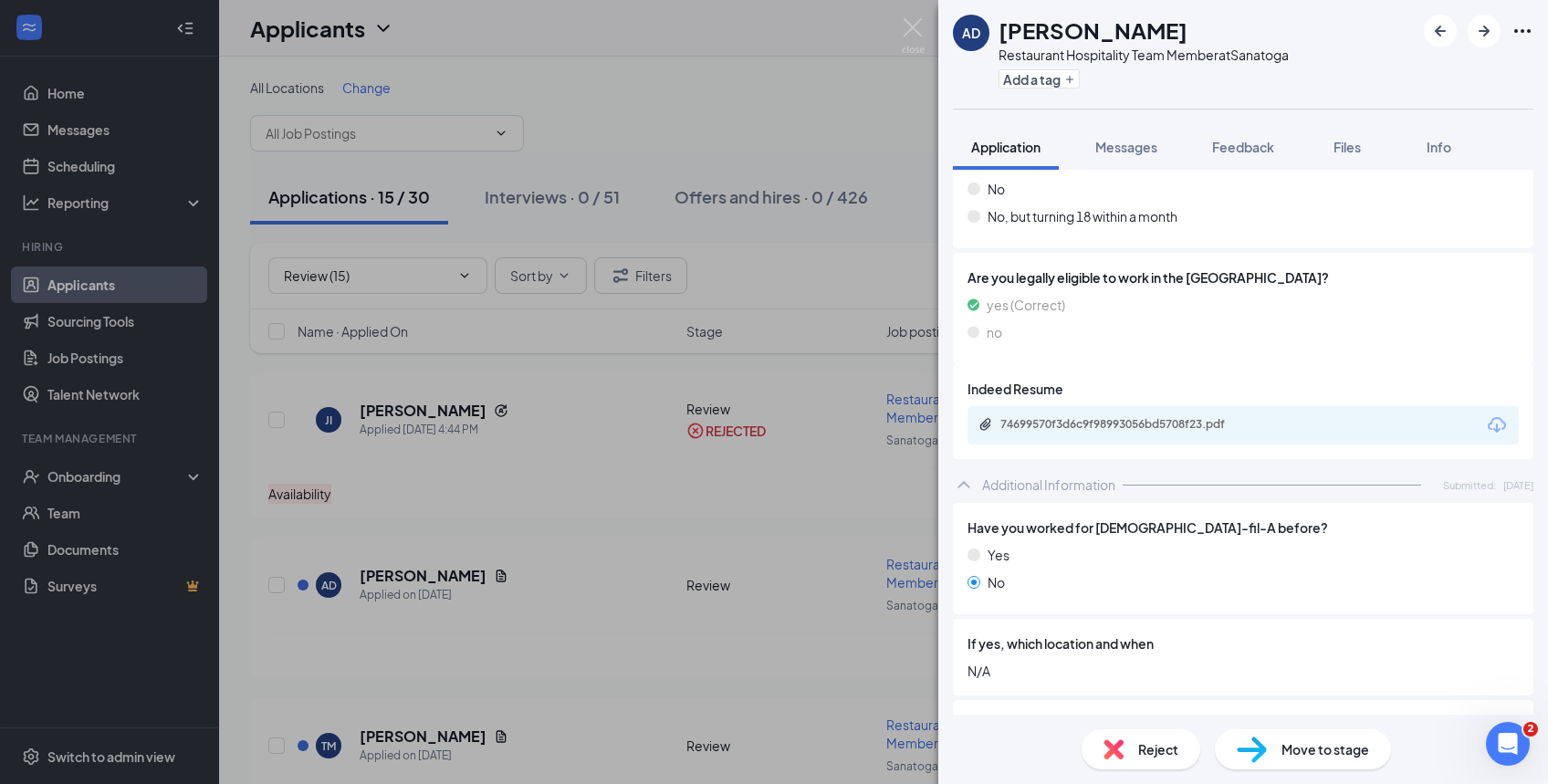
scroll to position [332, 0]
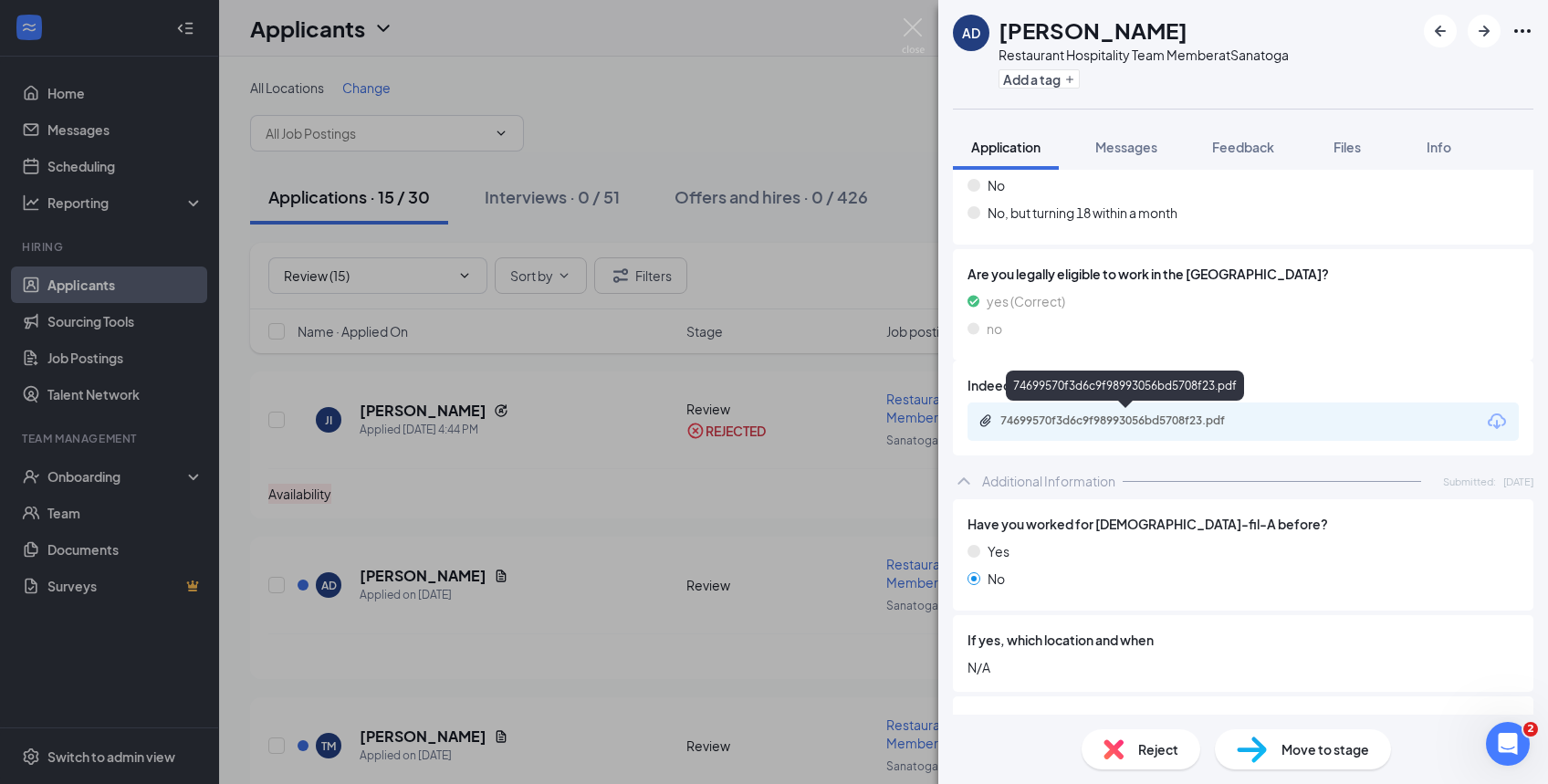
click at [1179, 413] on div "74699570f3d6c9f98993056bd5708f23.pdf" at bounding box center [1128, 420] width 256 height 15
click at [1327, 743] on span "Move to stage" at bounding box center [1325, 749] width 88 height 20
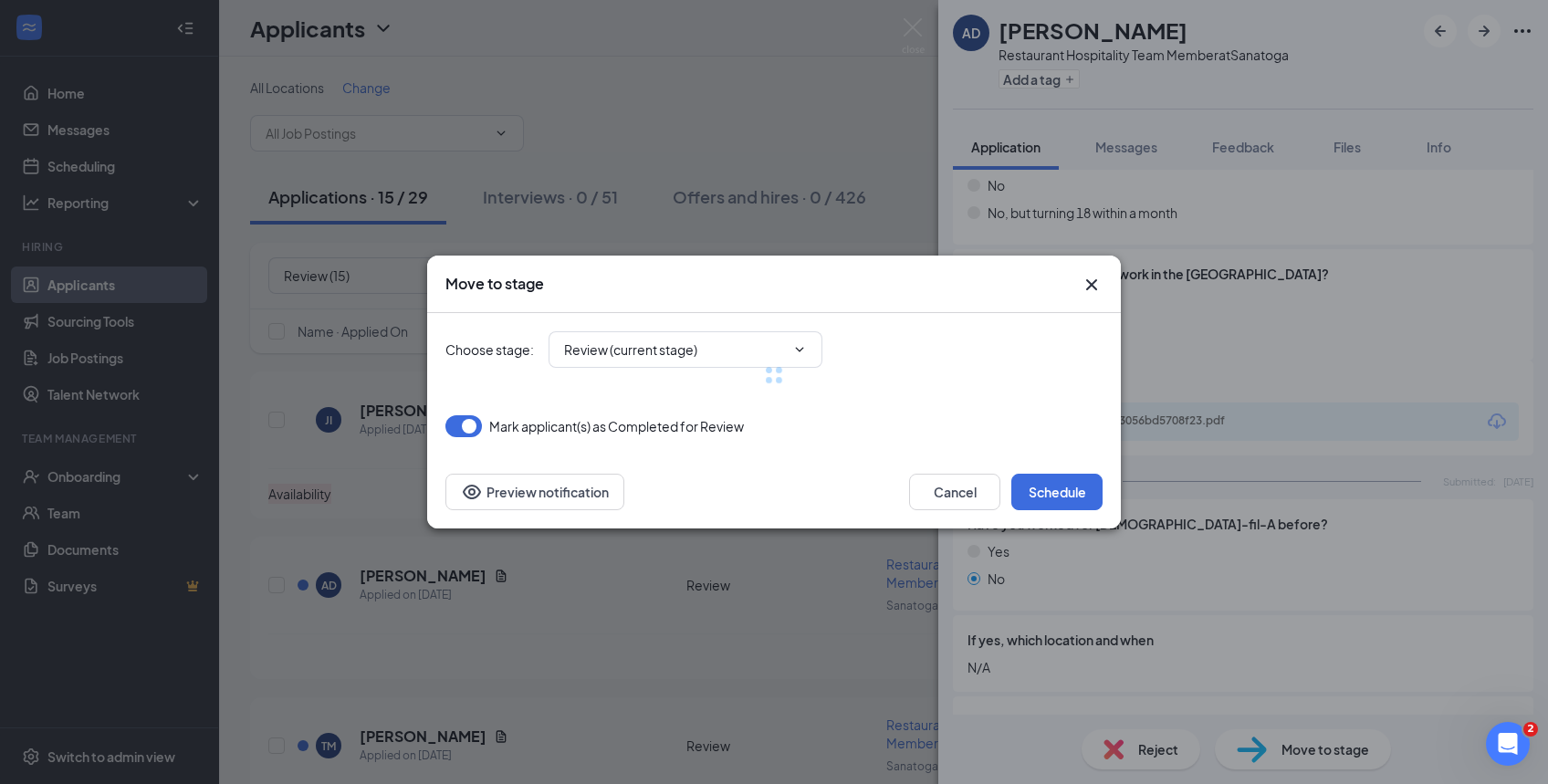
type input "Phone Interview (next stage)"
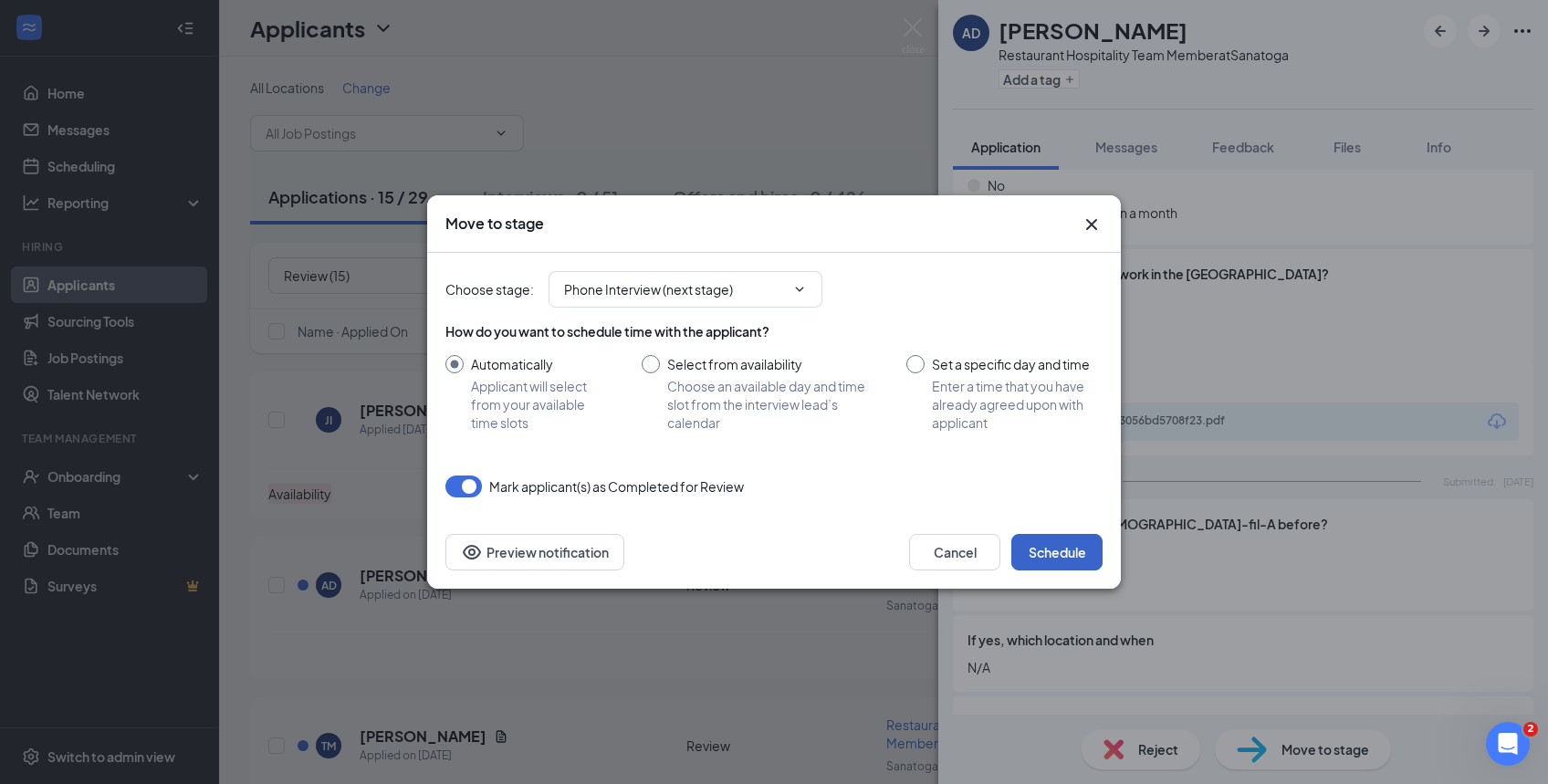
click at [1061, 550] on button "Schedule" at bounding box center [1057, 552] width 92 height 37
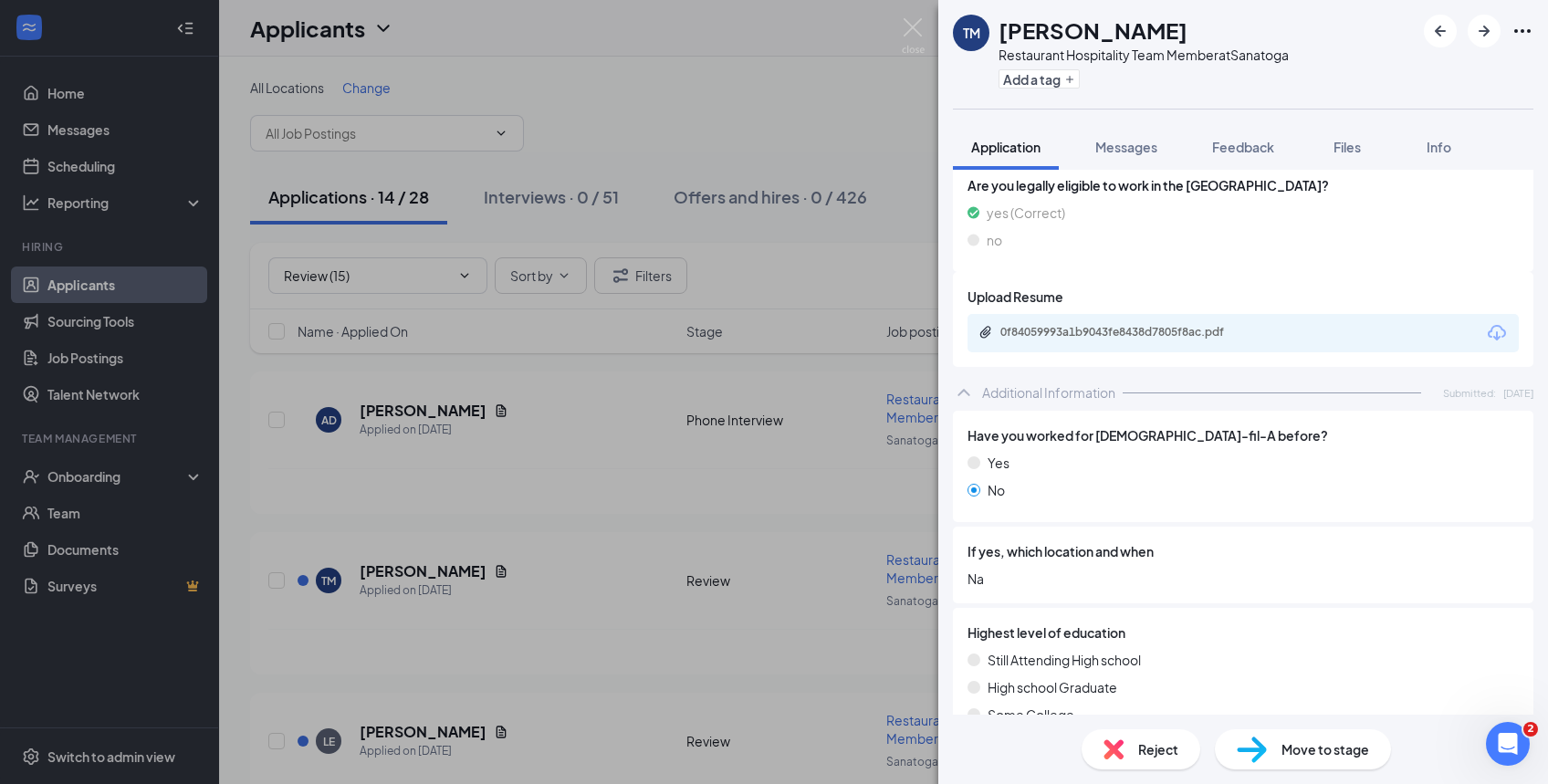
scroll to position [420, 0]
click at [1168, 334] on div "0f84059993a1b9043fe8438d7805f8ac.pdf" at bounding box center [1128, 332] width 256 height 15
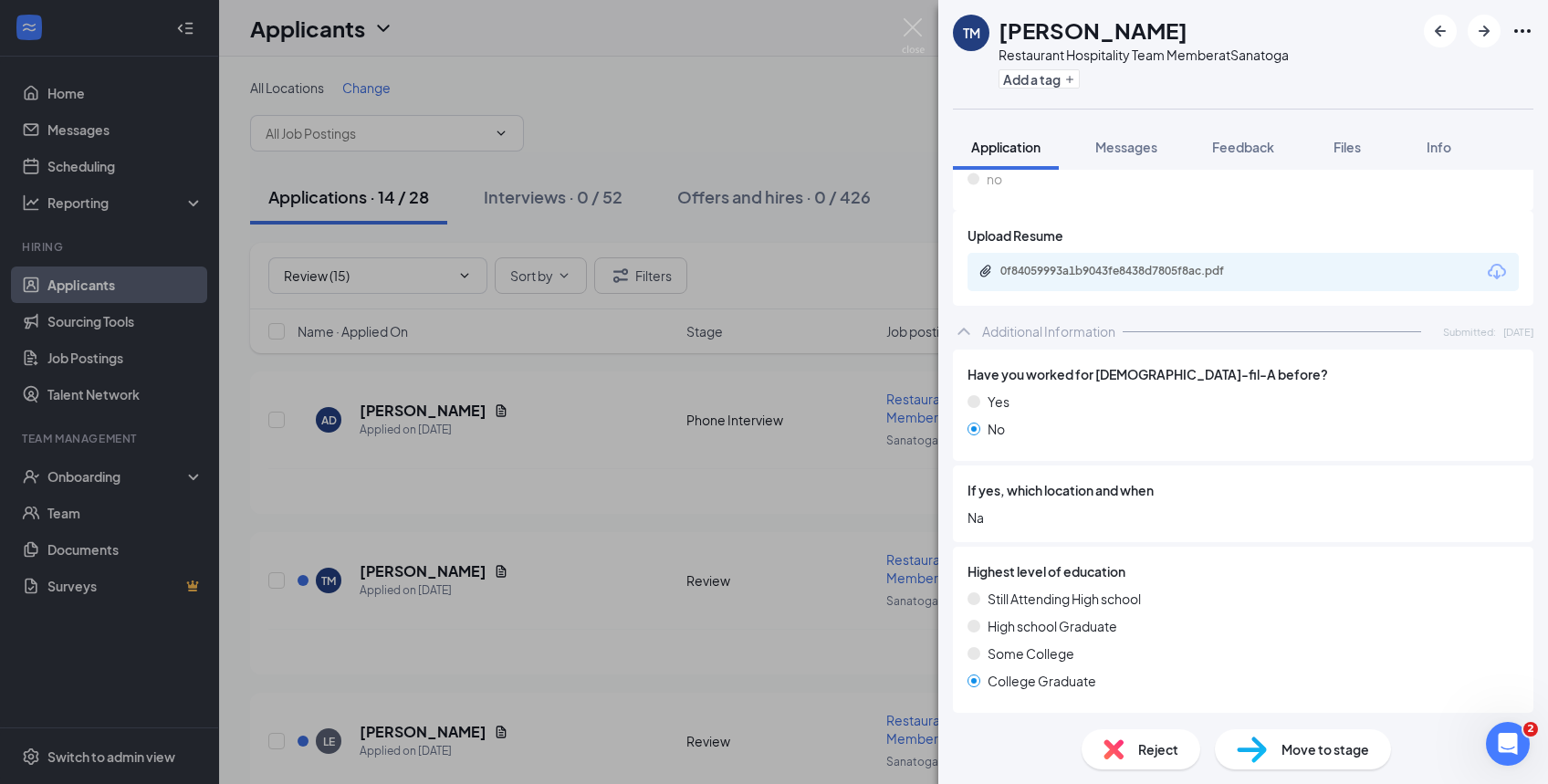
scroll to position [484, 0]
click at [1296, 751] on span "Move to stage" at bounding box center [1325, 749] width 88 height 20
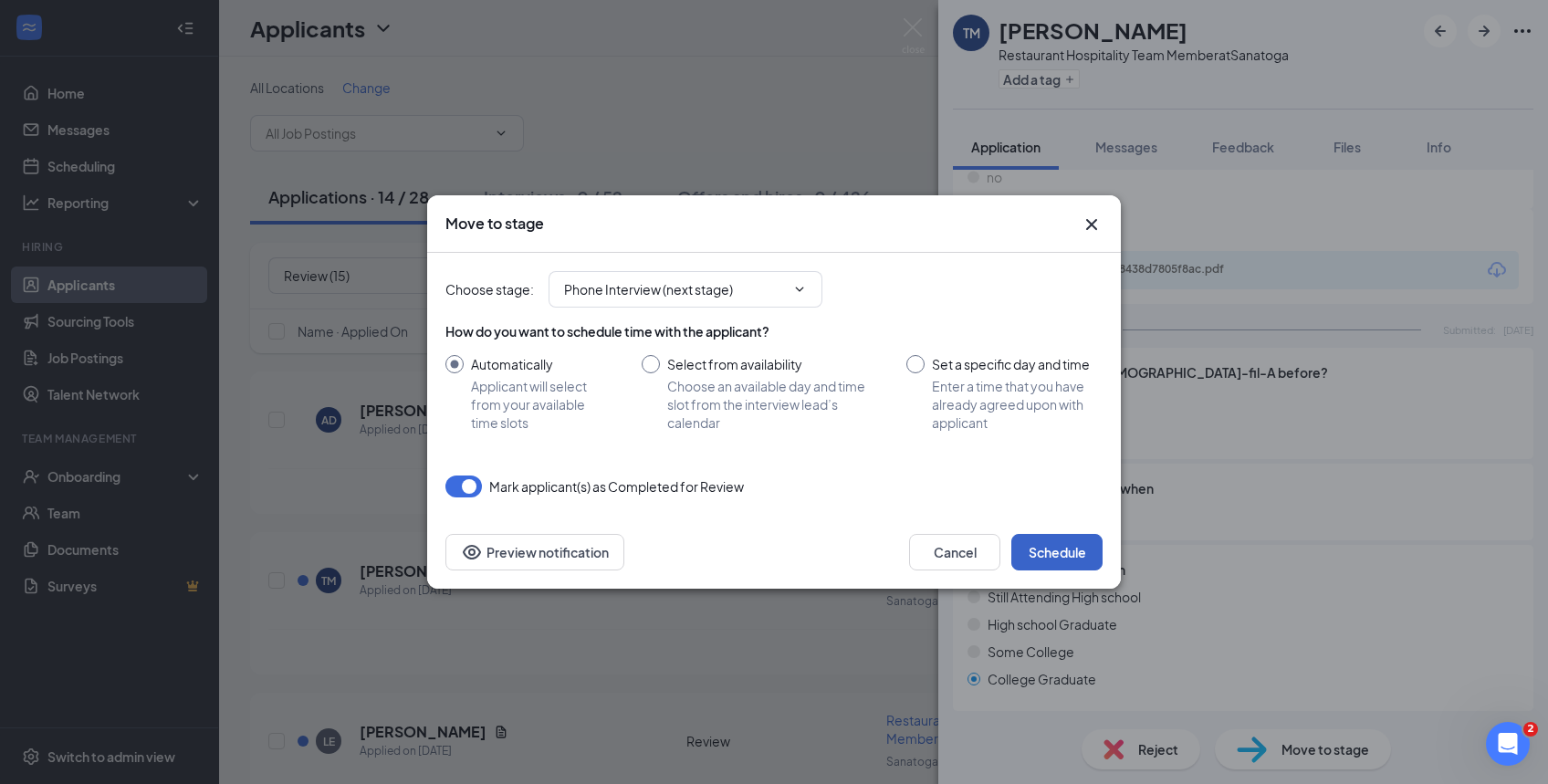
click at [1050, 552] on button "Schedule" at bounding box center [1057, 552] width 92 height 37
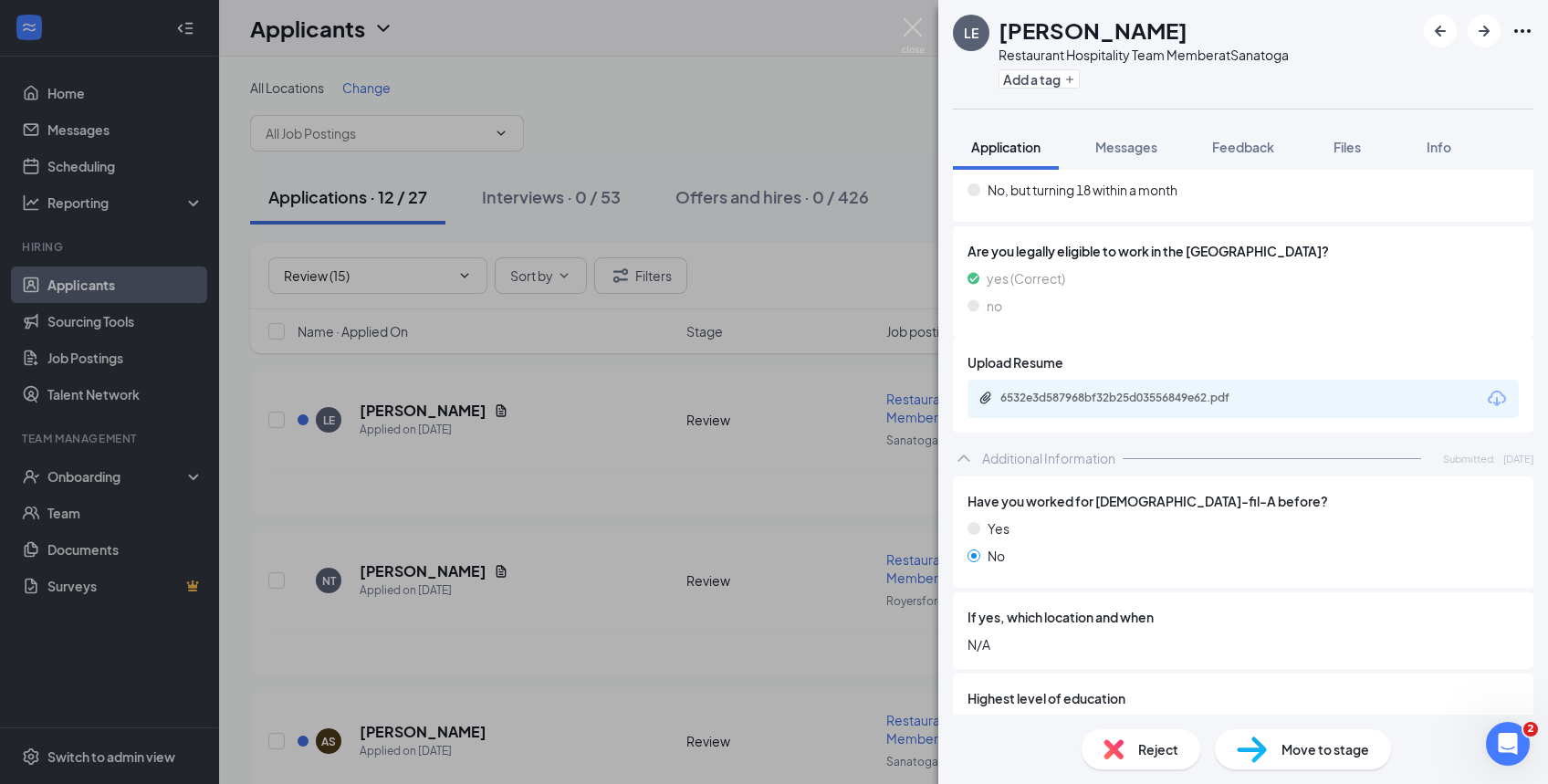
scroll to position [341, 0]
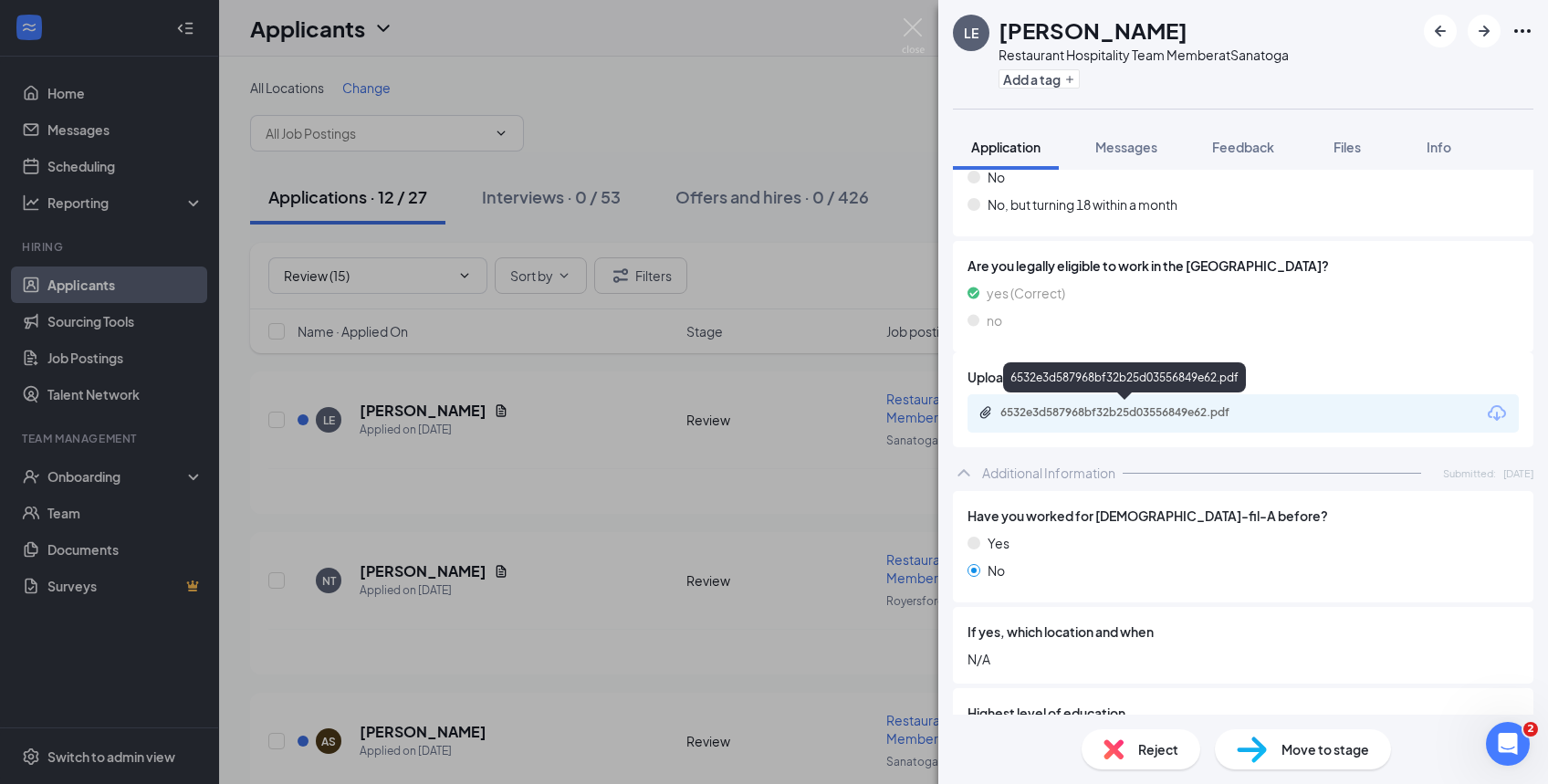
click at [1145, 410] on div "6532e3d587968bf32b25d03556849e62.pdf" at bounding box center [1128, 412] width 256 height 15
click at [1295, 753] on span "Move to stage" at bounding box center [1325, 749] width 88 height 20
type input "Phone Interview (next stage)"
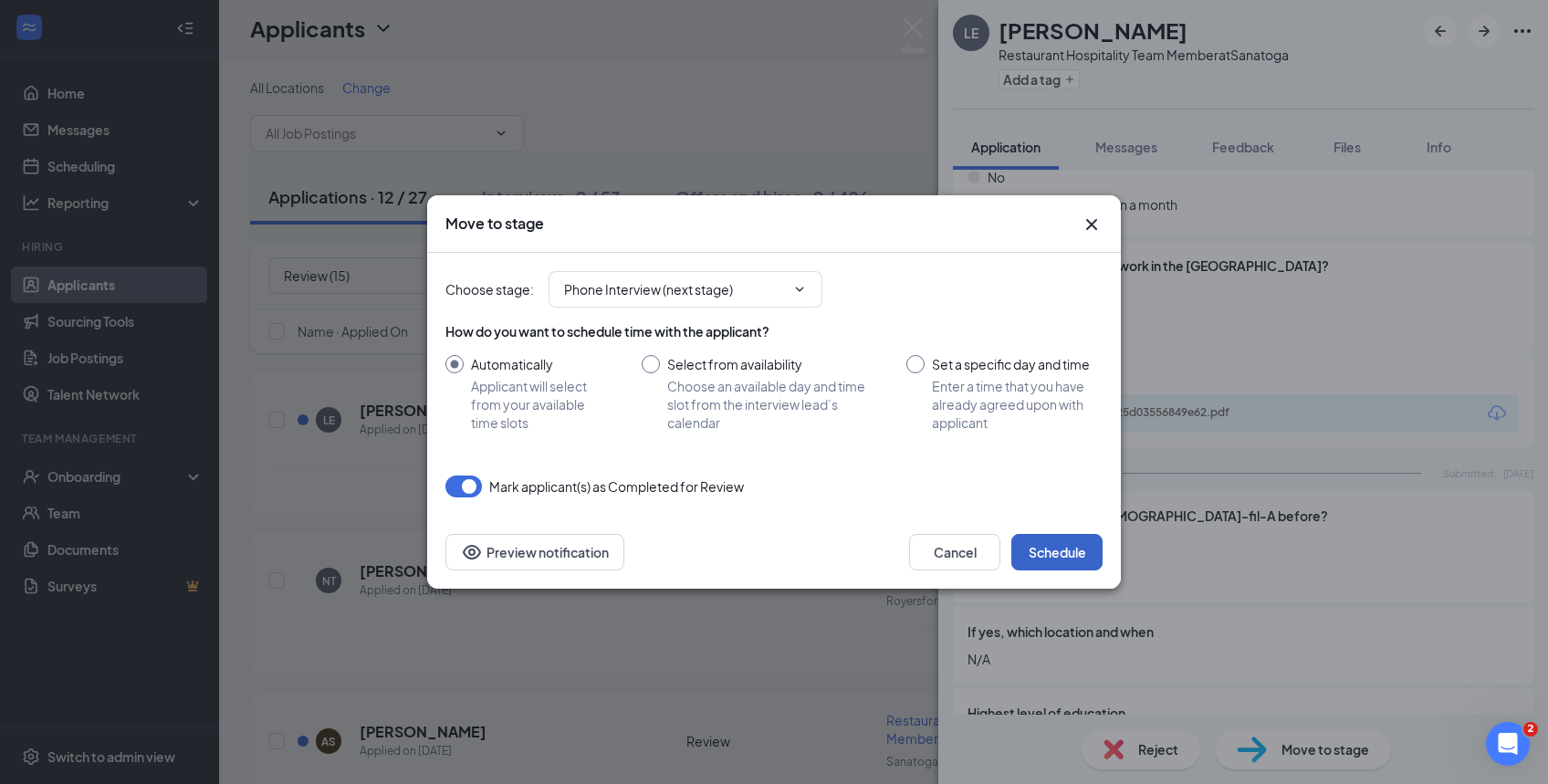
click at [1054, 550] on button "Schedule" at bounding box center [1057, 552] width 92 height 37
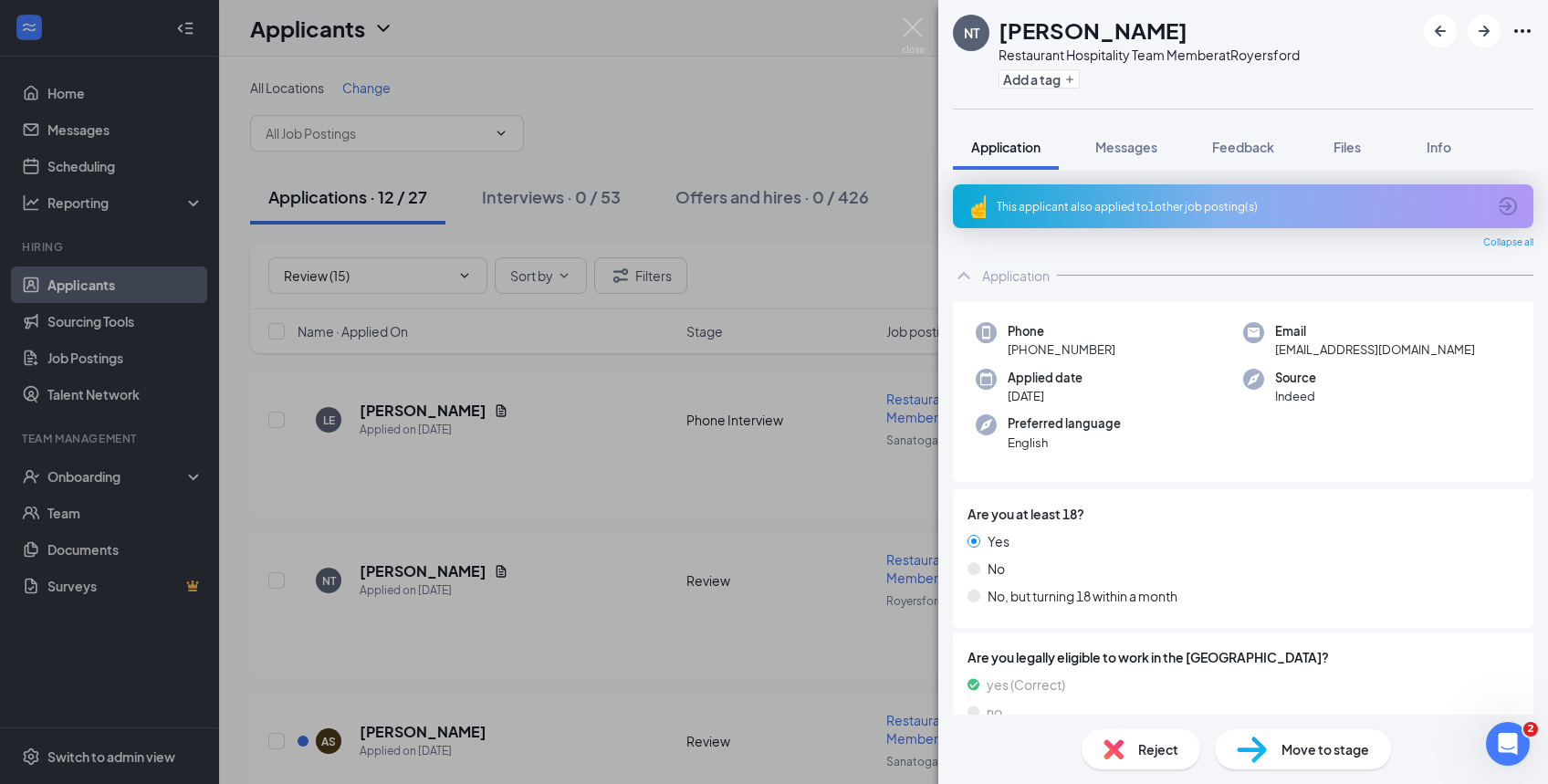
click at [1191, 213] on div "This applicant also applied to 1 other job posting(s)" at bounding box center [1243, 206] width 581 height 44
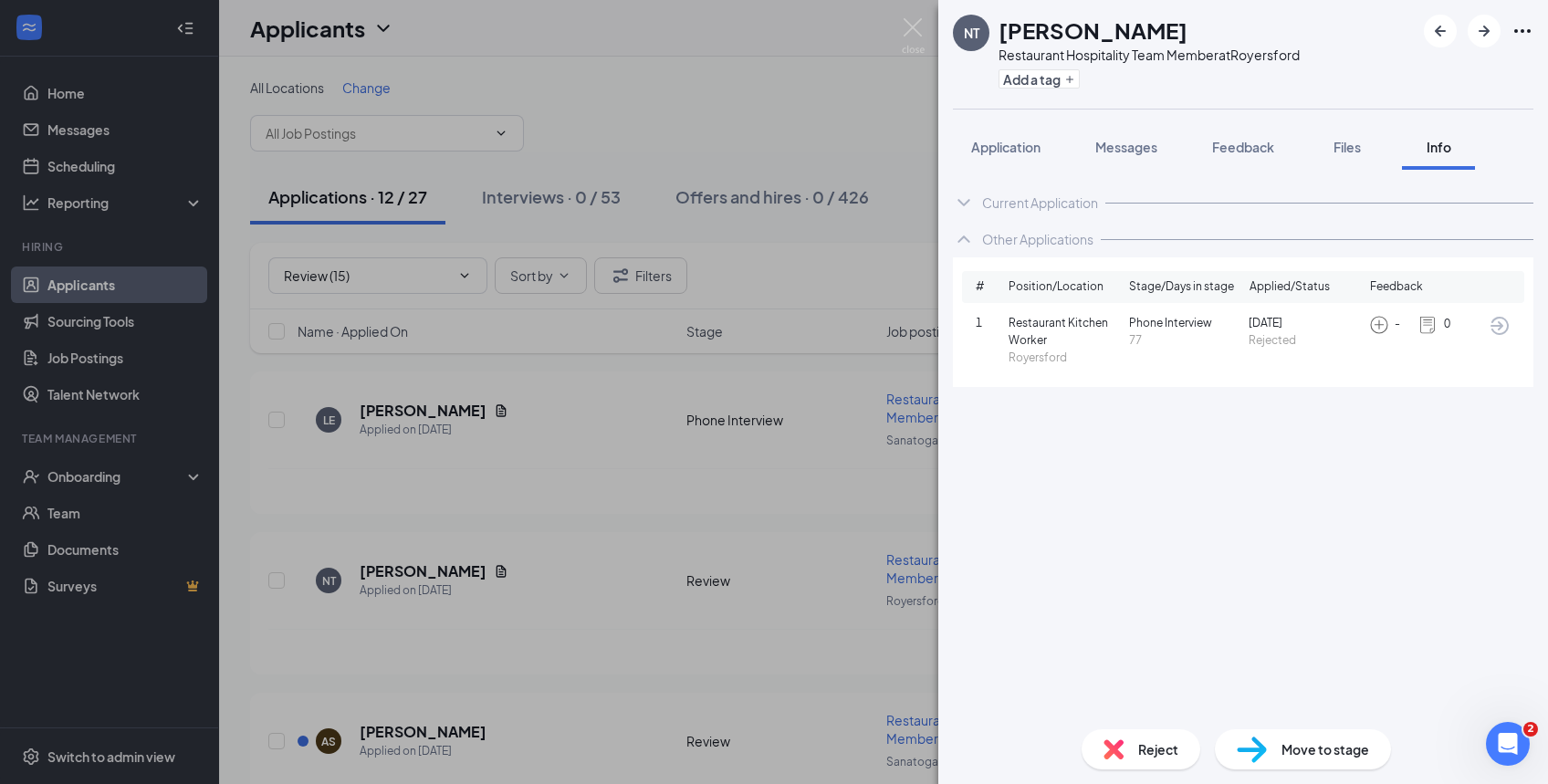
click at [1168, 749] on span "Reject" at bounding box center [1159, 749] width 40 height 20
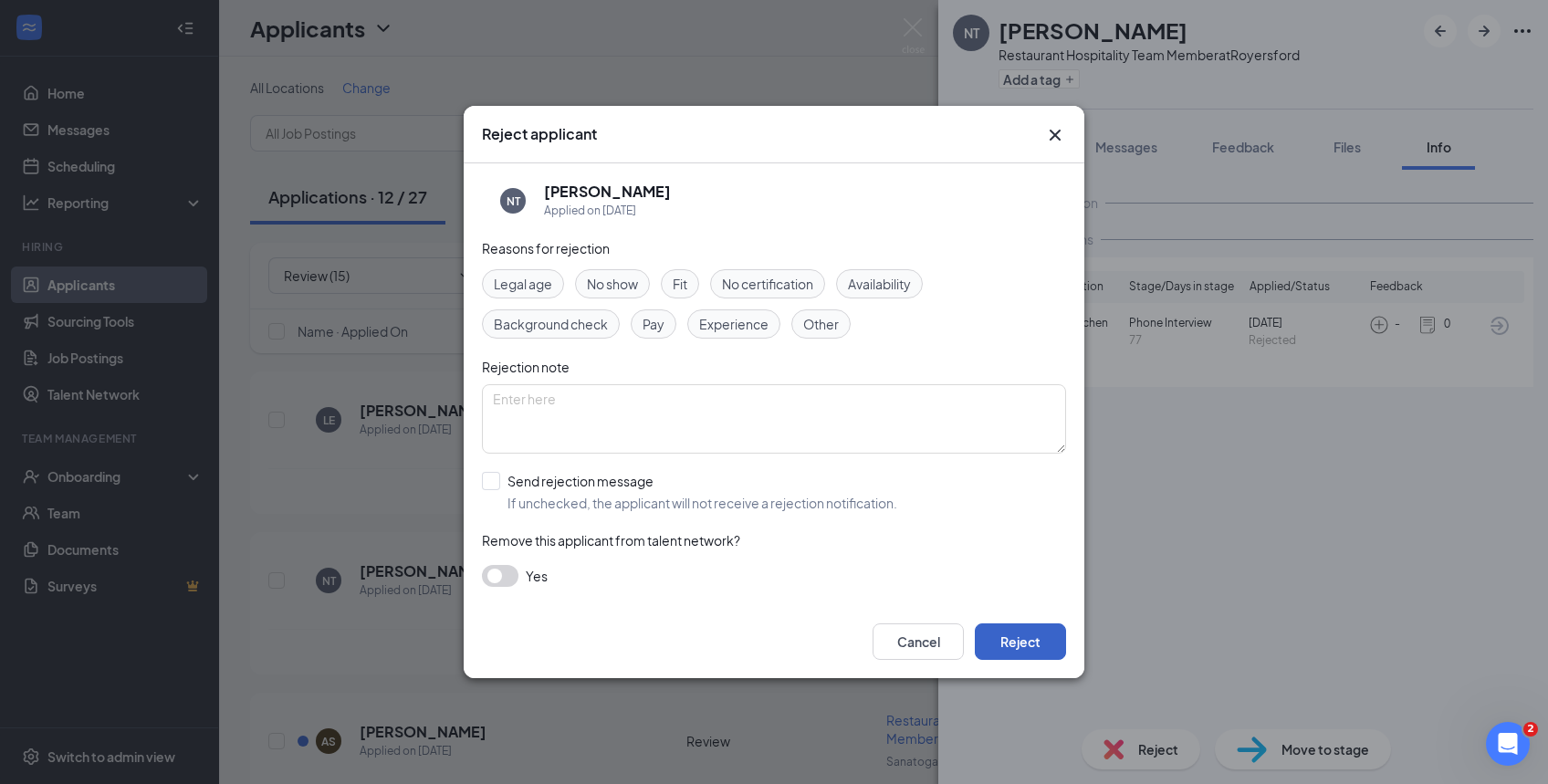
click at [1015, 649] on button "Reject" at bounding box center [1020, 642] width 92 height 37
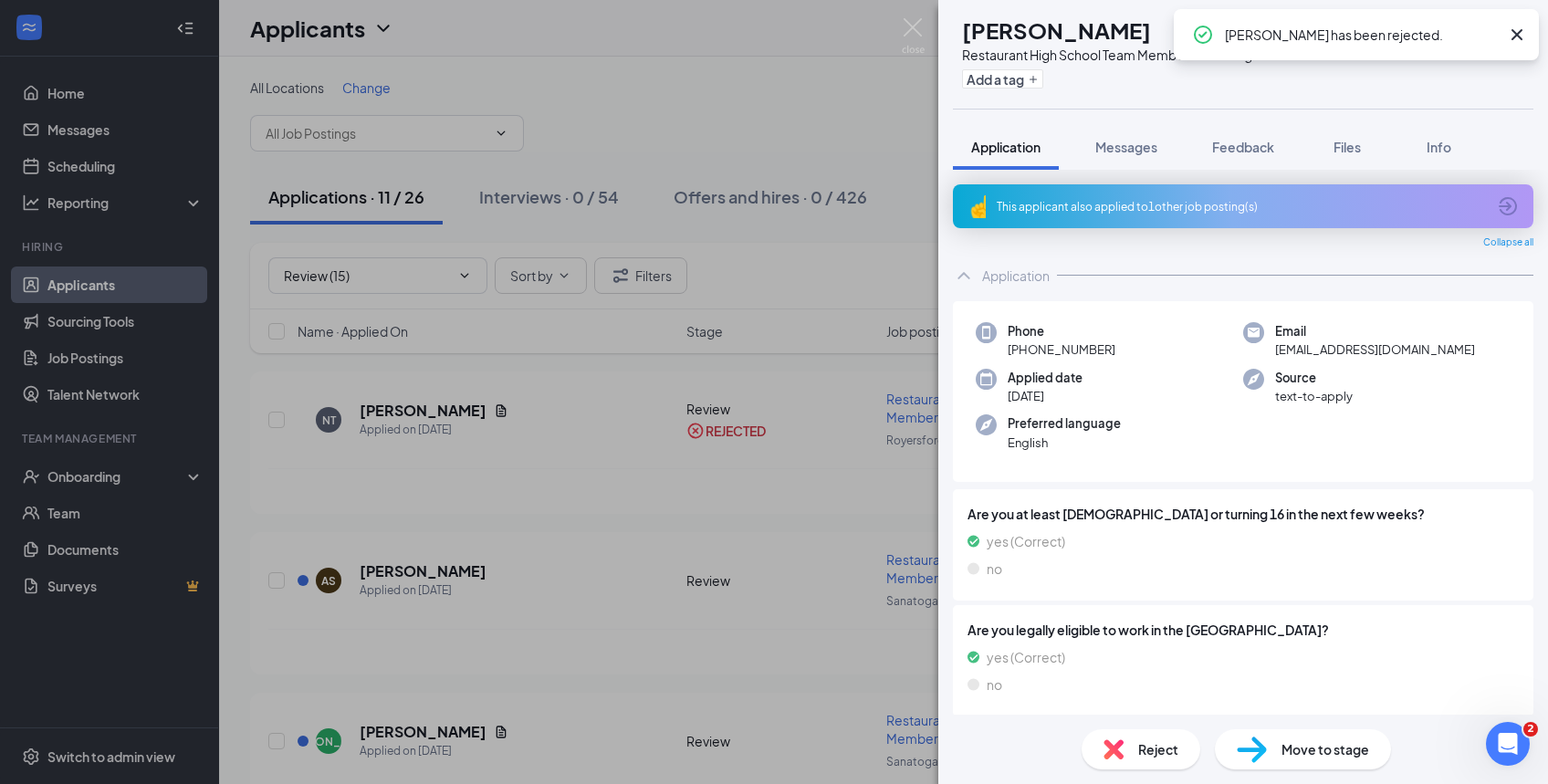
click at [1517, 38] on icon "Cross" at bounding box center [1517, 35] width 22 height 22
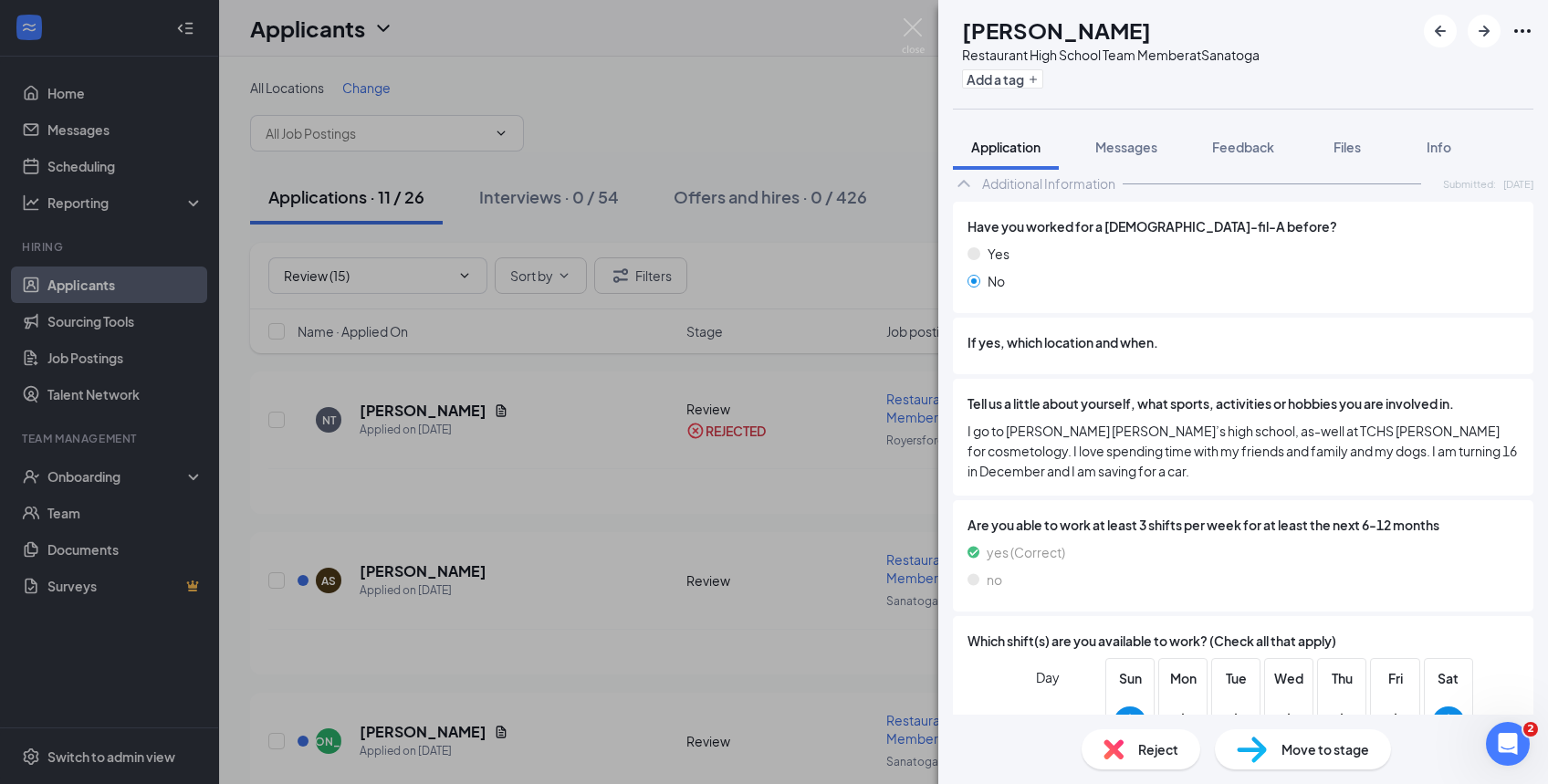
scroll to position [552, 0]
click at [1303, 754] on span "Move to stage" at bounding box center [1325, 749] width 88 height 20
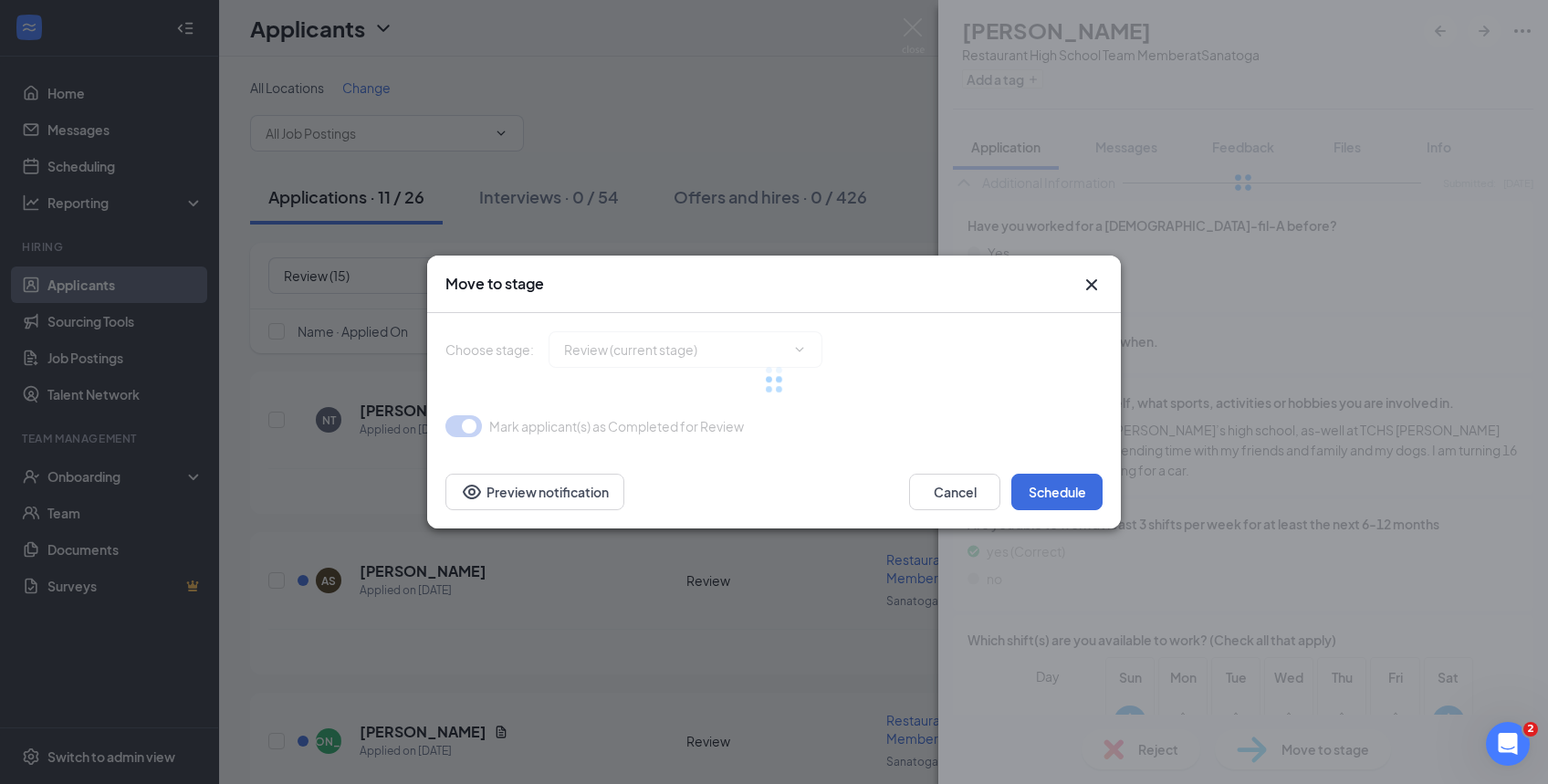
type input "Phone Interview (next stage)"
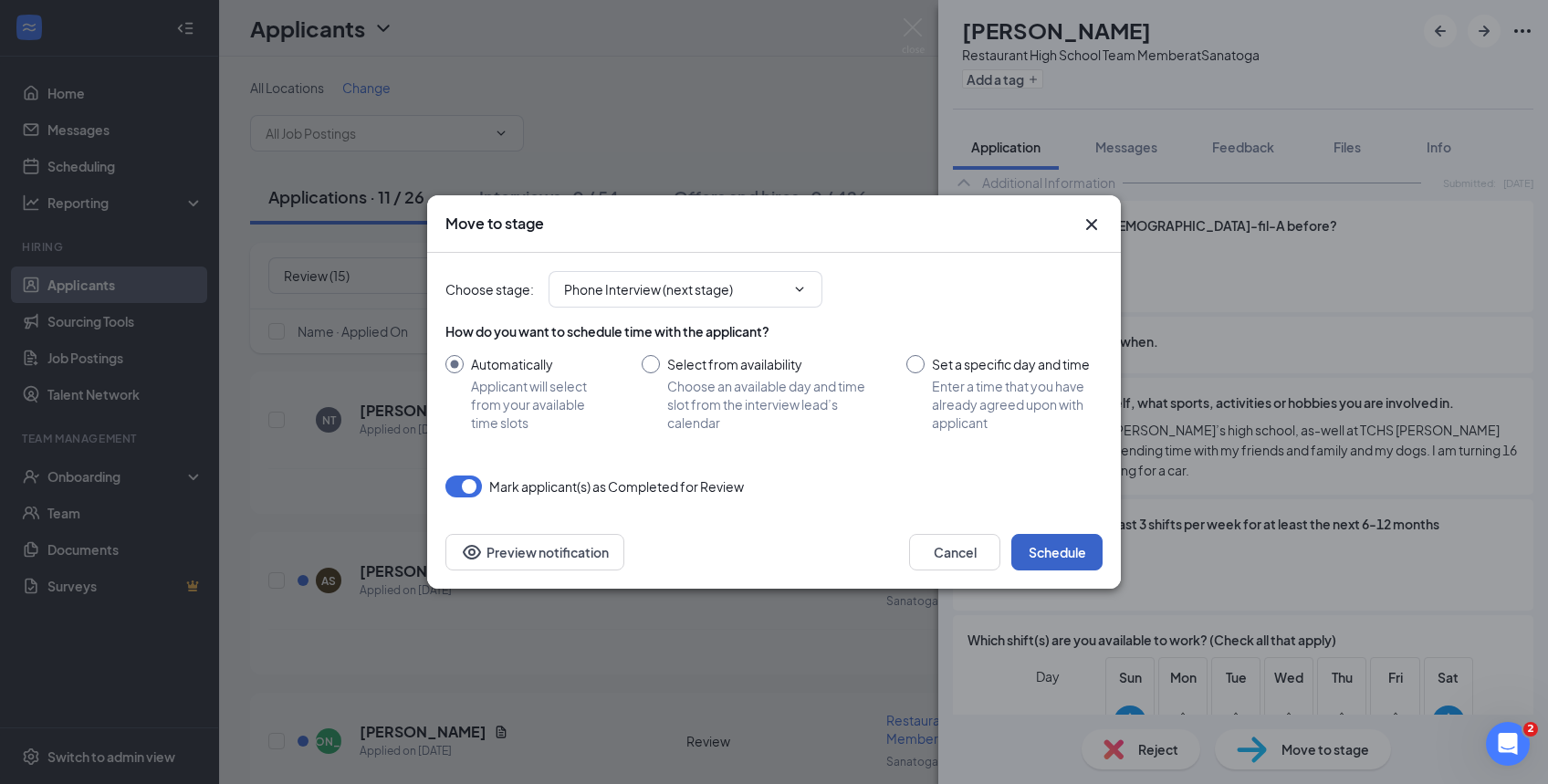
click at [1056, 559] on button "Schedule" at bounding box center [1057, 552] width 92 height 37
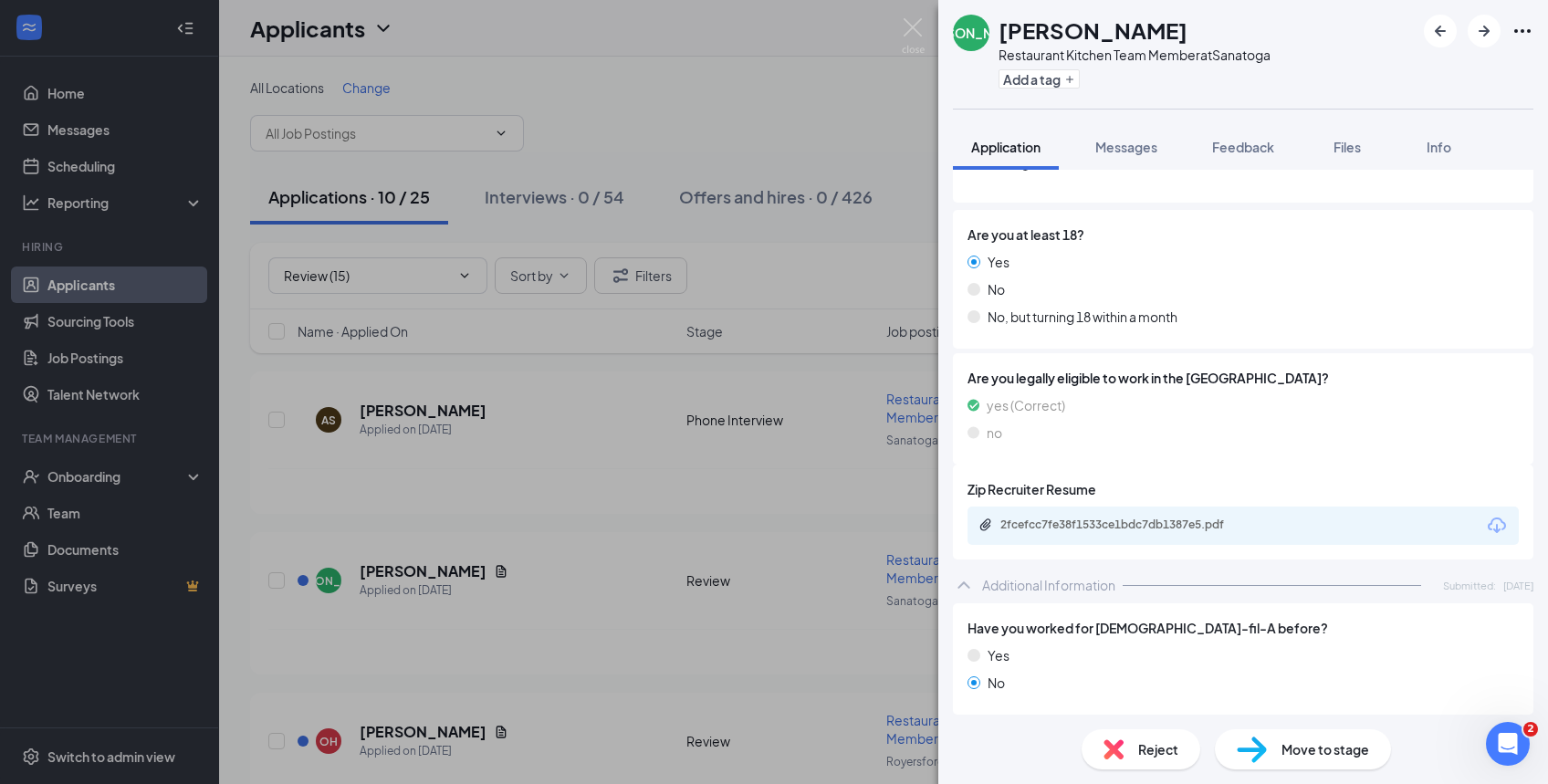
scroll to position [230, 0]
click at [1177, 519] on div "2fcefcc7fe38f1533ce1bdc7db1387e5.pdf" at bounding box center [1128, 523] width 256 height 15
click at [1314, 742] on span "Move to stage" at bounding box center [1325, 749] width 88 height 20
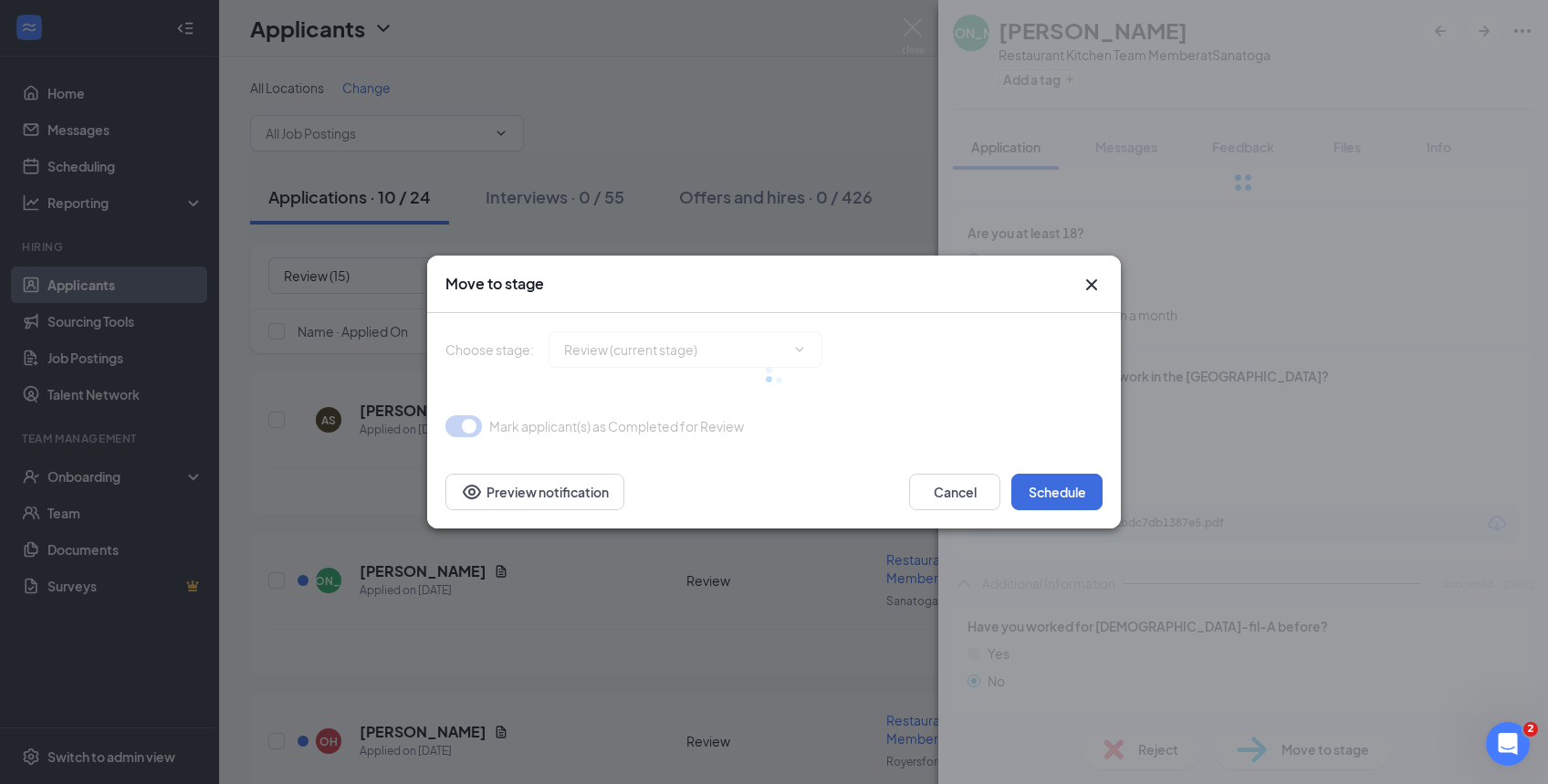
type input "Phone Interview (next stage)"
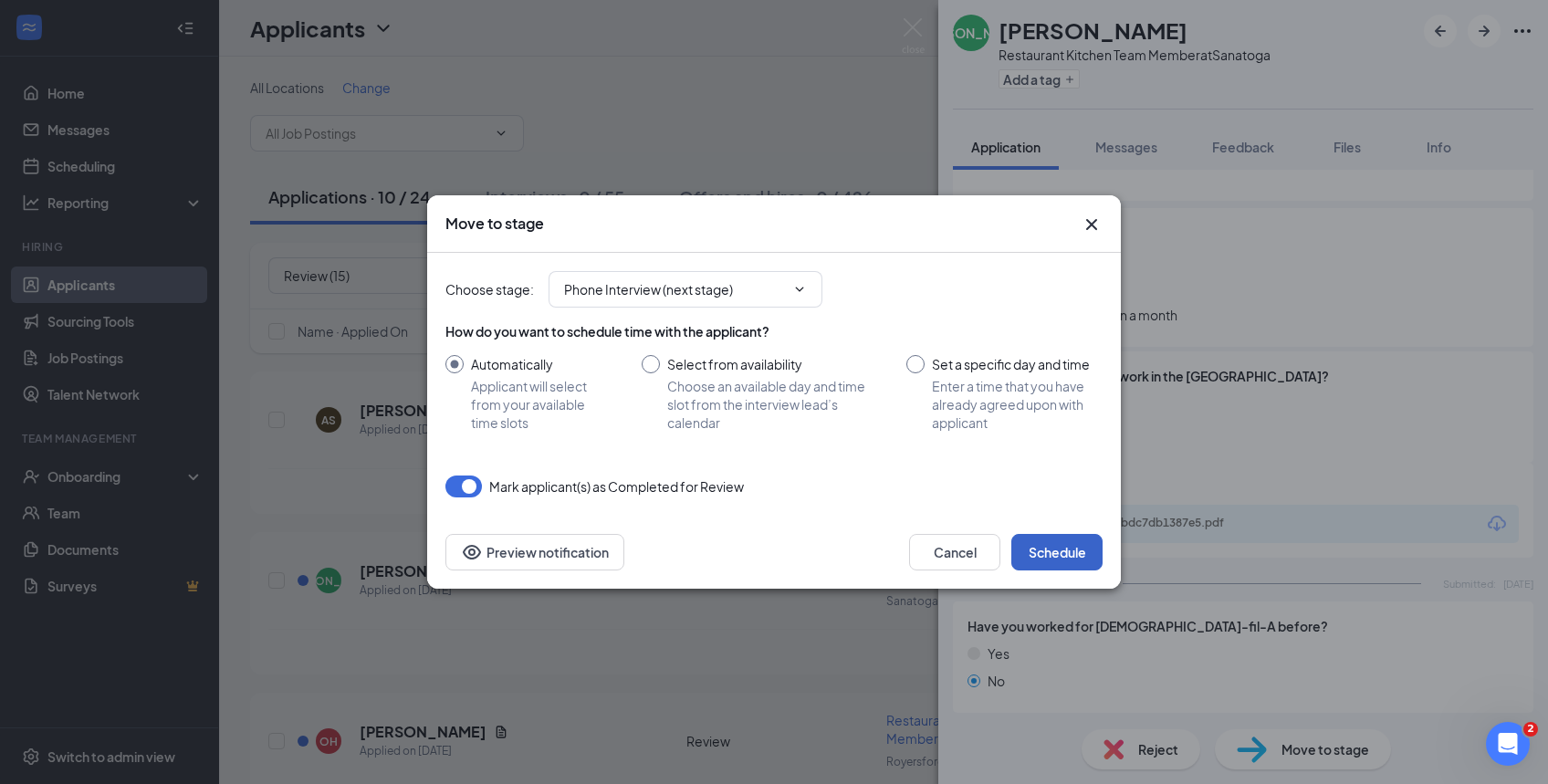
click at [1046, 550] on button "Schedule" at bounding box center [1057, 552] width 92 height 37
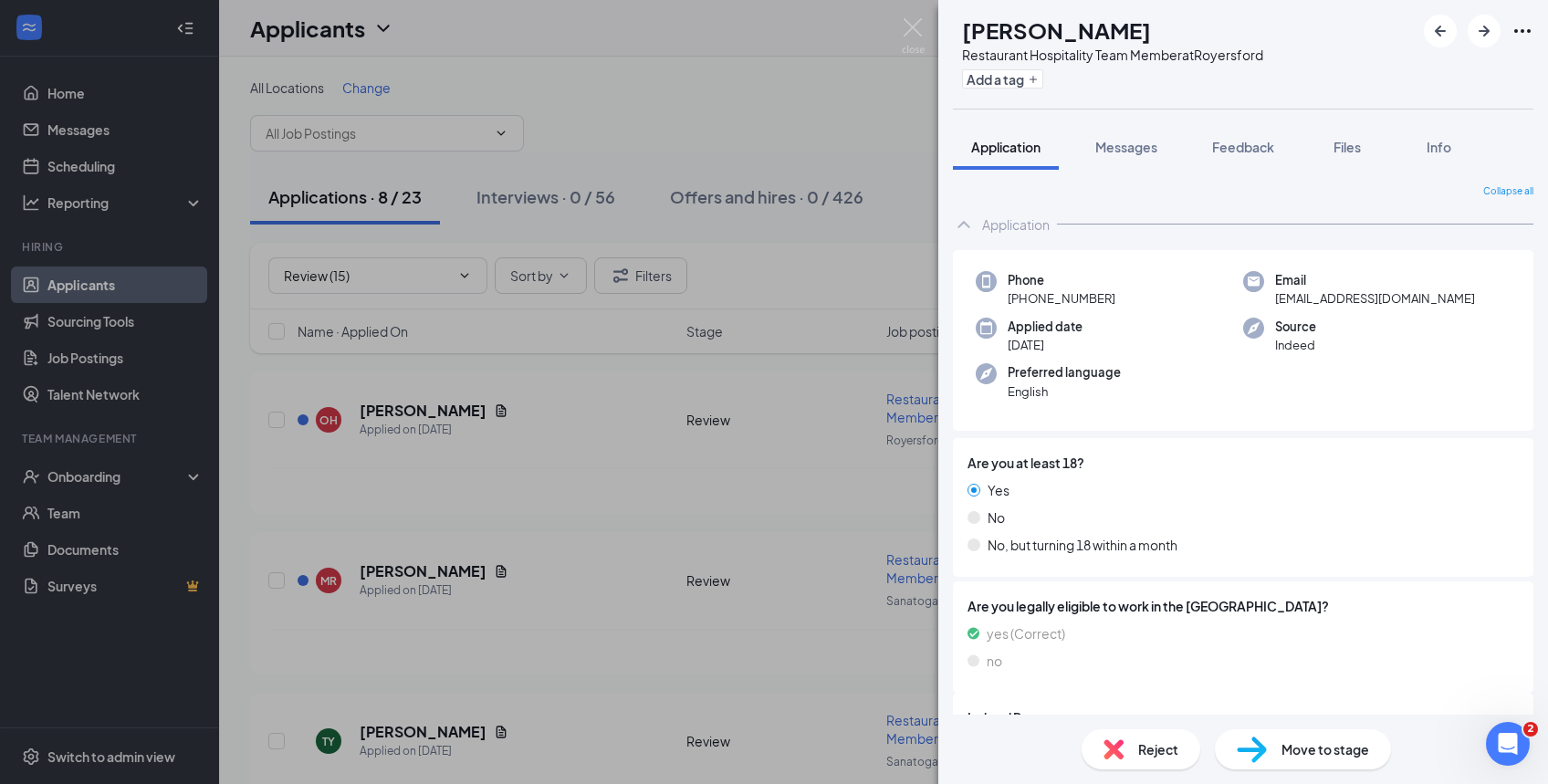
scroll to position [275, 0]
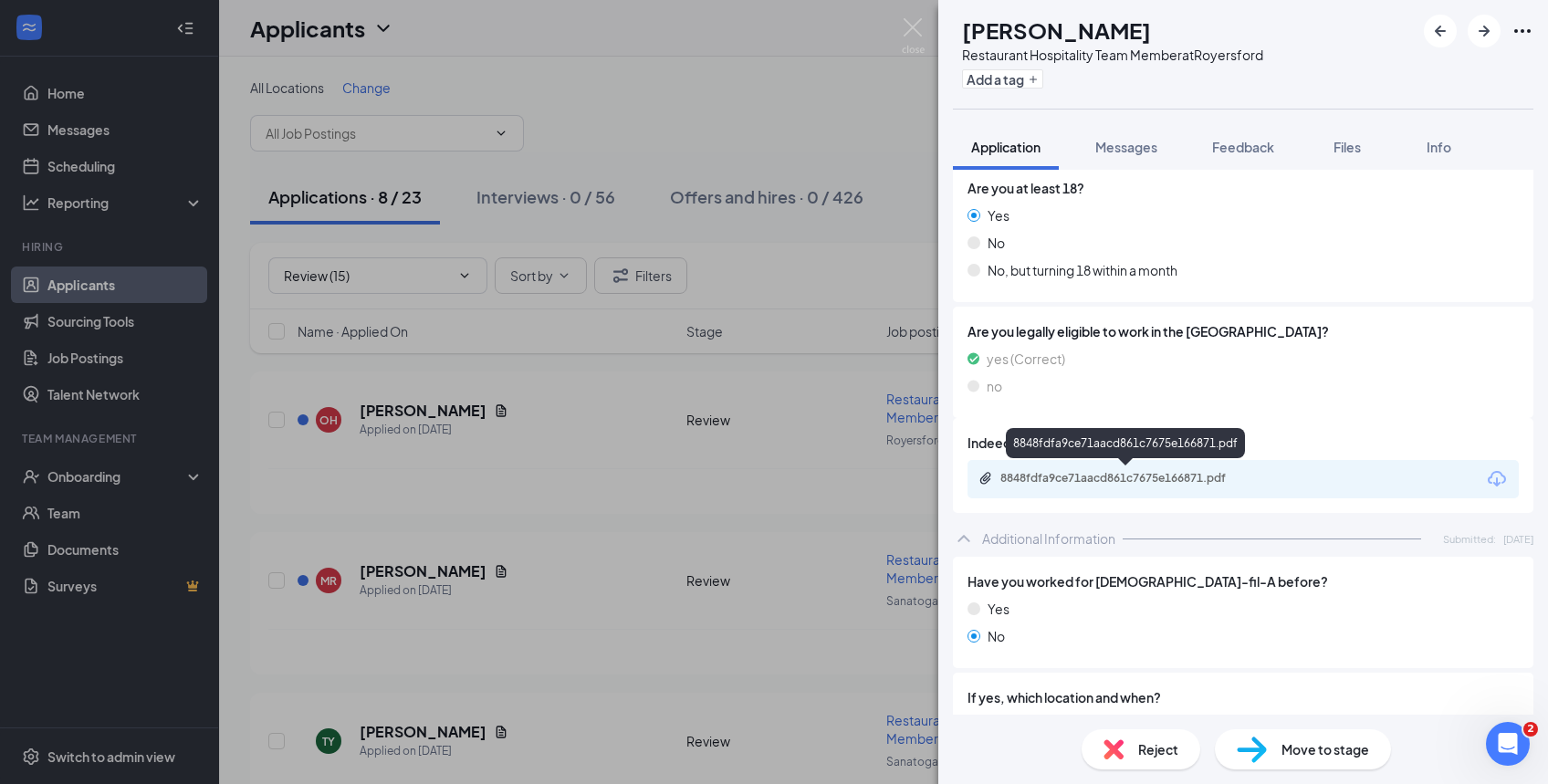
click at [1223, 475] on div "8848fdfa9ce71aacd861c7675e166871.pdf" at bounding box center [1128, 478] width 256 height 15
click at [1283, 747] on span "Move to stage" at bounding box center [1325, 749] width 88 height 20
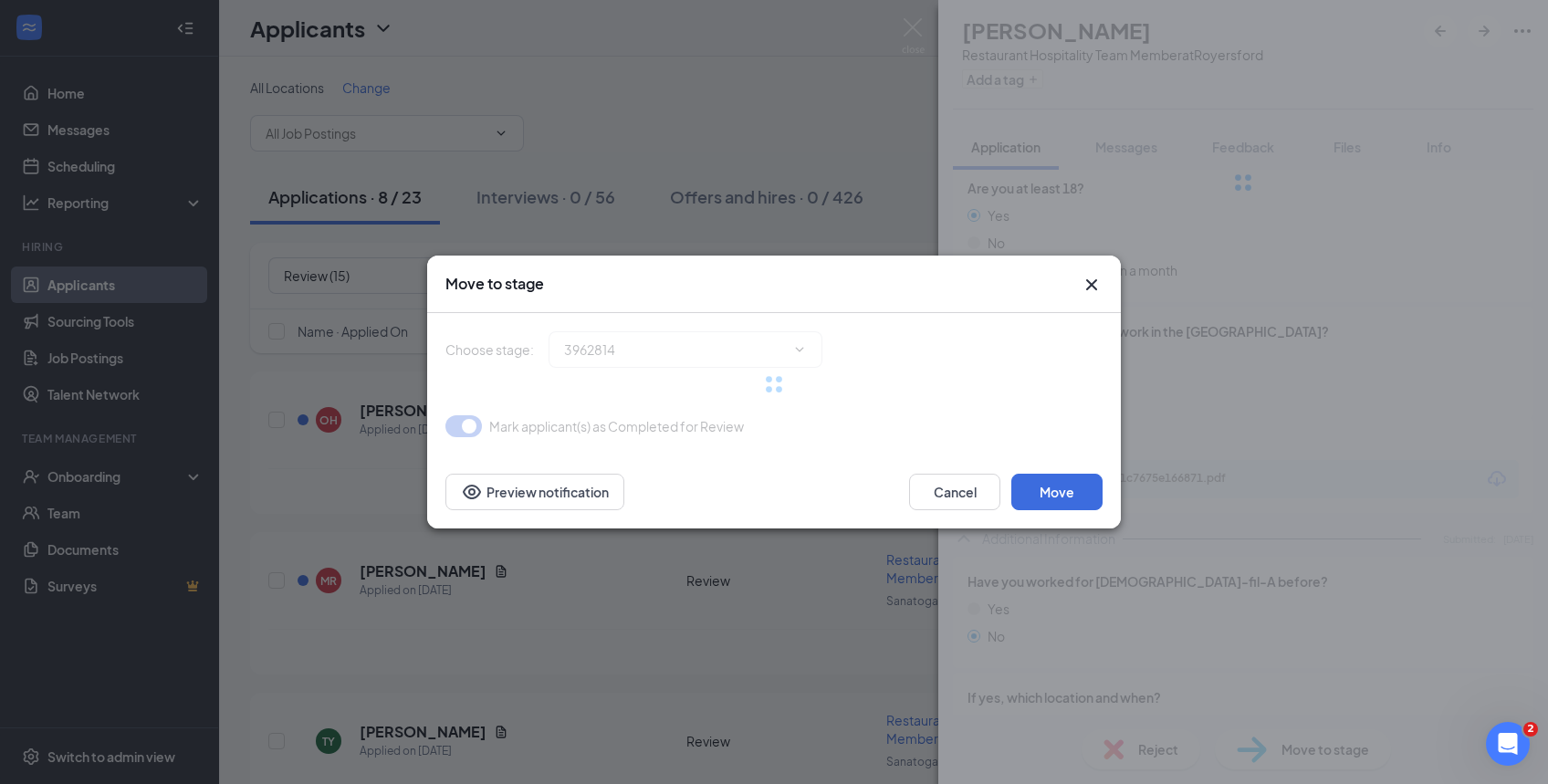
type input "Phone Interview (next stage)"
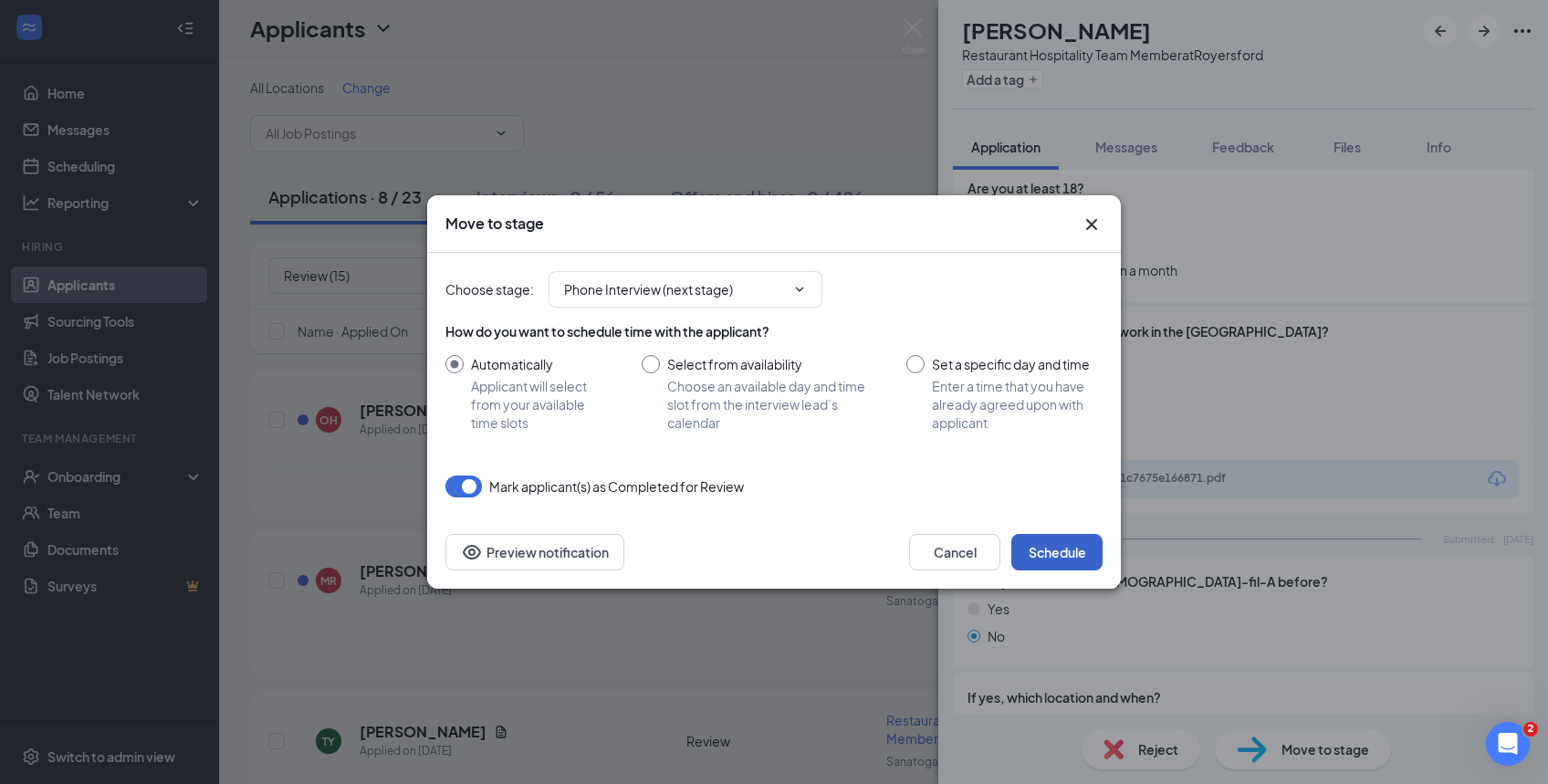
click at [1055, 548] on button "Schedule" at bounding box center [1057, 552] width 92 height 37
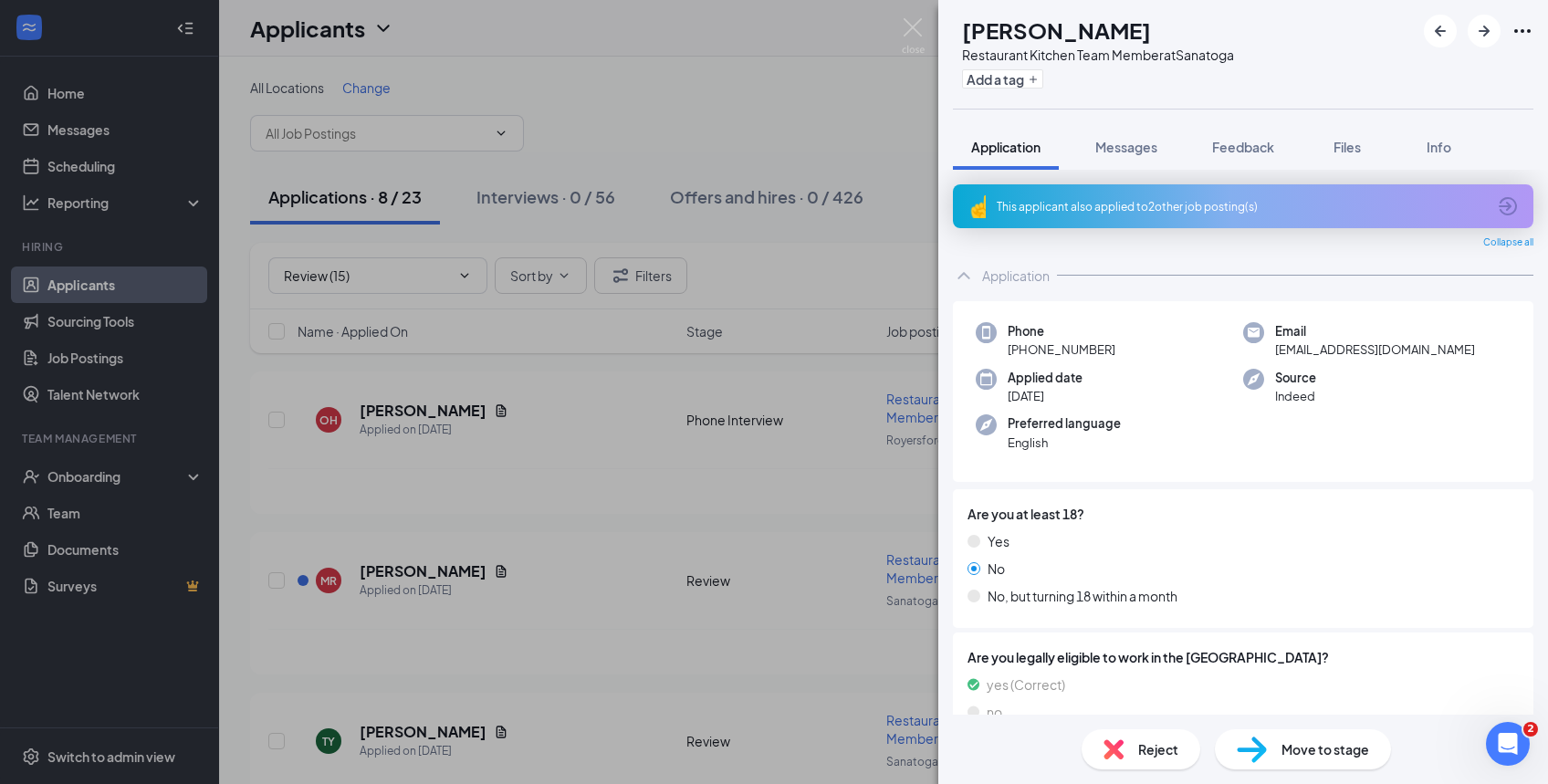
click at [1291, 191] on div "This applicant also applied to 2 other job posting(s)" at bounding box center [1243, 206] width 581 height 44
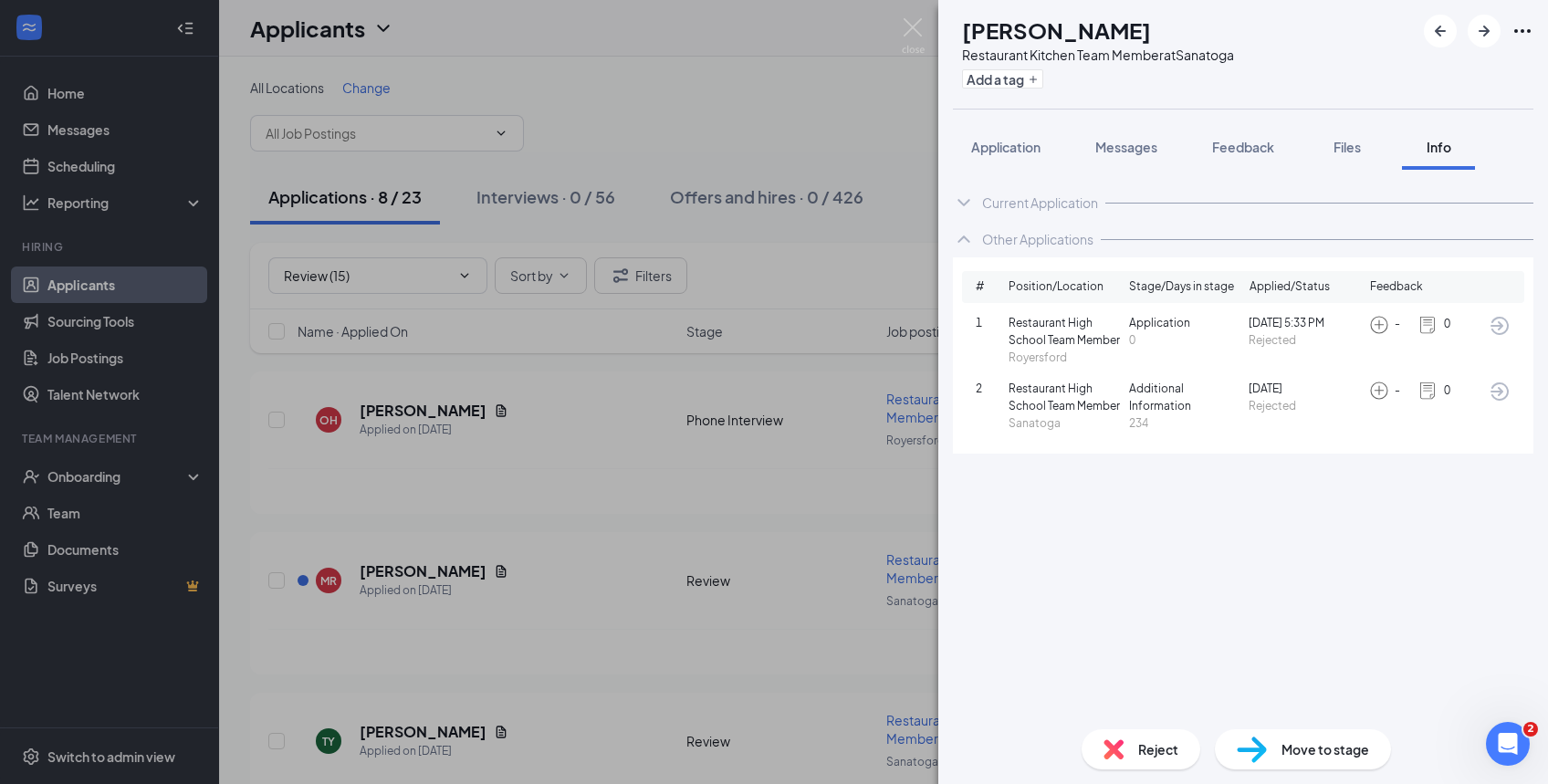
click at [1015, 148] on span "Application" at bounding box center [1006, 147] width 70 height 16
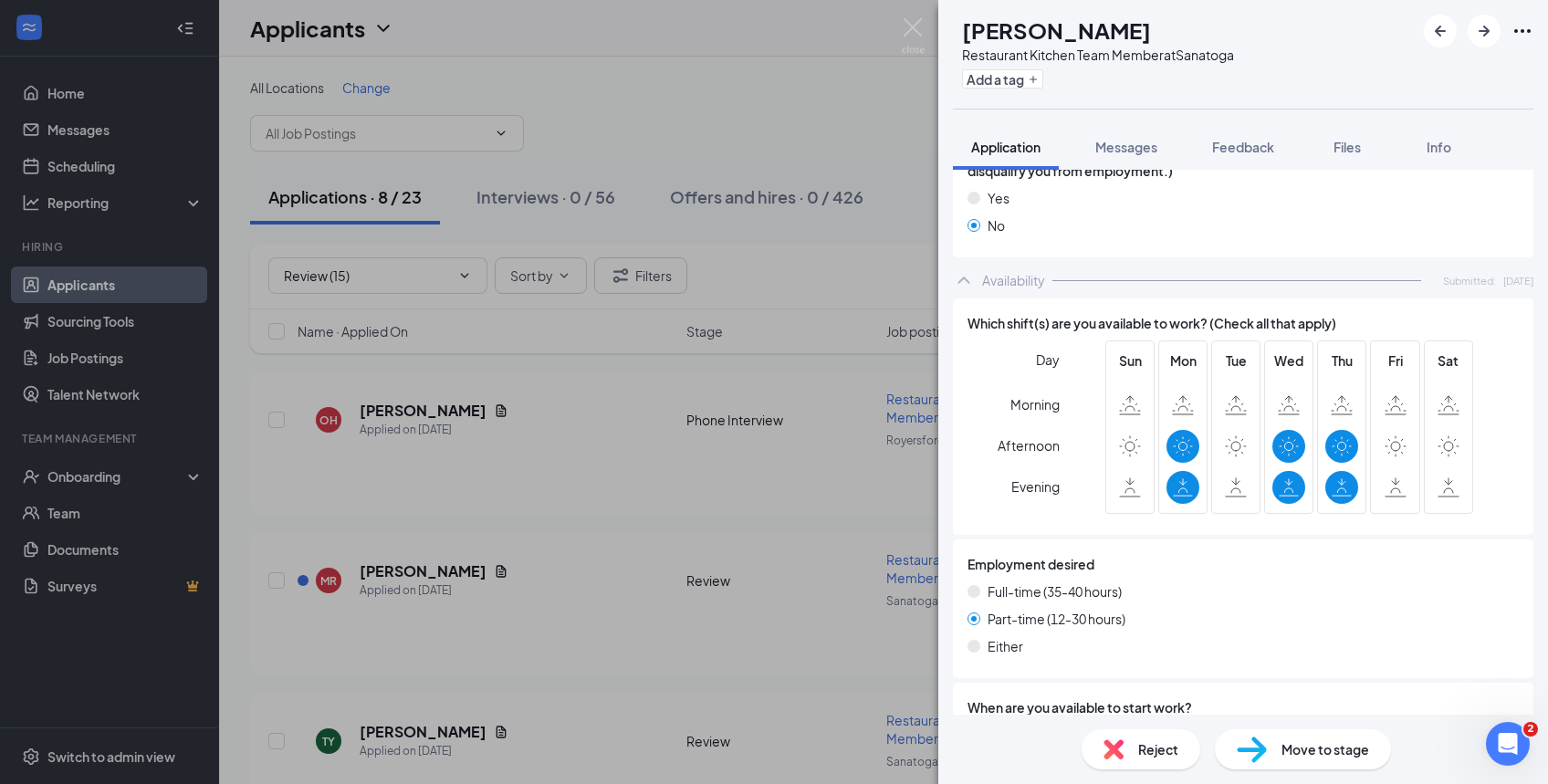
scroll to position [1384, 0]
click at [1150, 755] on span "Reject" at bounding box center [1159, 749] width 40 height 20
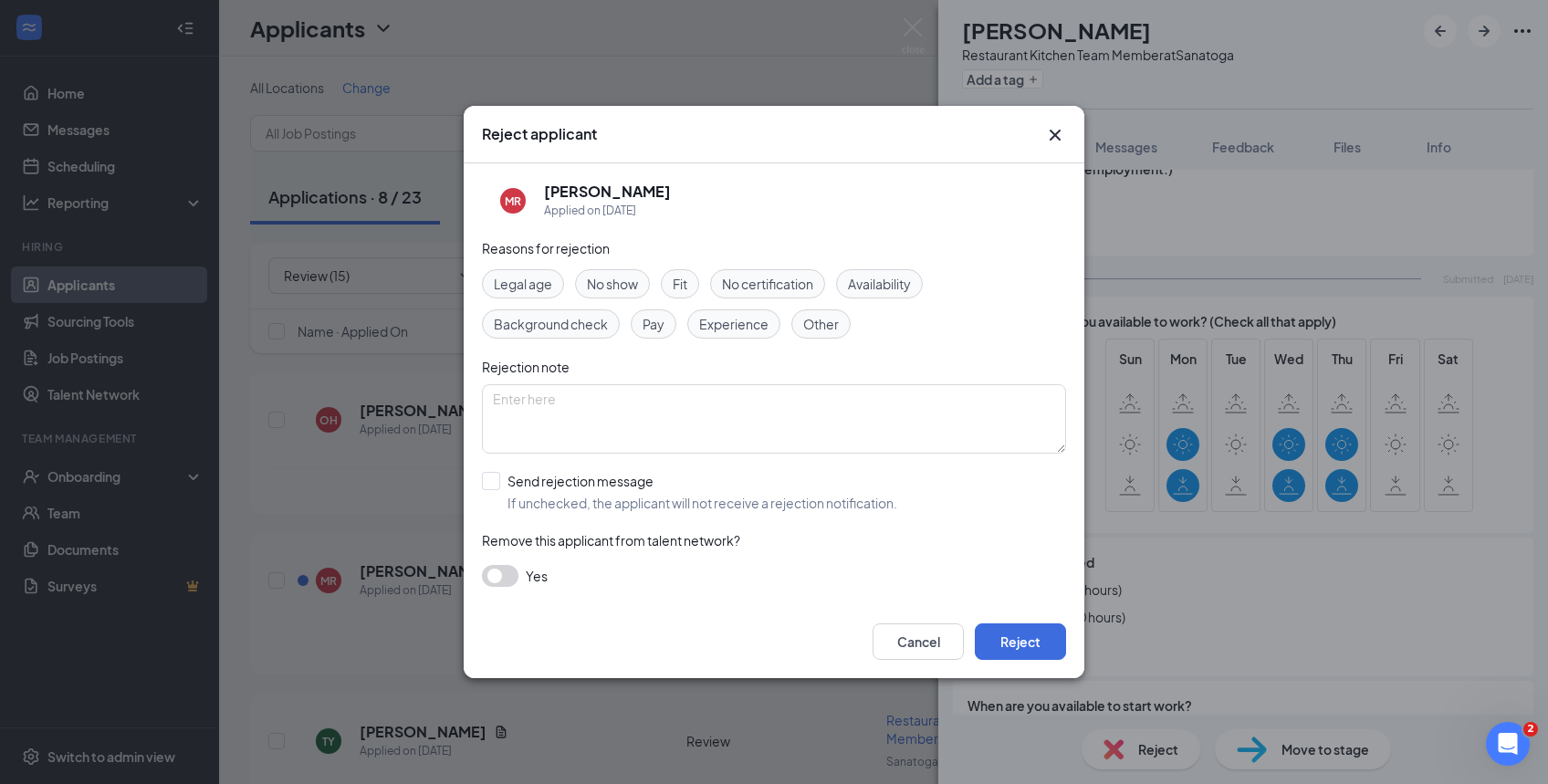
click at [857, 284] on span "Availability" at bounding box center [879, 284] width 63 height 20
click at [498, 478] on input "Send rejection message If unchecked, the applicant will not receive a rejection…" at bounding box center [689, 492] width 415 height 40
checkbox input "true"
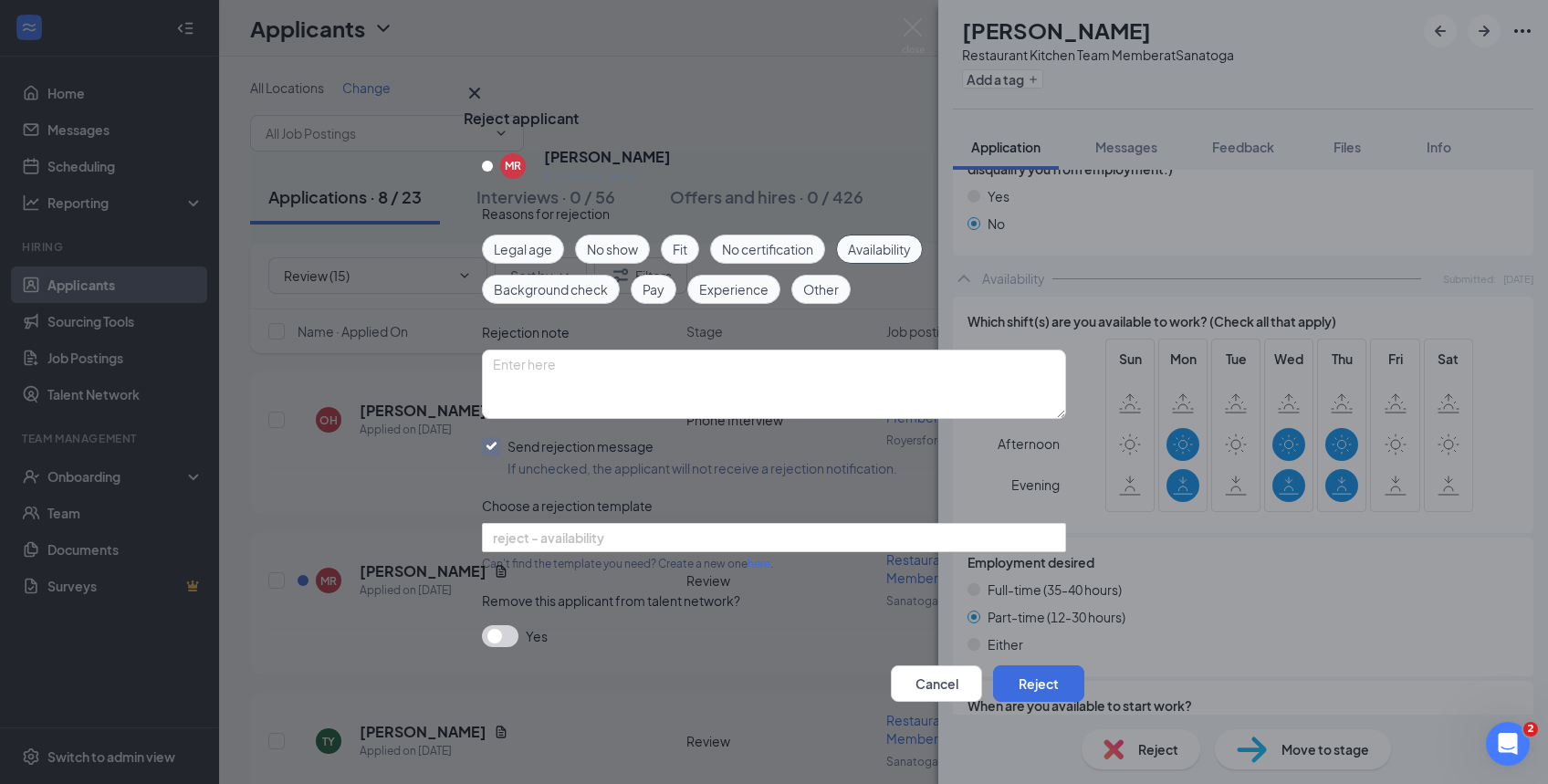
click at [592, 533] on span "reject - availability" at bounding box center [549, 538] width 112 height 27
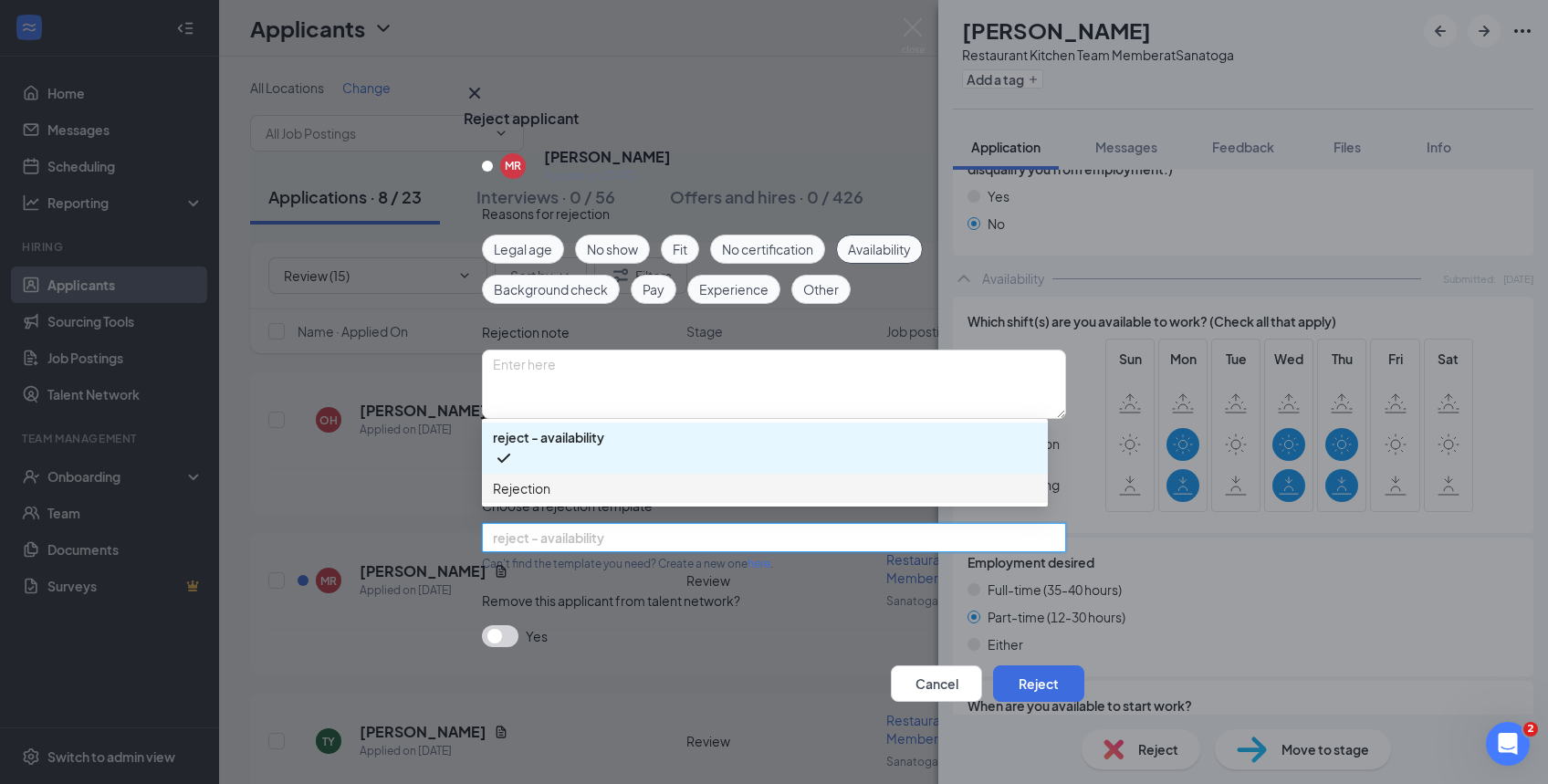
click at [561, 482] on span "Rejection" at bounding box center [765, 488] width 544 height 20
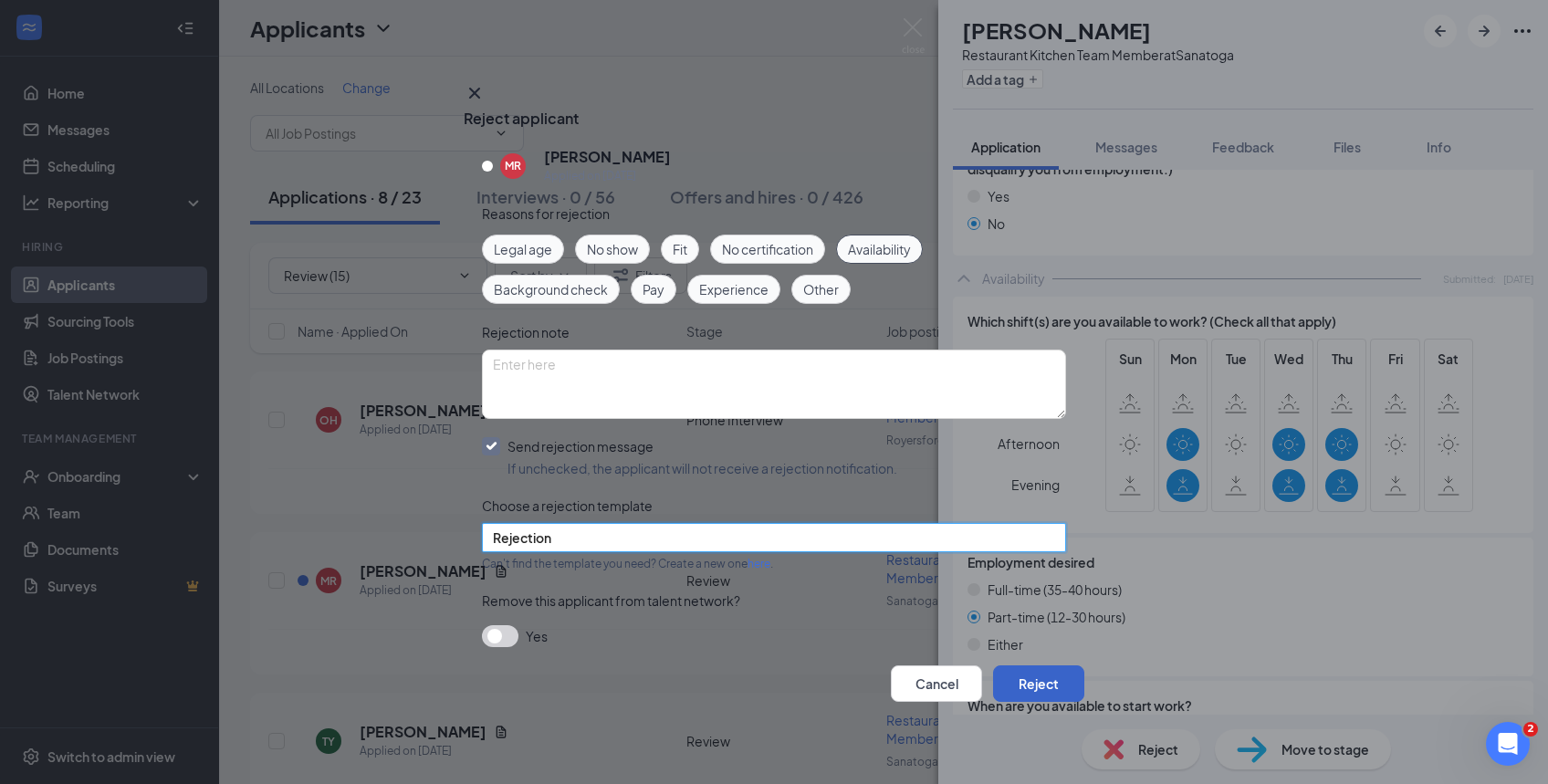
click at [1052, 676] on button "Reject" at bounding box center [1039, 683] width 92 height 37
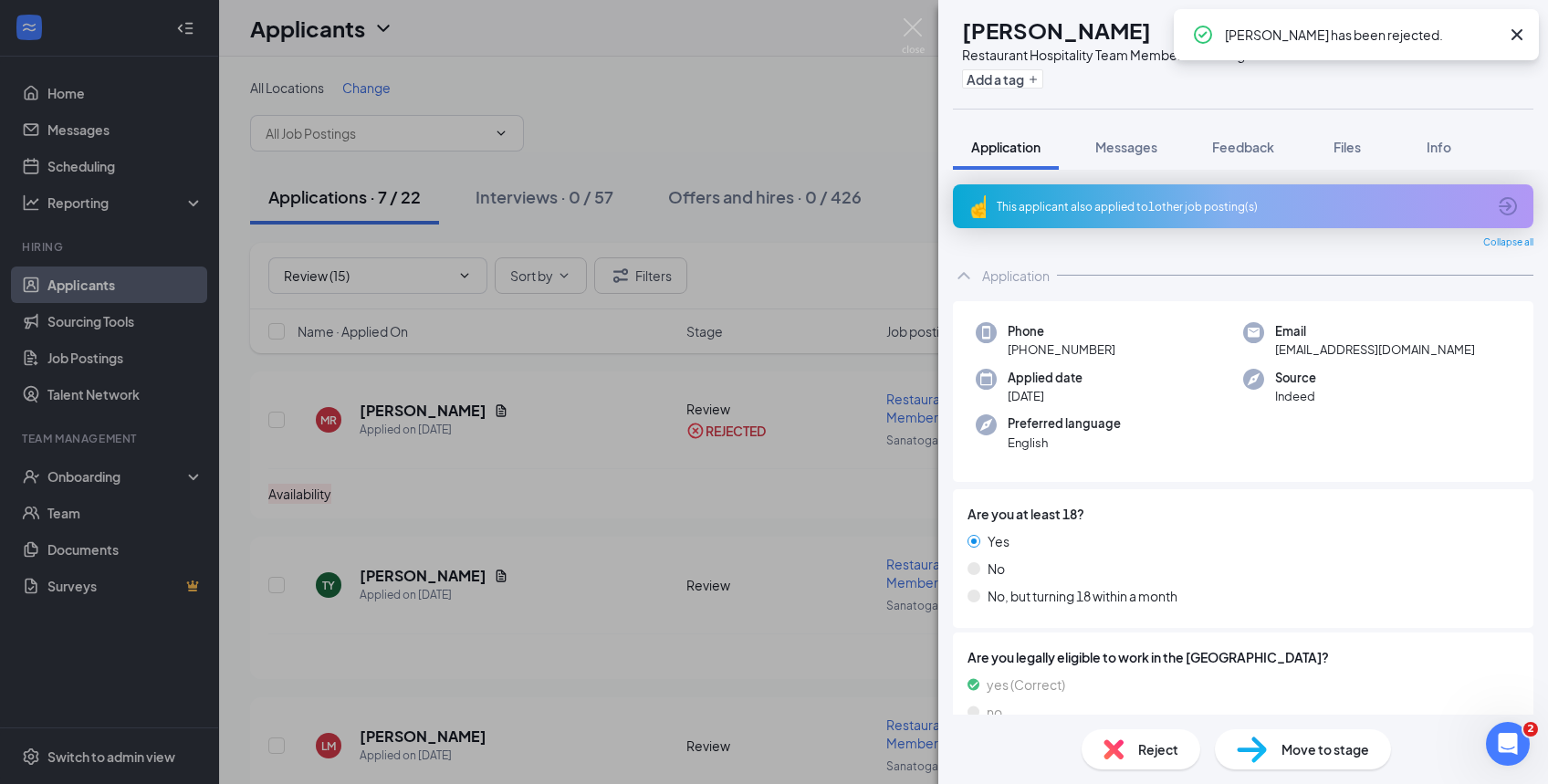
click at [1516, 29] on icon "Cross" at bounding box center [1517, 35] width 22 height 22
click at [1077, 212] on div "This applicant also applied to 1 other job posting(s)" at bounding box center [1241, 206] width 489 height 16
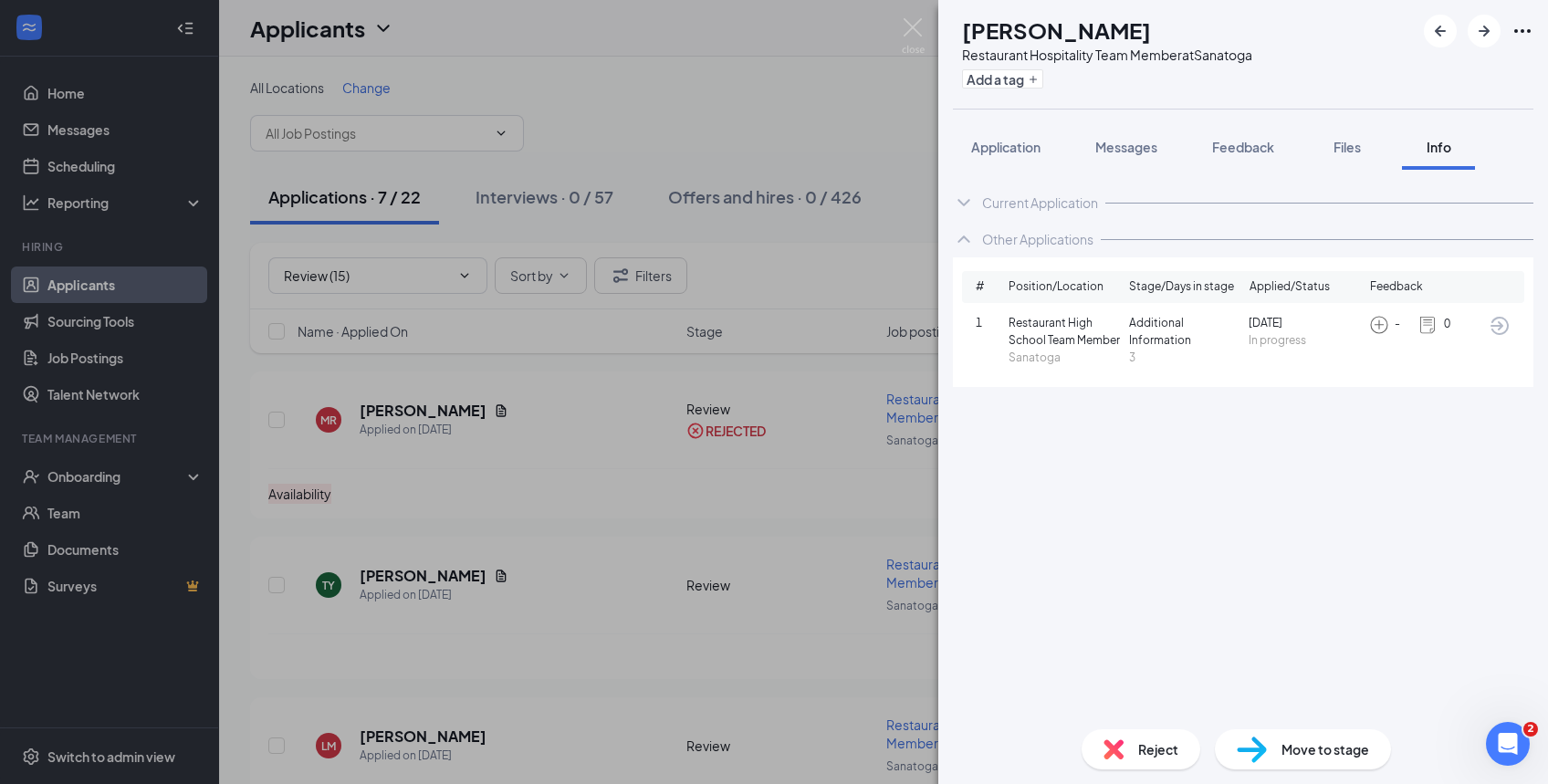
click at [1005, 145] on span "Application" at bounding box center [1006, 147] width 70 height 16
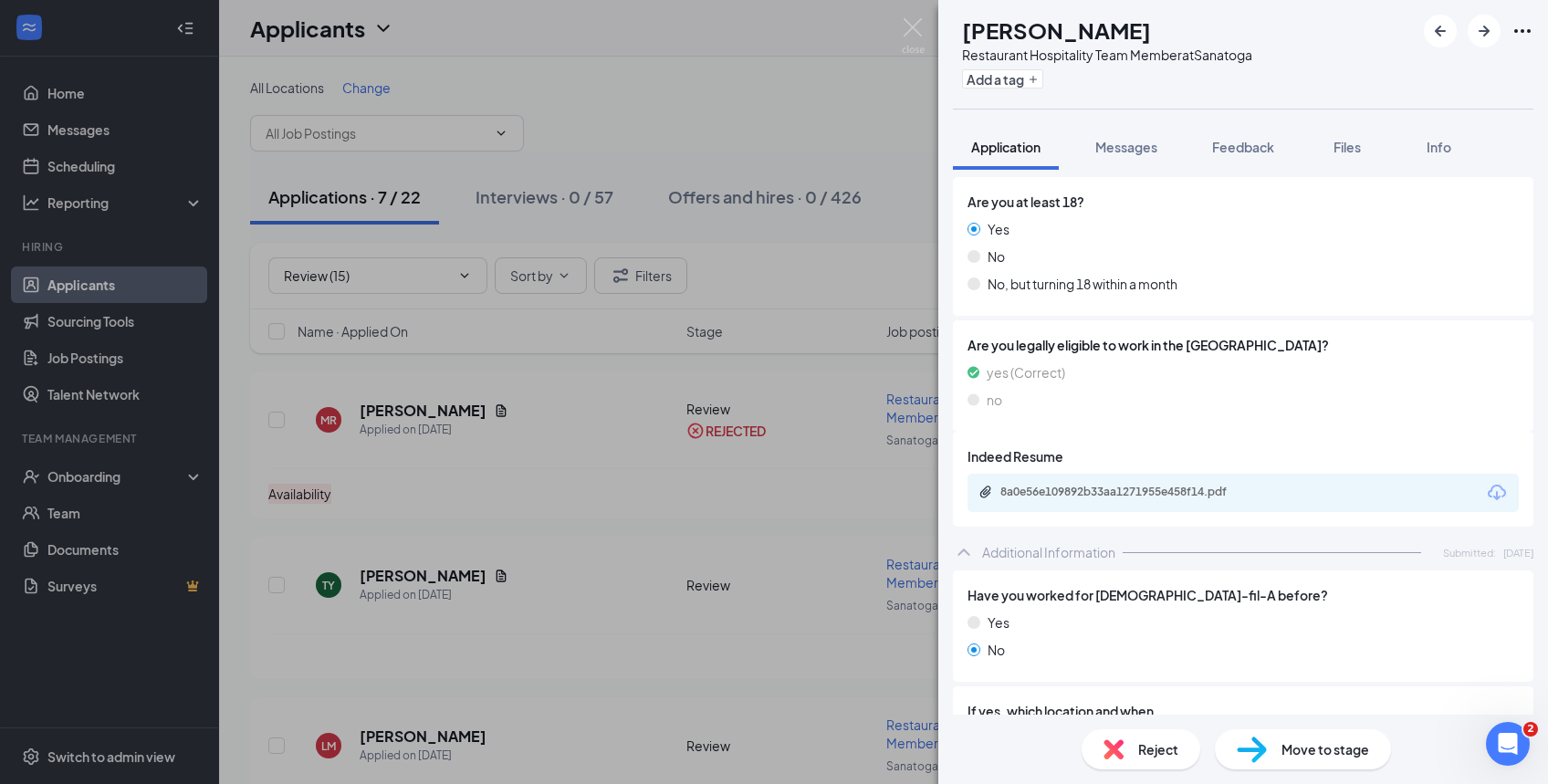
scroll to position [314, 0]
click at [1185, 480] on div "8a0e56e109892b33aa1271955e458f14.pdf" at bounding box center [1243, 491] width 551 height 38
click at [1213, 489] on div "8a0e56e109892b33aa1271955e458f14.pdf" at bounding box center [1128, 490] width 256 height 15
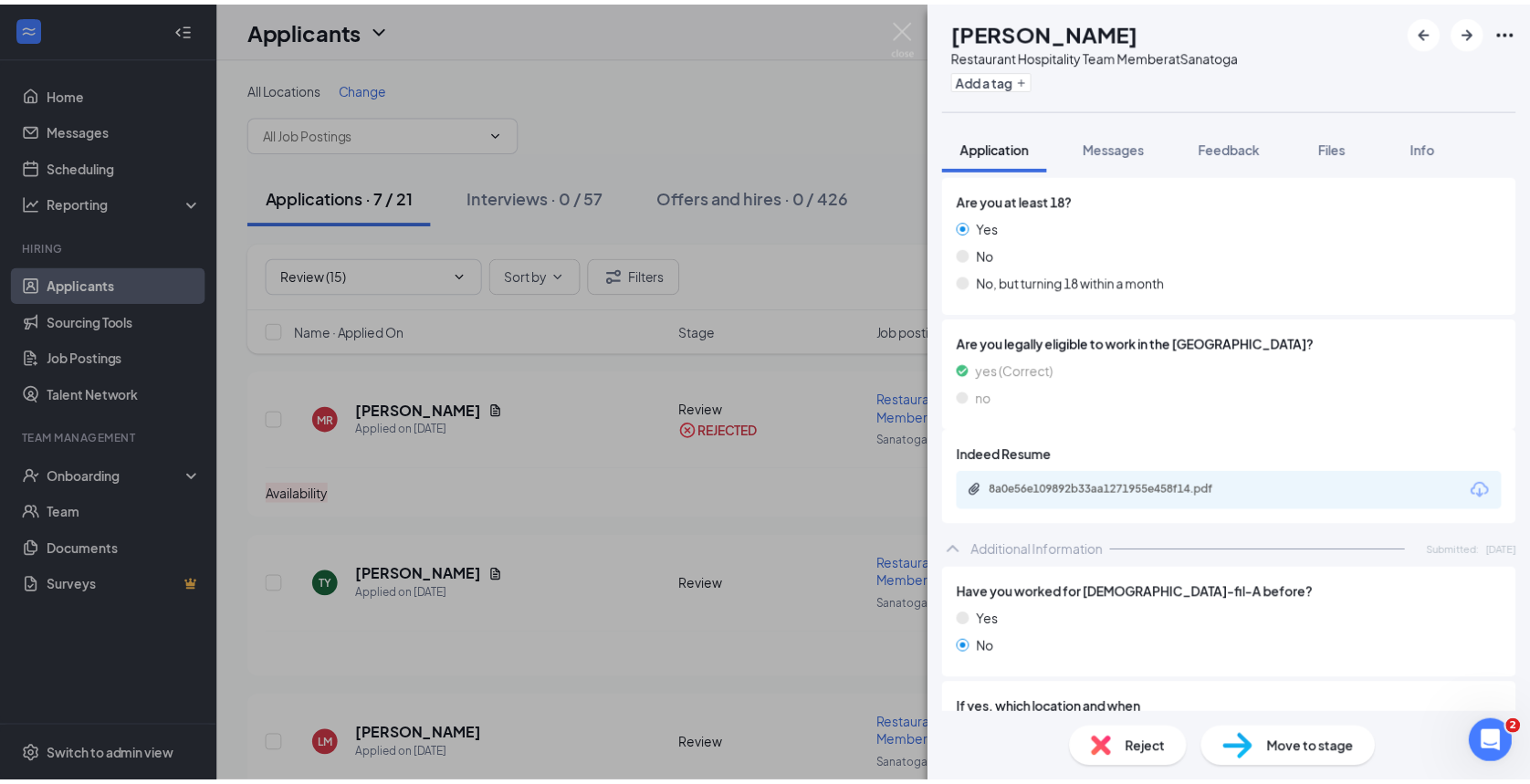
scroll to position [0, 0]
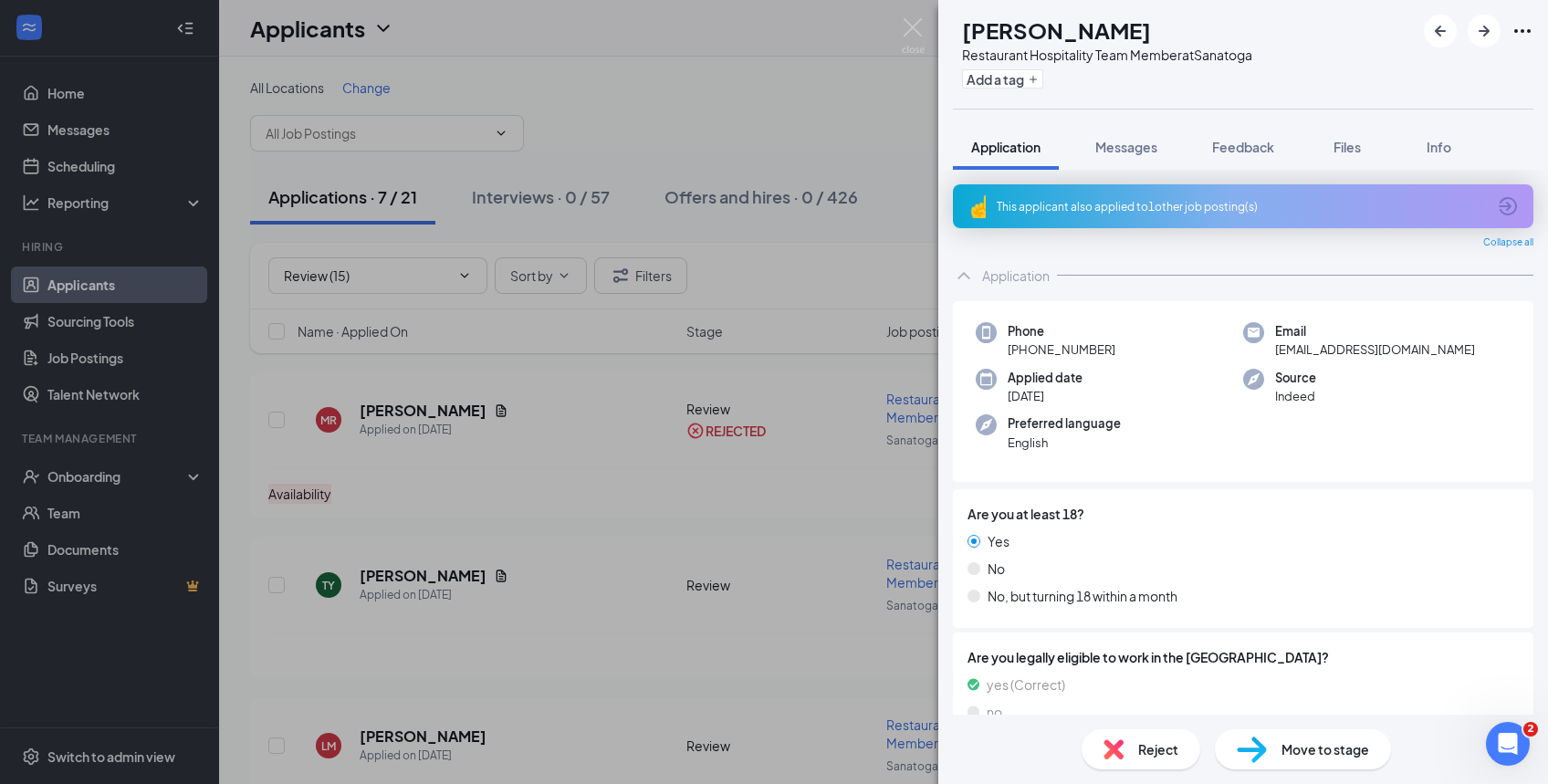
click at [1096, 212] on div "This applicant also applied to 1 other job posting(s)" at bounding box center [1241, 206] width 489 height 16
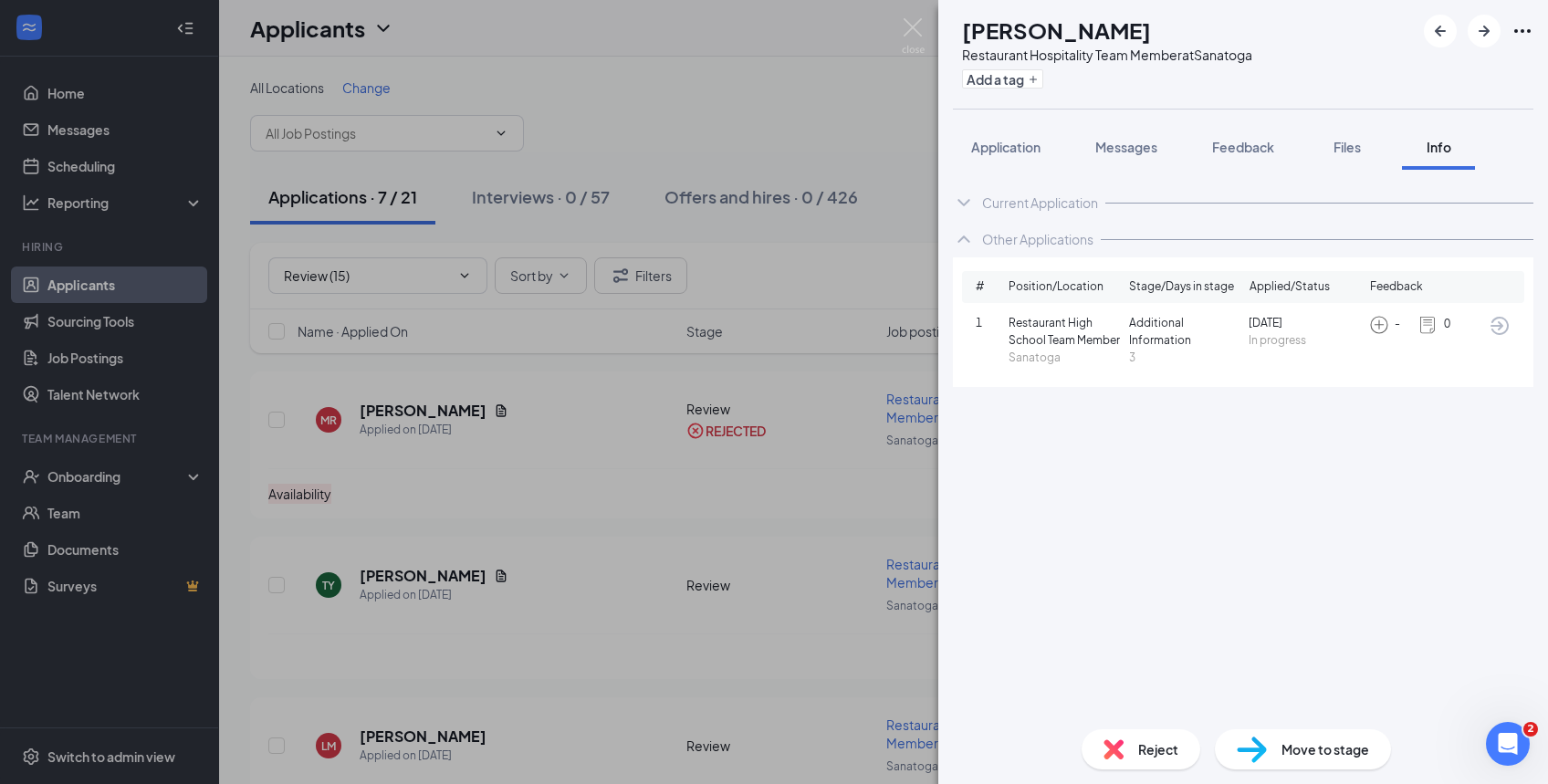
click at [1310, 752] on span "Move to stage" at bounding box center [1325, 749] width 88 height 20
type input "Phone Interview (next stage)"
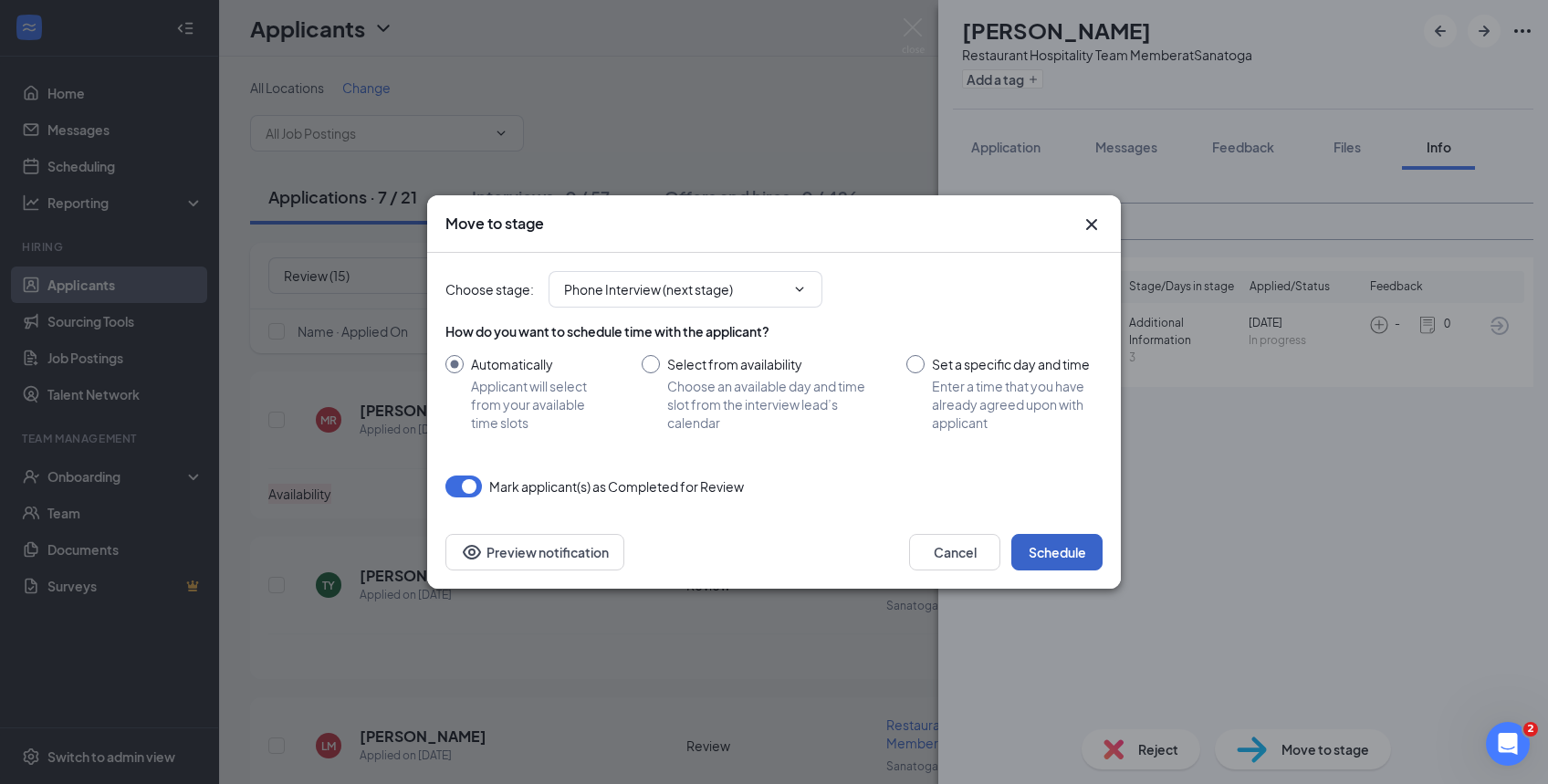
click at [1044, 542] on button "Schedule" at bounding box center [1057, 552] width 92 height 37
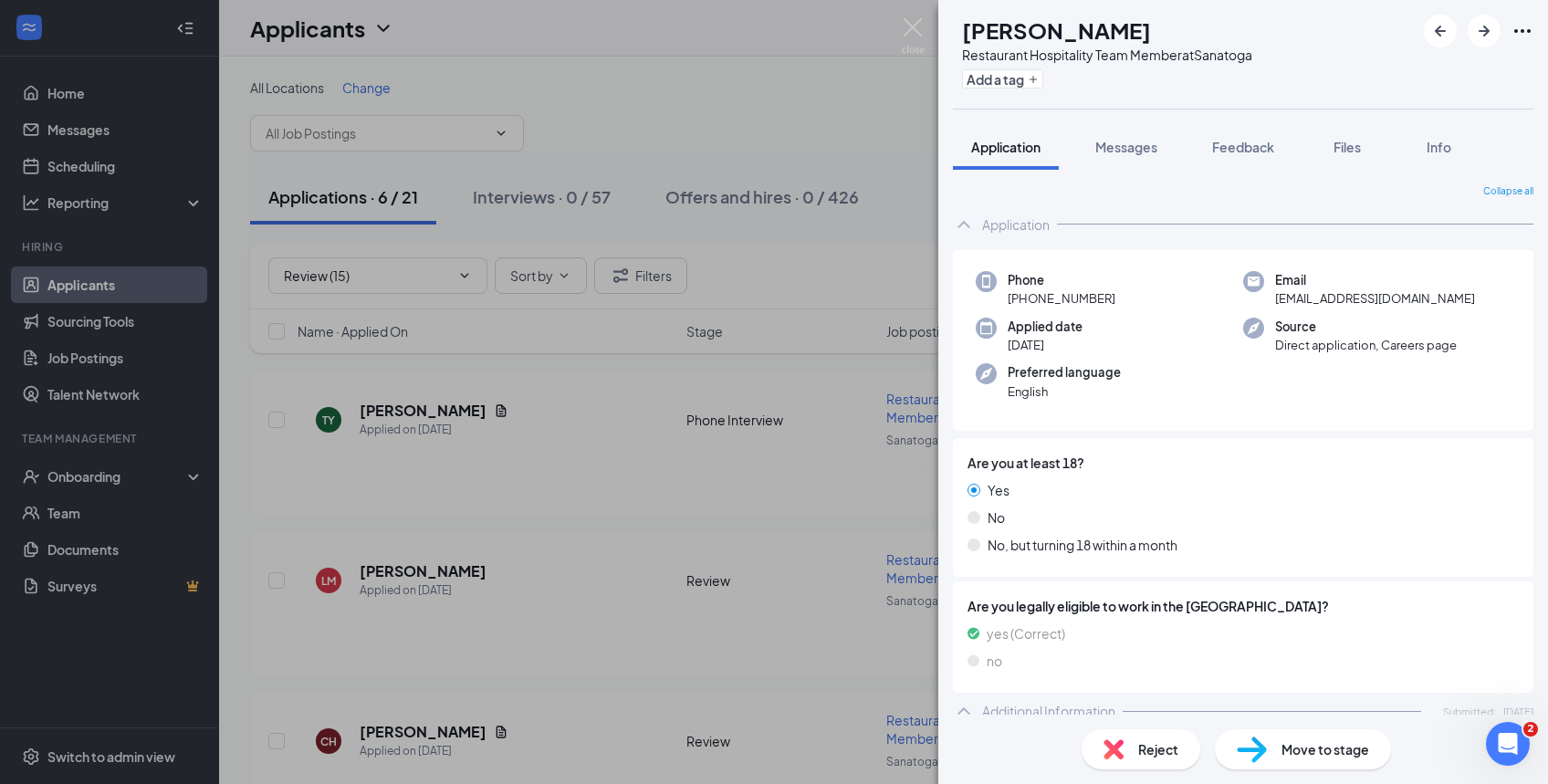
click at [1154, 748] on span "Reject" at bounding box center [1159, 749] width 40 height 20
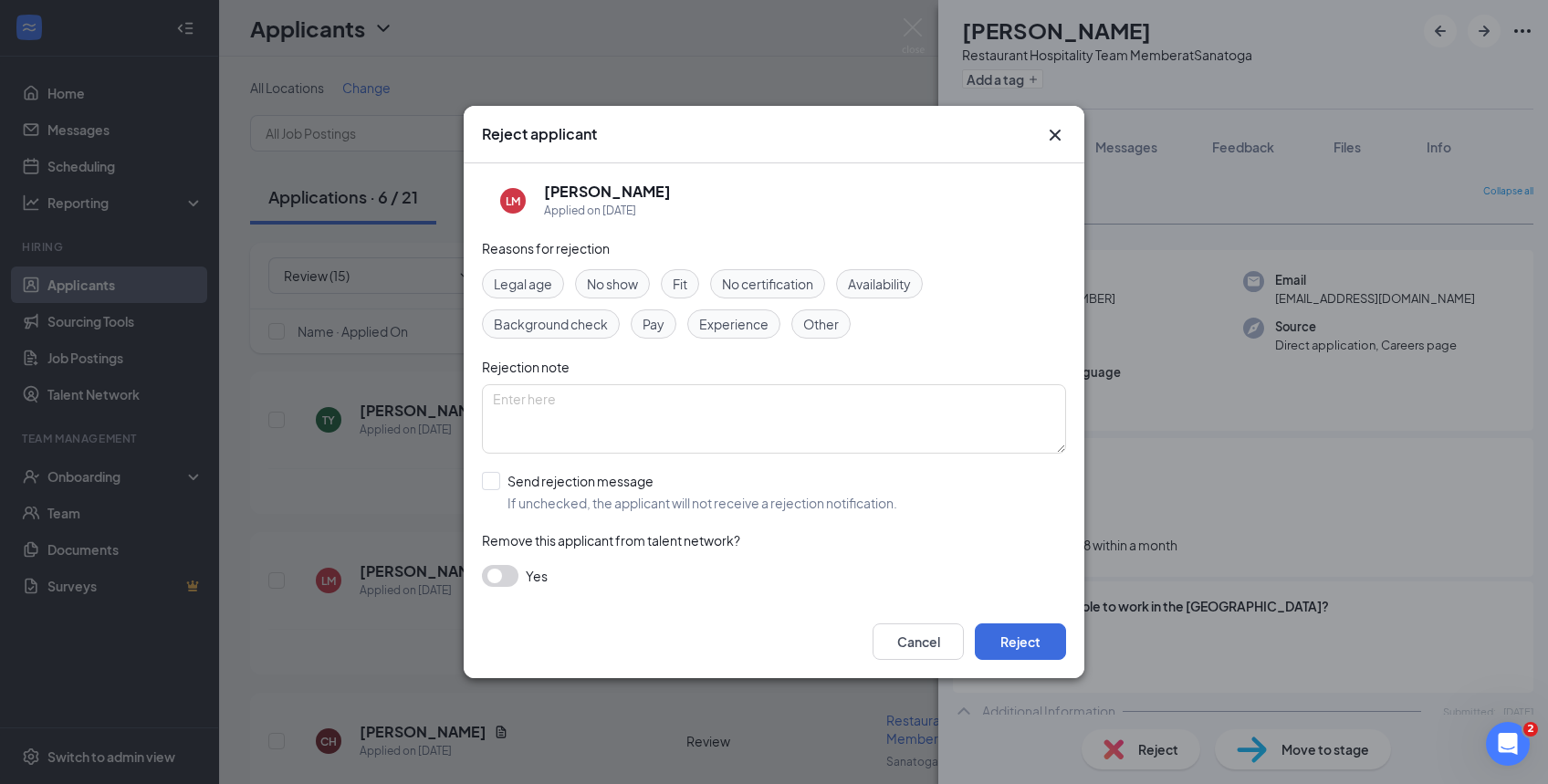
click at [492, 479] on input "Send rejection message If unchecked, the applicant will not receive a rejection…" at bounding box center [689, 492] width 415 height 40
checkbox input "true"
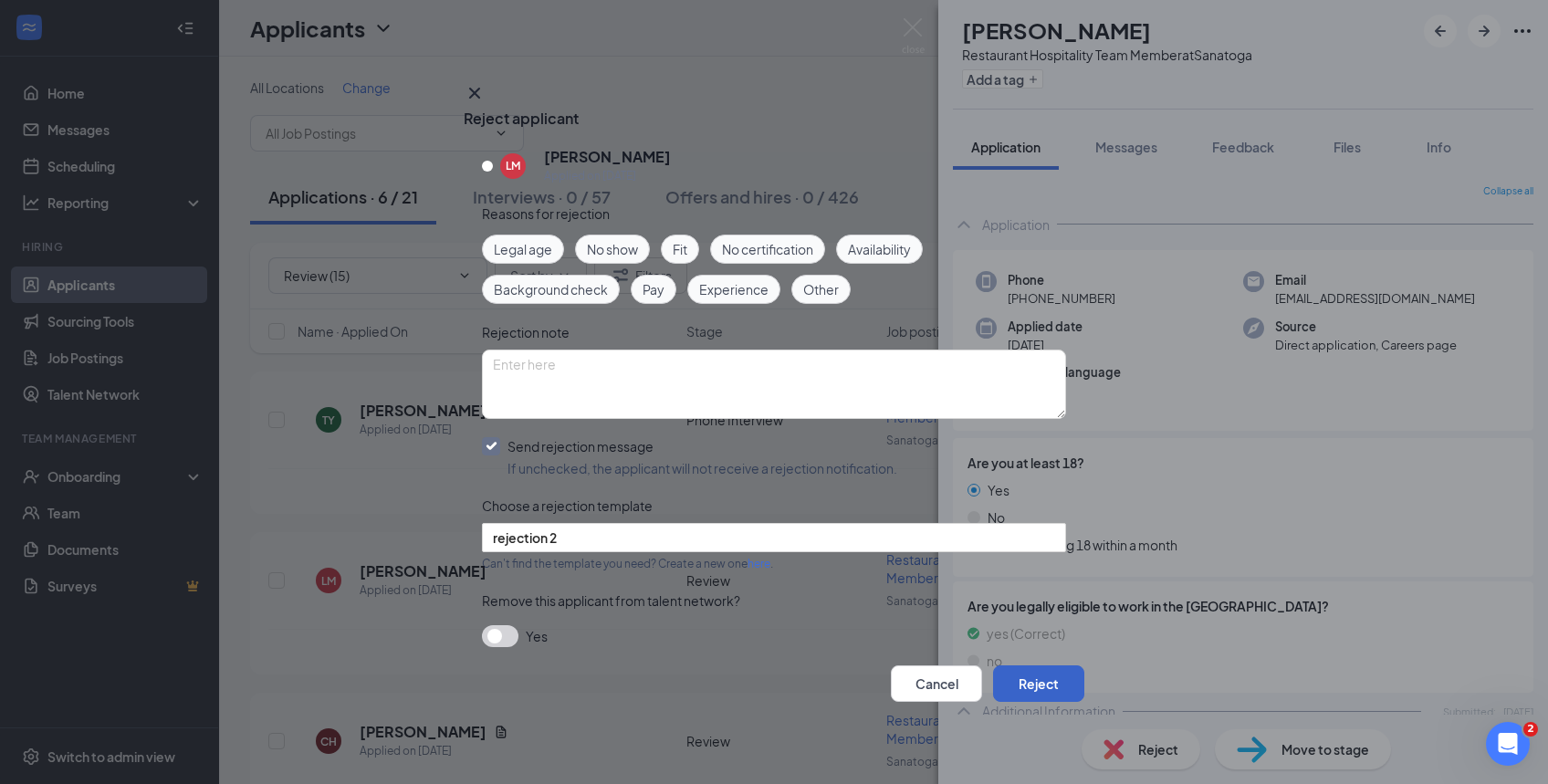
click at [1021, 673] on button "Reject" at bounding box center [1039, 683] width 92 height 37
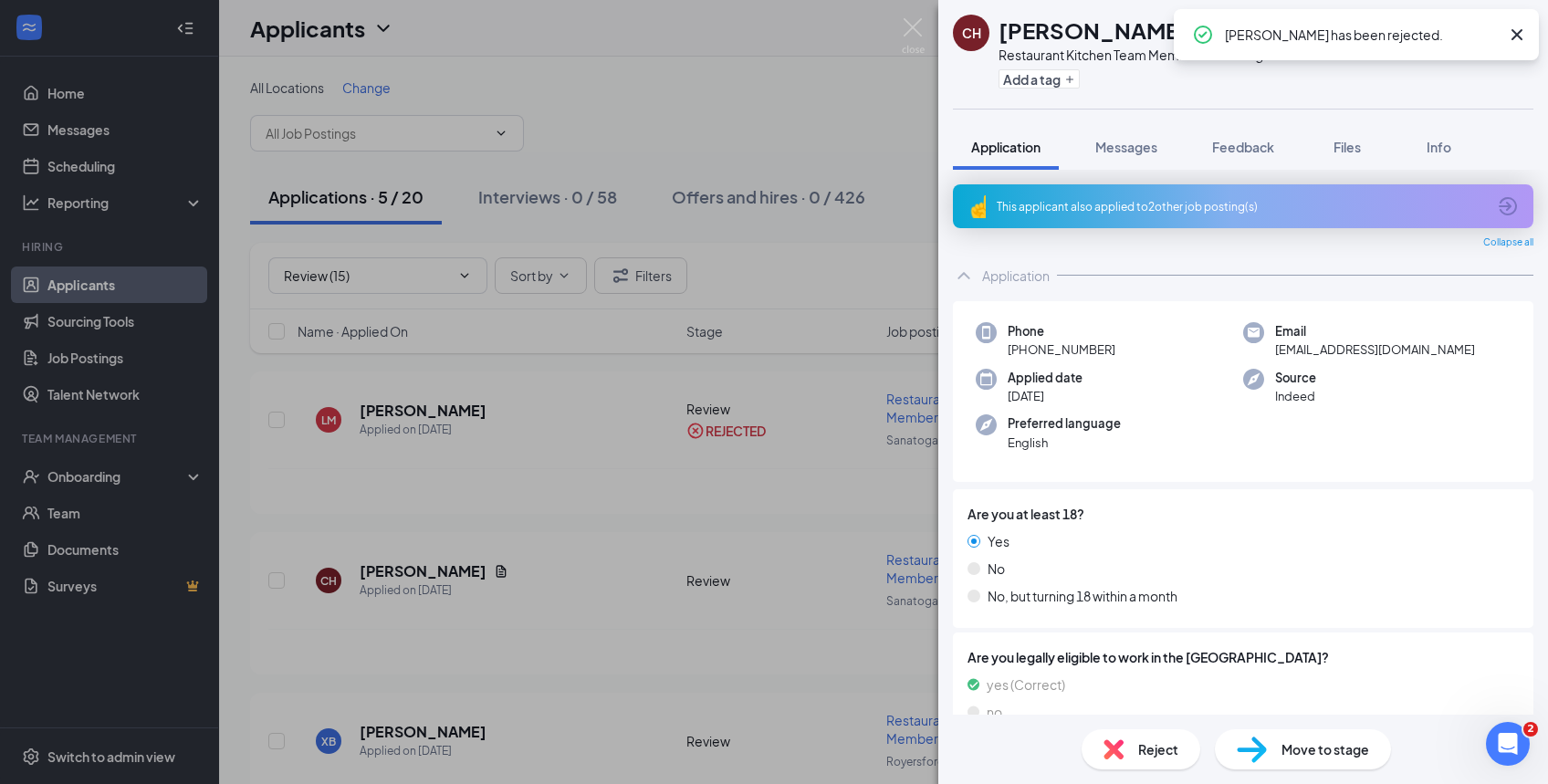
click at [1517, 32] on icon "Cross" at bounding box center [1517, 35] width 22 height 22
click at [912, 31] on img at bounding box center [913, 36] width 23 height 36
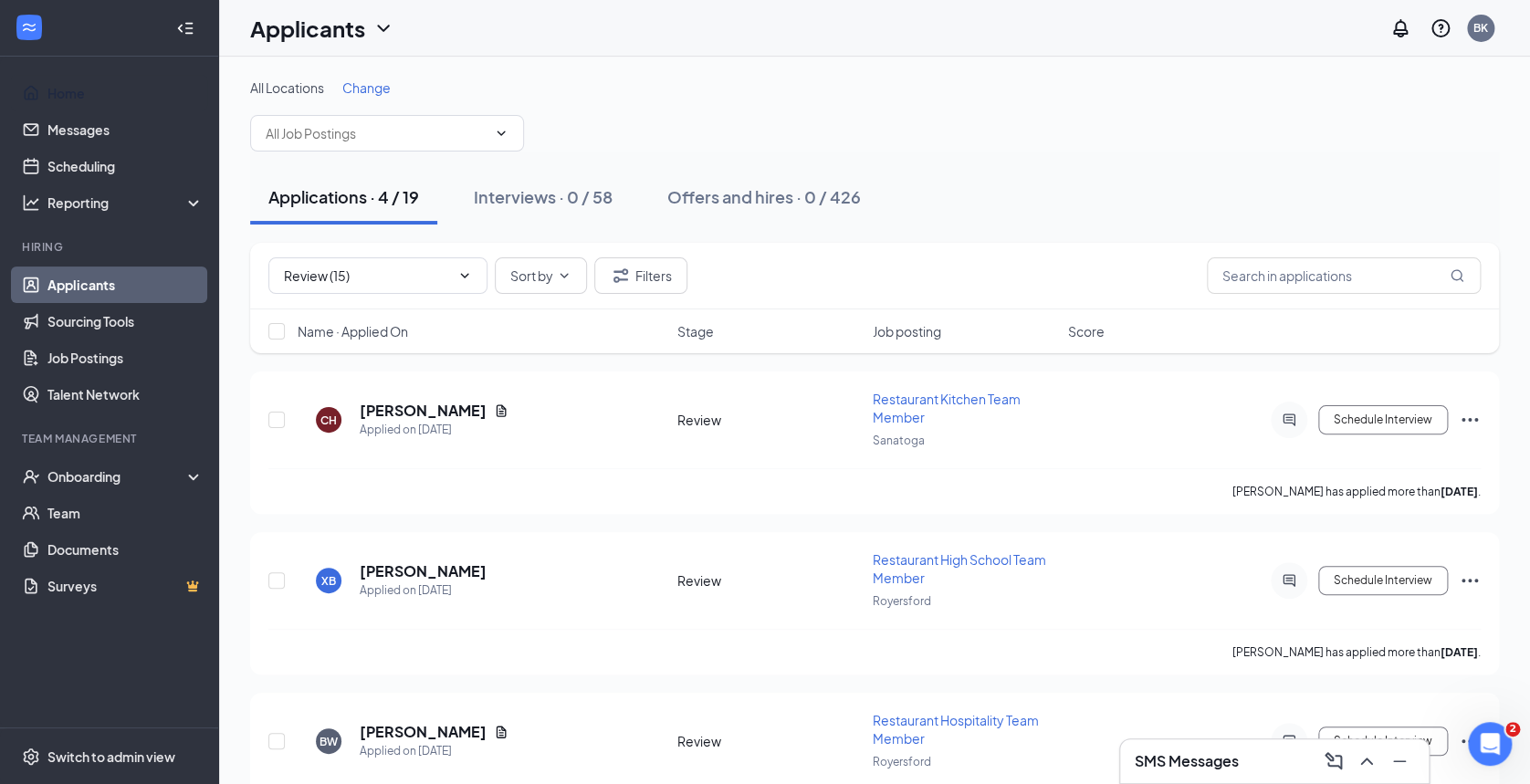
click at [73, 95] on link "Home" at bounding box center [126, 93] width 156 height 37
